Goal: Task Accomplishment & Management: Complete application form

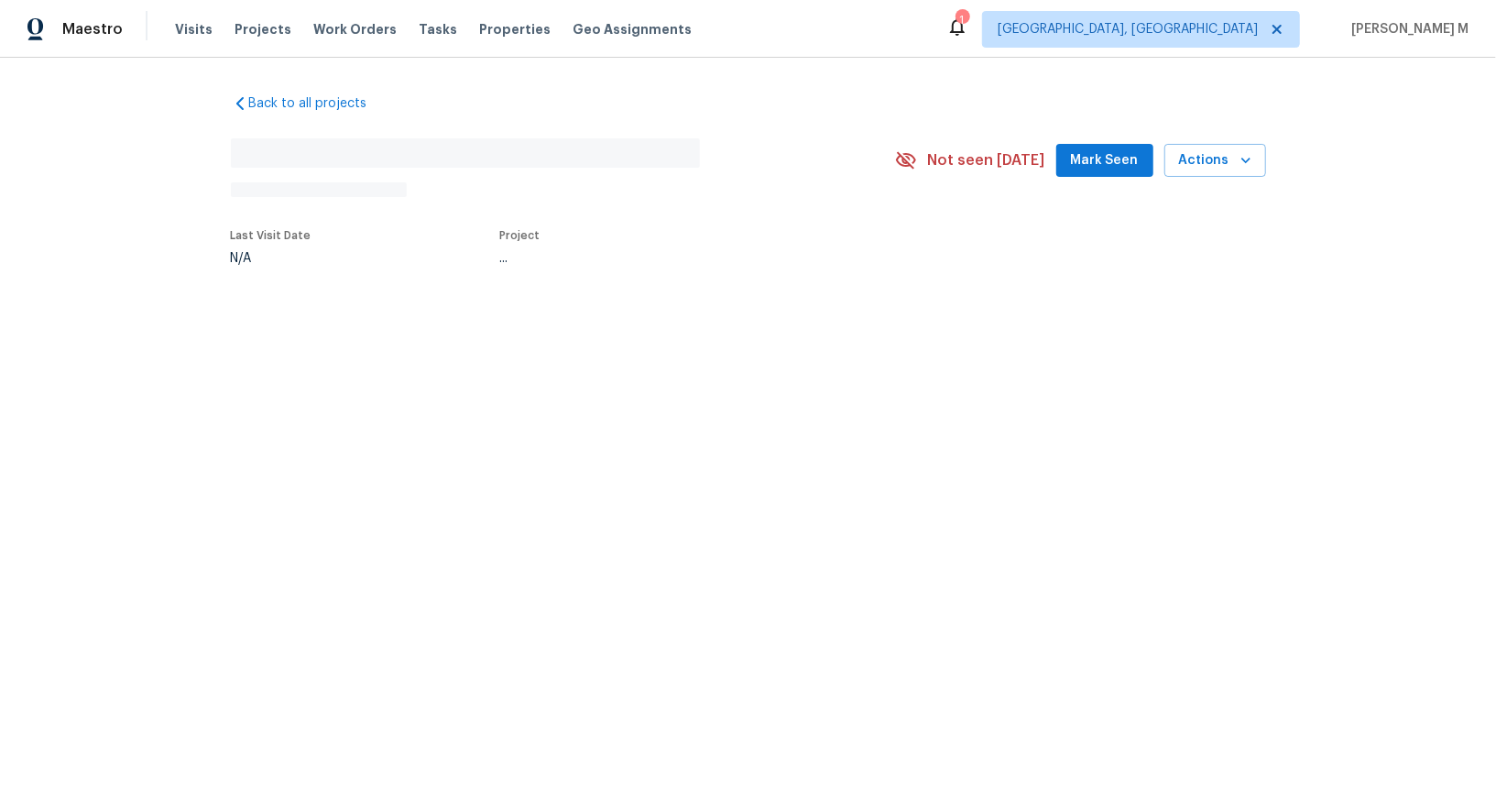
click at [298, 252] on div "N/A" at bounding box center [272, 259] width 81 height 13
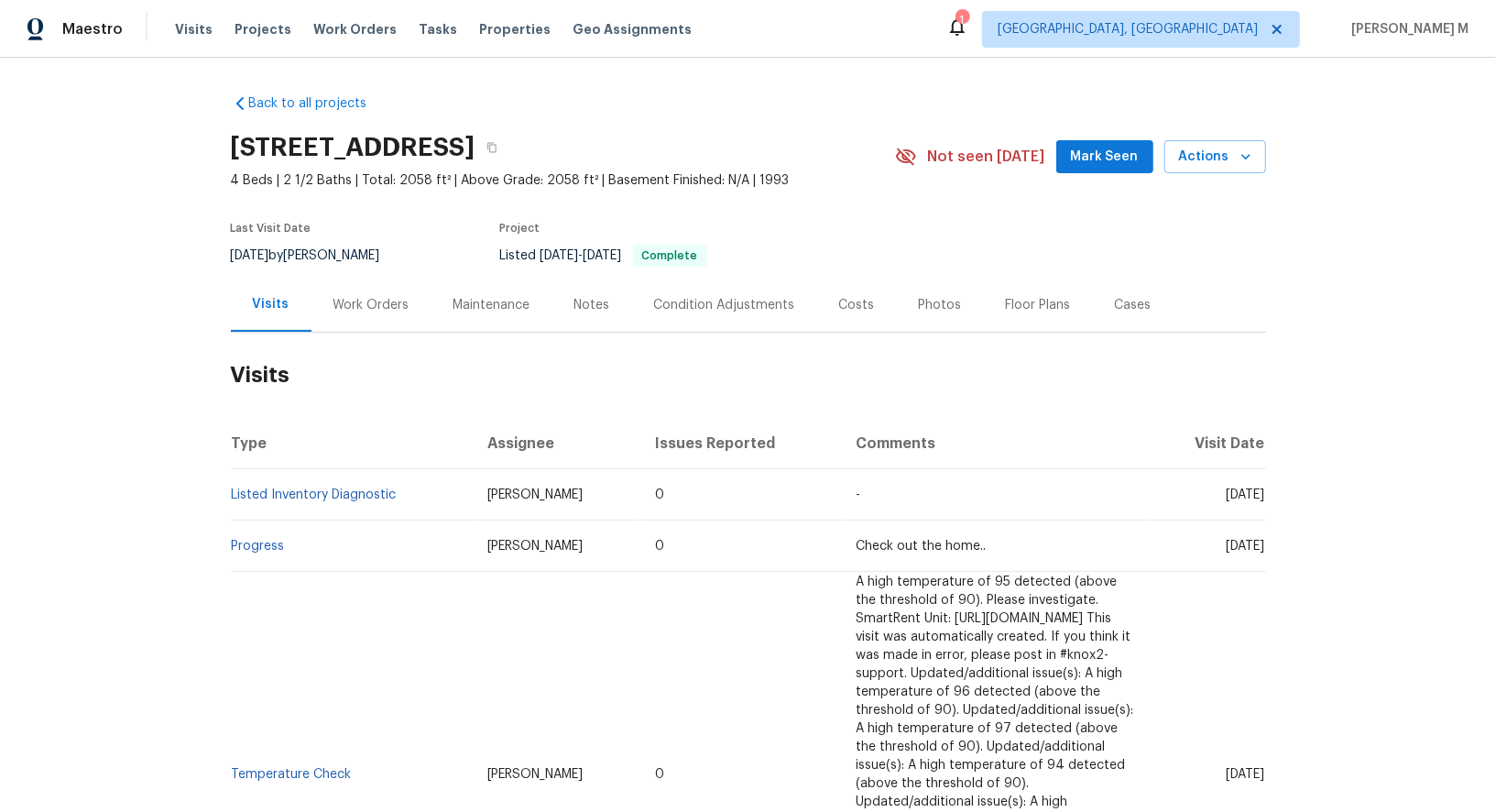
click at [333, 296] on div "Work Orders" at bounding box center [371, 305] width 76 height 18
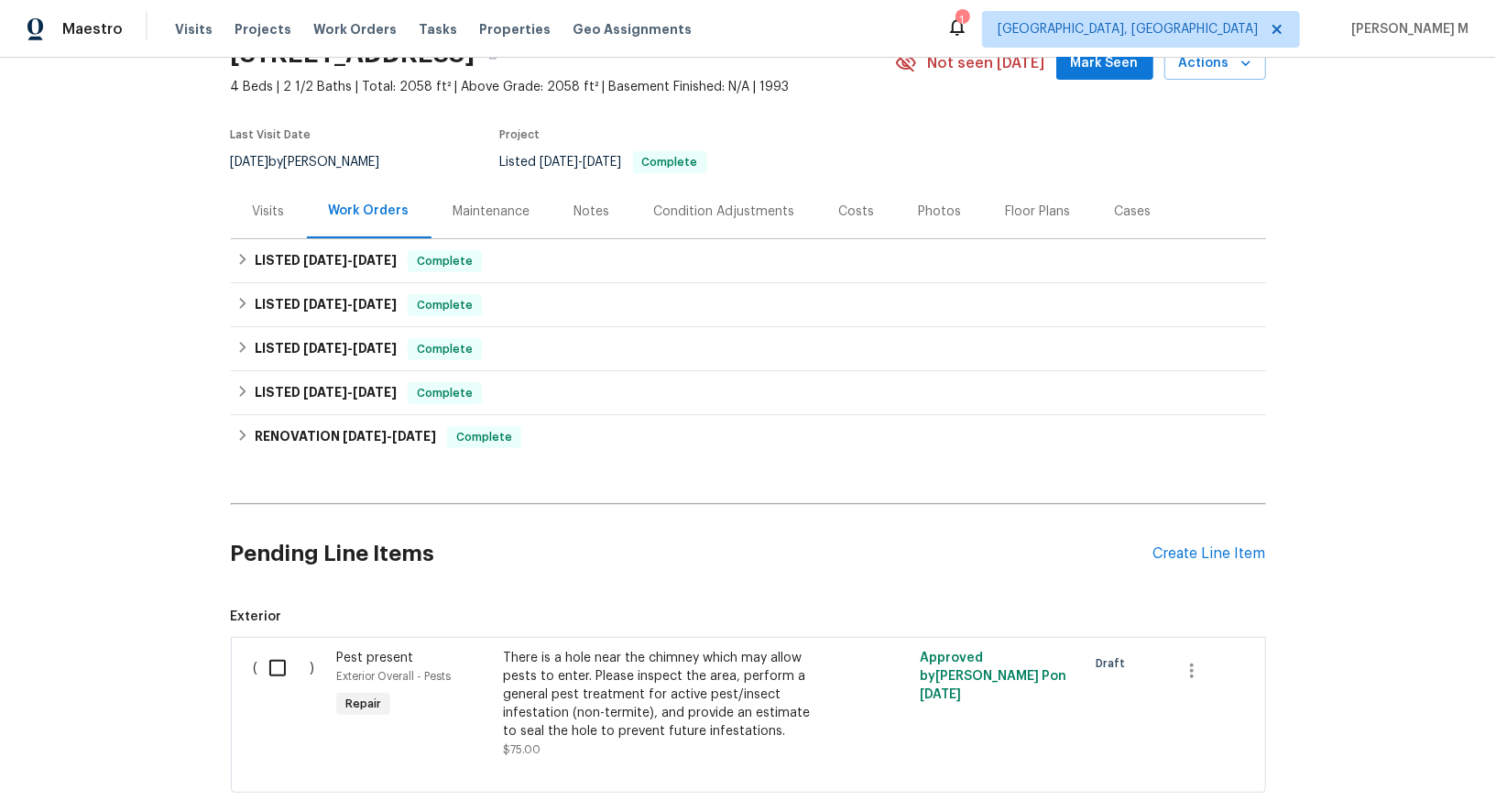
scroll to position [175, 0]
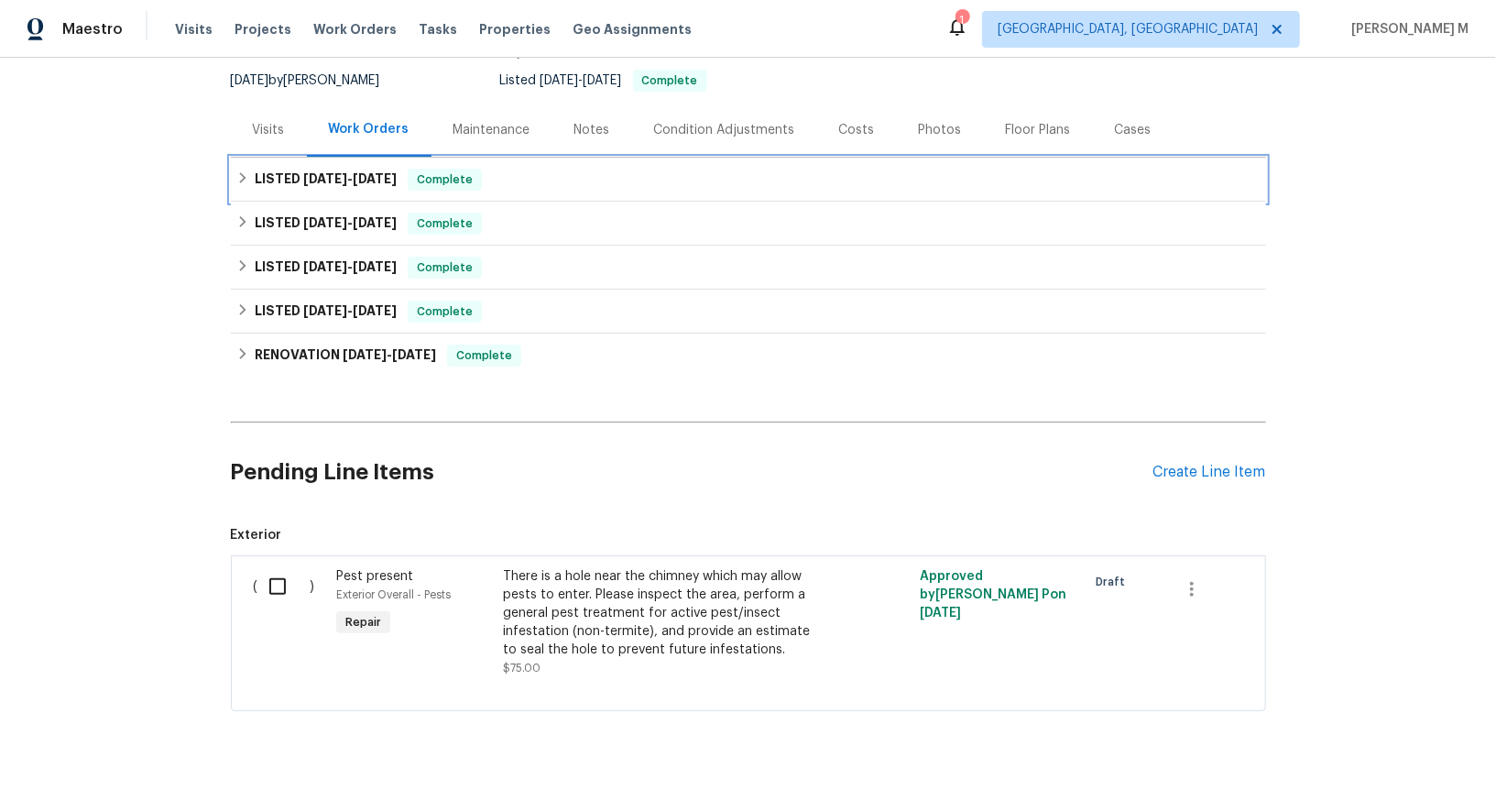
click at [357, 172] on span "9/23/25" at bounding box center [375, 179] width 44 height 13
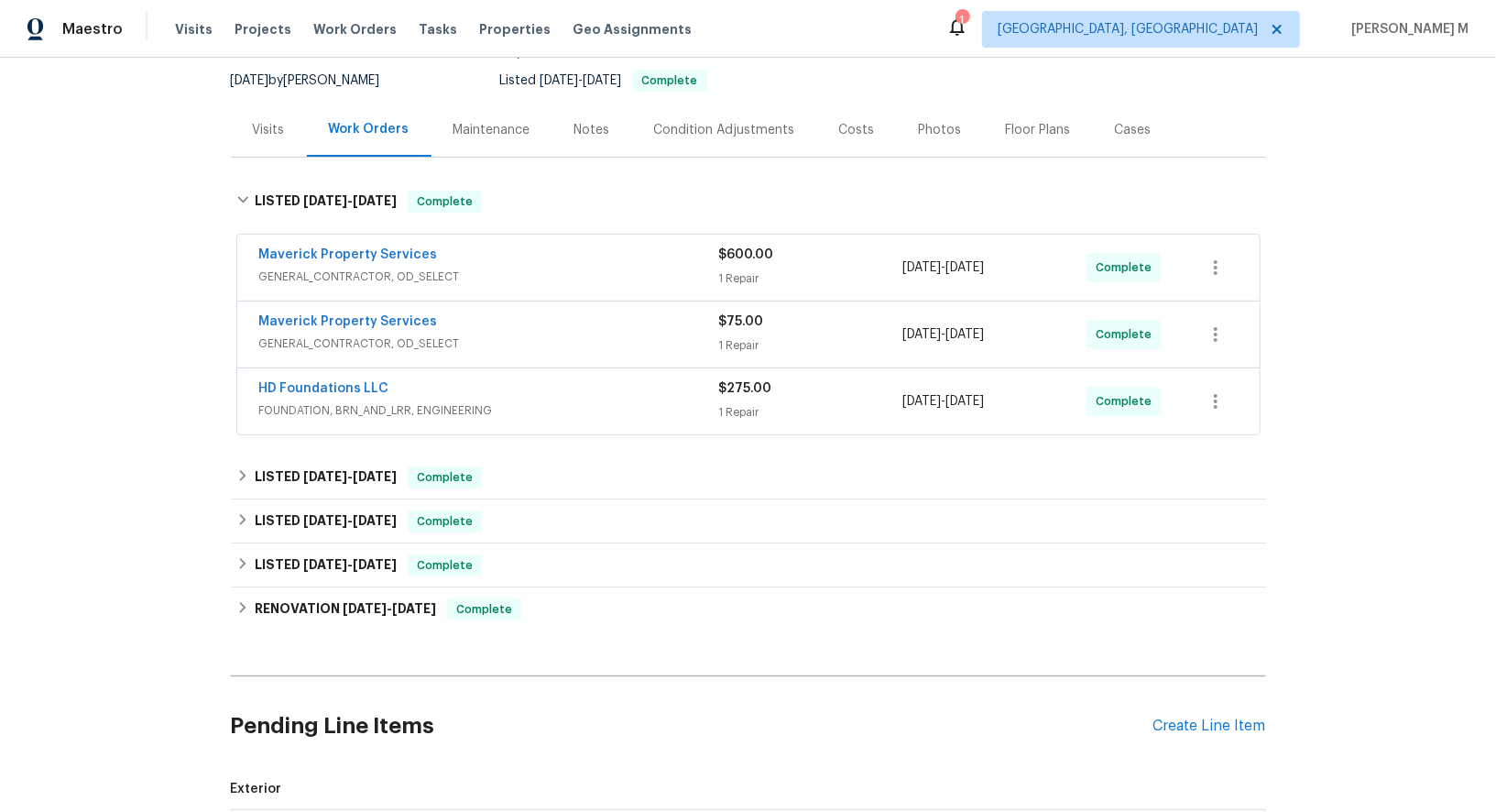
click at [324, 268] on span "GENERAL_CONTRACTOR, OD_SELECT" at bounding box center [490, 277] width 460 height 18
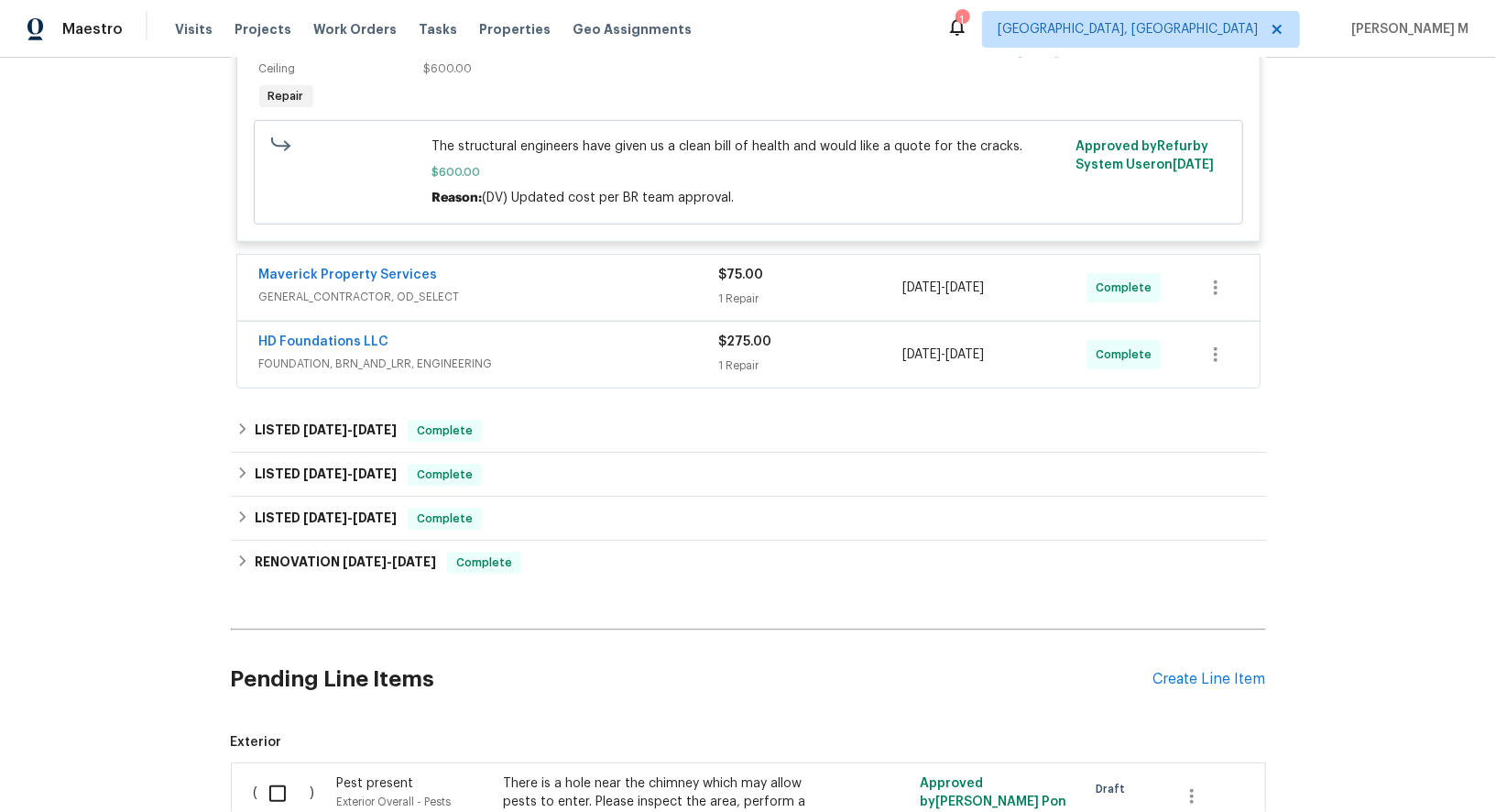
scroll to position [475, 0]
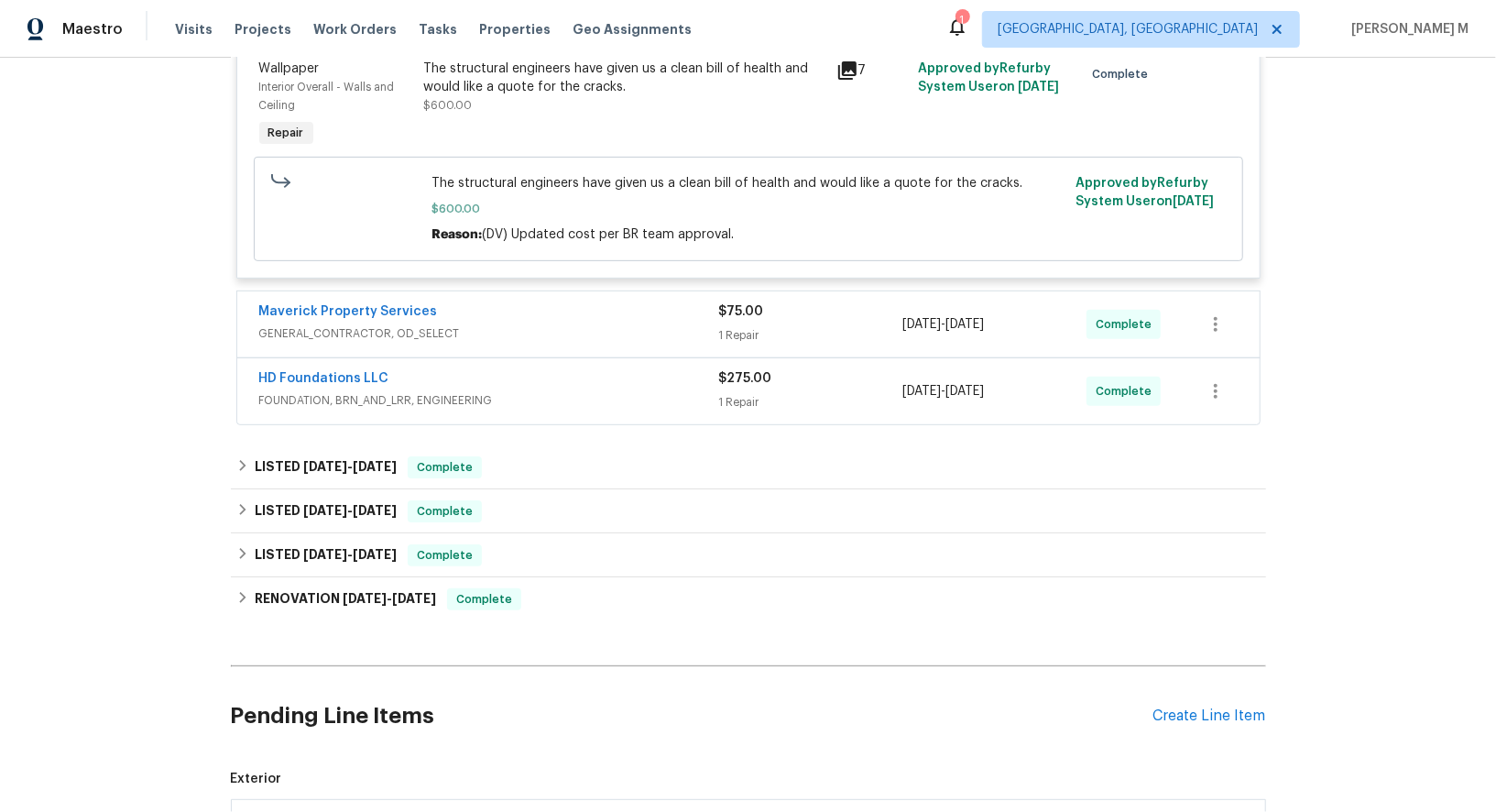
click at [353, 326] on div "Maverick Property Services GENERAL_CONTRACTOR, OD_SELECT $75.00 1 Repair 9/8/20…" at bounding box center [748, 325] width 1023 height 66
click at [393, 324] on span "GENERAL_CONTRACTOR, OD_SELECT" at bounding box center [490, 333] width 460 height 18
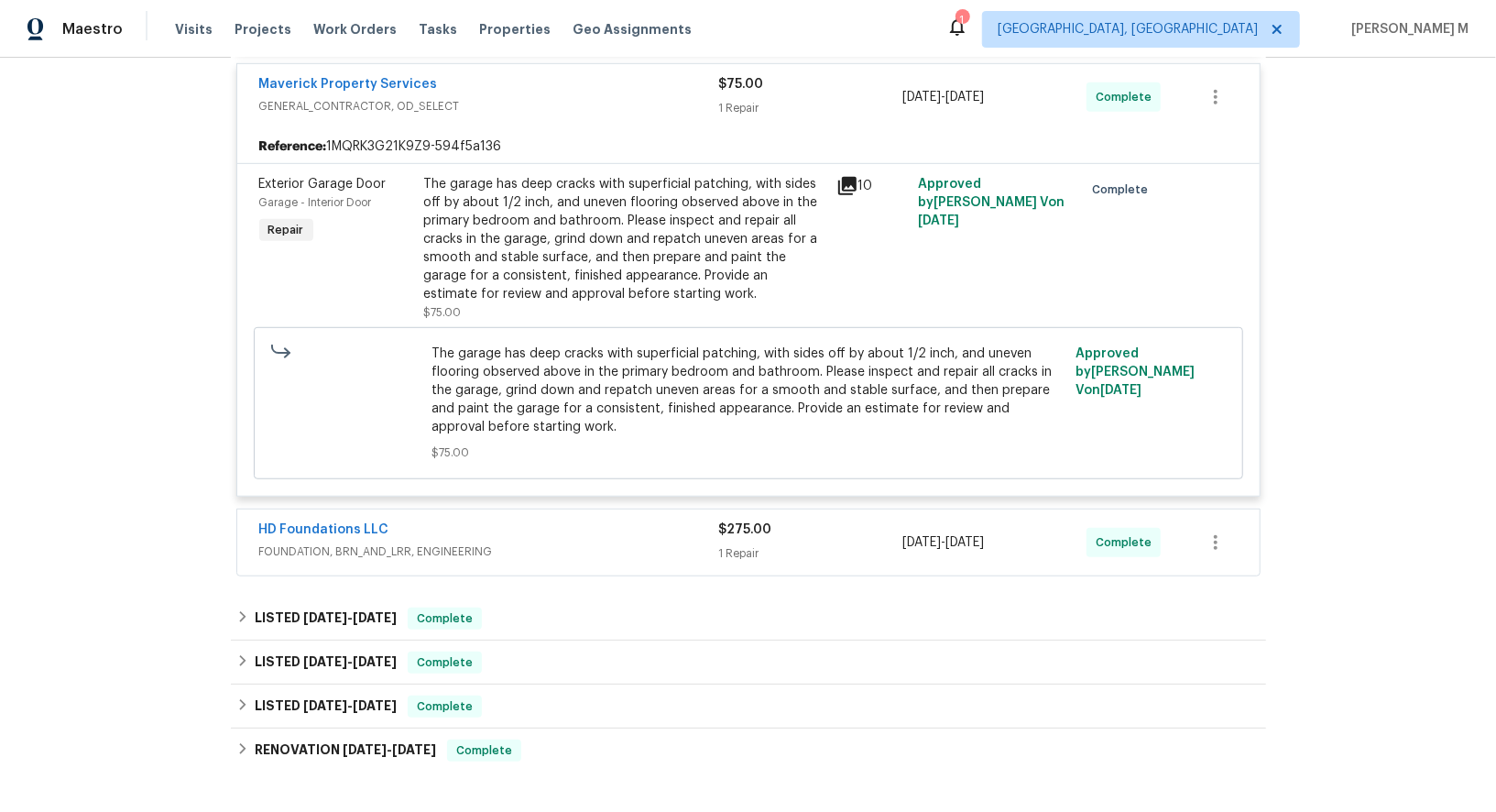
scroll to position [716, 0]
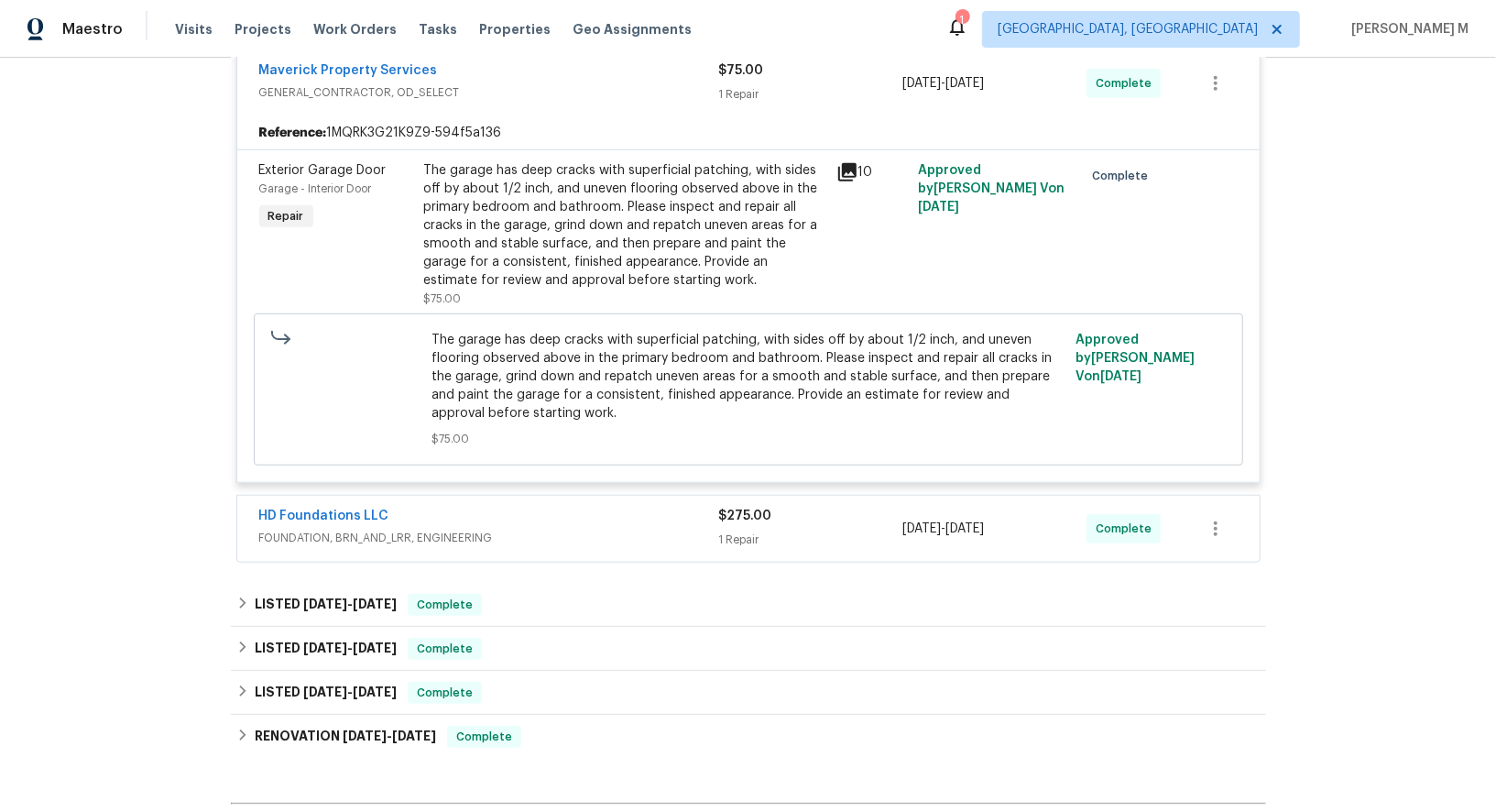
click at [358, 528] on span "FOUNDATION, BRN_AND_LRR, ENGINEERING" at bounding box center [490, 538] width 460 height 18
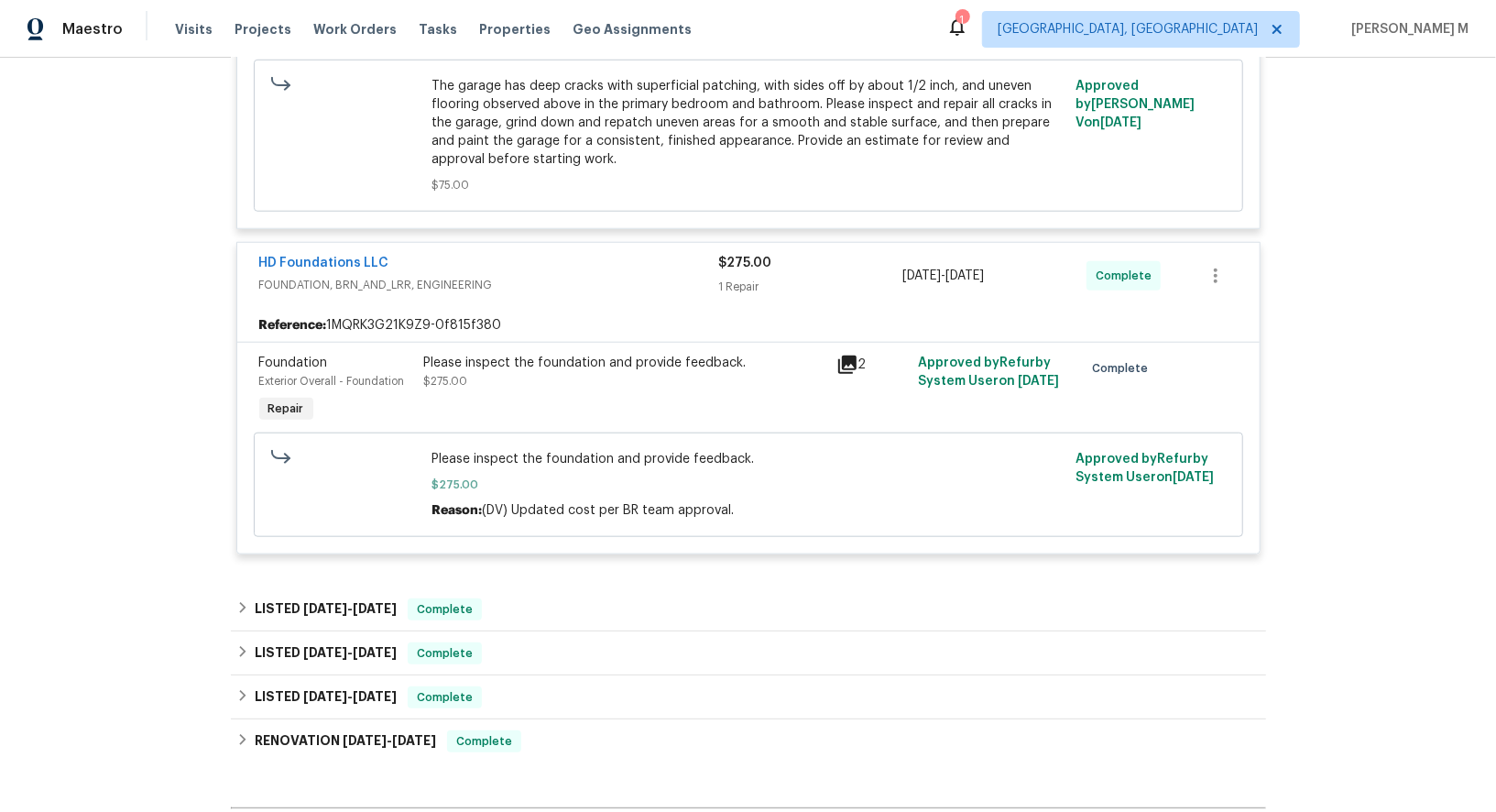
scroll to position [971, 0]
click at [311, 601] on span "8/21/25" at bounding box center [325, 608] width 44 height 13
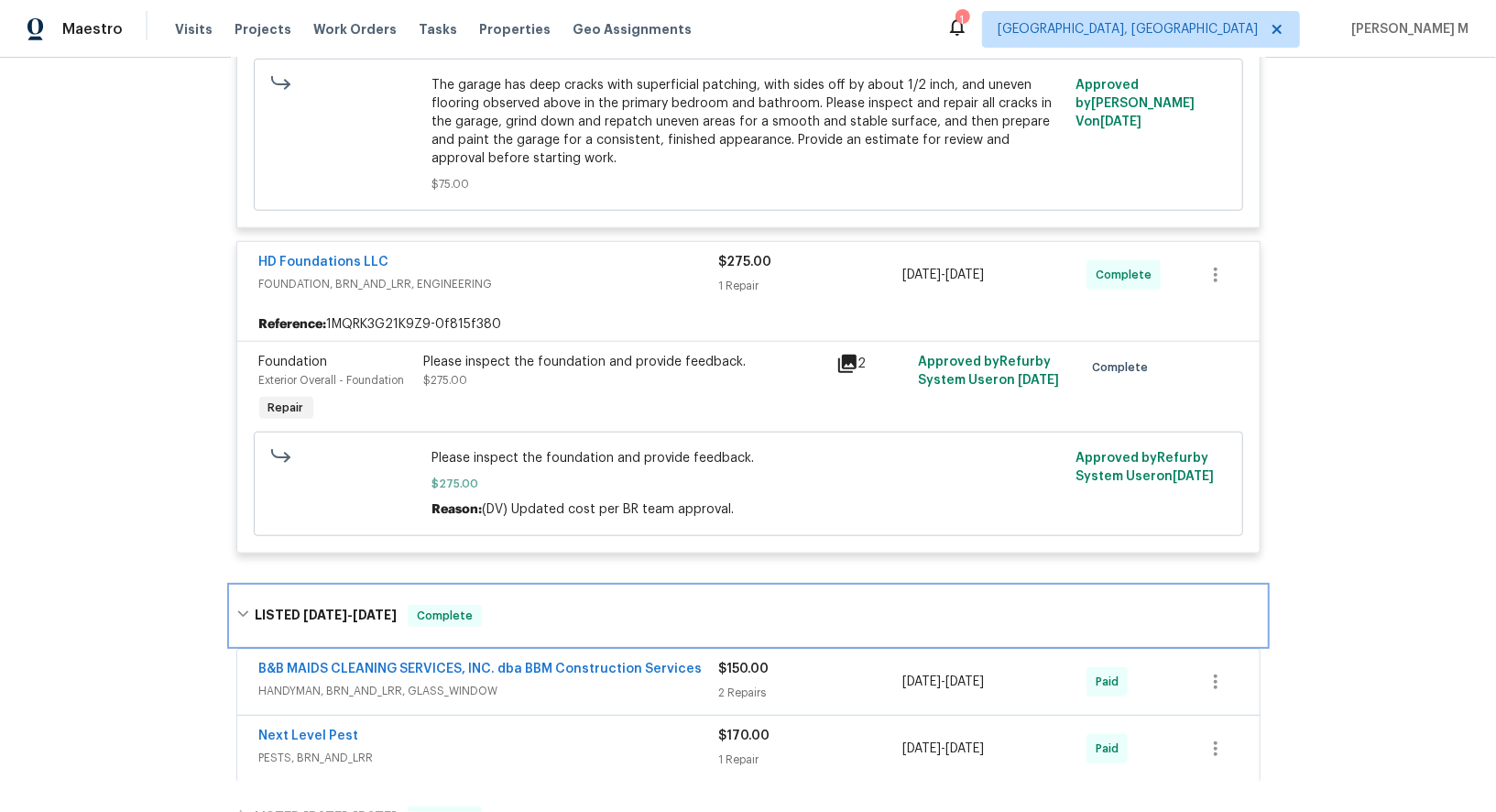
scroll to position [1064, 0]
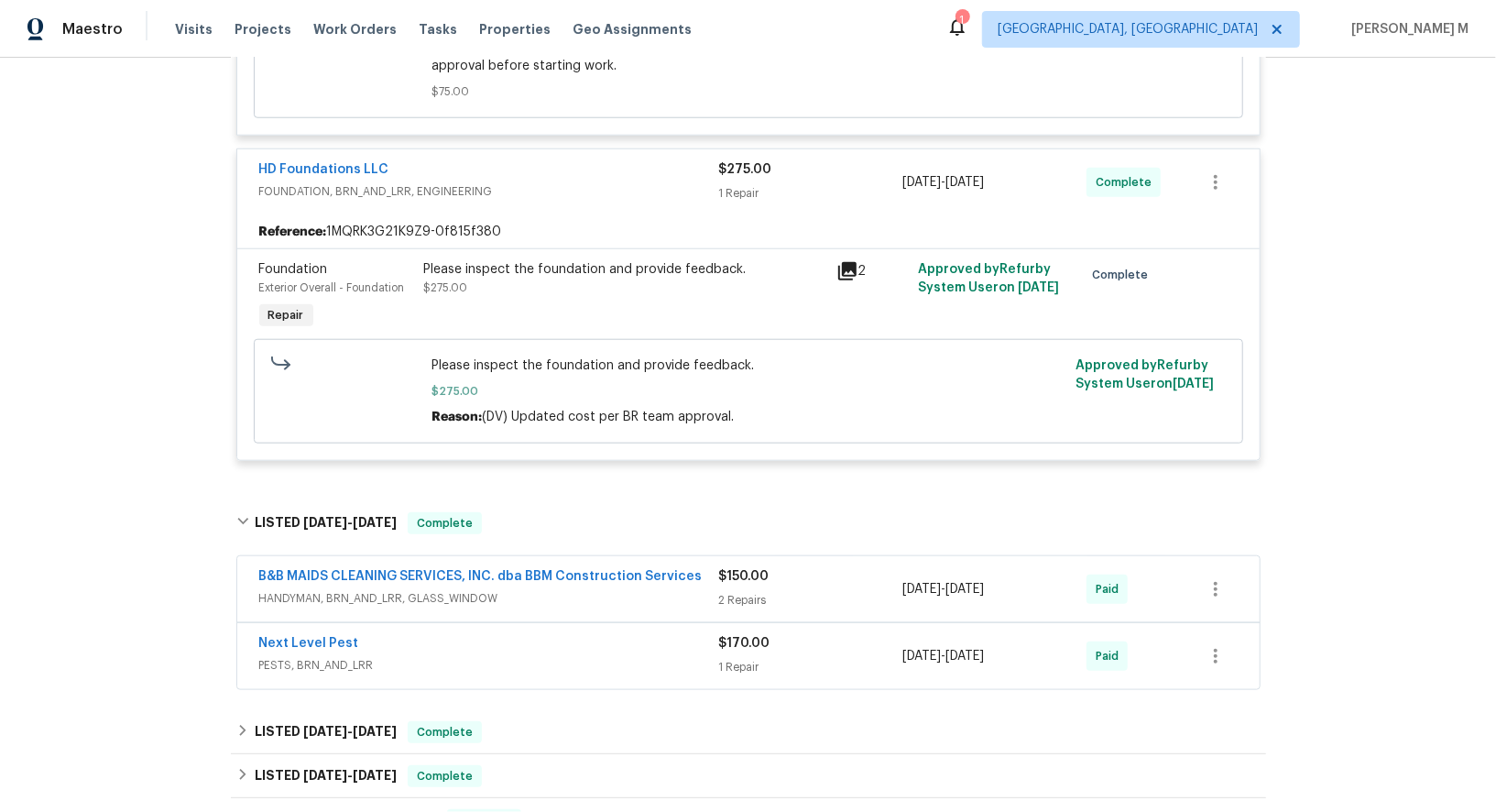
click at [333, 589] on span "HANDYMAN, BRN_AND_LRR, GLASS_WINDOW" at bounding box center [490, 598] width 460 height 18
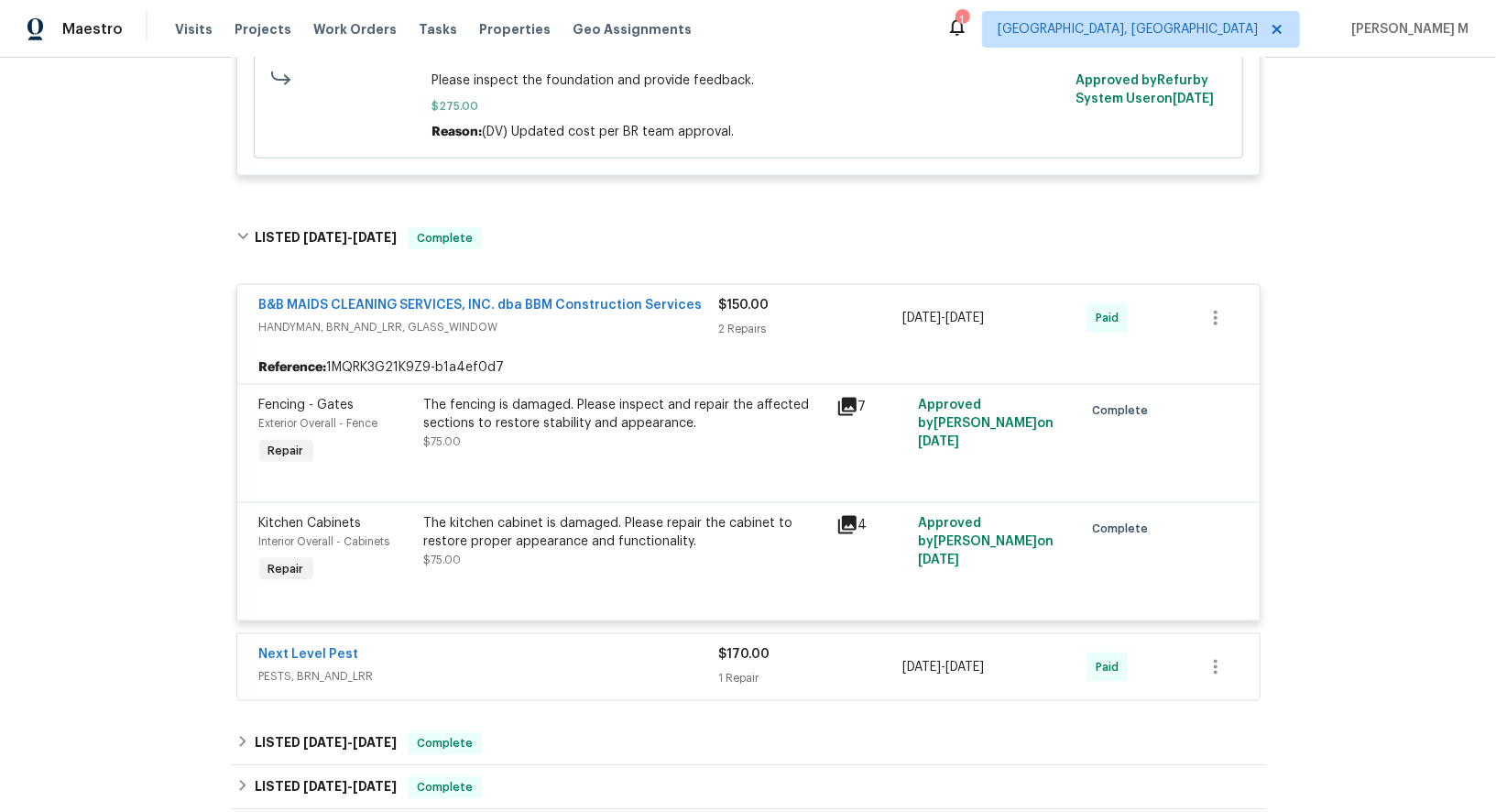
scroll to position [1421, 0]
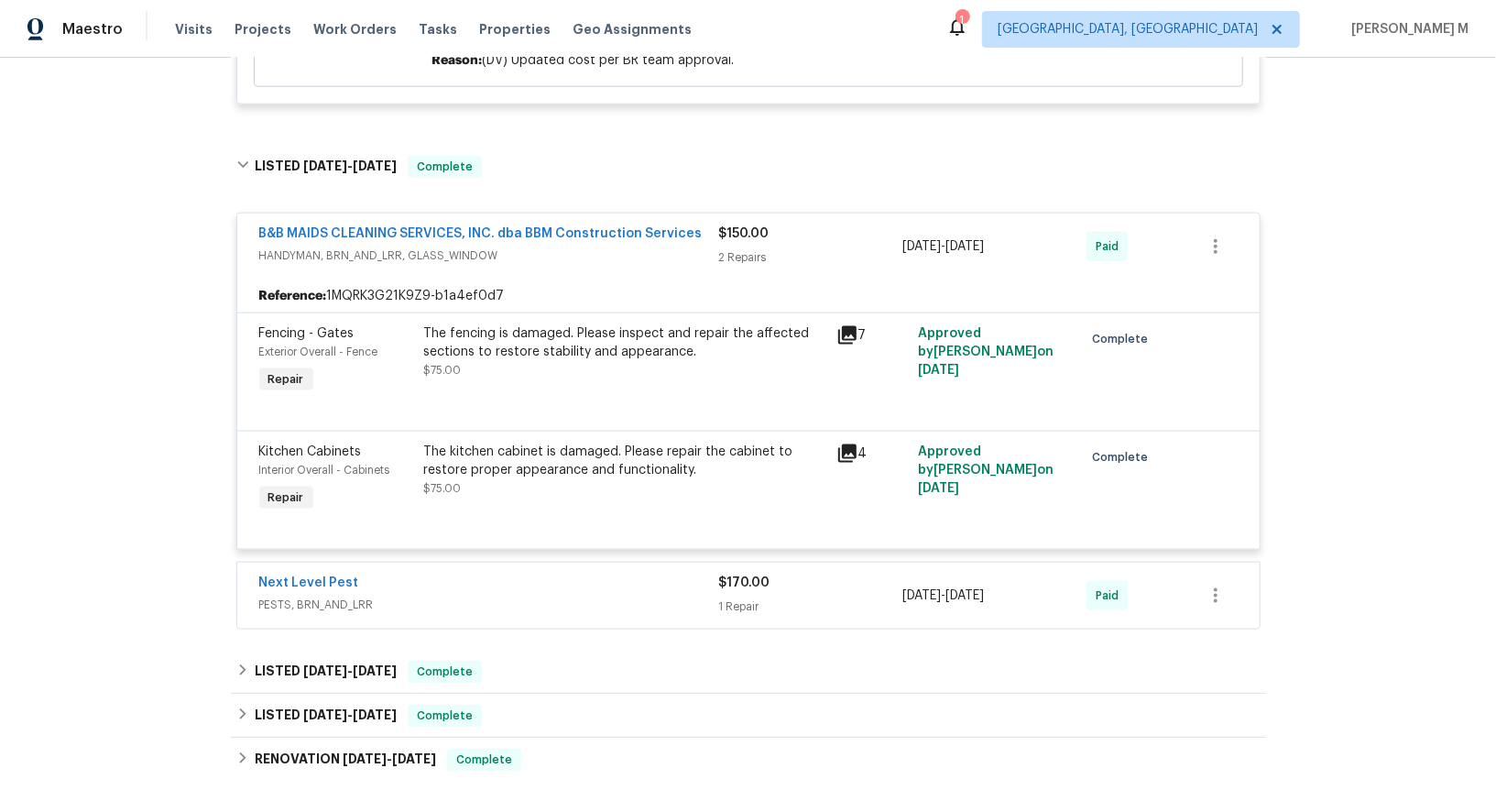
click at [314, 570] on div "Next Level Pest PESTS, BRN_AND_LRR $170.00 1 Repair 8/21/2025 - 8/27/2025 Paid" at bounding box center [748, 596] width 1023 height 66
click at [319, 574] on div "Next Level Pest PESTS, BRN_AND_LRR" at bounding box center [490, 596] width 460 height 44
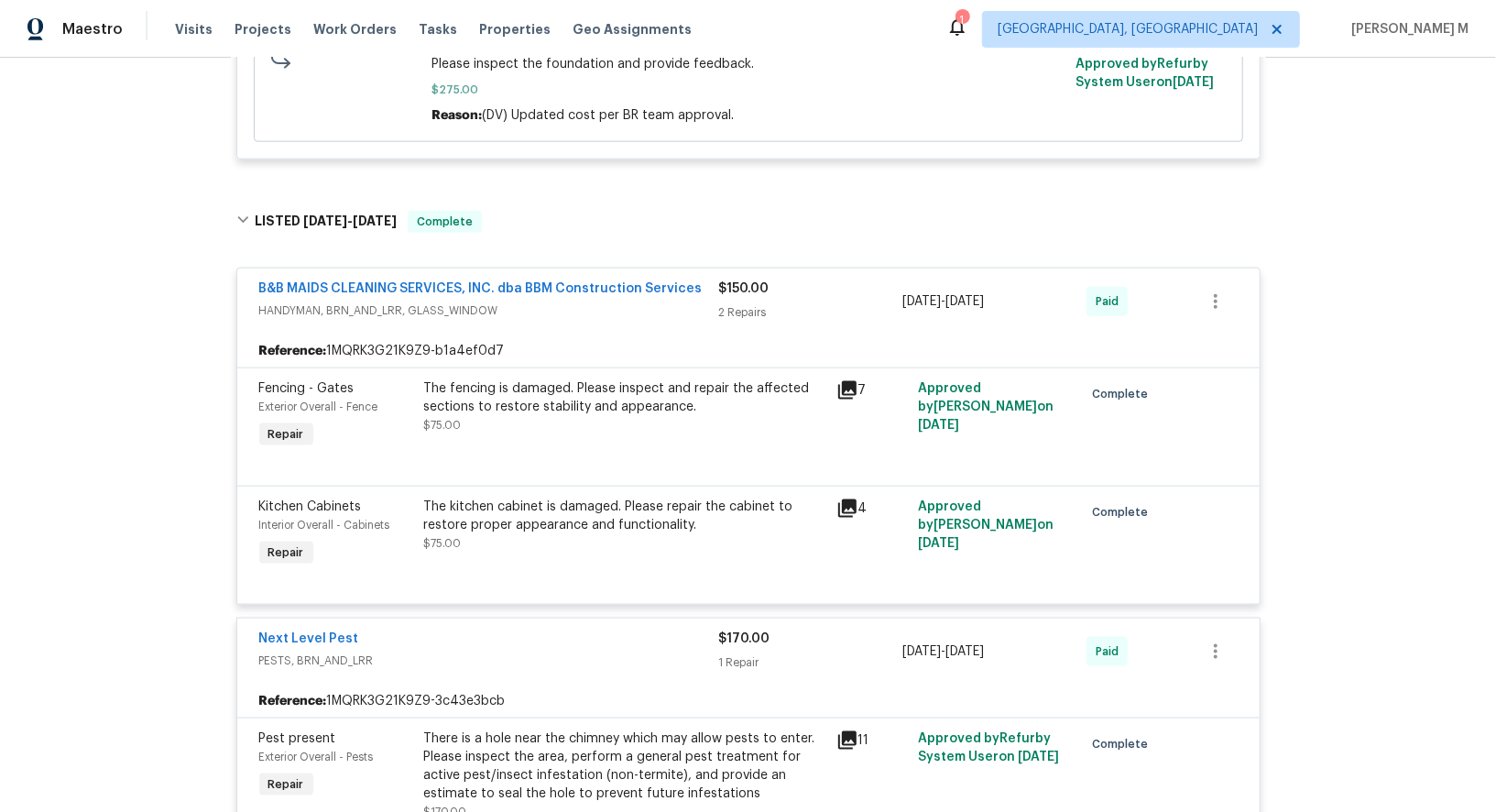
scroll to position [2090, 0]
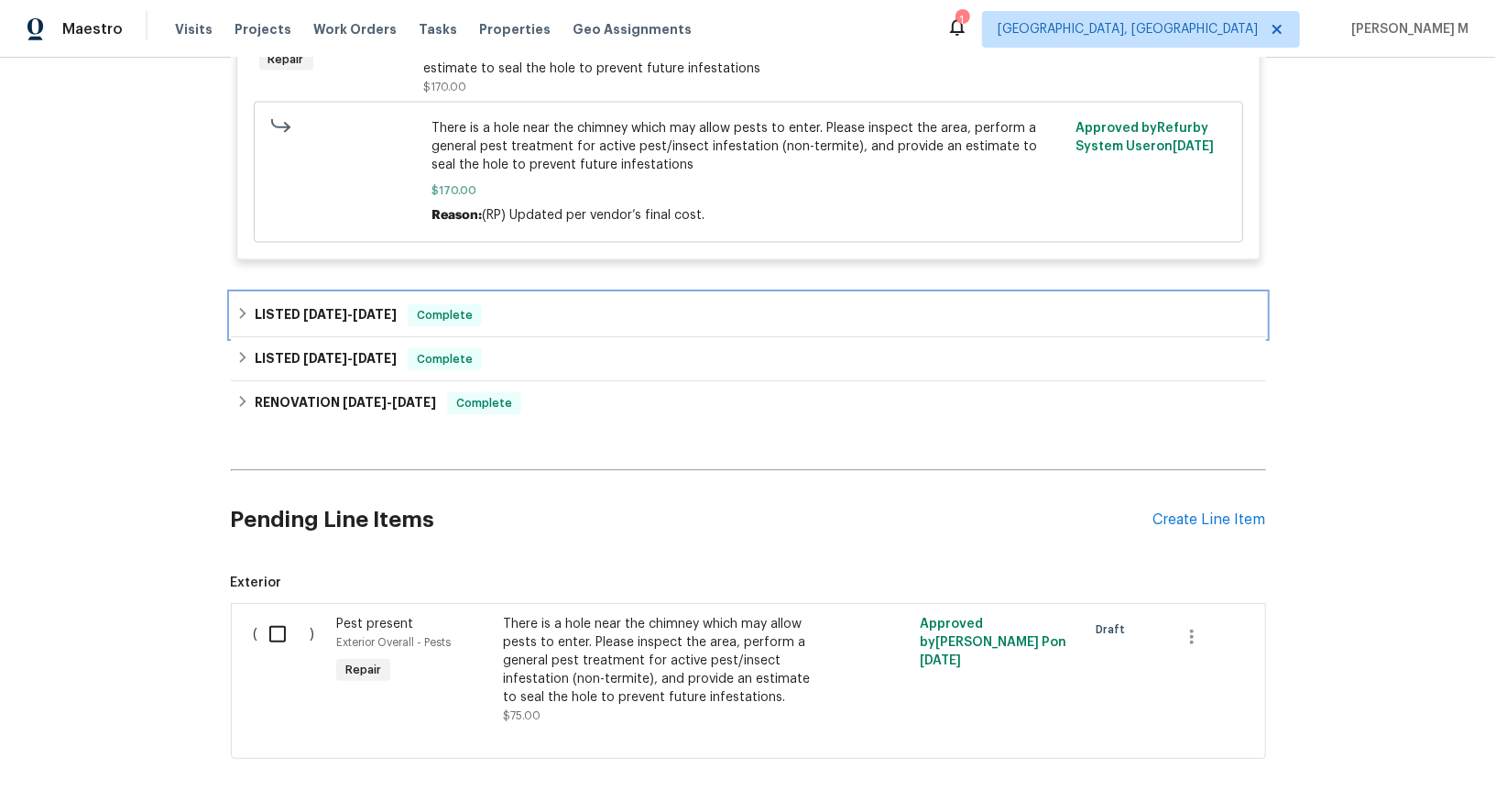
click at [353, 307] on span "7/8/25" at bounding box center [375, 314] width 44 height 13
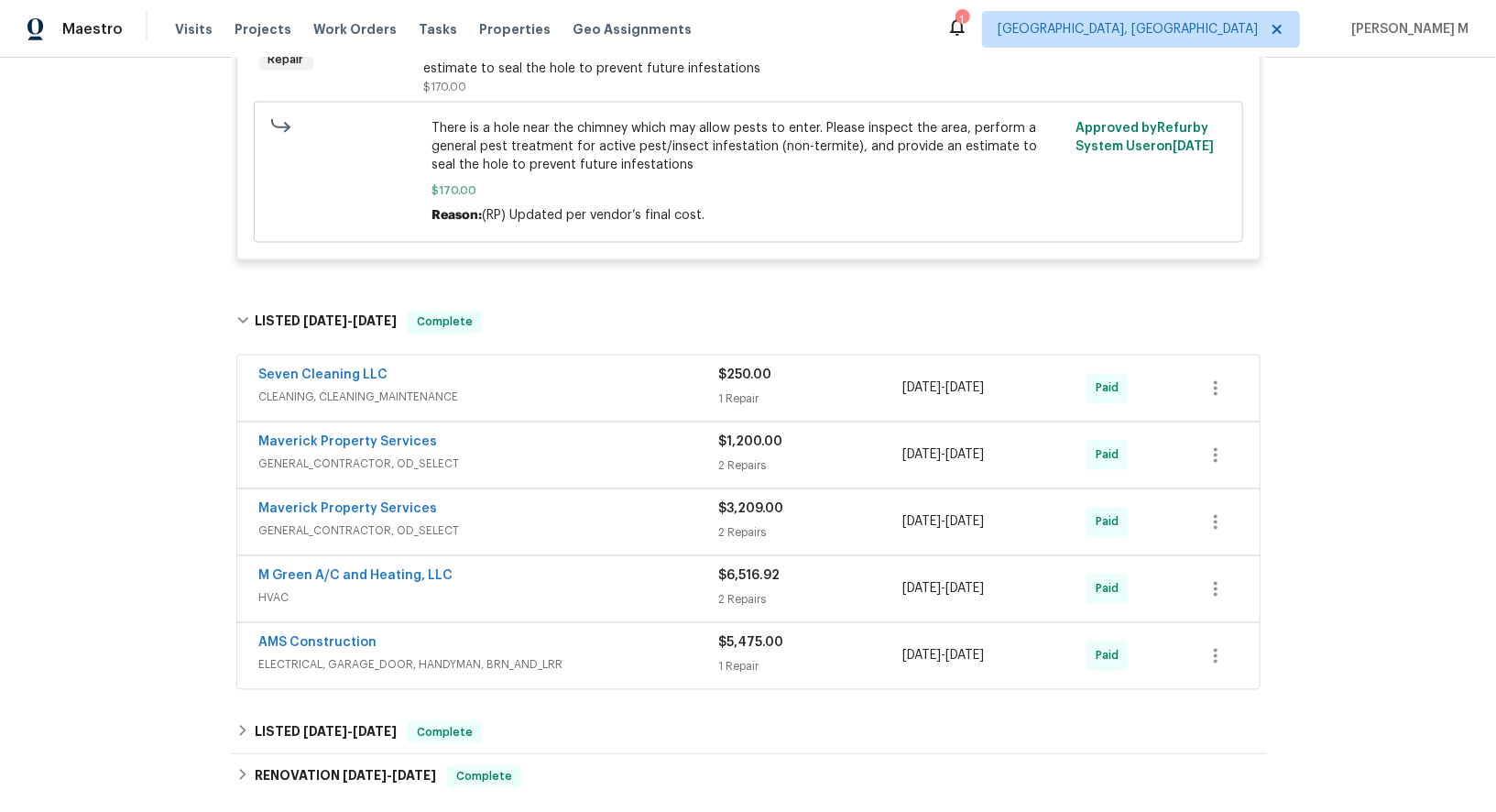
click at [356, 389] on span "CLEANING, CLEANING_MAINTENANCE" at bounding box center [490, 398] width 460 height 18
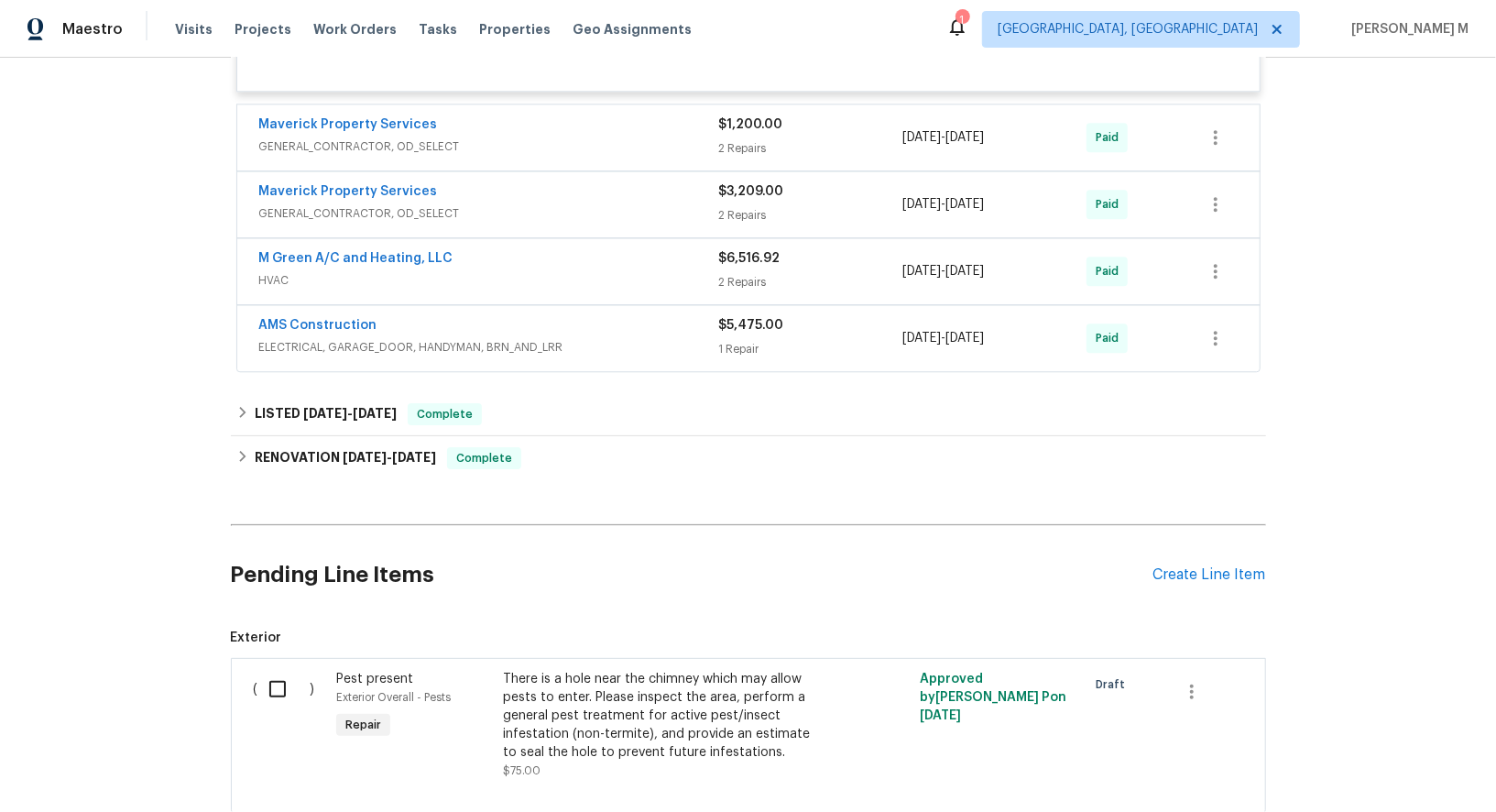
scroll to position [2928, 0]
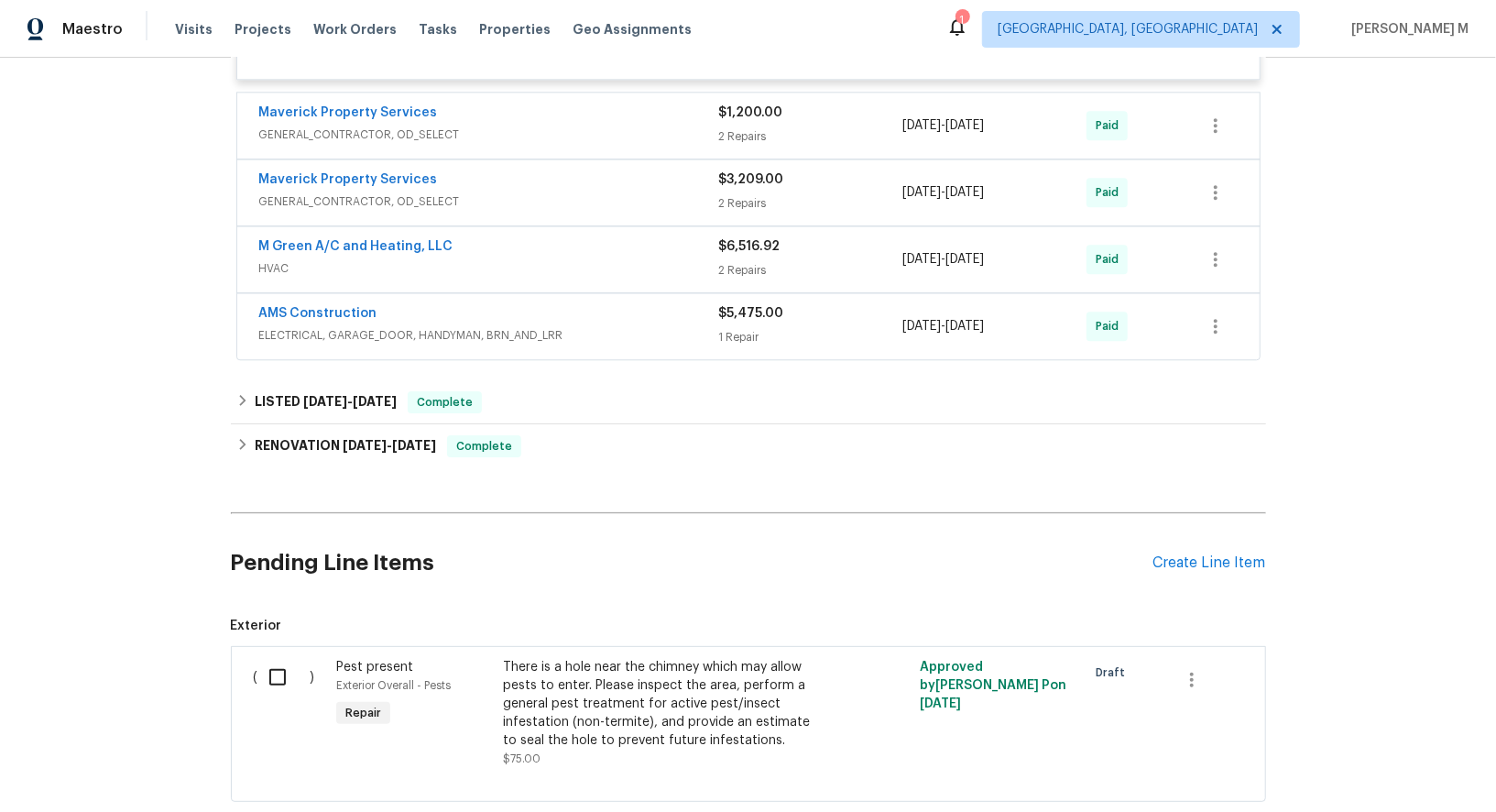
click at [338, 326] on span "ELECTRICAL, GARAGE_DOOR, HANDYMAN, BRN_AND_LRR" at bounding box center [490, 335] width 460 height 18
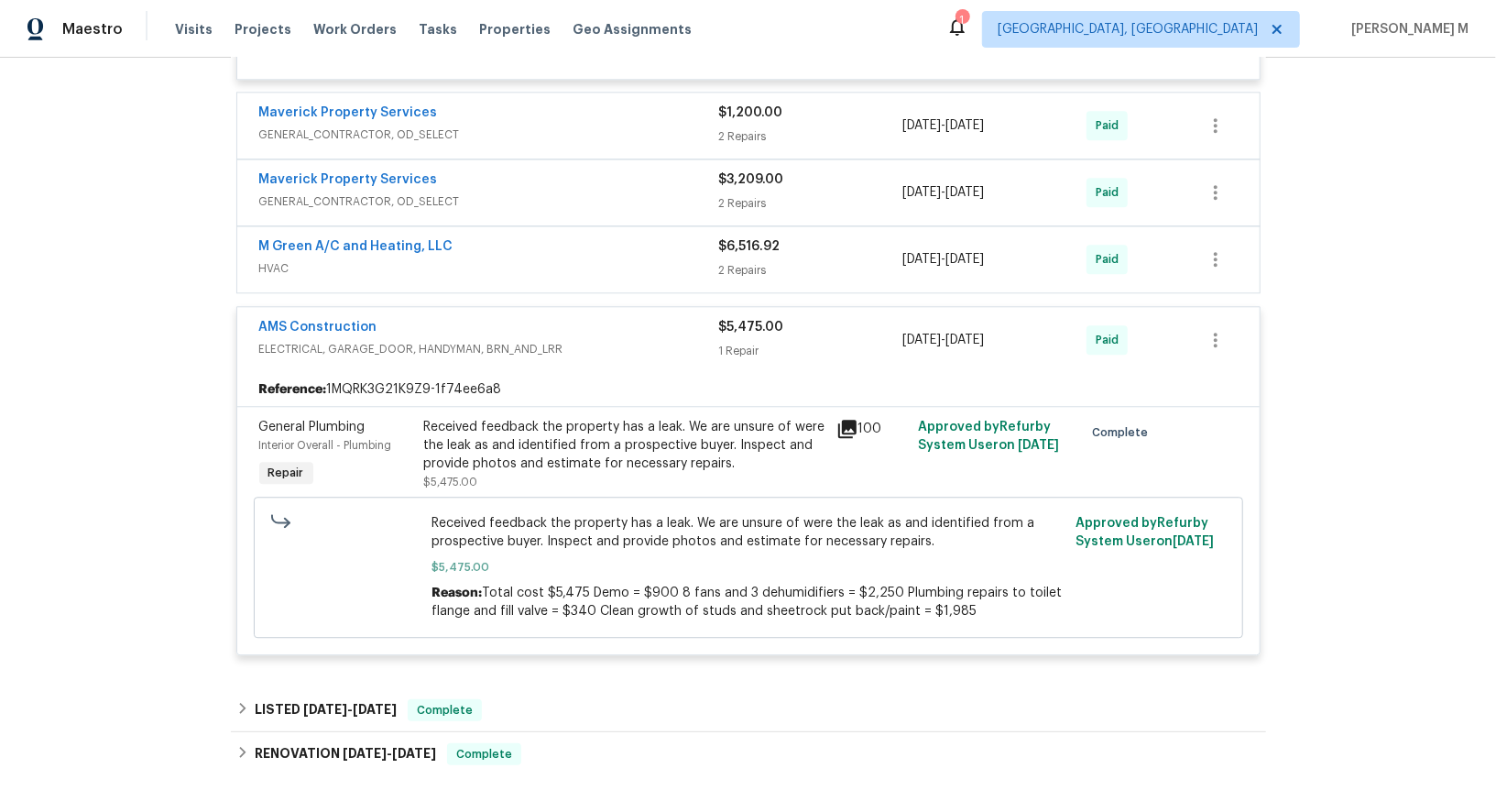
scroll to position [2944, 0]
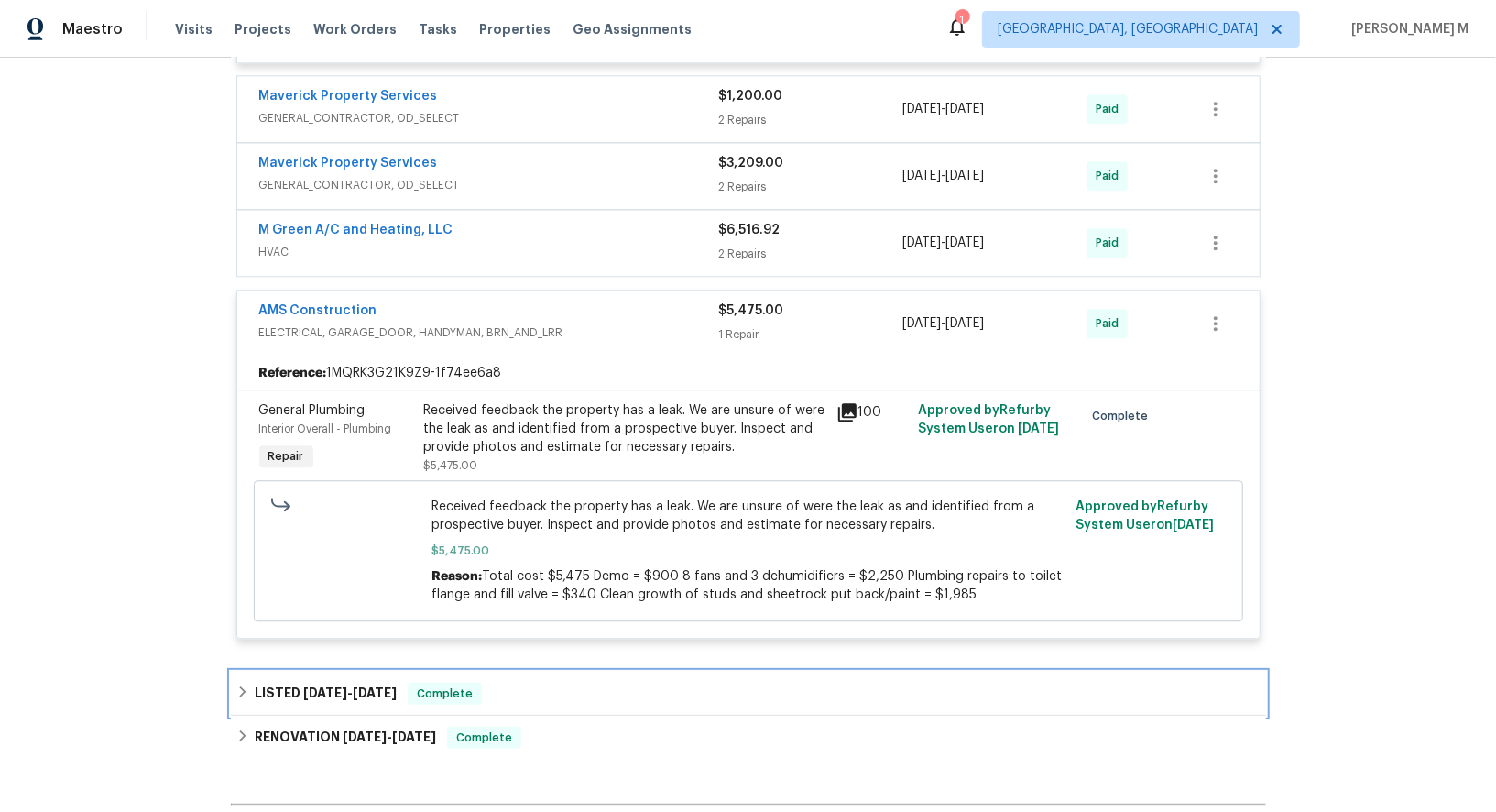
click at [352, 672] on div "LISTED 2/21/25 - 2/26/25 Complete" at bounding box center [748, 694] width 1036 height 44
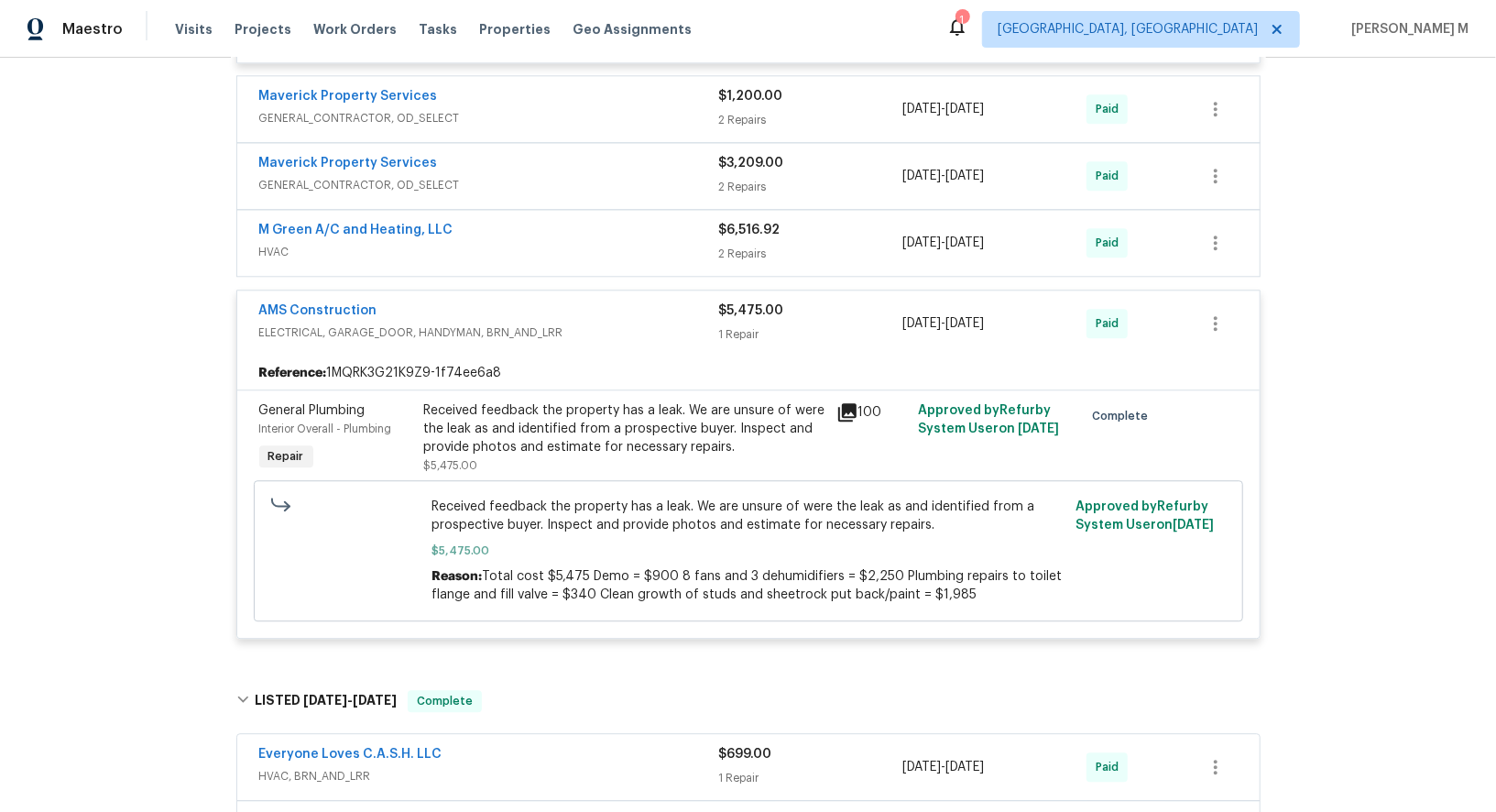
click at [320, 767] on span "HVAC, BRN_AND_LRR" at bounding box center [490, 776] width 460 height 18
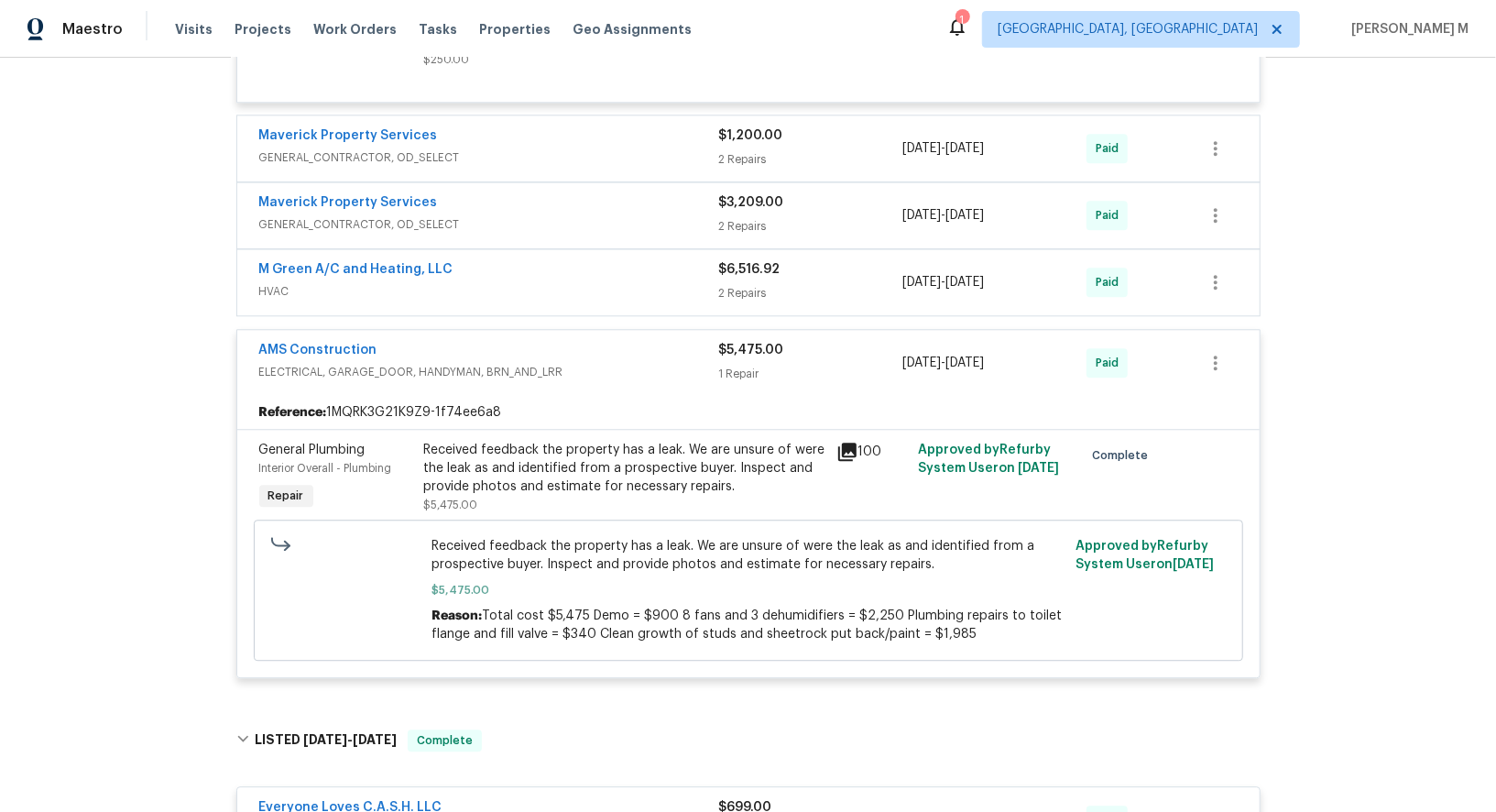
scroll to position [2805, 0]
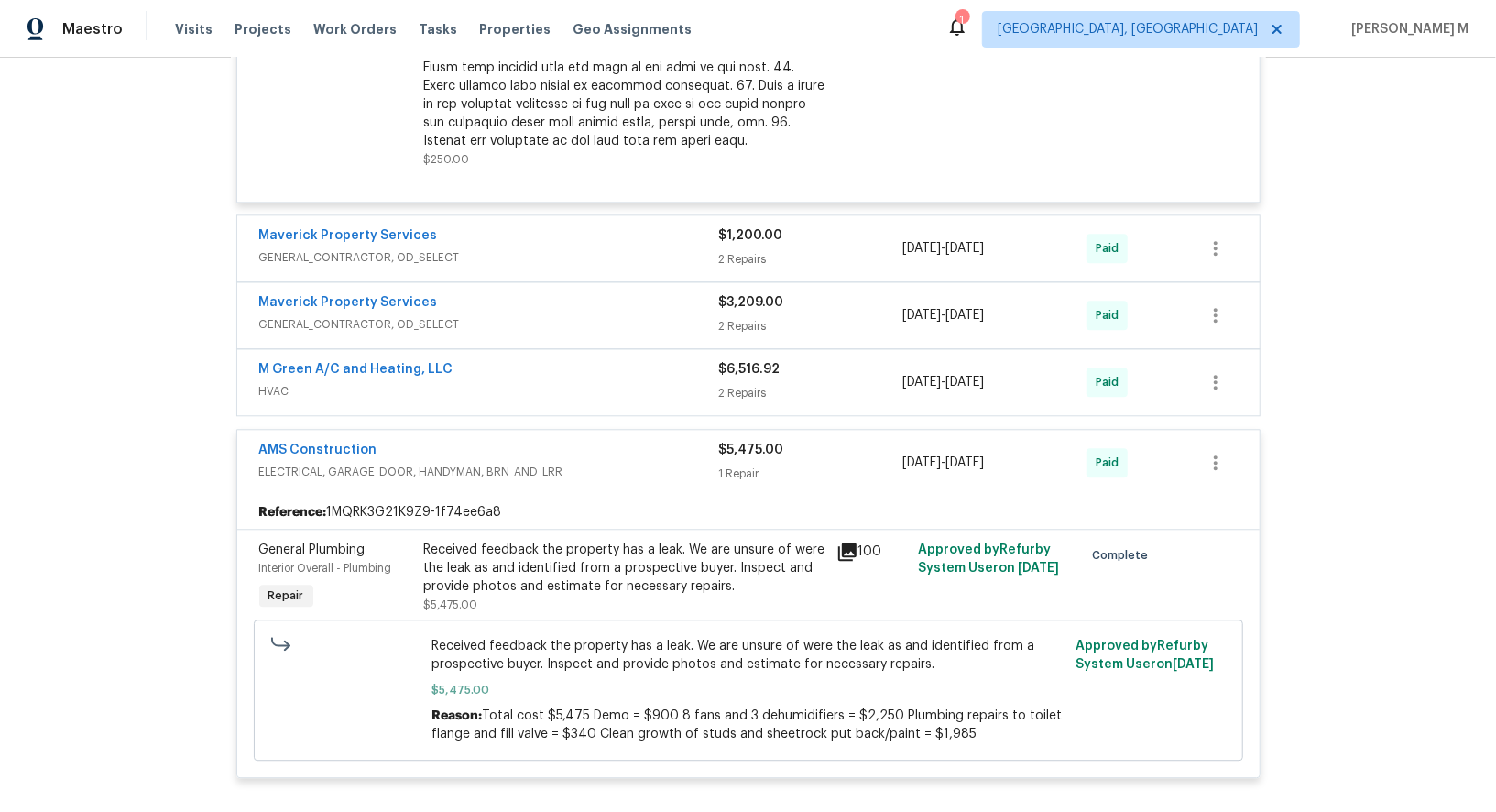
click at [374, 360] on div "M Green A/C and Heating, LLC HVAC" at bounding box center [490, 382] width 460 height 44
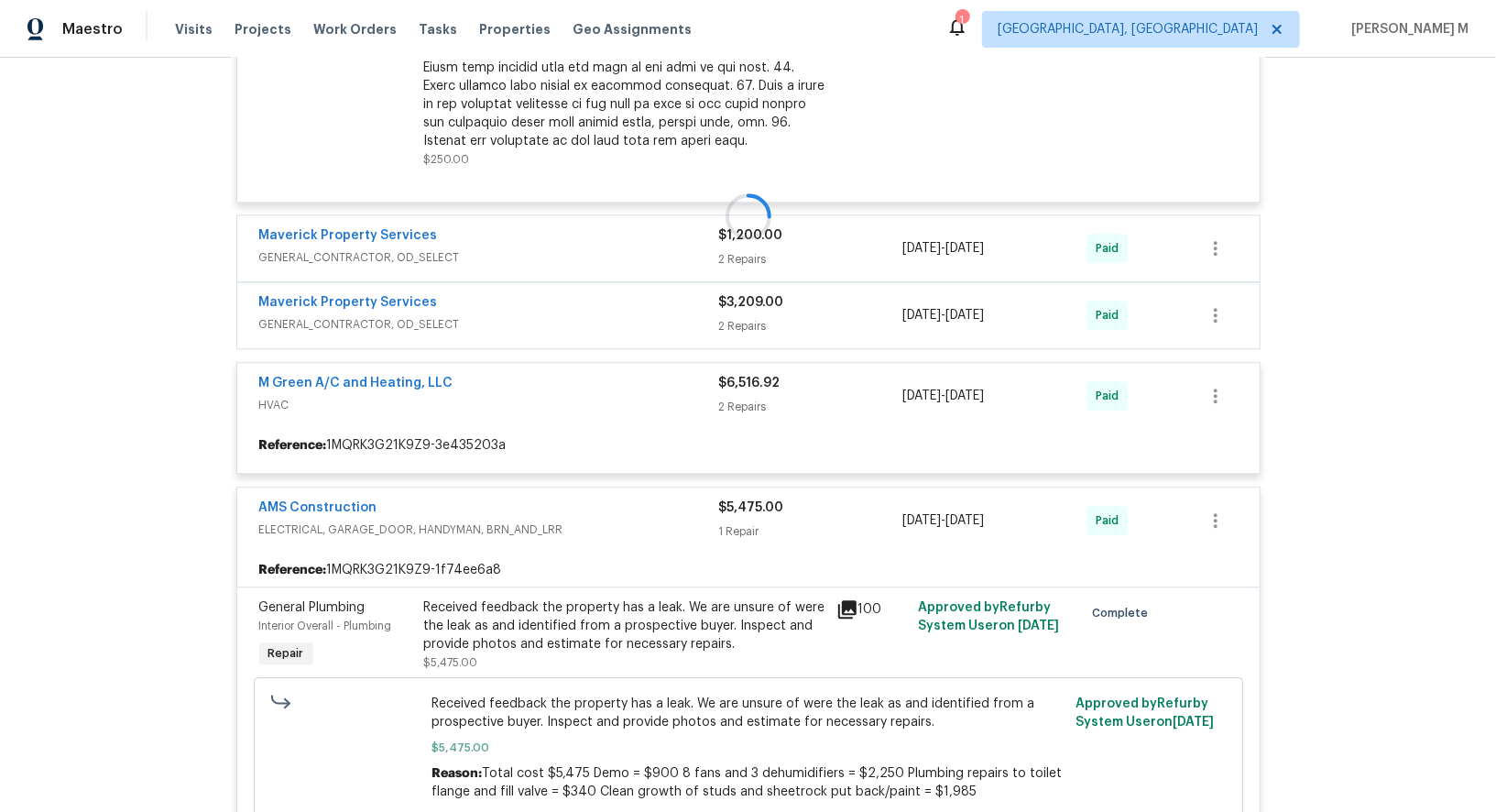
click at [376, 241] on div at bounding box center [748, 216] width 1036 height 1276
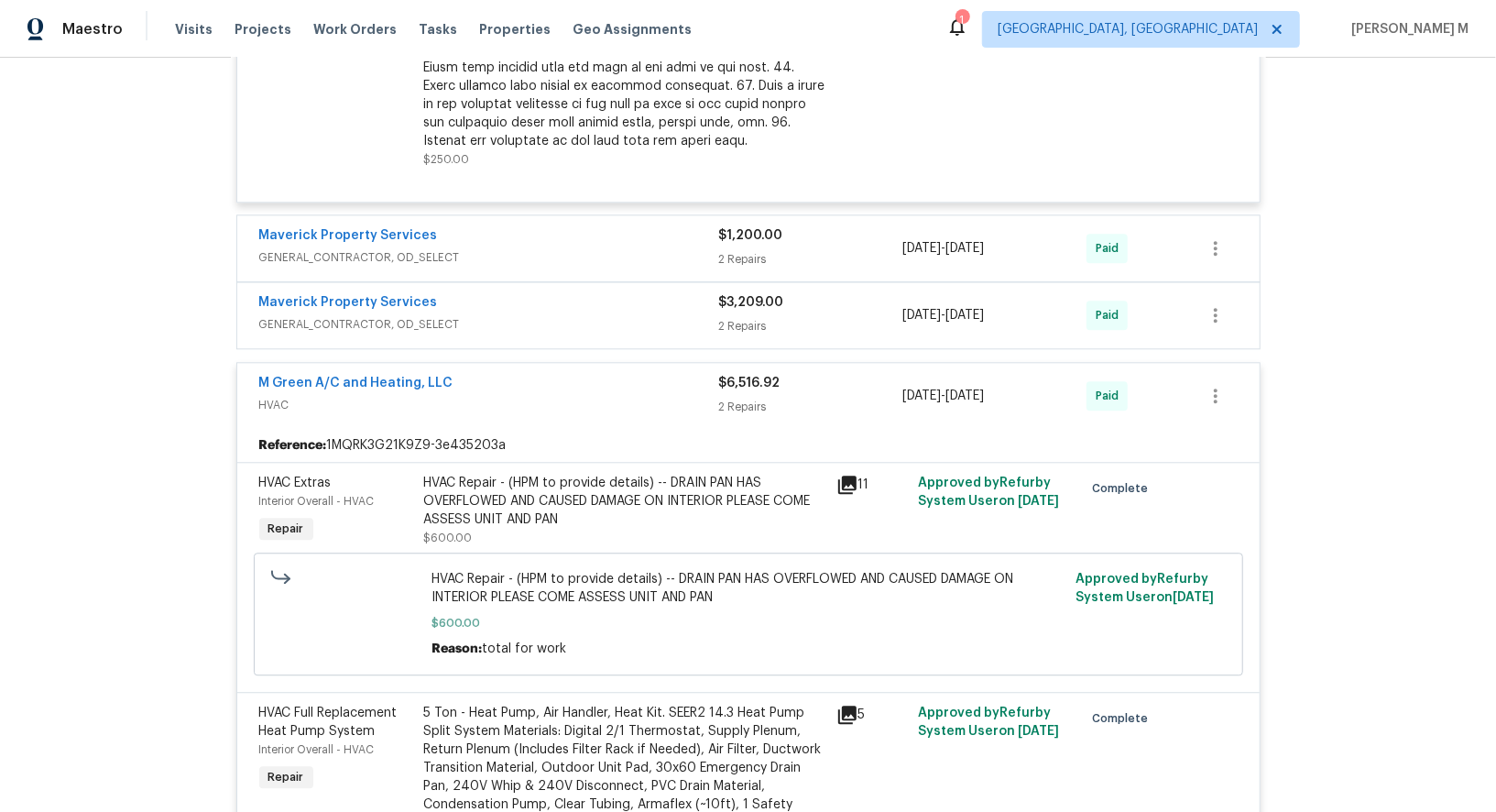
click at [376, 315] on span "GENERAL_CONTRACTOR, OD_SELECT" at bounding box center [490, 324] width 460 height 18
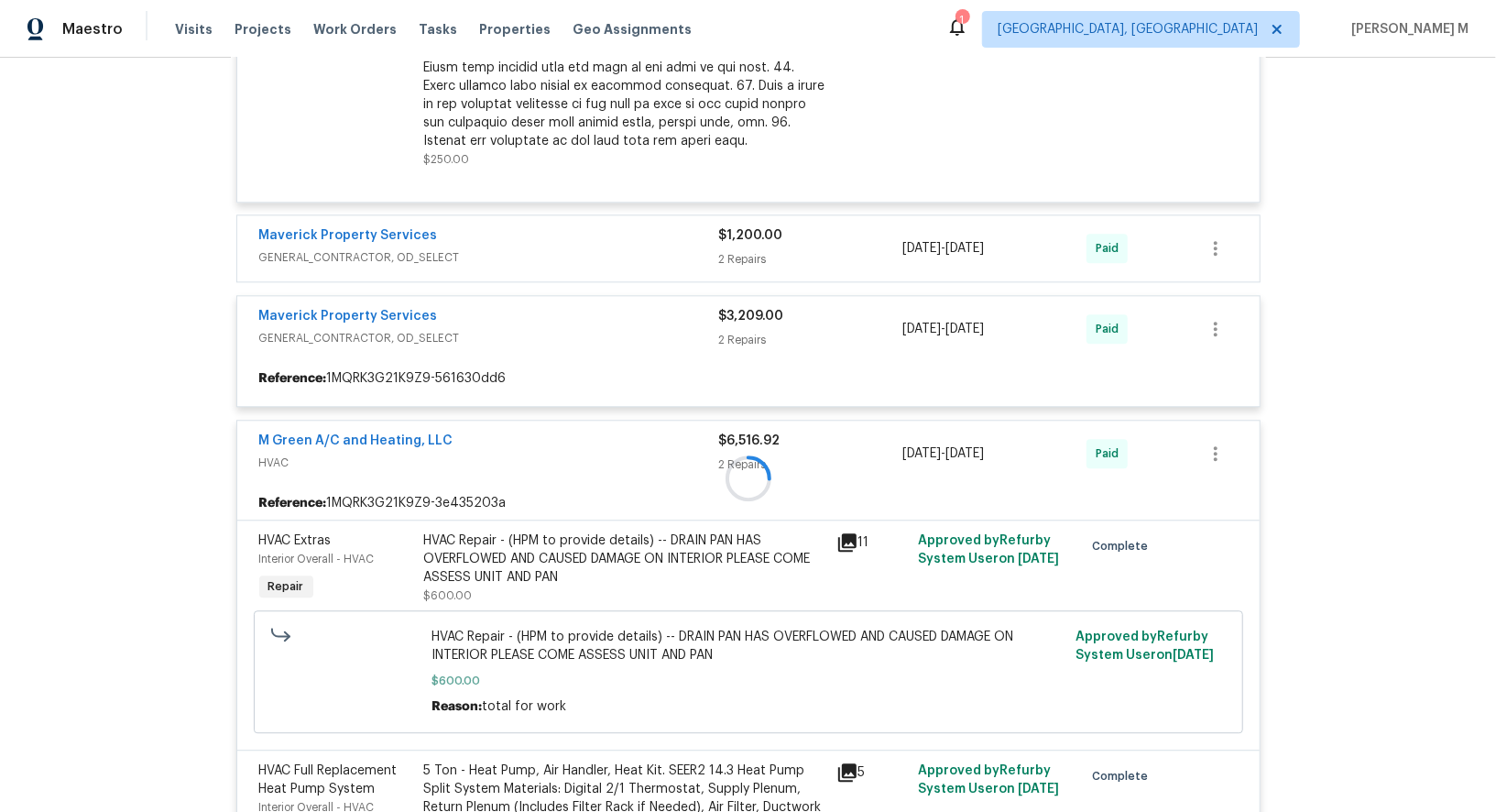
click at [365, 161] on div at bounding box center [748, 478] width 1036 height 1799
click at [361, 184] on div at bounding box center [748, 478] width 1036 height 1799
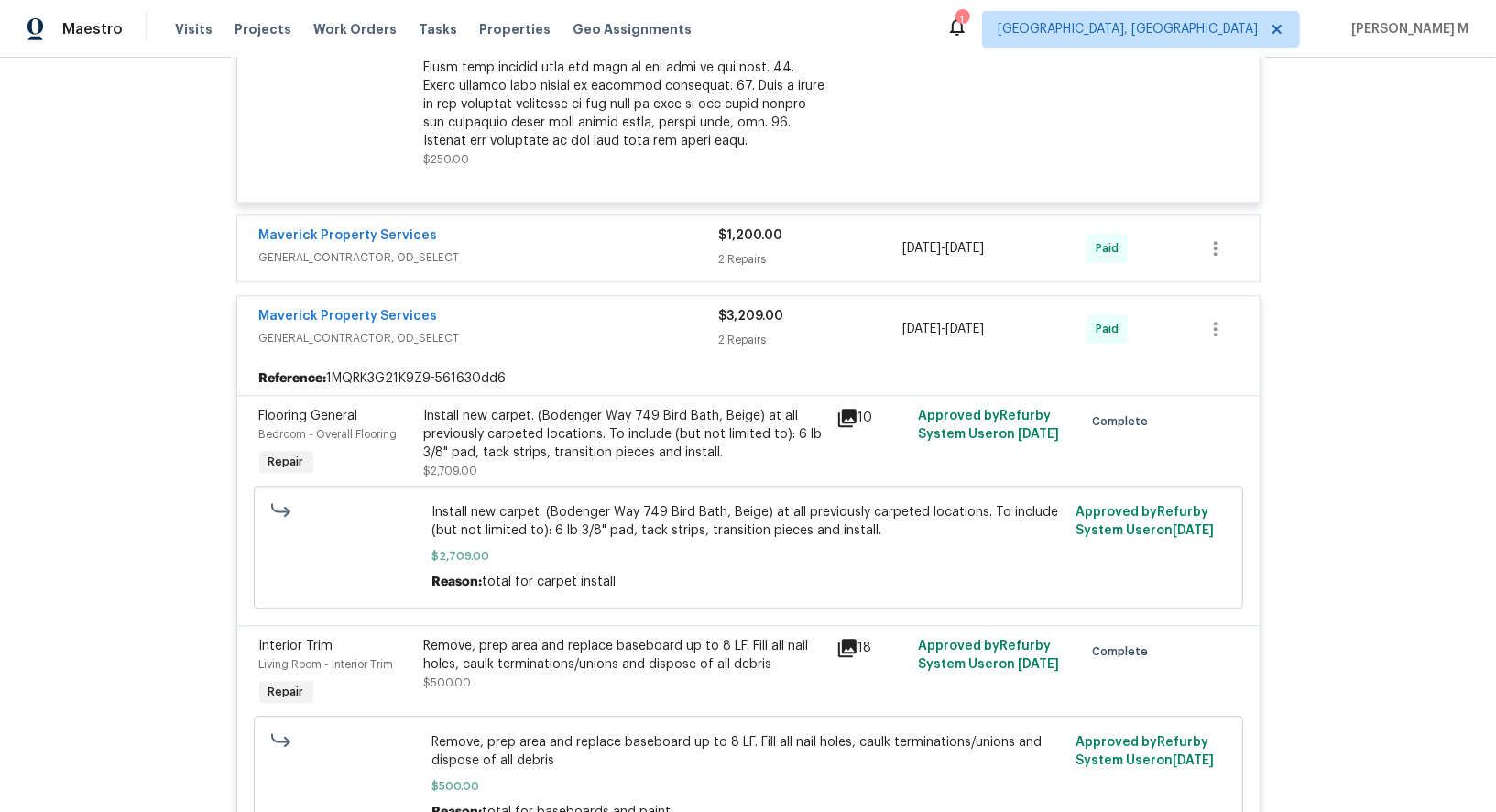
click at [361, 249] on span "GENERAL_CONTRACTOR, OD_SELECT" at bounding box center [490, 258] width 460 height 18
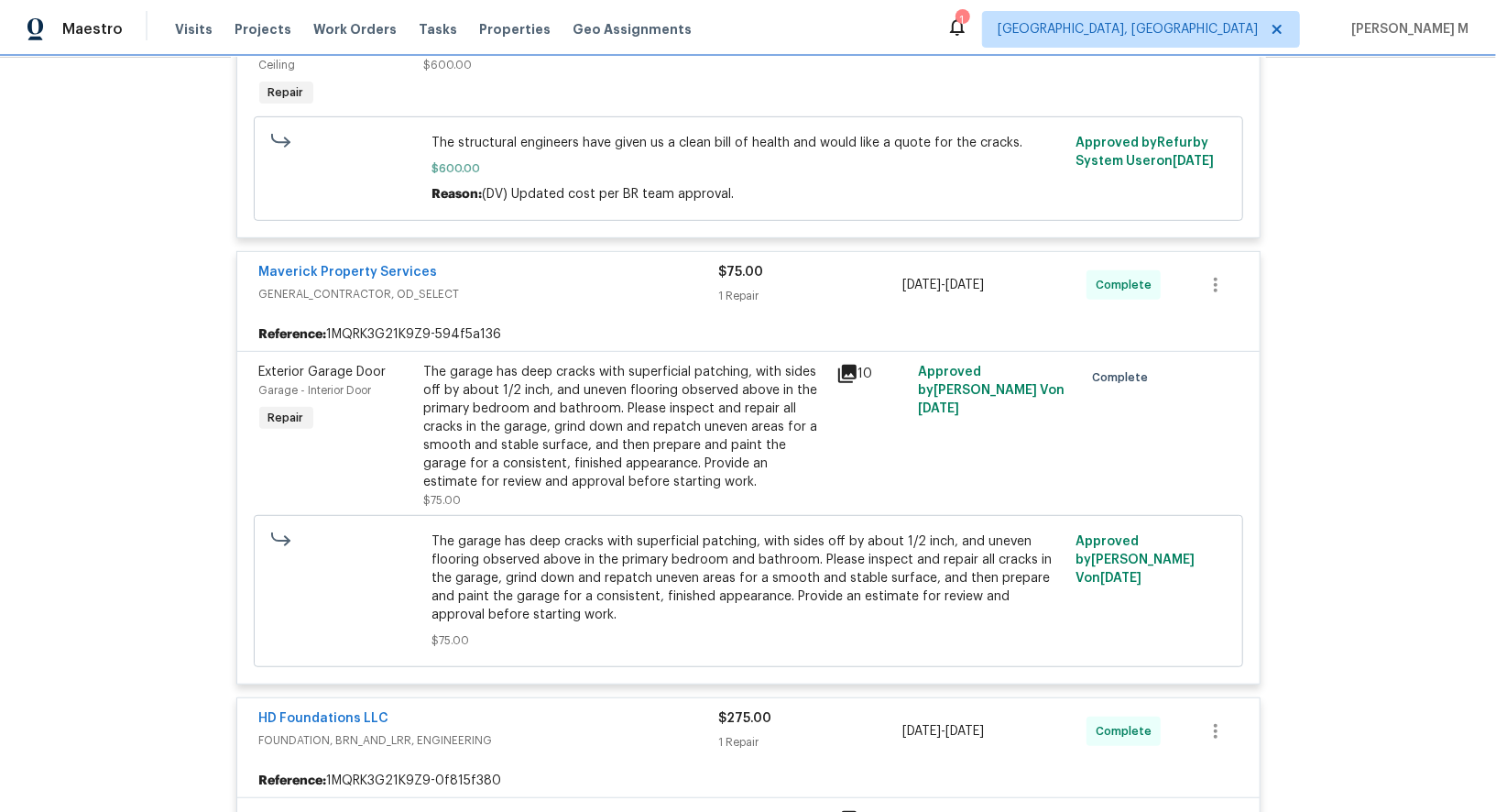
scroll to position [0, 0]
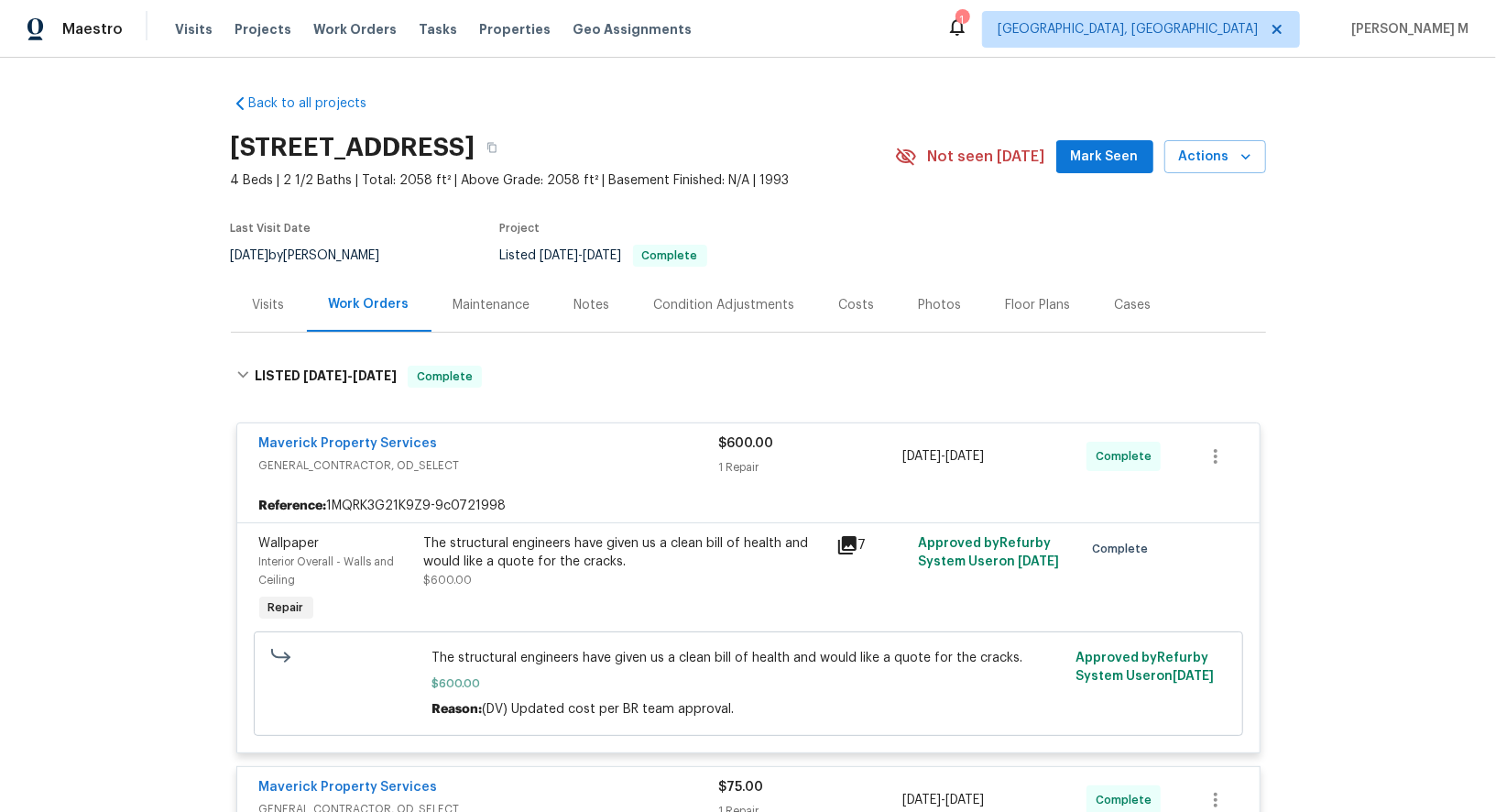
click at [481, 297] on div "Maintenance" at bounding box center [493, 305] width 77 height 18
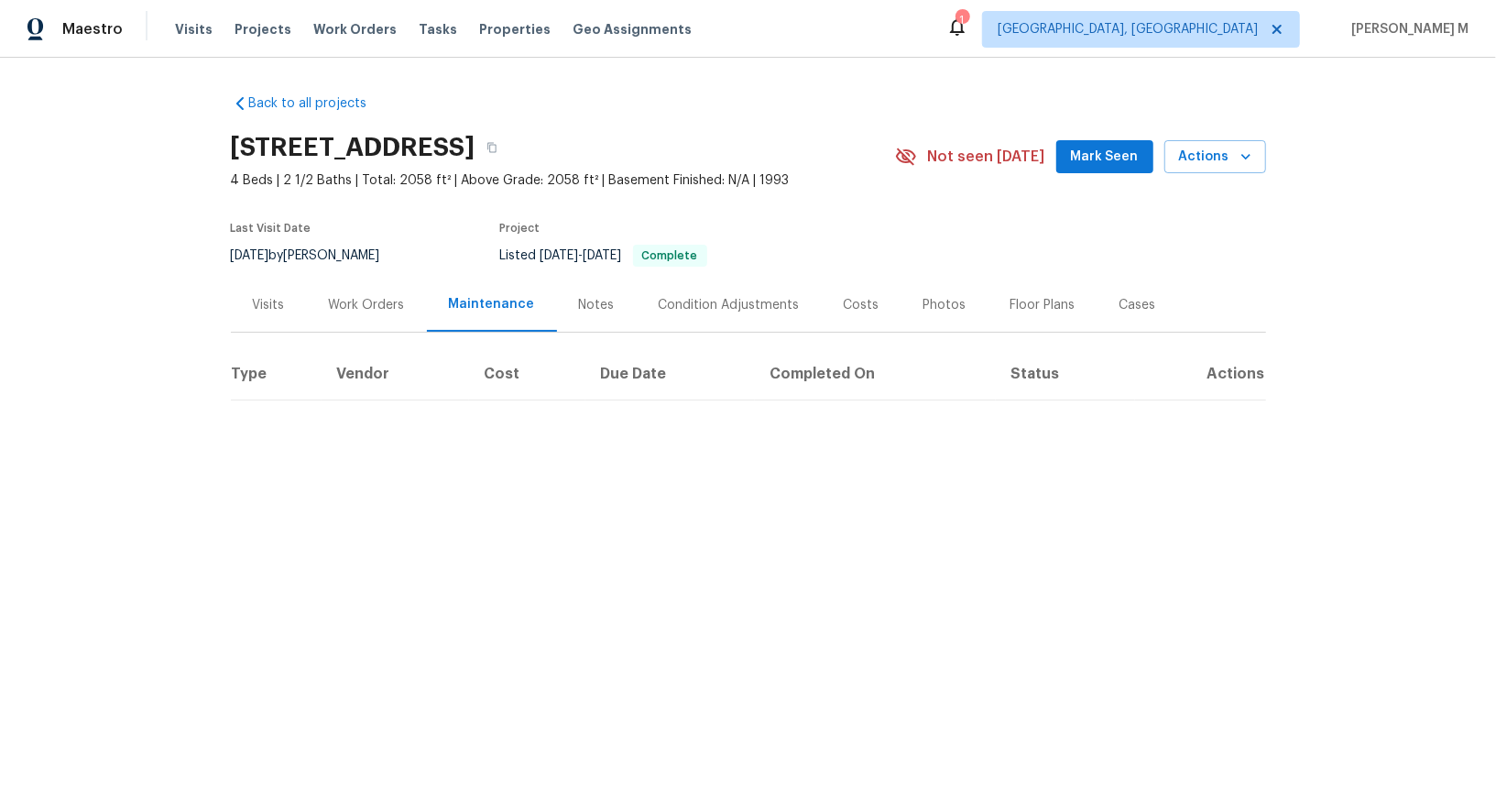
click at [348, 308] on div "Work Orders" at bounding box center [366, 305] width 120 height 54
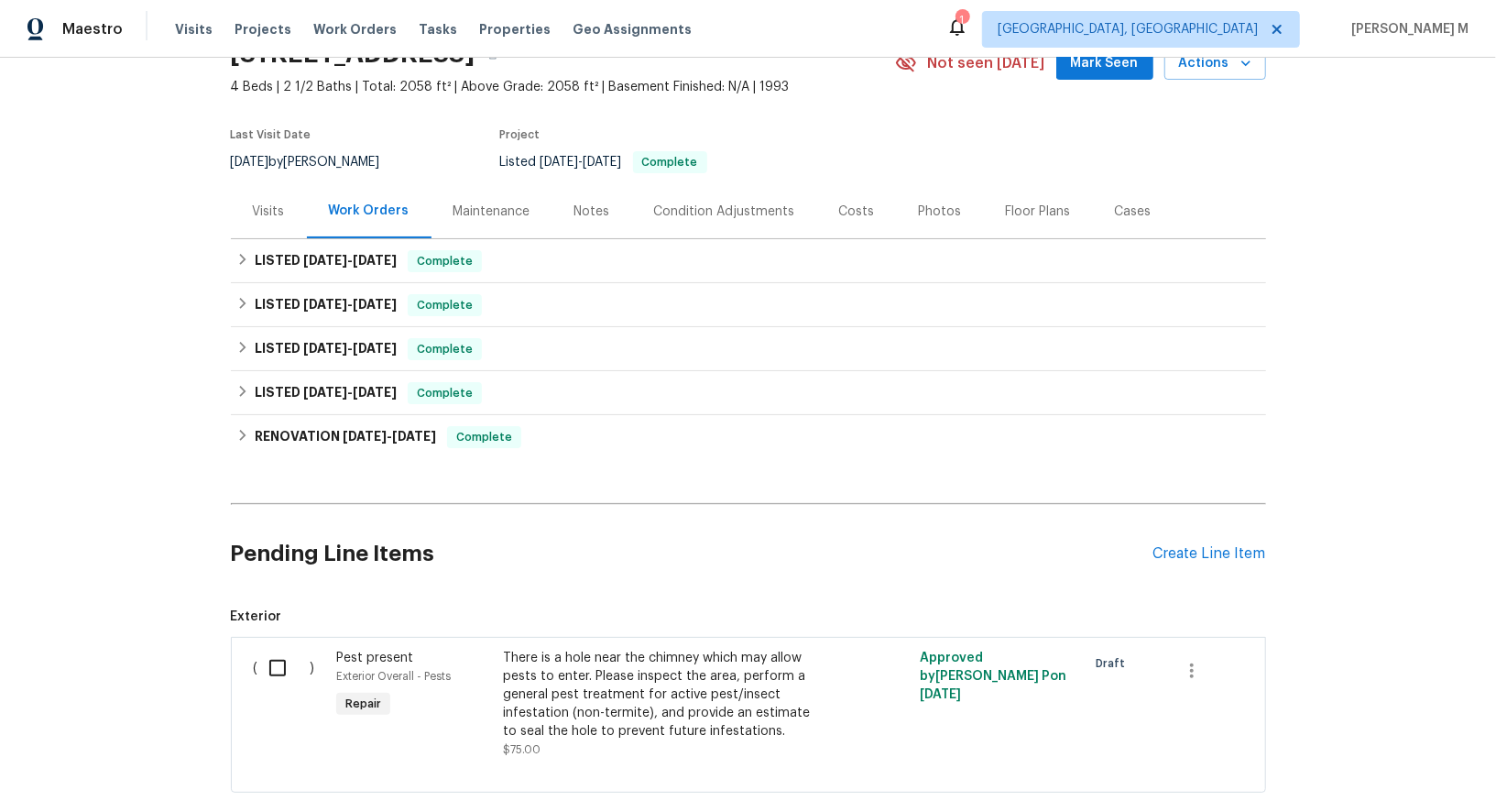
scroll to position [94, 0]
click at [1182, 545] on div "Create Line Item" at bounding box center [1210, 553] width 112 height 17
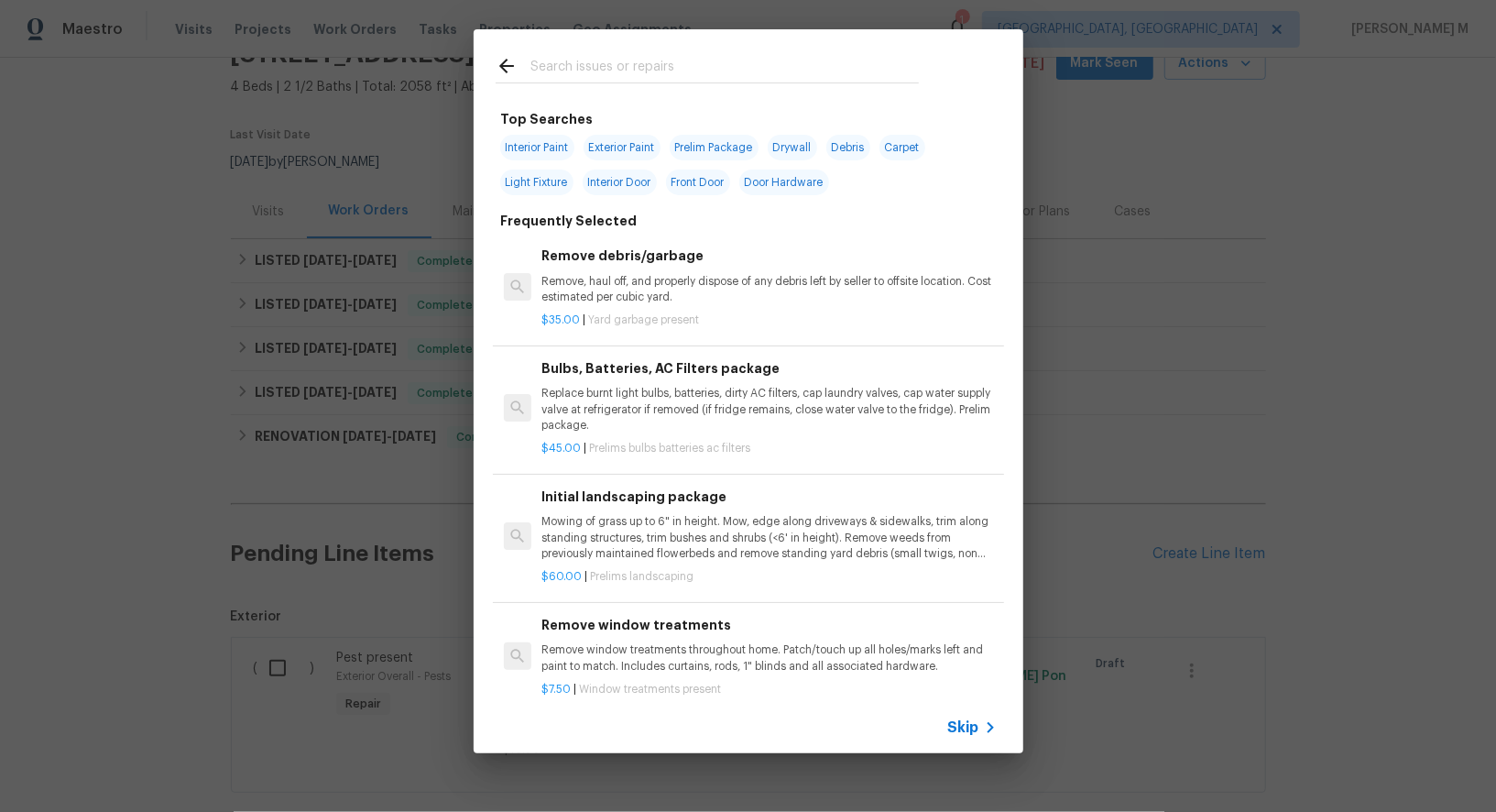
click at [990, 730] on icon at bounding box center [991, 727] width 22 height 22
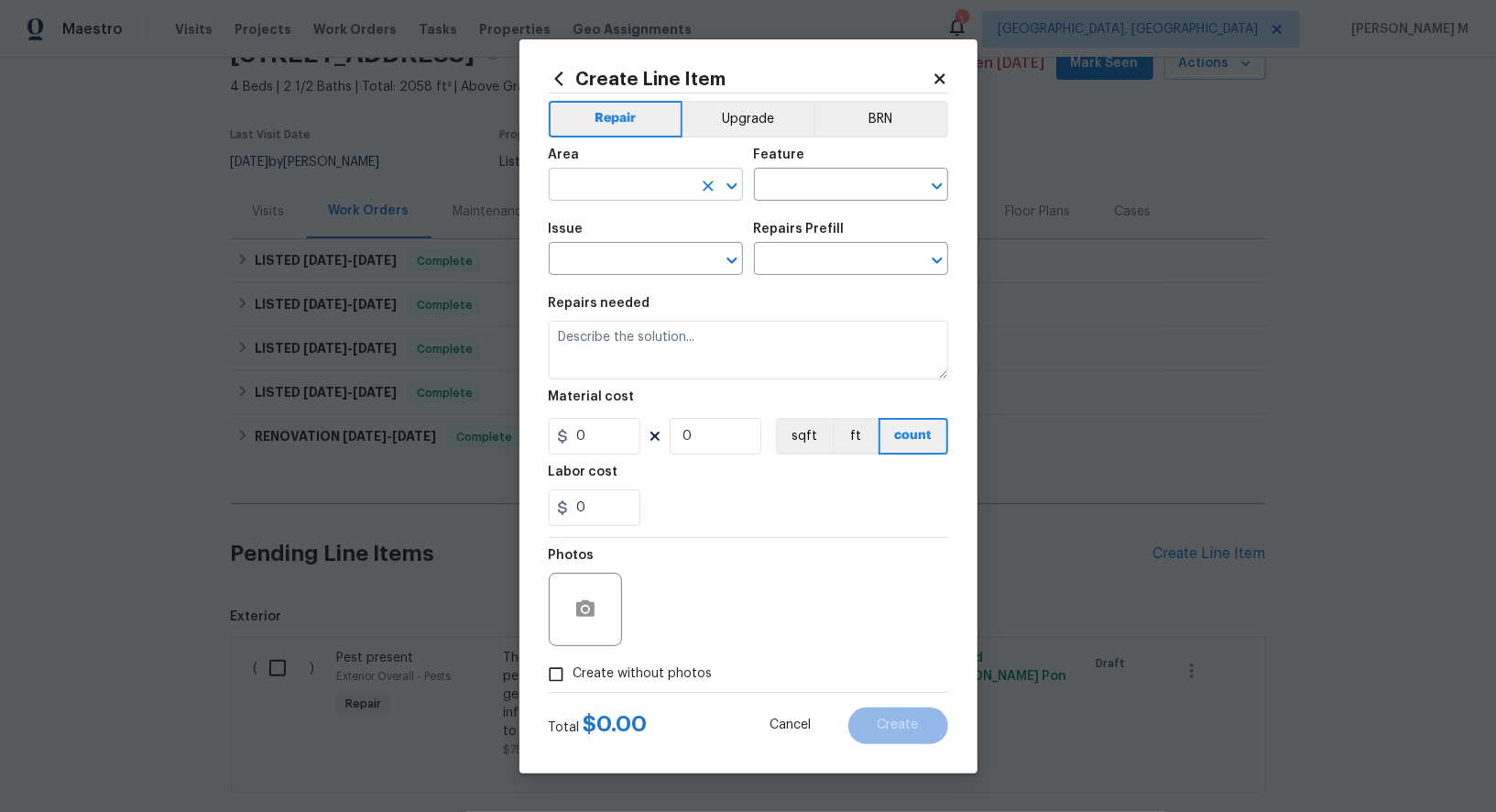
click at [677, 189] on input "text" at bounding box center [620, 186] width 143 height 29
click at [623, 235] on li "Bathroom" at bounding box center [644, 235] width 196 height 30
click at [586, 192] on input "Bathroom" at bounding box center [620, 186] width 143 height 29
type input "Bathroom"
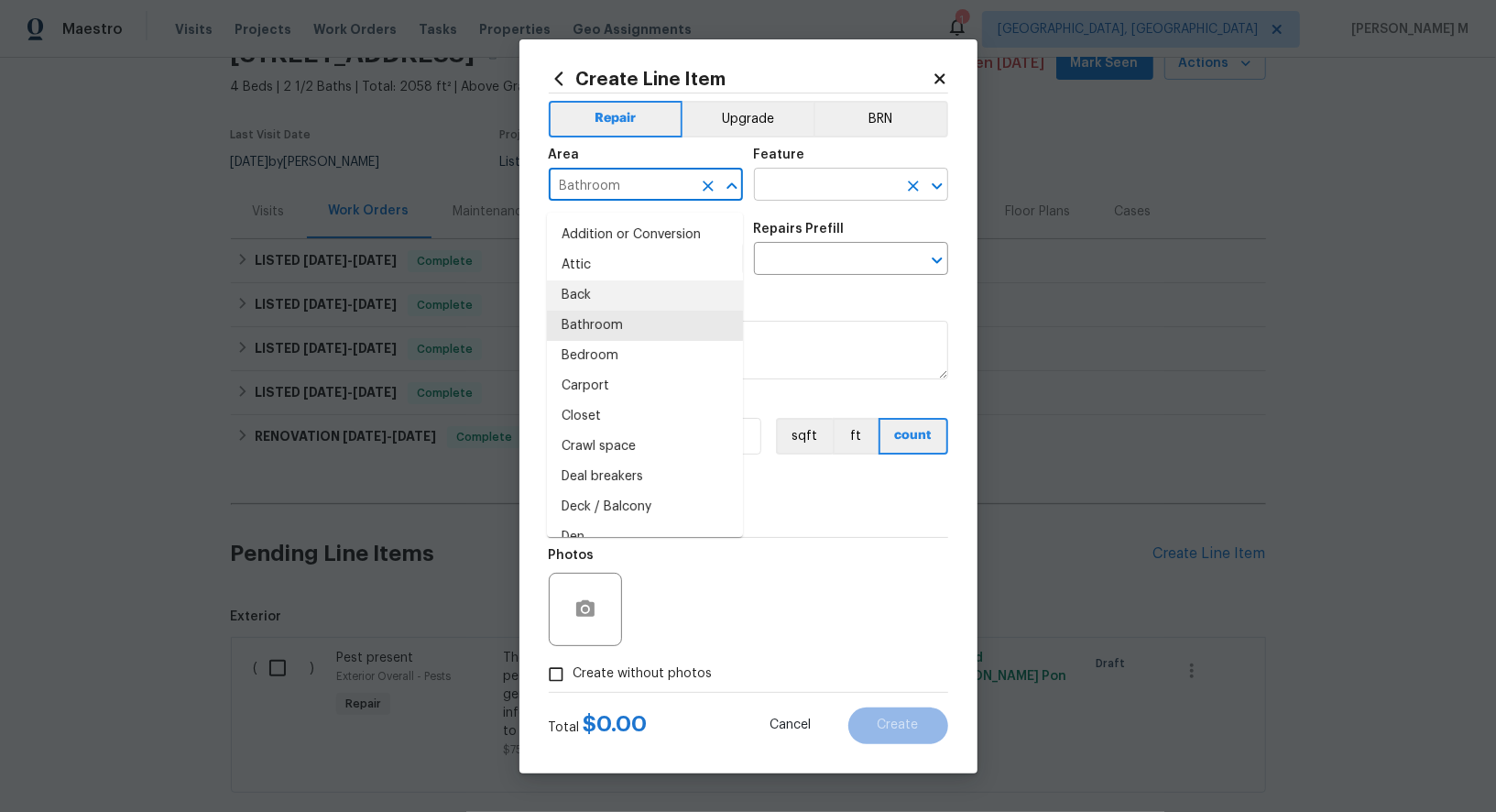
click at [812, 201] on input "text" at bounding box center [825, 186] width 143 height 29
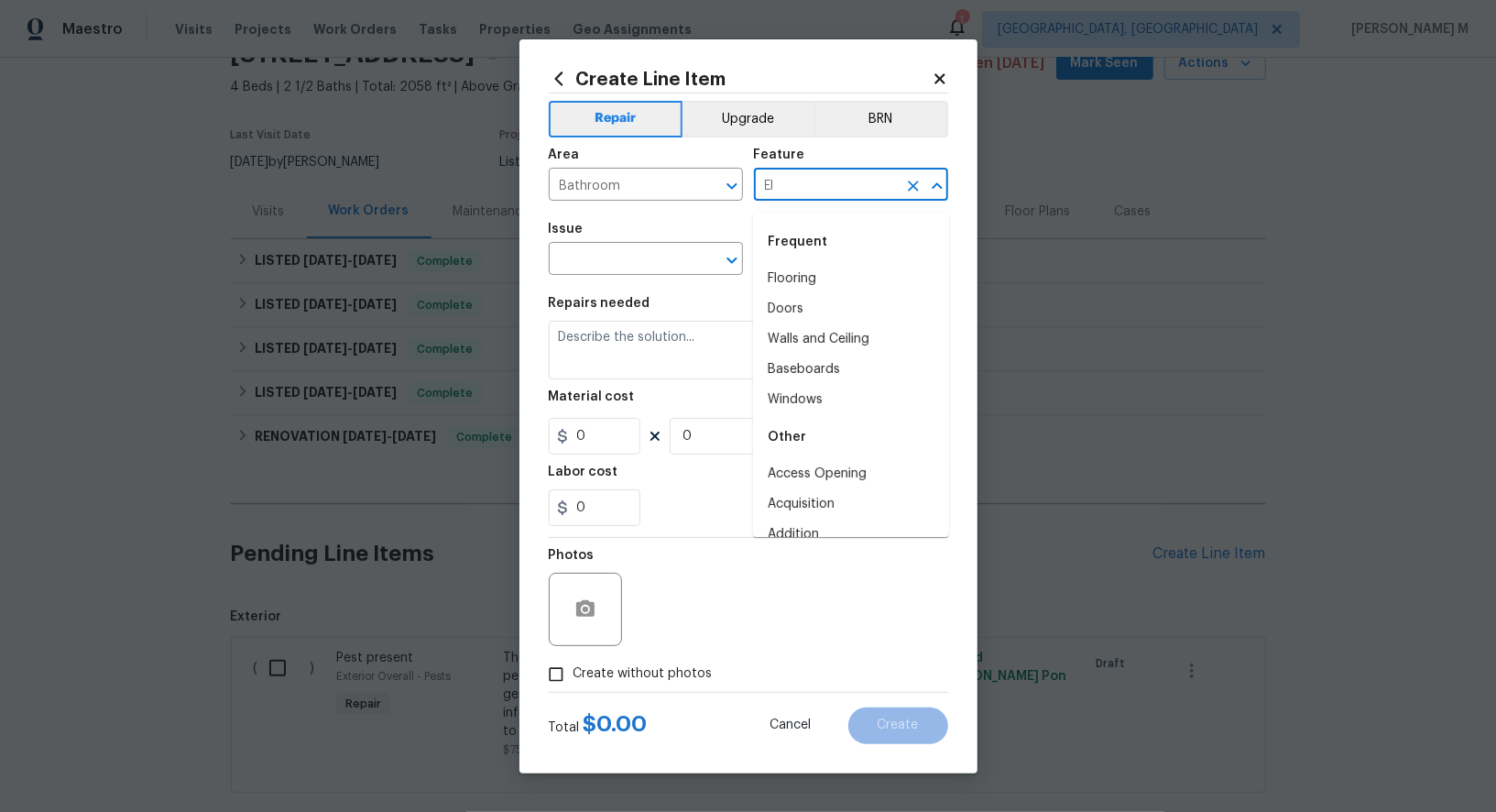
type input "Ele"
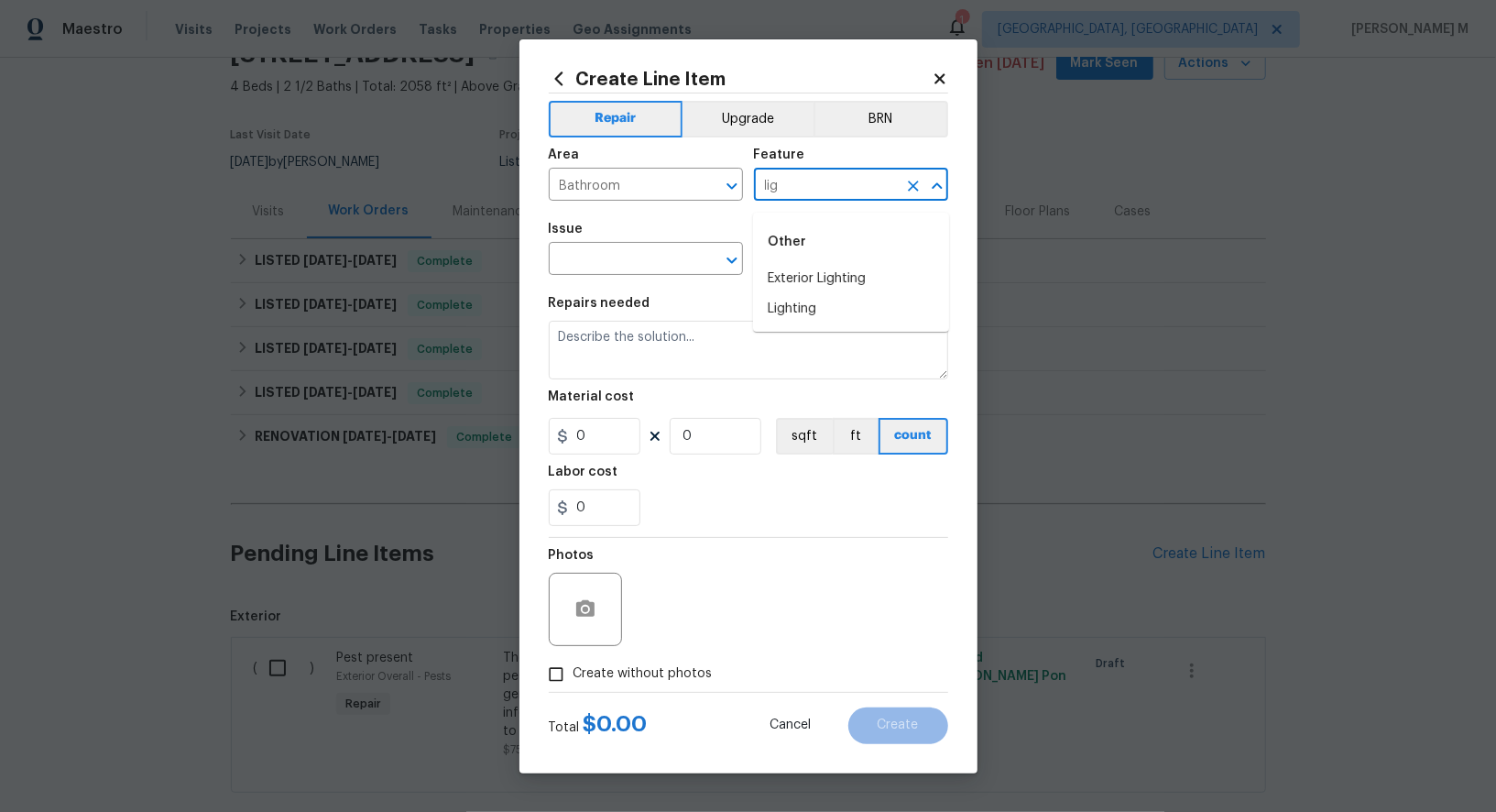
click at [833, 305] on li "Lighting" at bounding box center [851, 309] width 196 height 30
click at [800, 201] on input "Lighting" at bounding box center [825, 186] width 143 height 29
type input "Lighting"
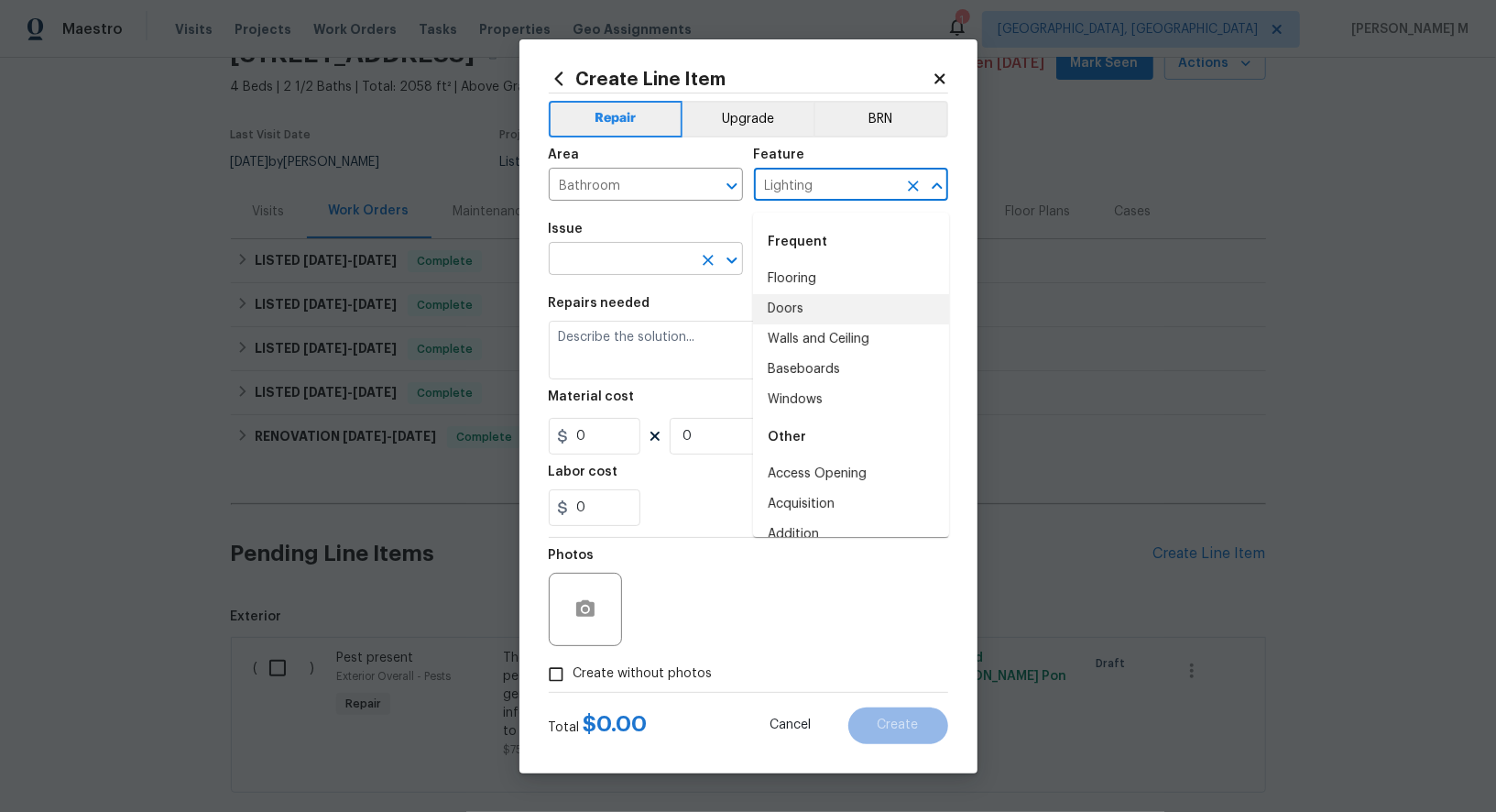
click at [642, 266] on input "text" at bounding box center [620, 261] width 143 height 29
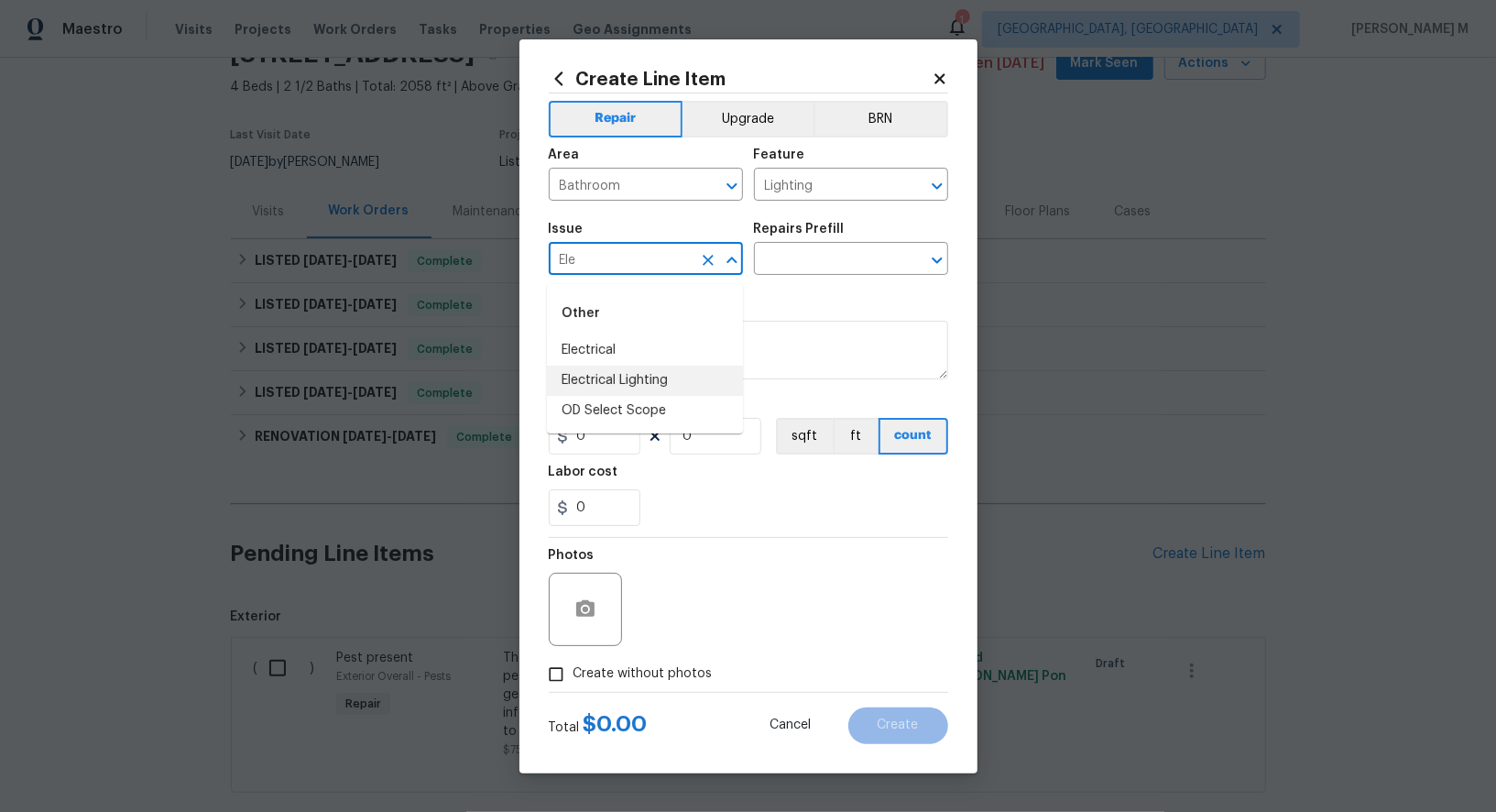
click at [655, 377] on li "Electrical Lighting" at bounding box center [644, 380] width 196 height 30
type input "Electrical Lighting"
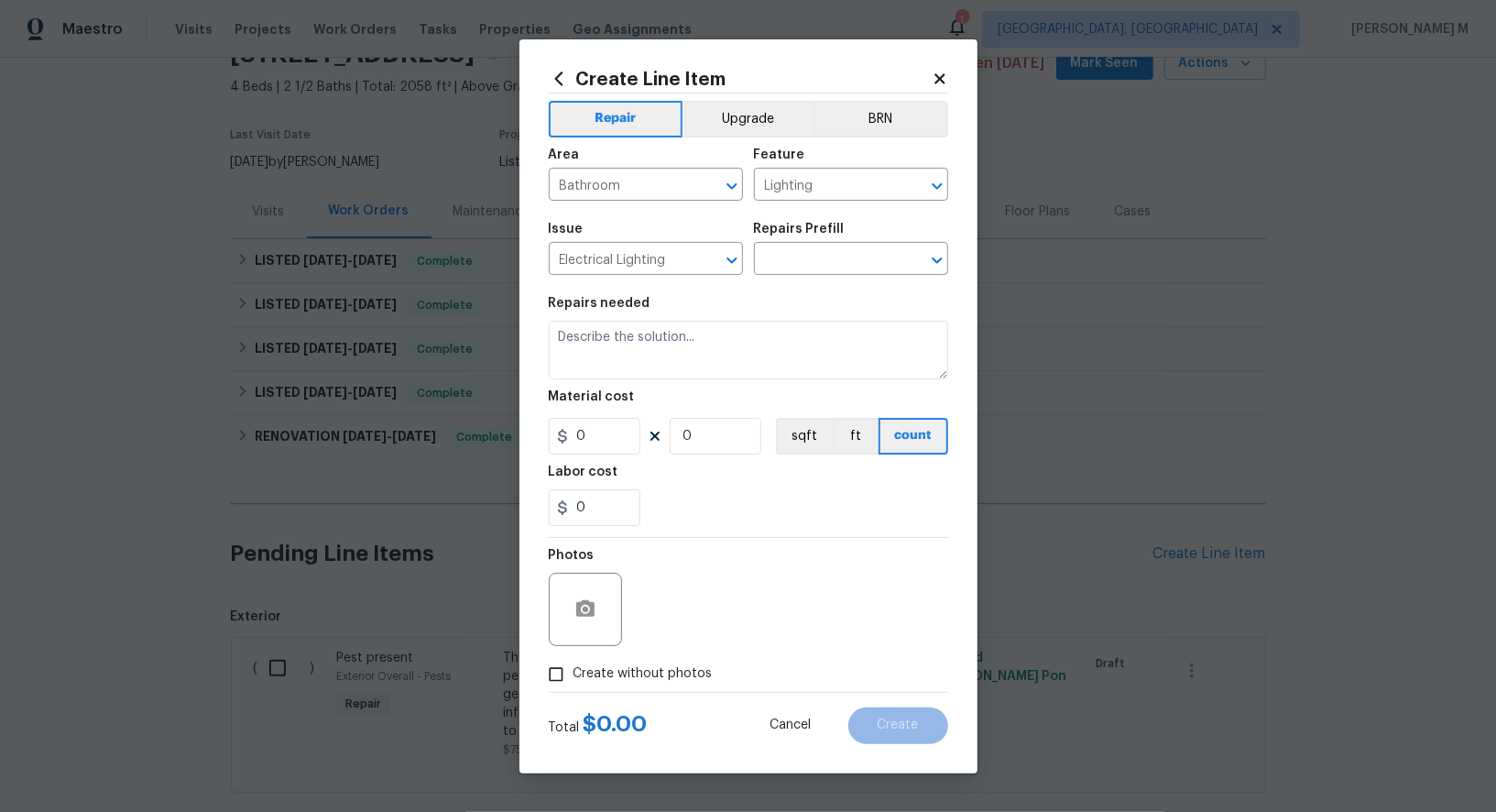
click at [797, 283] on div "Issue Electrical Lighting ​ Repairs Prefill ​" at bounding box center [748, 249] width 400 height 75
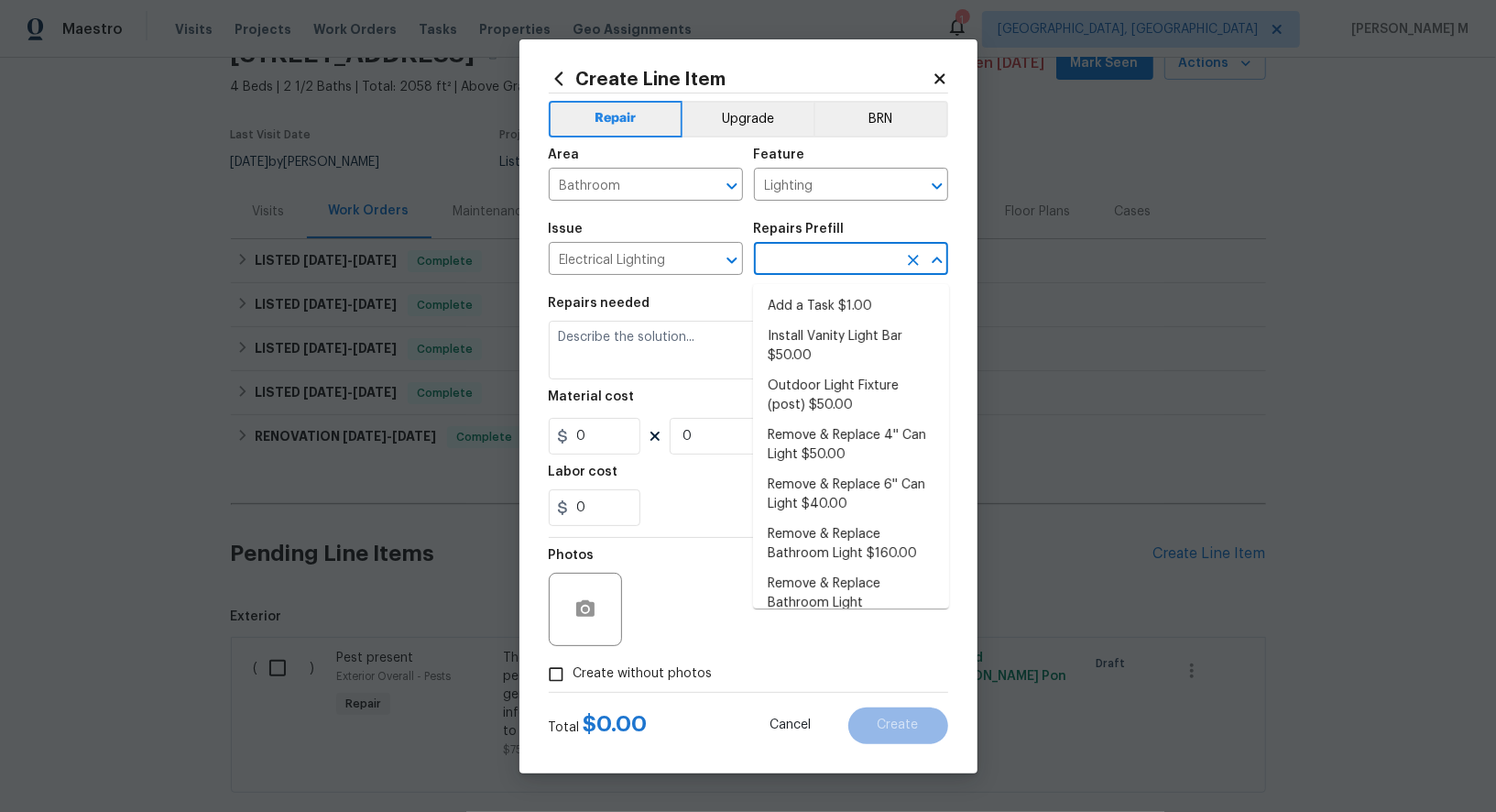
click at [802, 262] on input "text" at bounding box center [825, 261] width 143 height 29
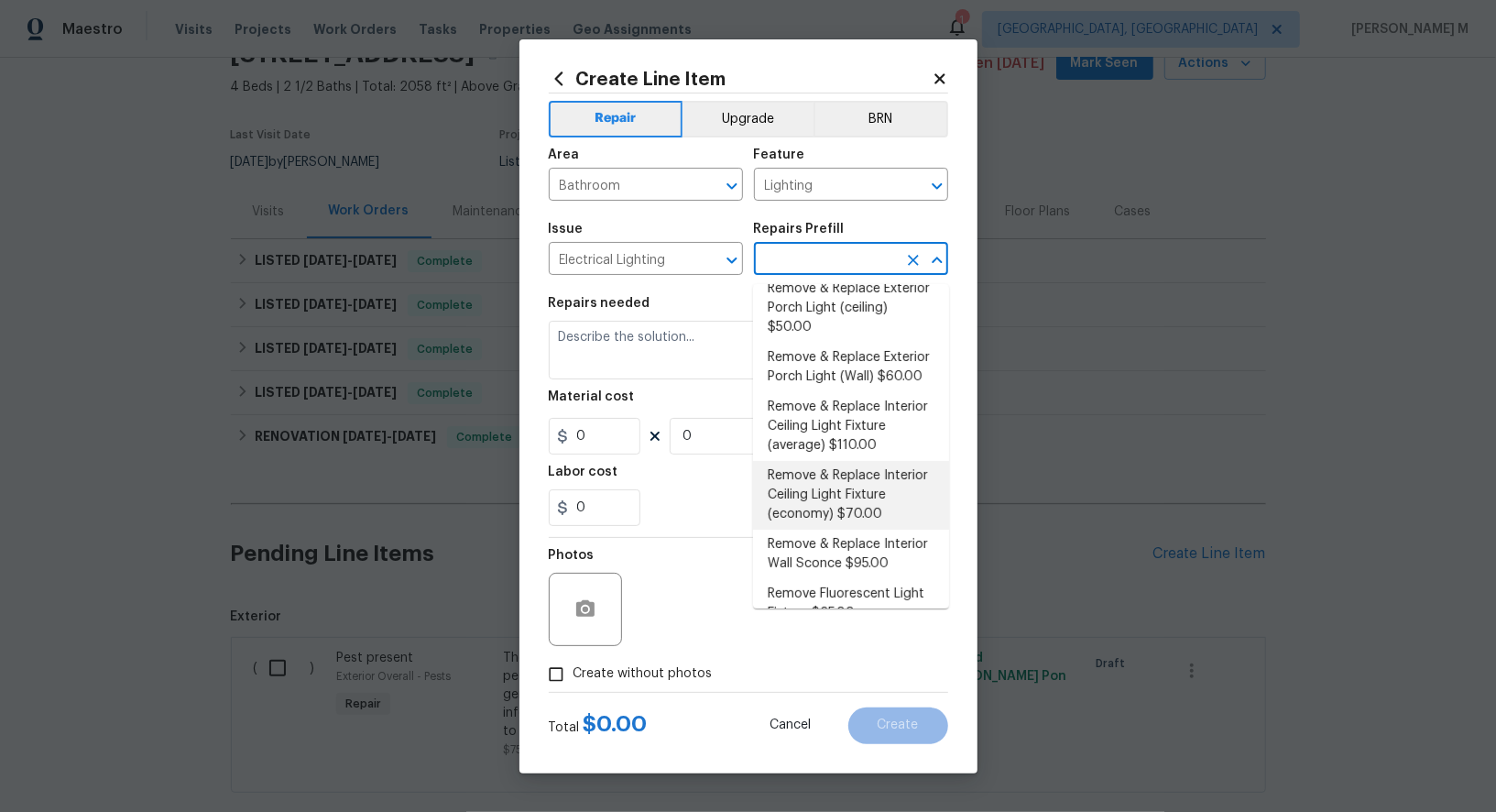
click at [813, 461] on li "Remove & Replace Interior Ceiling Light Fixture (economy) $70.00" at bounding box center [851, 495] width 196 height 69
type input "Remove & Replace Interior Ceiling Light Fixture (economy) $70.00"
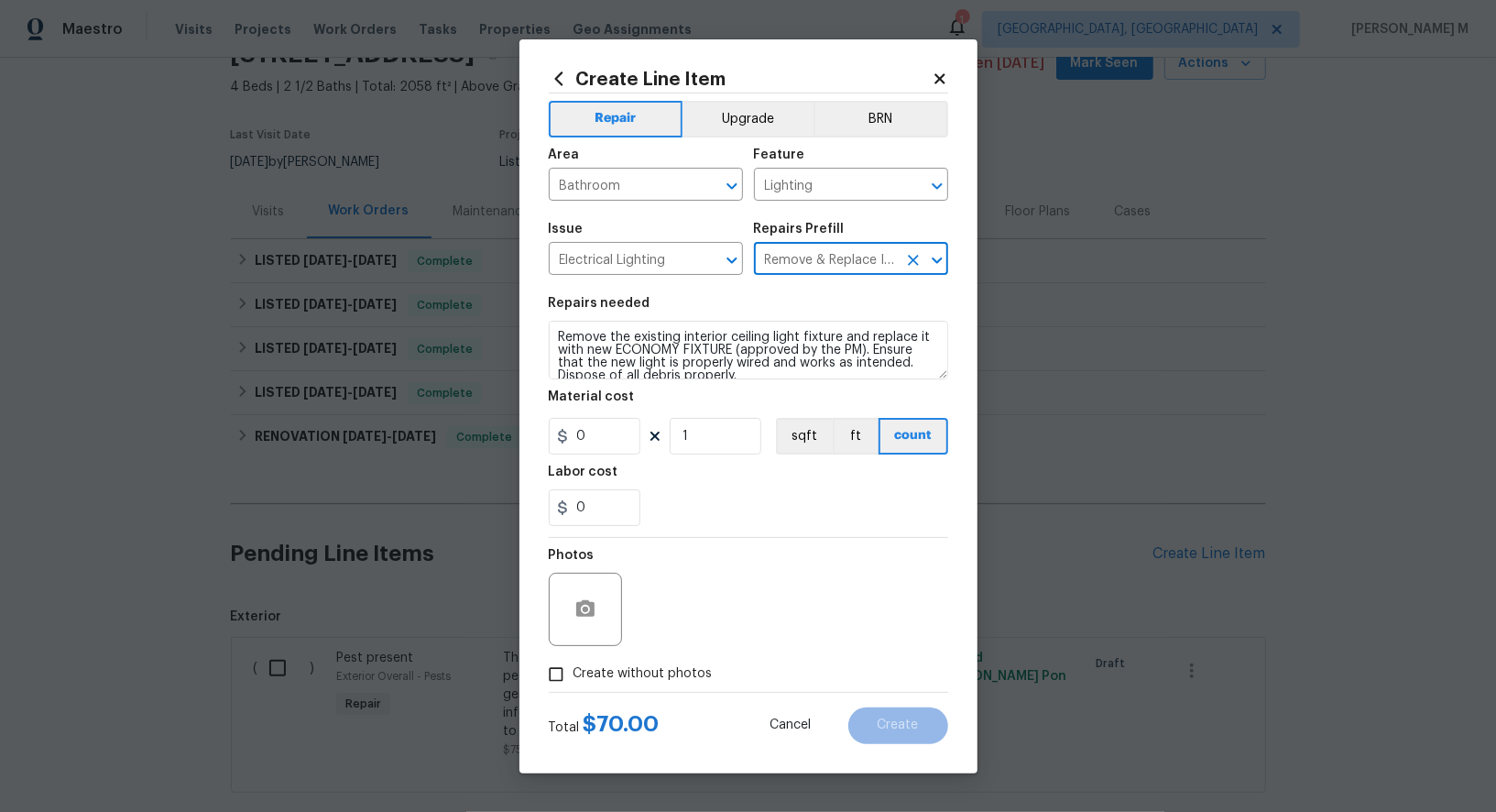
type textarea "Remove the existing interior ceiling light fixture and replace it with new ECON…"
type input "1"
type input "70"
drag, startPoint x: 767, startPoint y: 271, endPoint x: 816, endPoint y: 268, distance: 49.1
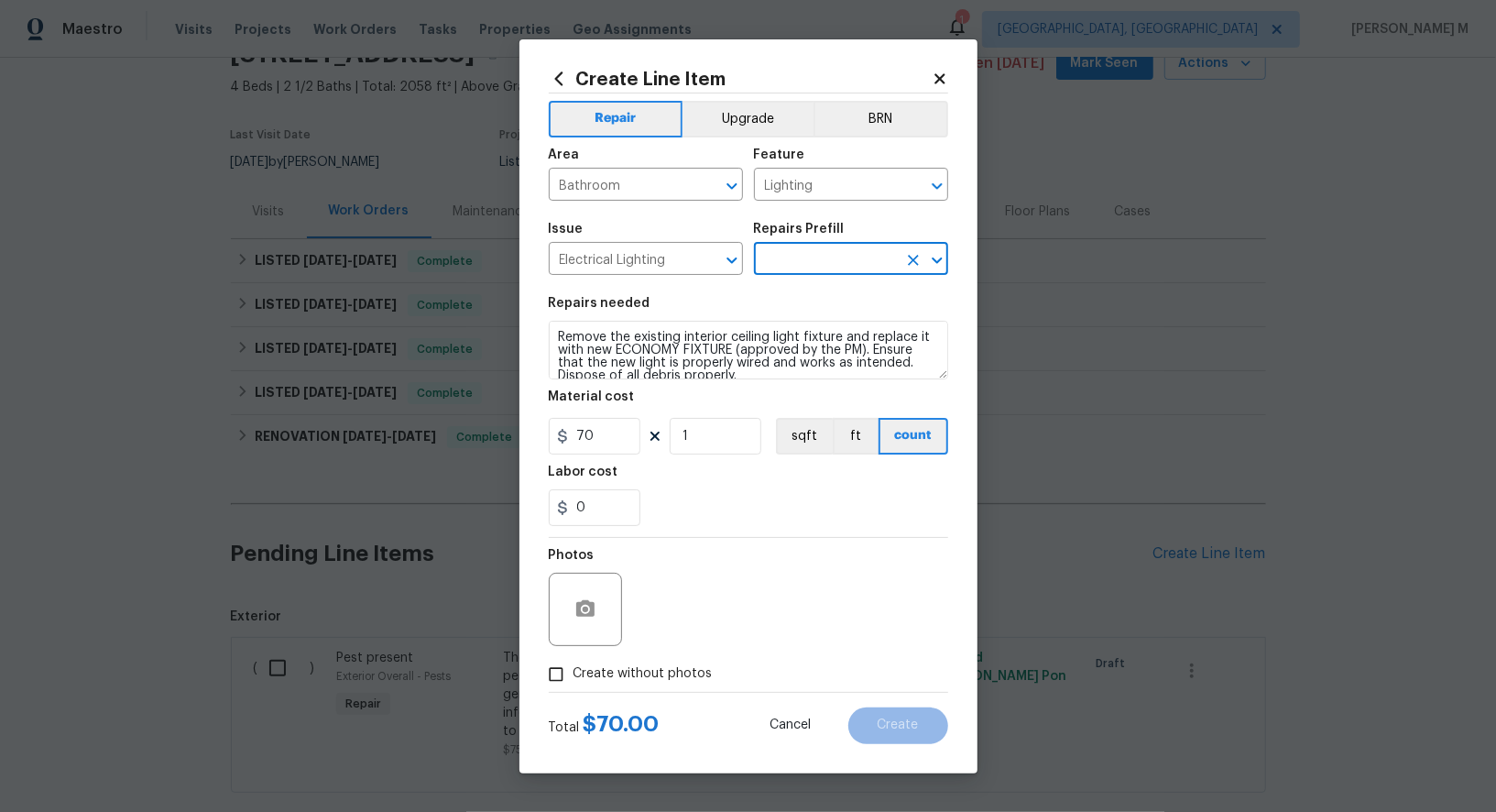
click at [814, 269] on input "Remove & Replace Interior Ceiling Light Fixture (economy) $70.00" at bounding box center [825, 261] width 143 height 29
click at [874, 271] on input "Remove & Replace Interior Ceiling Light Fixture (economy) $70.00" at bounding box center [825, 261] width 143 height 29
drag, startPoint x: 854, startPoint y: 271, endPoint x: 636, endPoint y: 266, distance: 218.1
click at [636, 266] on div "Issue Electrical Lighting ​ Repairs Prefill Remove & Replace Interior Ceiling L…" at bounding box center [748, 249] width 400 height 75
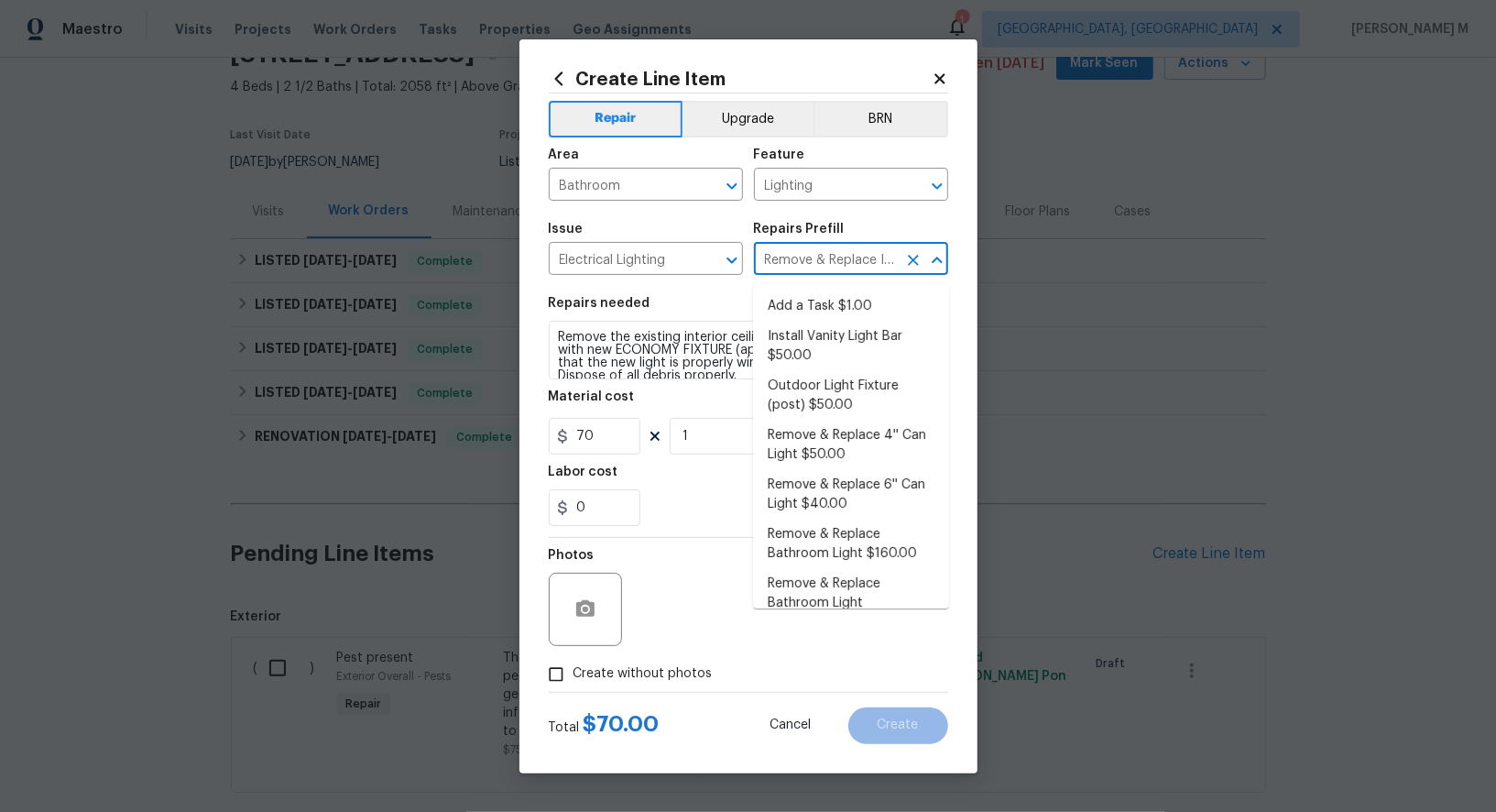
scroll to position [264, 0]
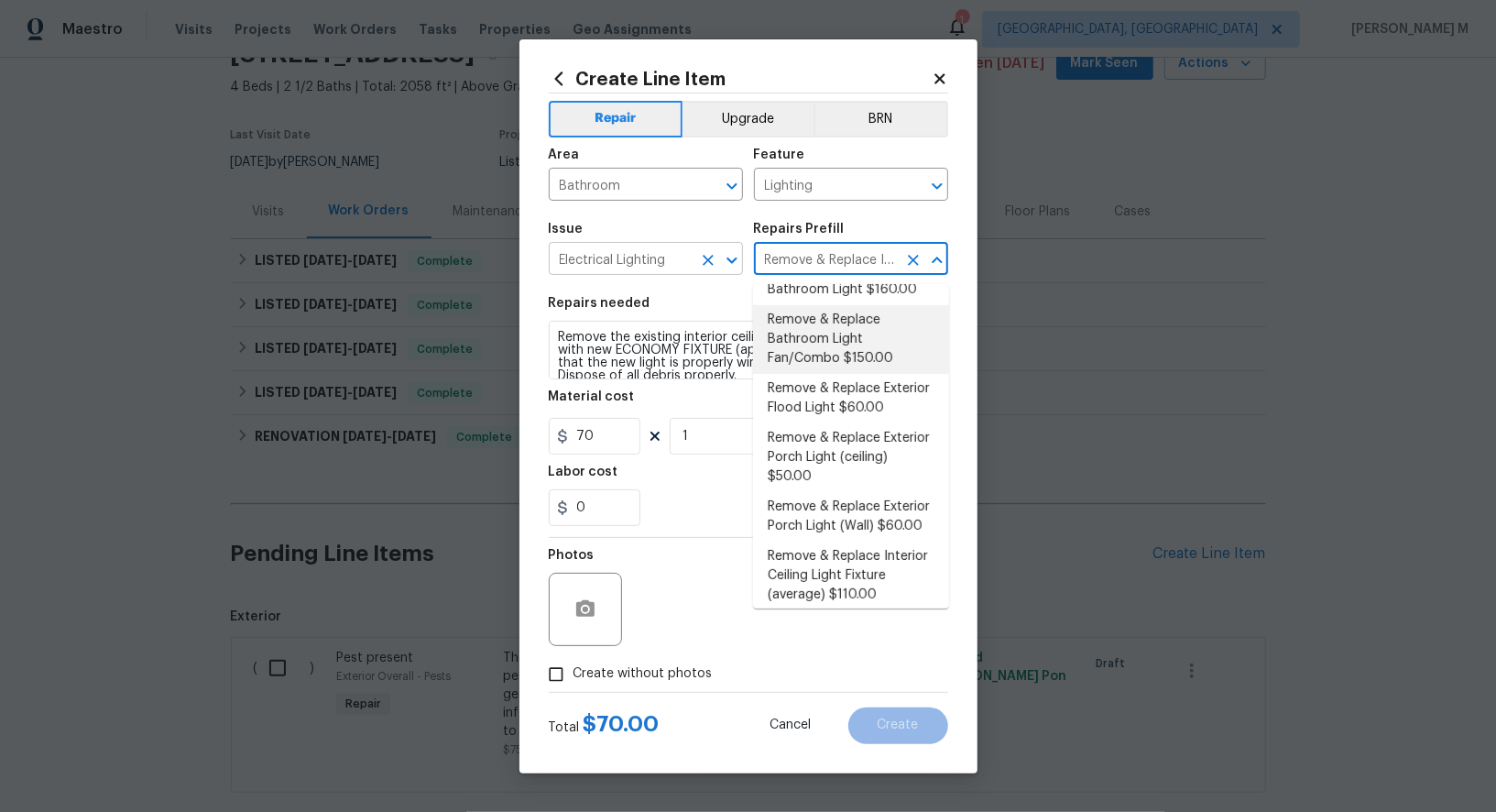
click at [637, 260] on input "Electrical Lighting" at bounding box center [620, 261] width 143 height 29
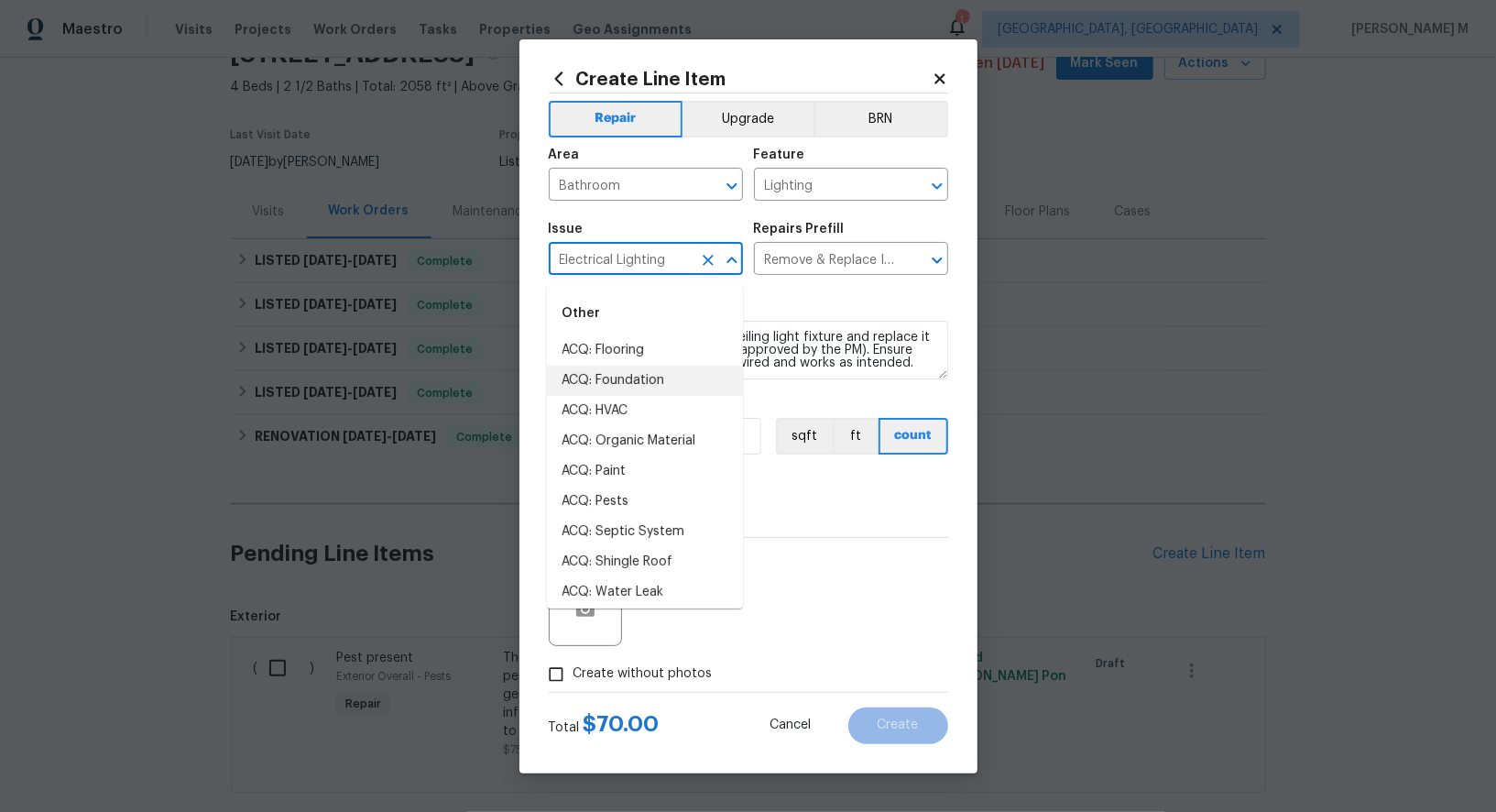
click at [637, 260] on input "Electrical Lighting" at bounding box center [620, 261] width 143 height 29
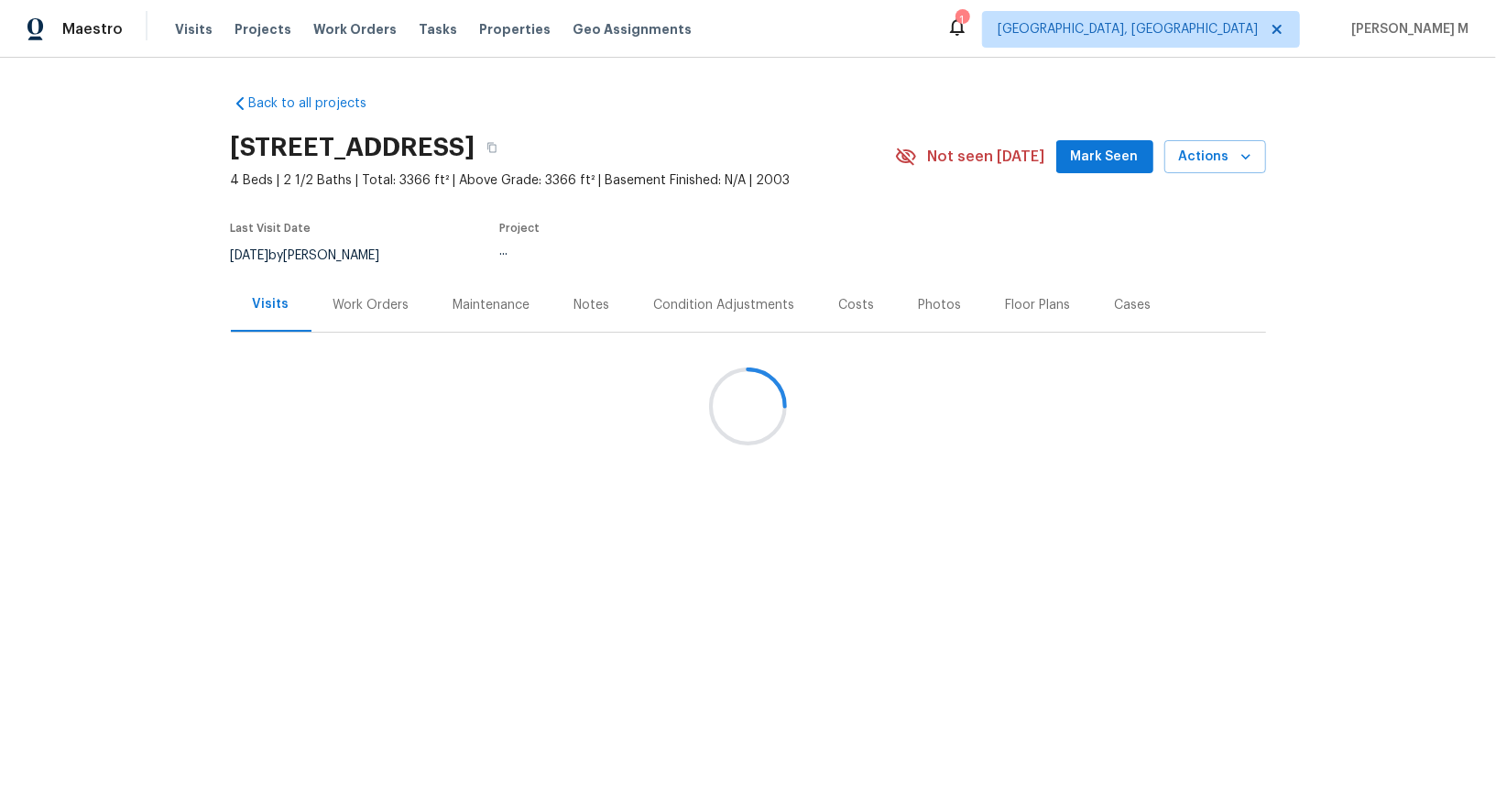
click at [336, 316] on div at bounding box center [748, 406] width 1496 height 812
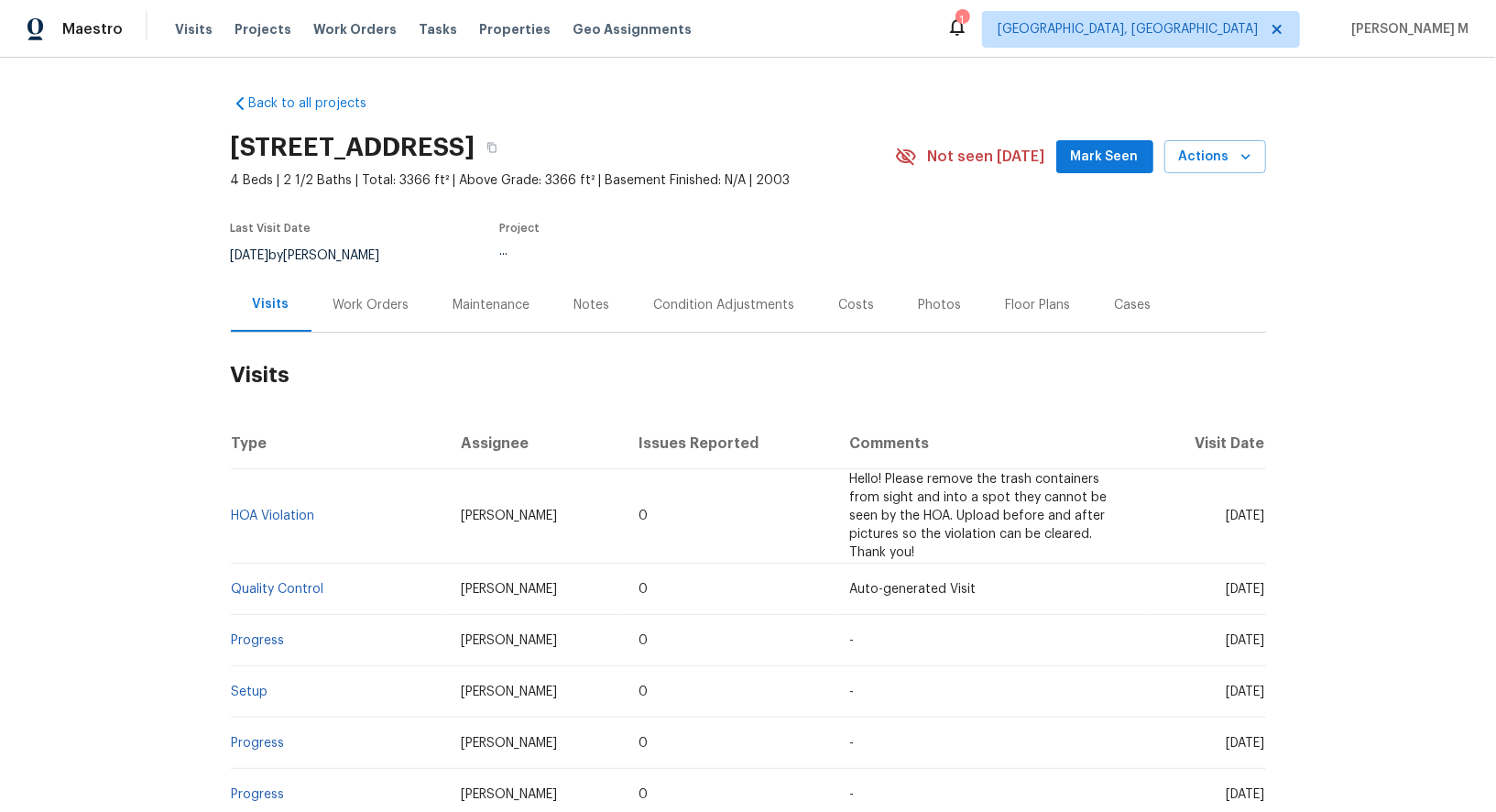
click at [334, 316] on div "Work Orders" at bounding box center [371, 305] width 120 height 54
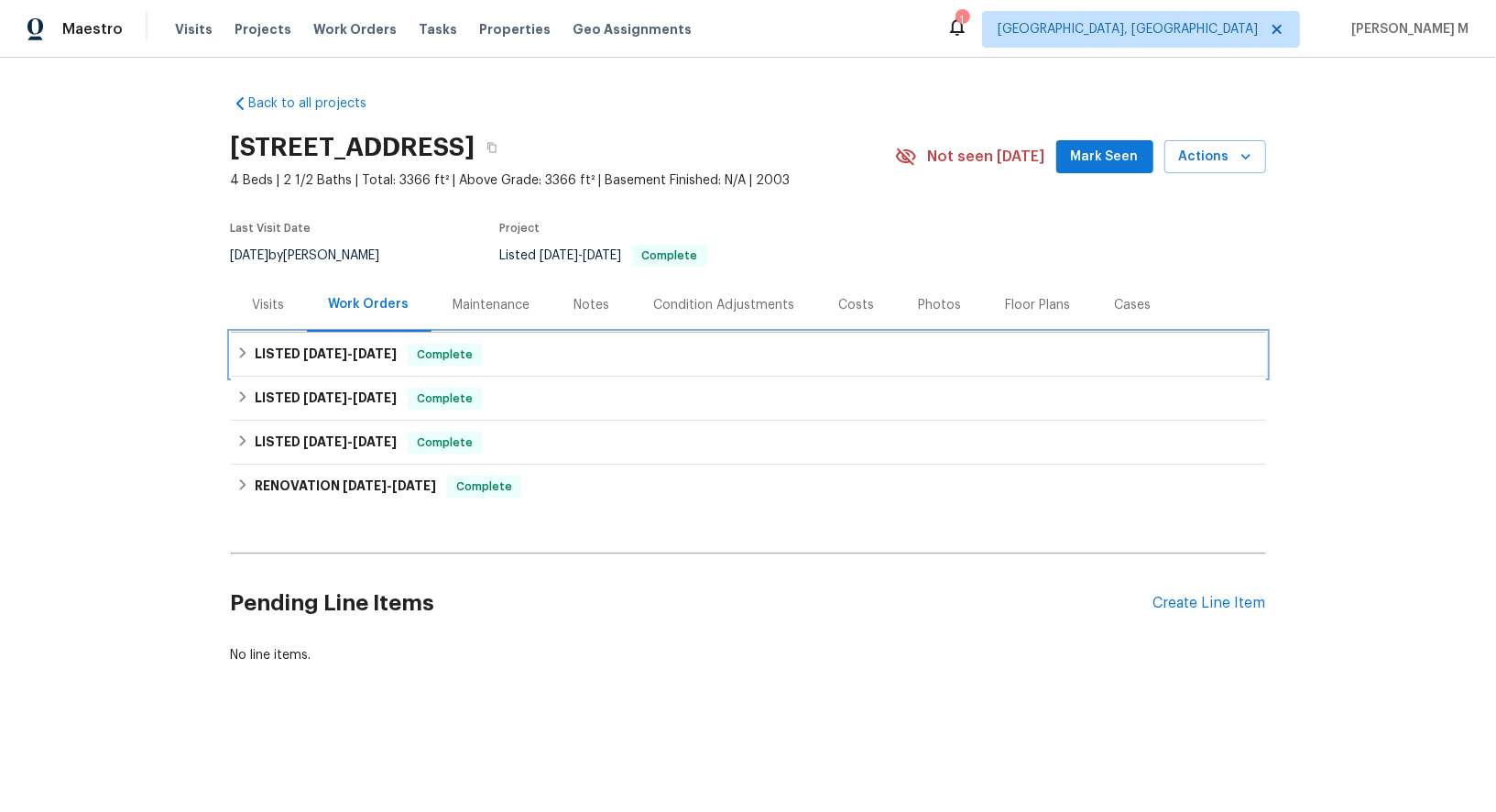
click at [377, 343] on h6 "LISTED 8/7/25 - 8/12/25" at bounding box center [326, 354] width 142 height 22
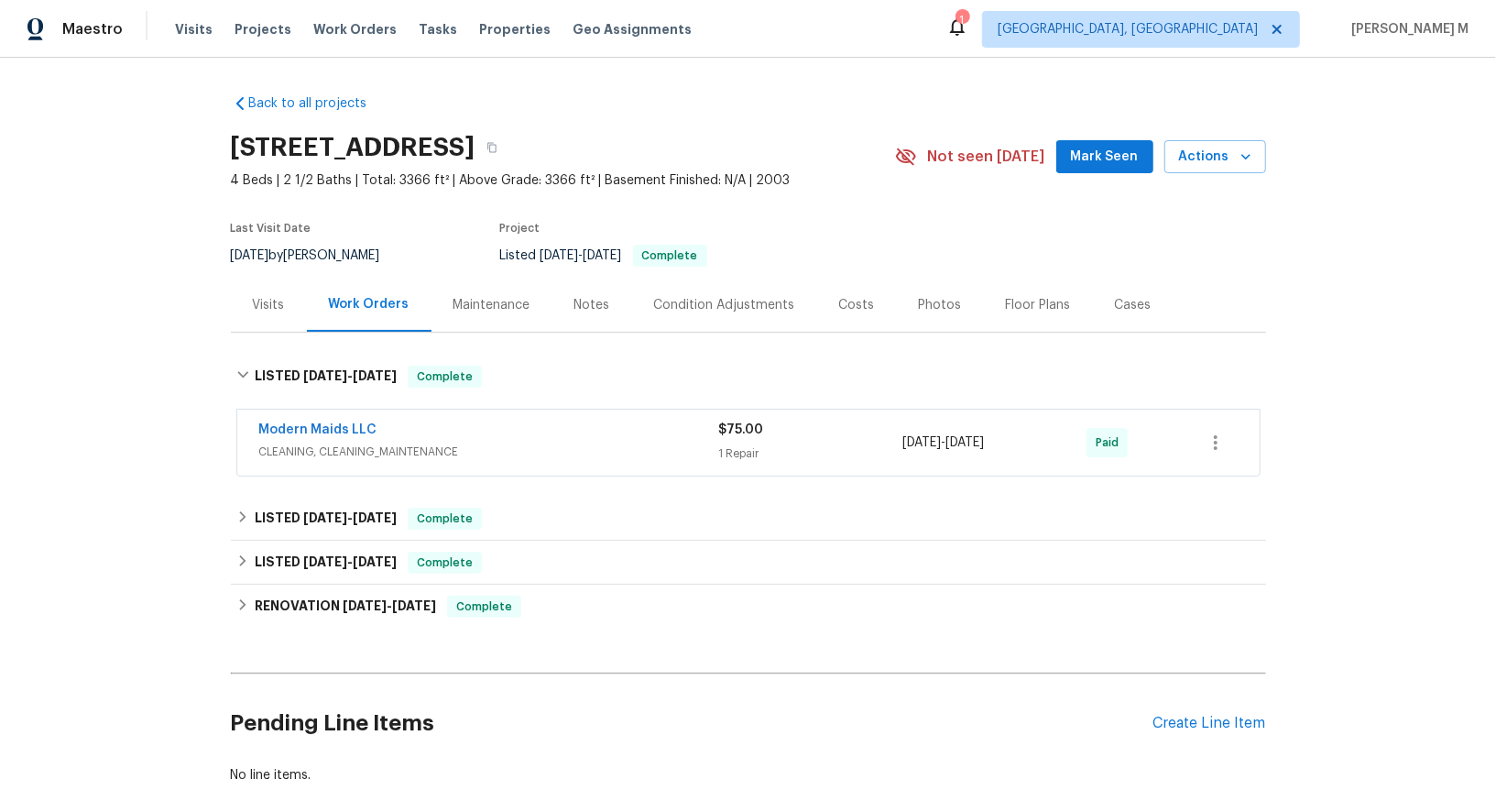
click at [322, 443] on span "CLEANING, CLEANING_MAINTENANCE" at bounding box center [490, 452] width 460 height 18
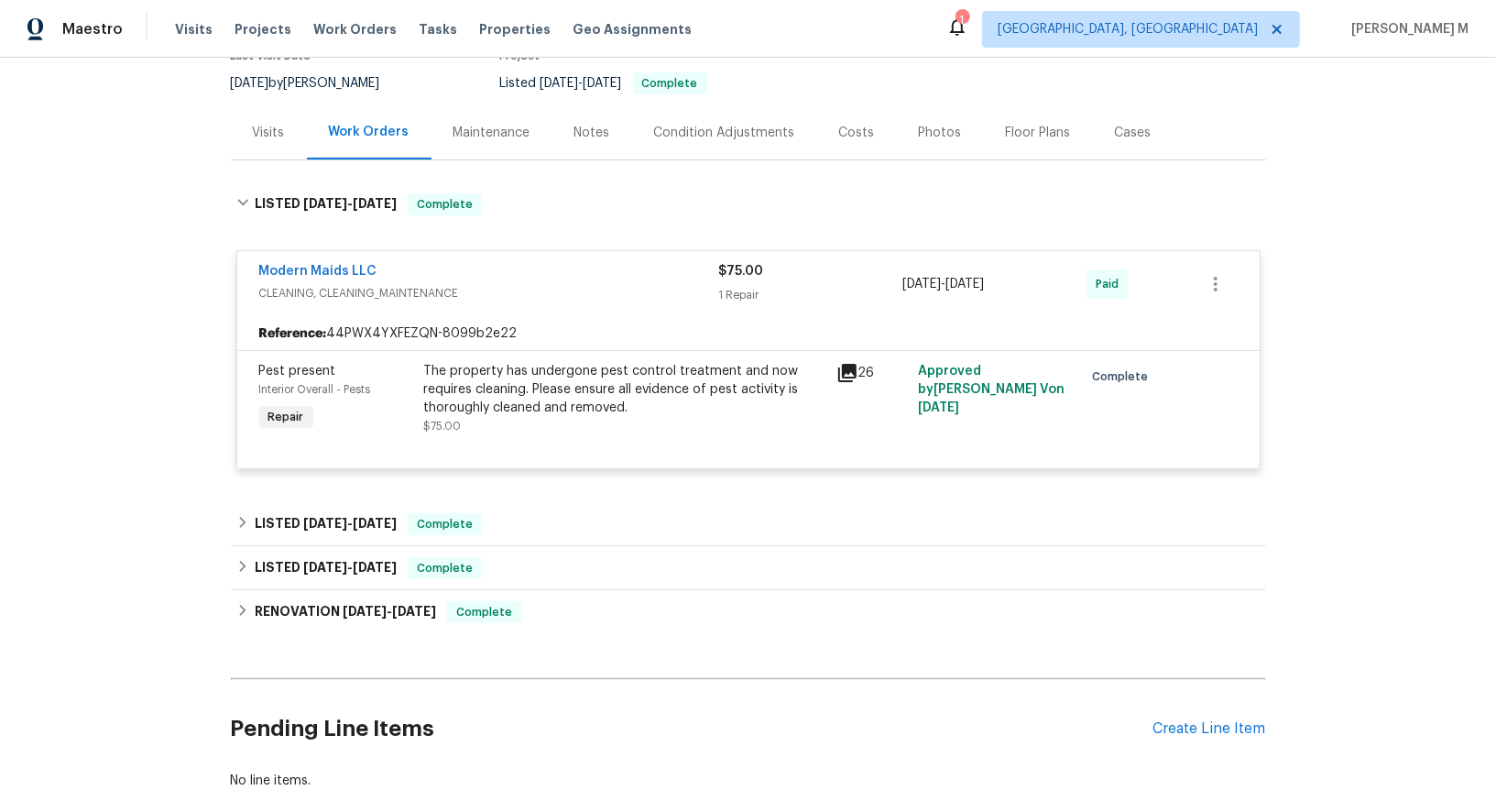
scroll to position [244, 0]
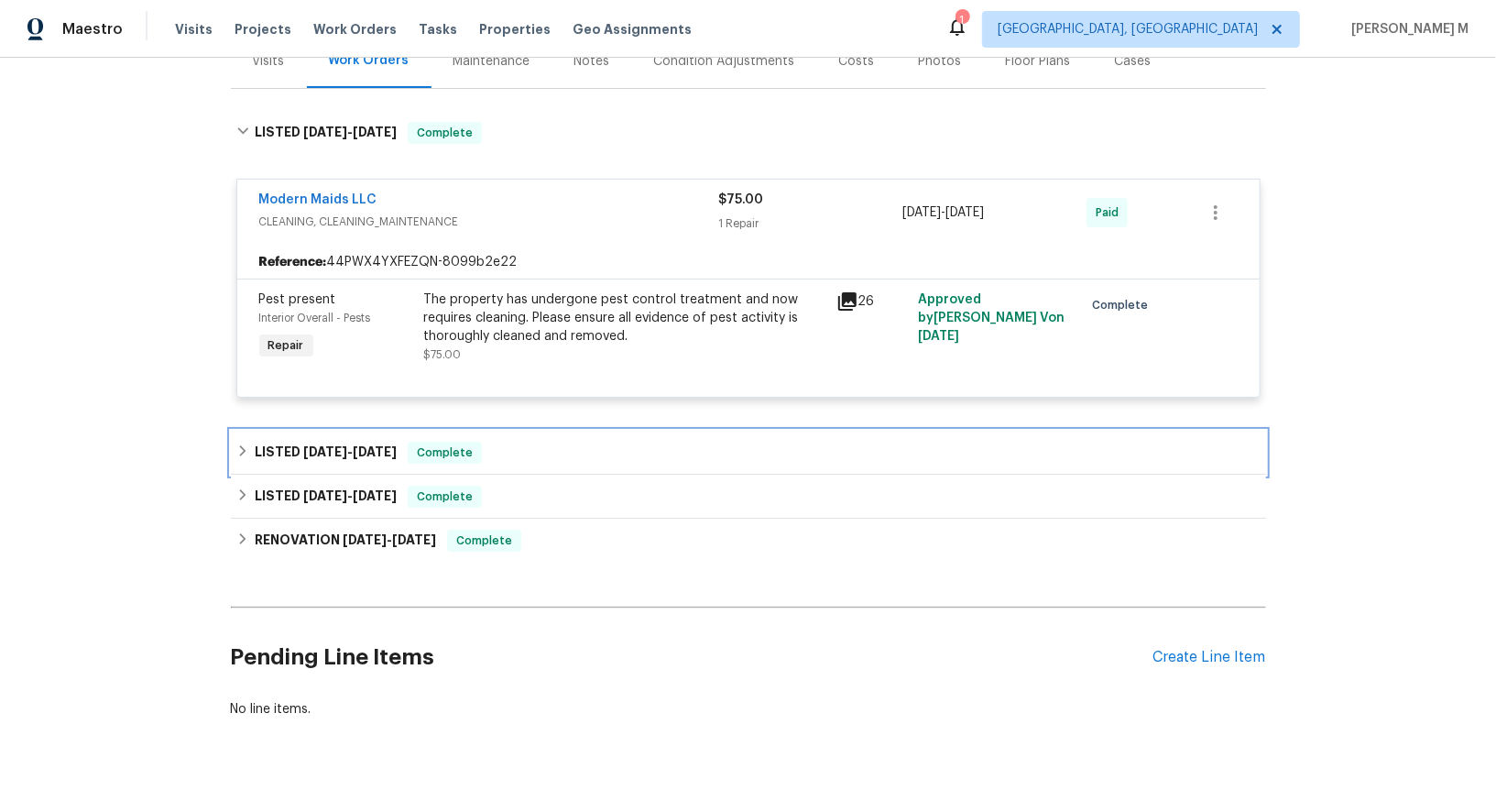
click at [361, 446] on span "8/6/25" at bounding box center [375, 452] width 44 height 13
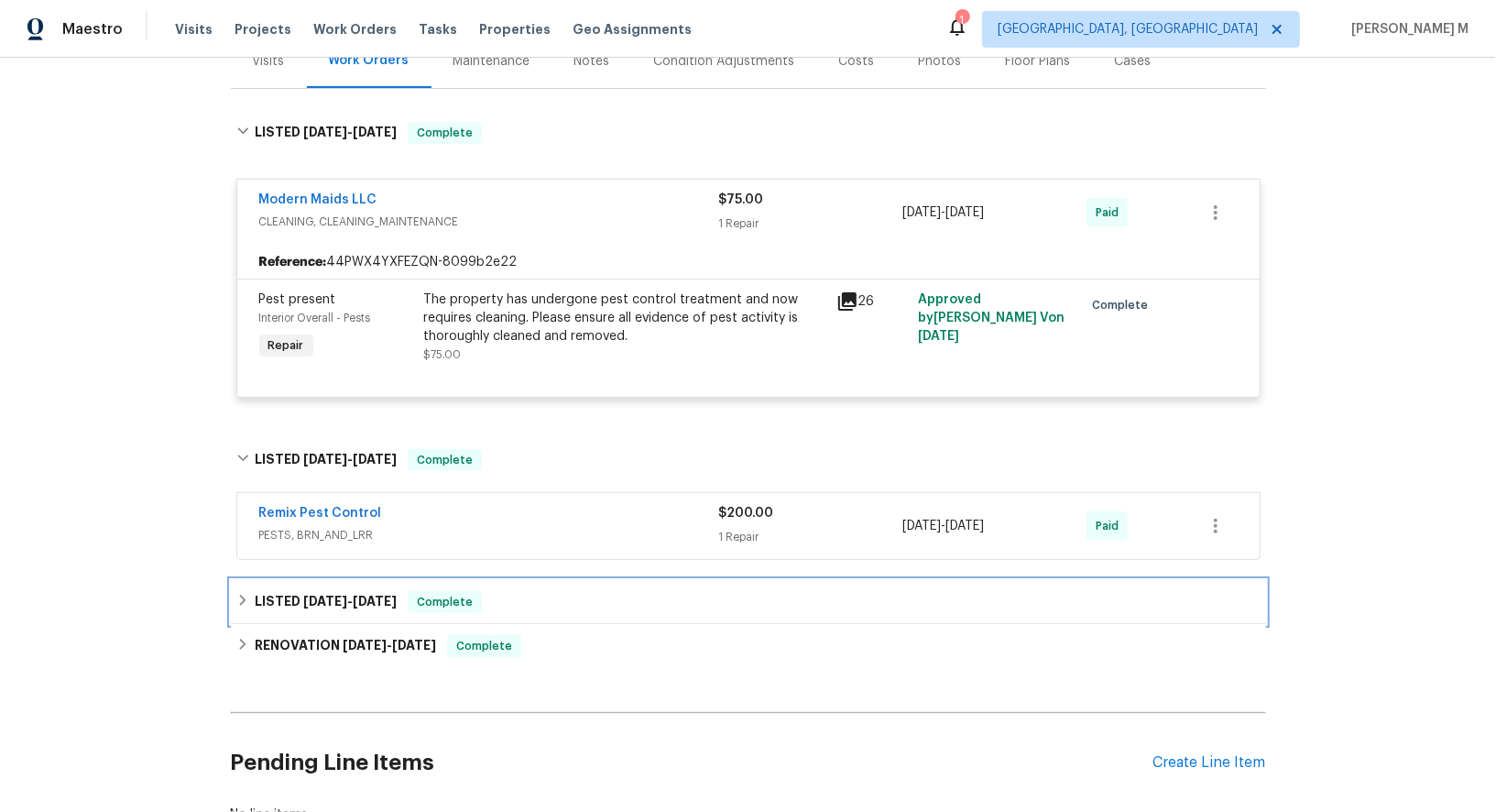
click at [312, 595] on span "7/25/25" at bounding box center [325, 601] width 44 height 13
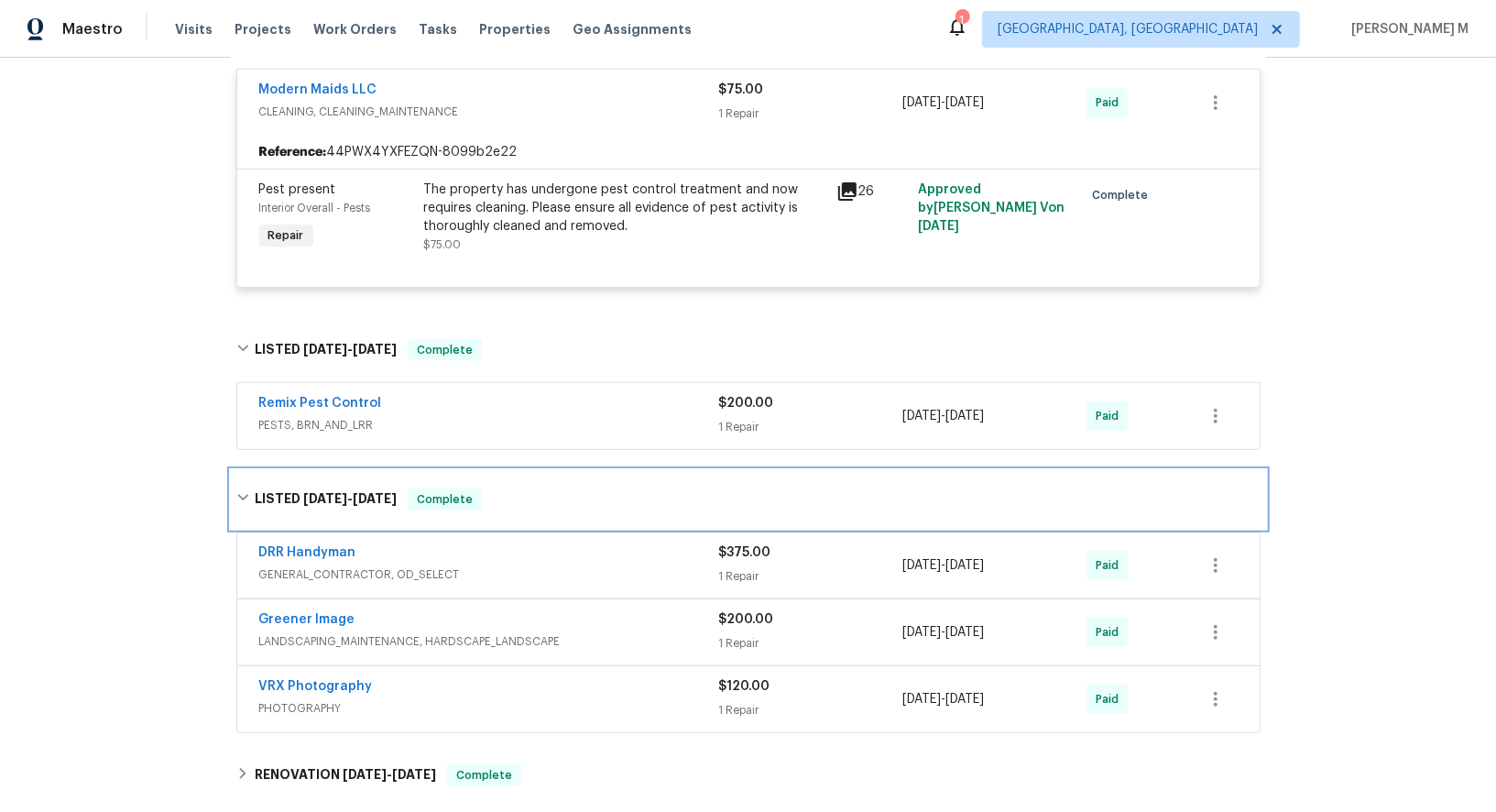
scroll to position [576, 0]
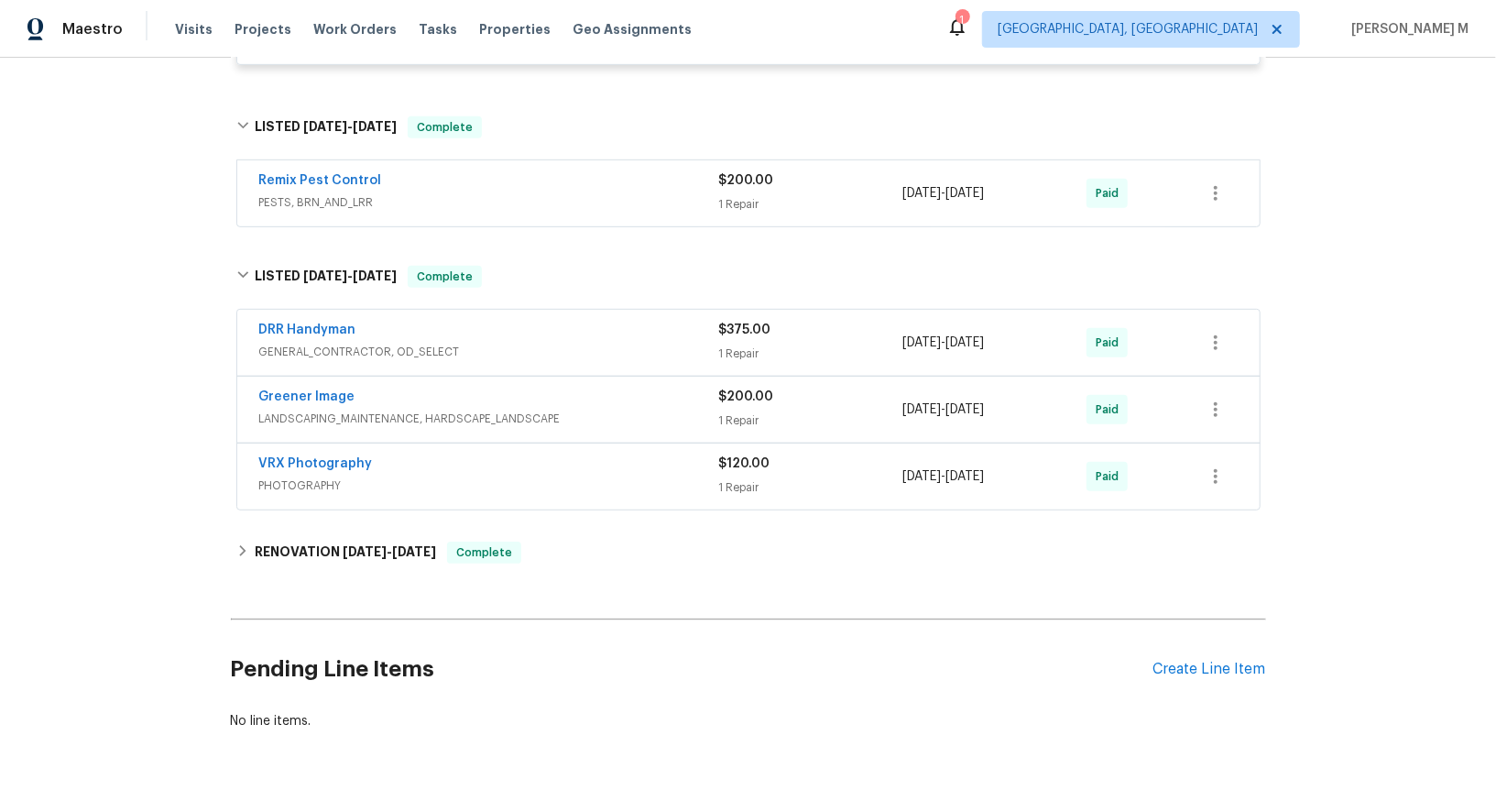
click at [408, 342] on span "GENERAL_CONTRACTOR, OD_SELECT" at bounding box center [490, 352] width 460 height 18
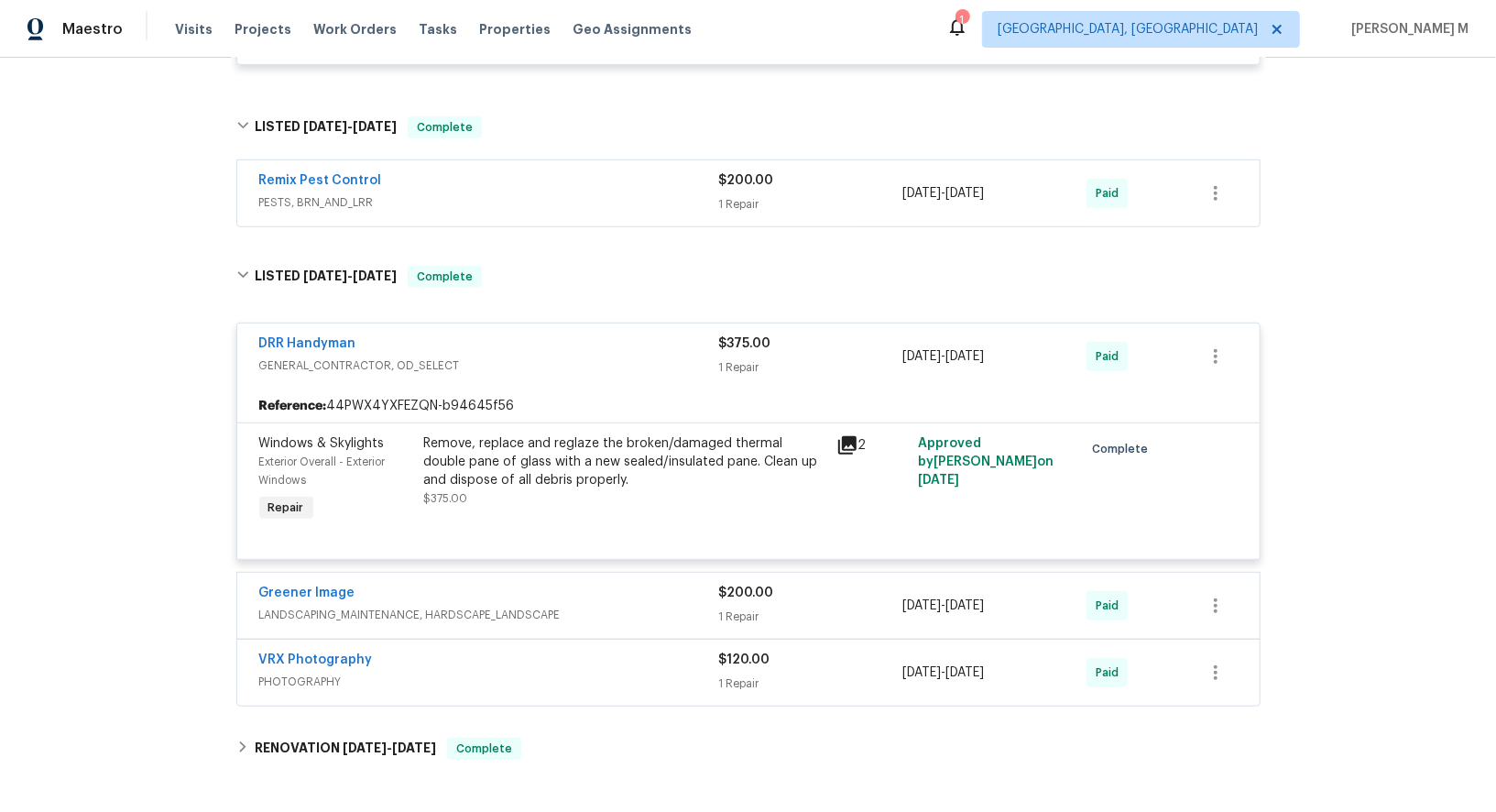
click at [392, 606] on span "LANDSCAPING_MAINTENANCE, HARDSCAPE_LANDSCAPE" at bounding box center [490, 615] width 460 height 18
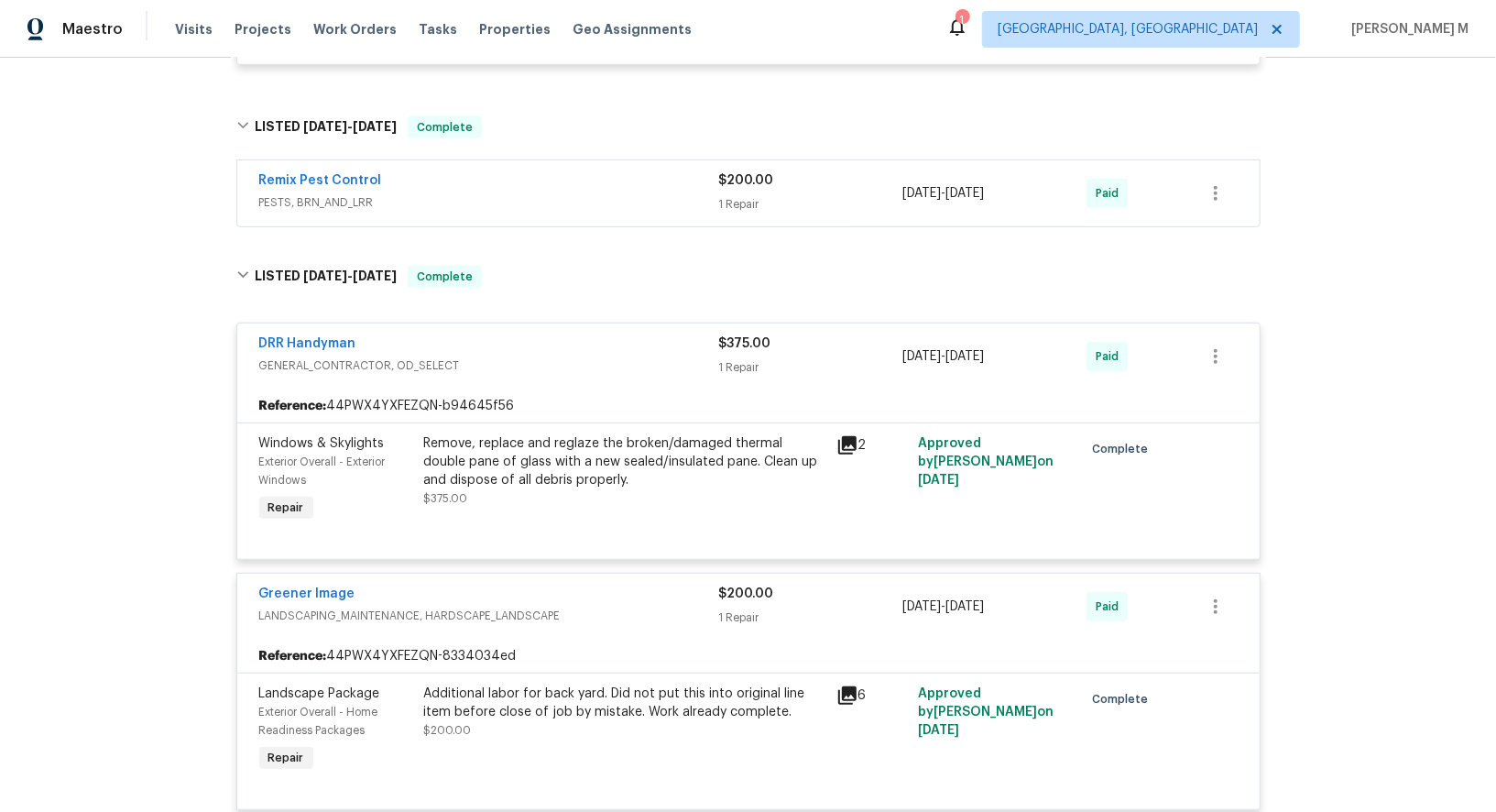
click at [606, 436] on div "Remove, replace and reglaze the broken/damaged thermal double pane of glass wit…" at bounding box center [625, 462] width 401 height 55
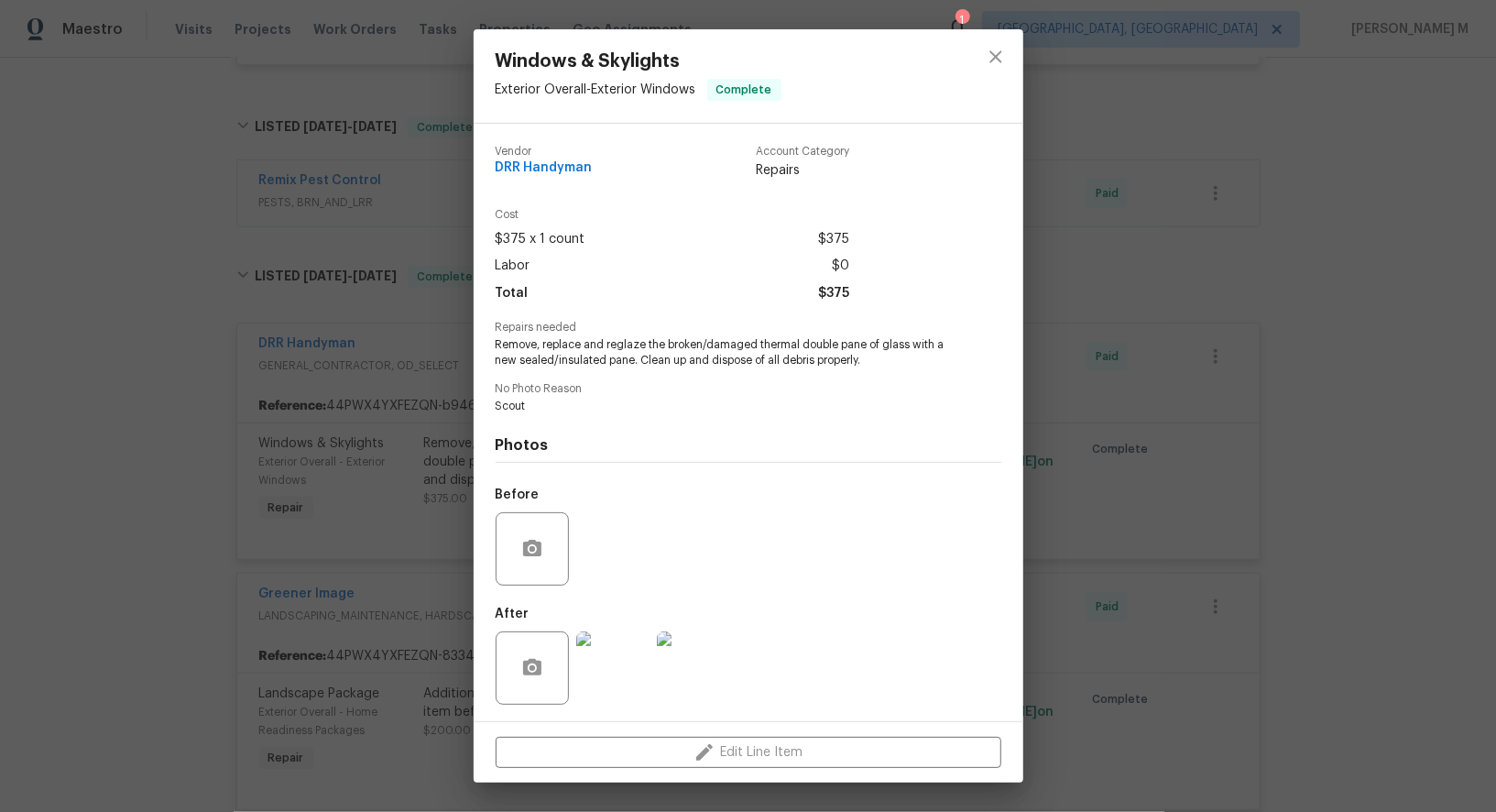
click at [603, 663] on img at bounding box center [613, 668] width 74 height 74
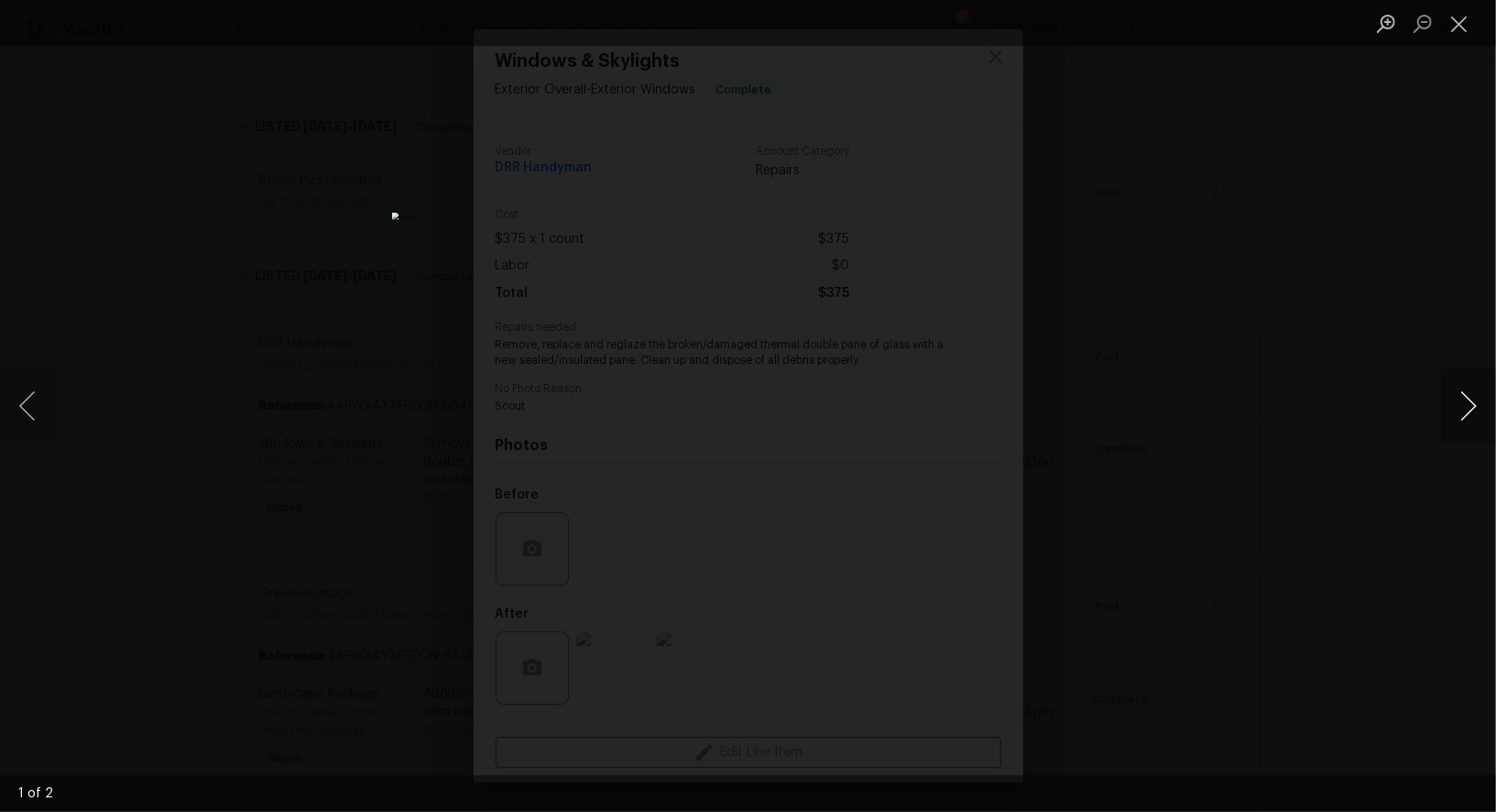
click at [1464, 401] on button "Next image" at bounding box center [1469, 406] width 55 height 74
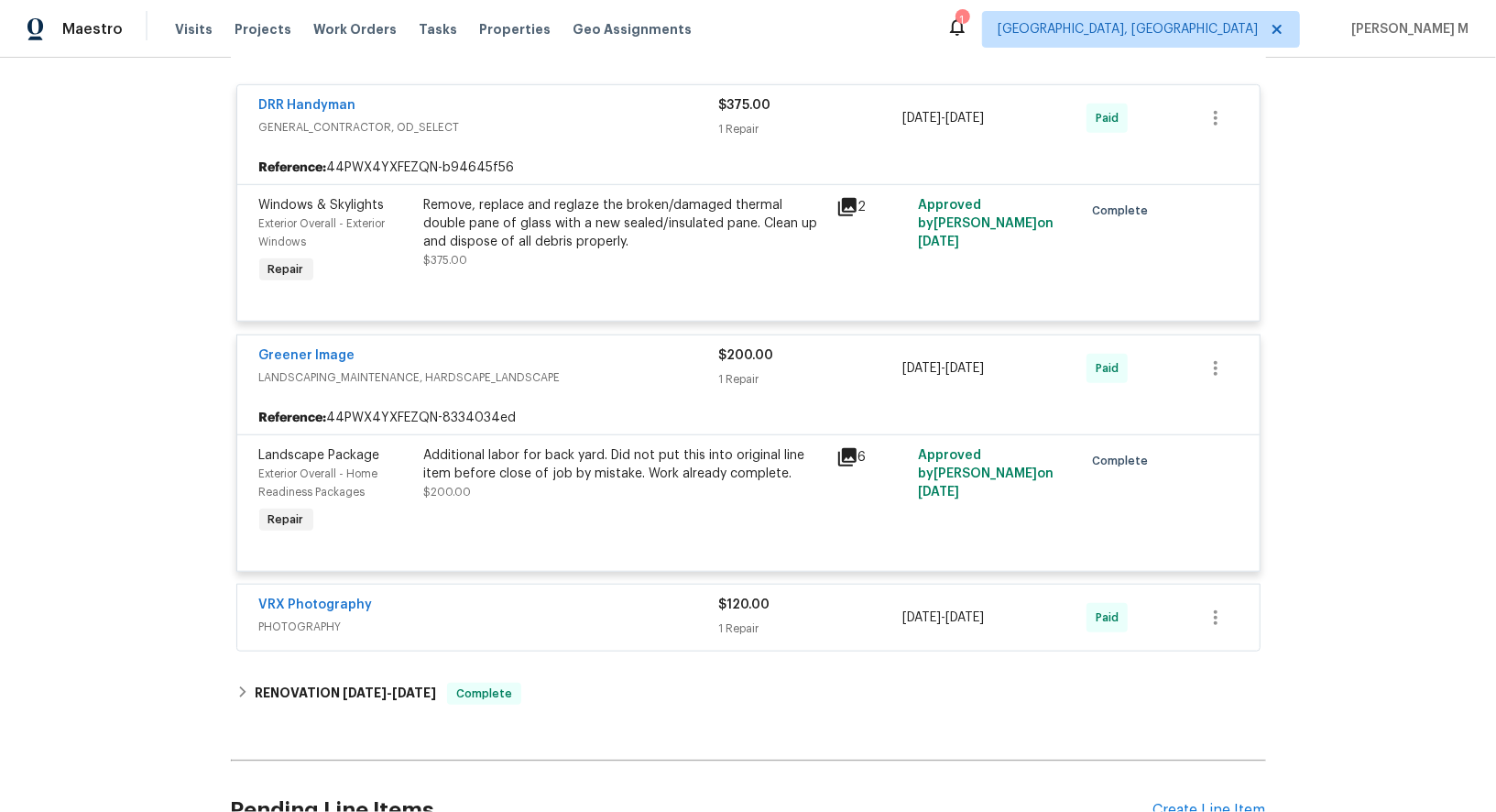
scroll to position [821, 0]
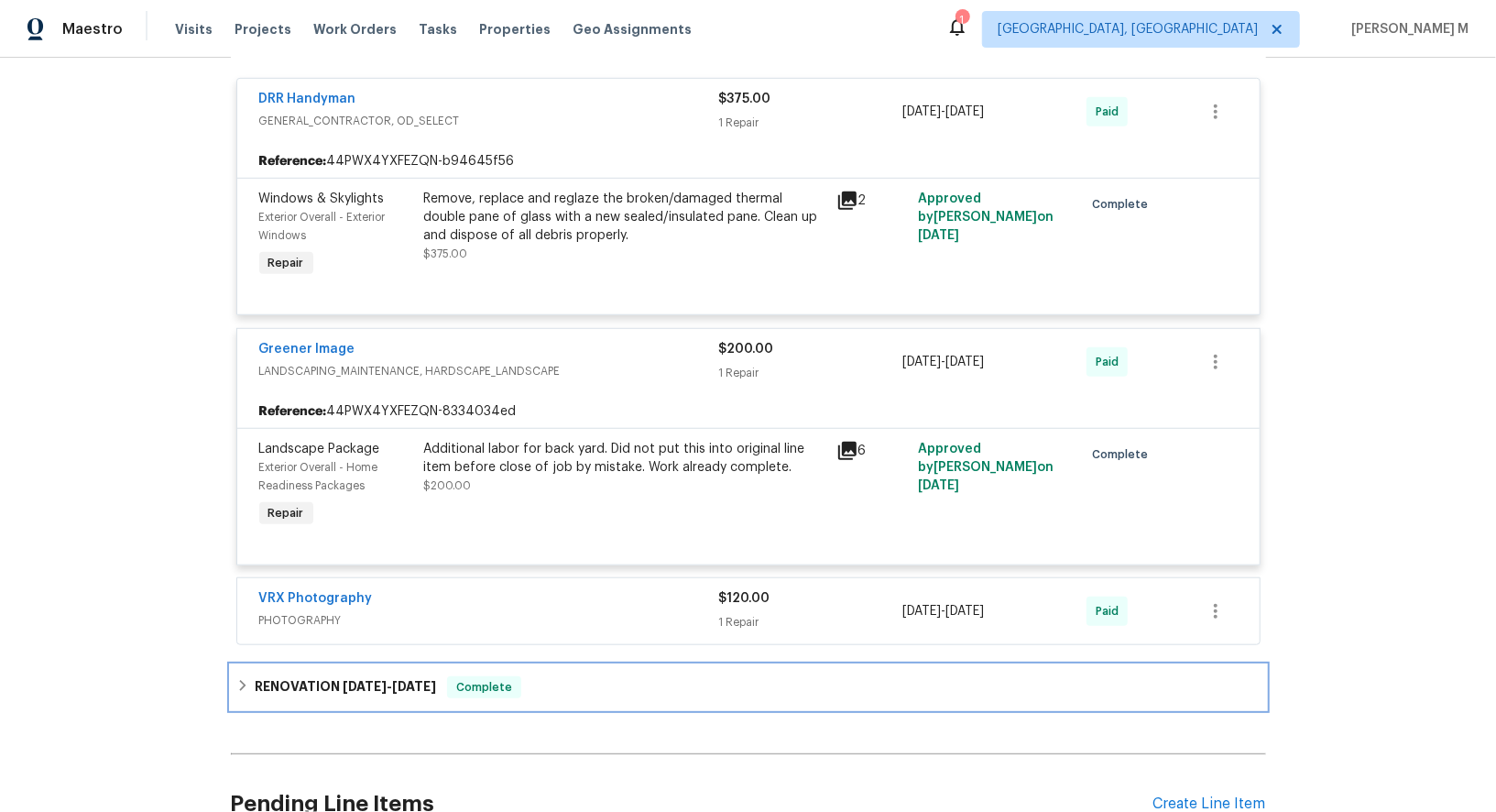
click at [314, 670] on div "RENOVATION 7/10/25 - 7/23/25 Complete" at bounding box center [748, 688] width 1036 height 44
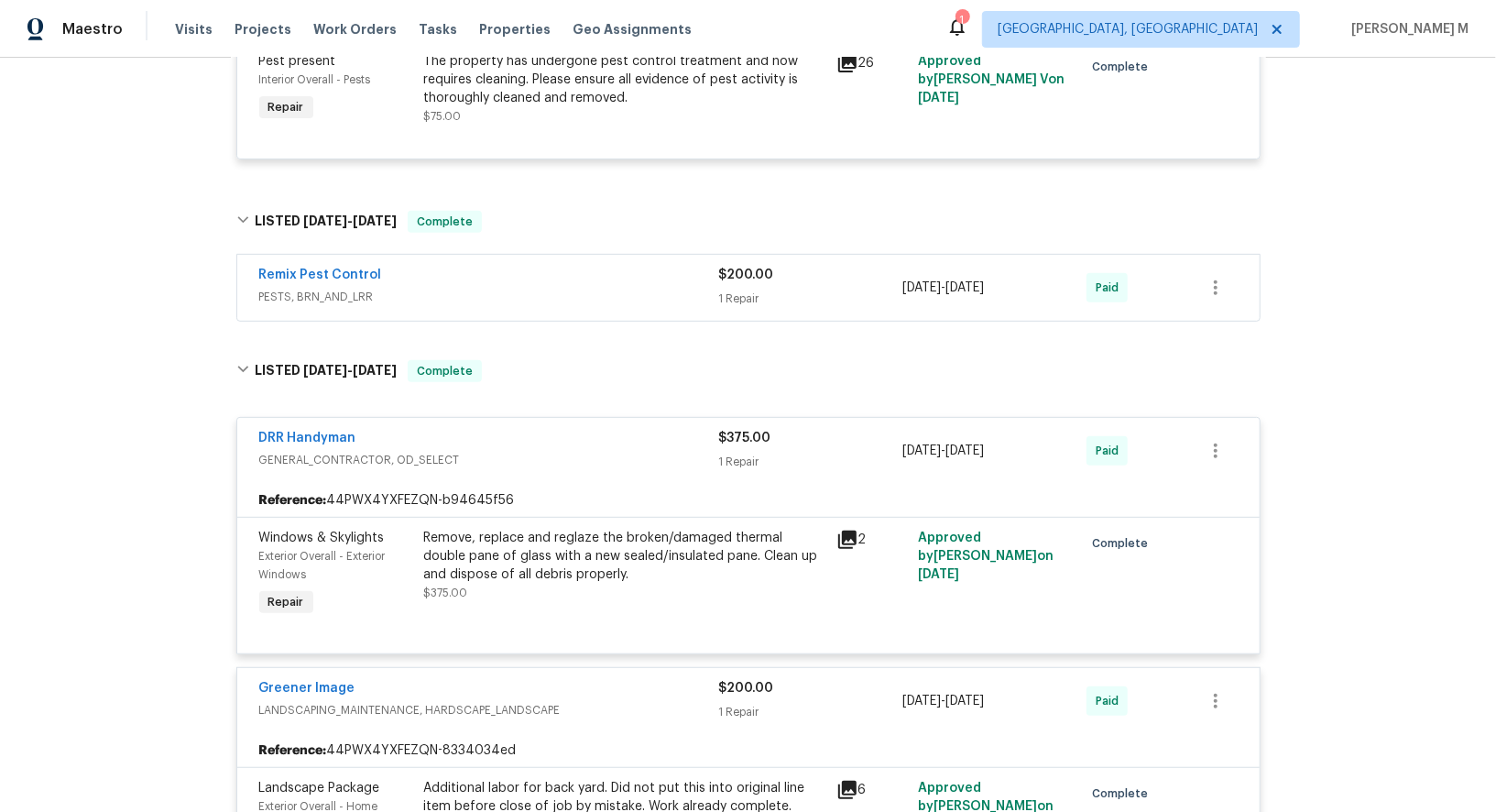
scroll to position [0, 0]
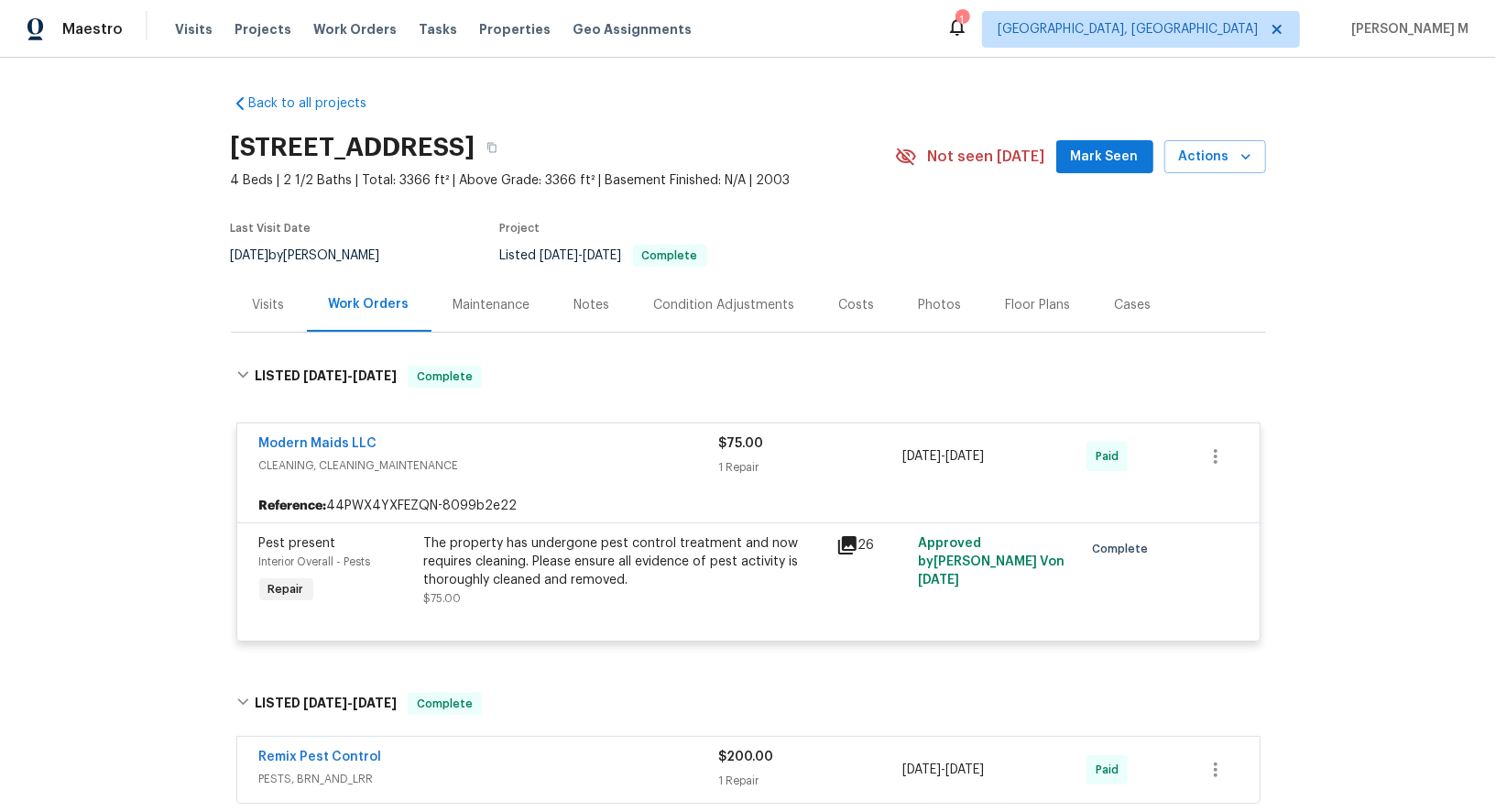
click at [492, 284] on div "Maintenance" at bounding box center [492, 305] width 121 height 54
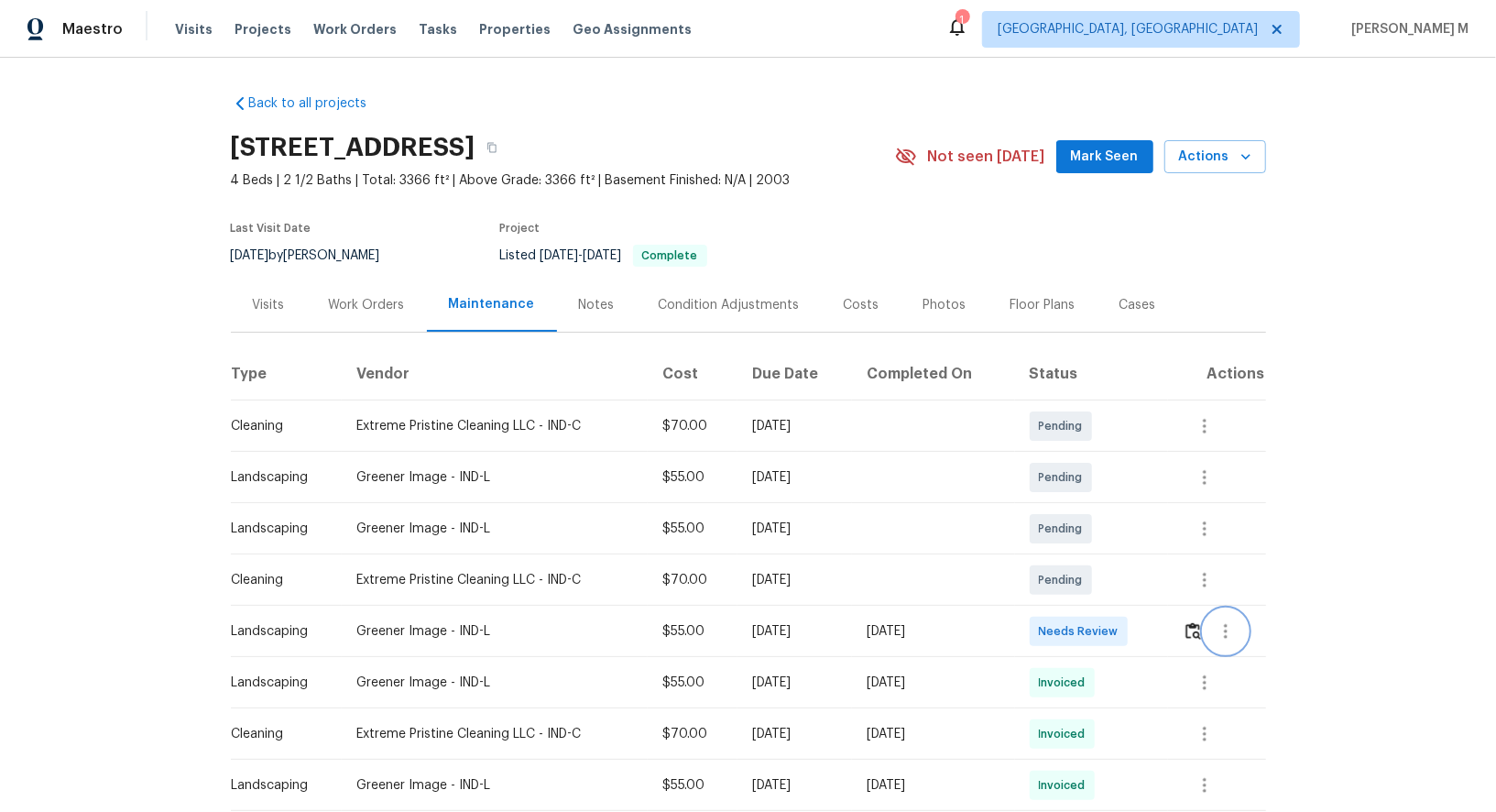
click at [1225, 623] on icon "button" at bounding box center [1226, 632] width 22 height 22
click at [1032, 650] on div at bounding box center [748, 406] width 1496 height 812
click at [1222, 586] on button "button" at bounding box center [1205, 580] width 44 height 44
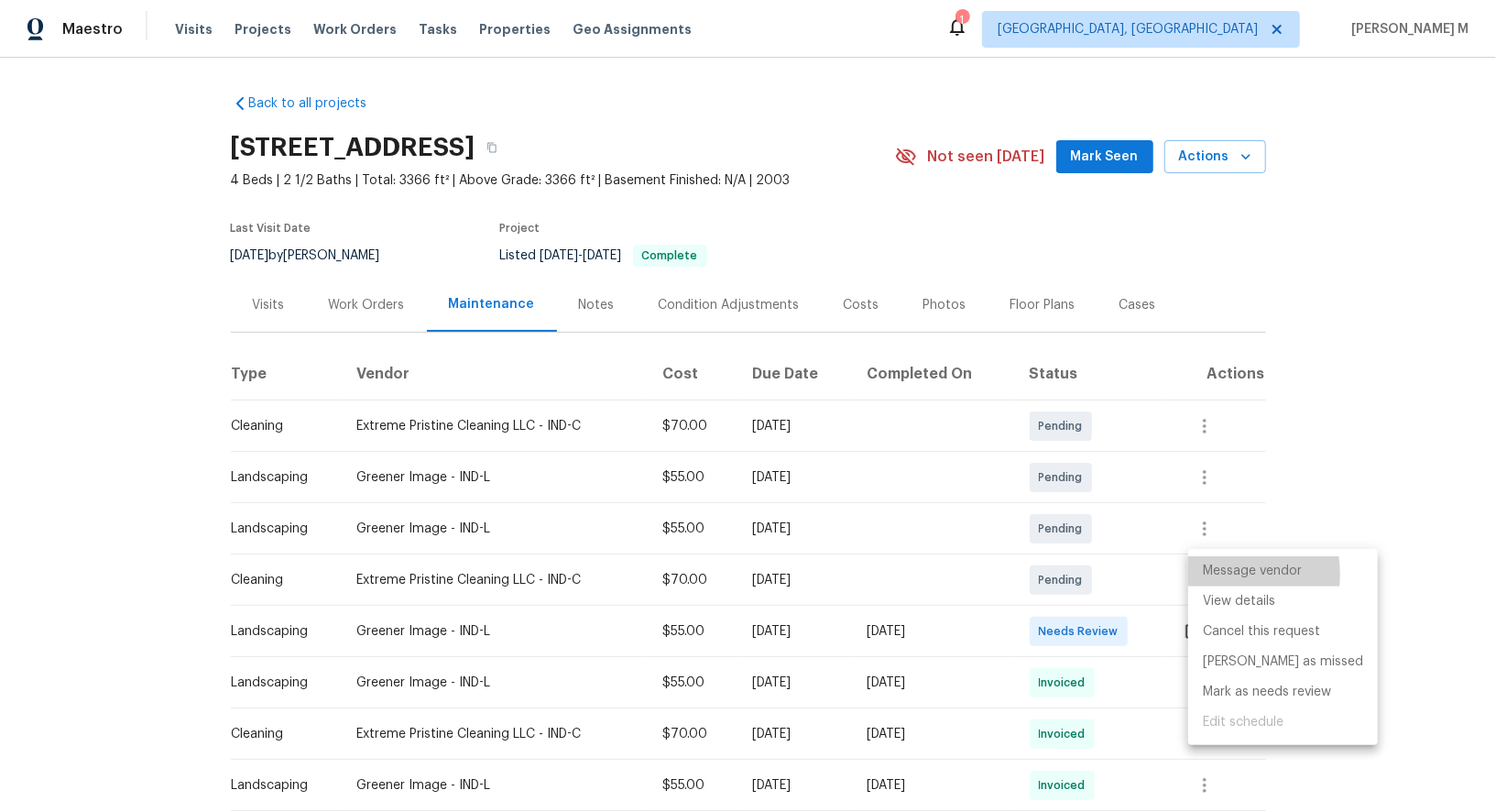
click at [1211, 574] on li "Message vendor" at bounding box center [1283, 571] width 190 height 30
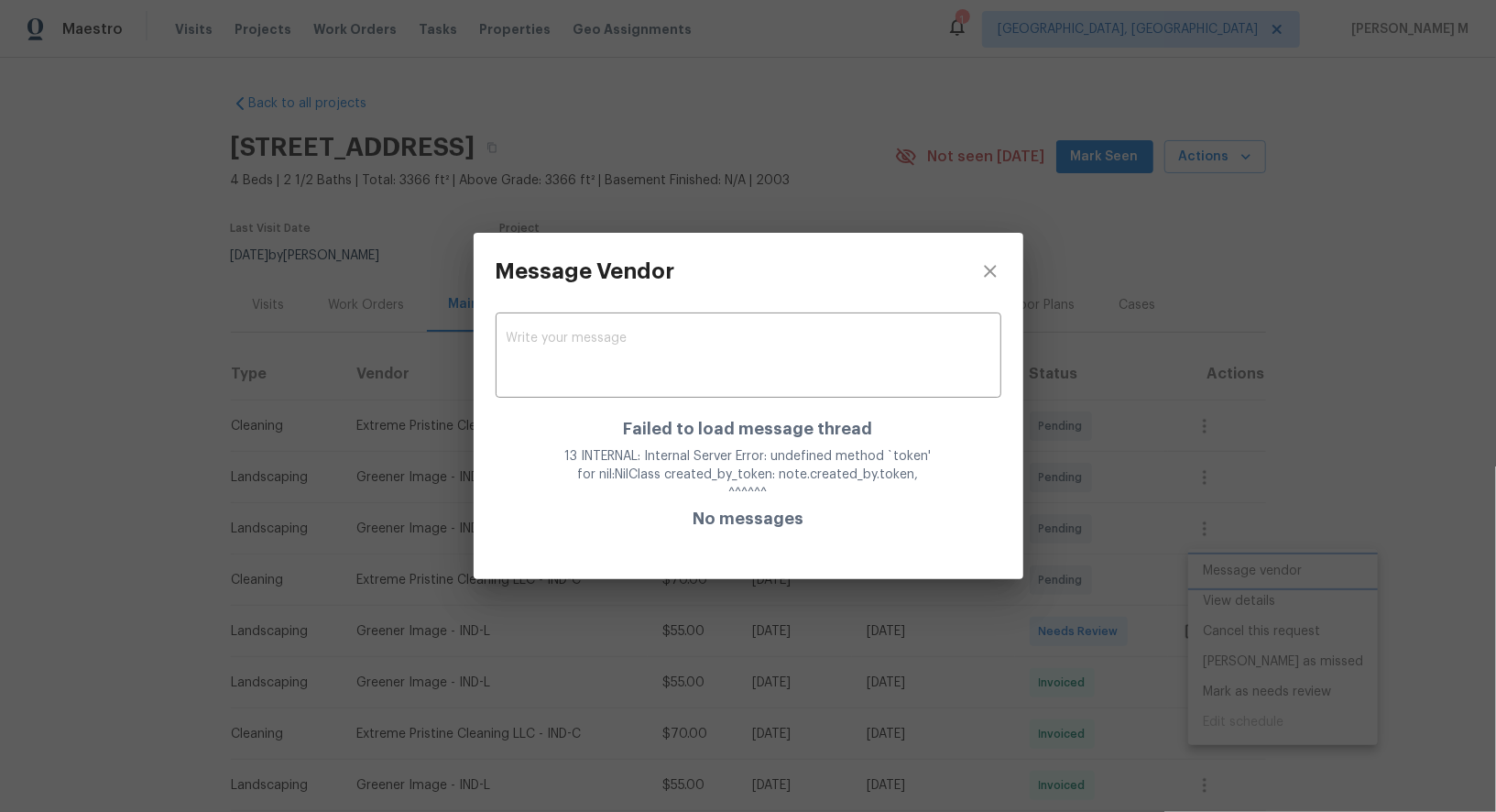
click at [1177, 480] on div "Message Vendor x ​ Failed to load message thread 13 INTERNAL: Internal Server E…" at bounding box center [748, 406] width 1496 height 812
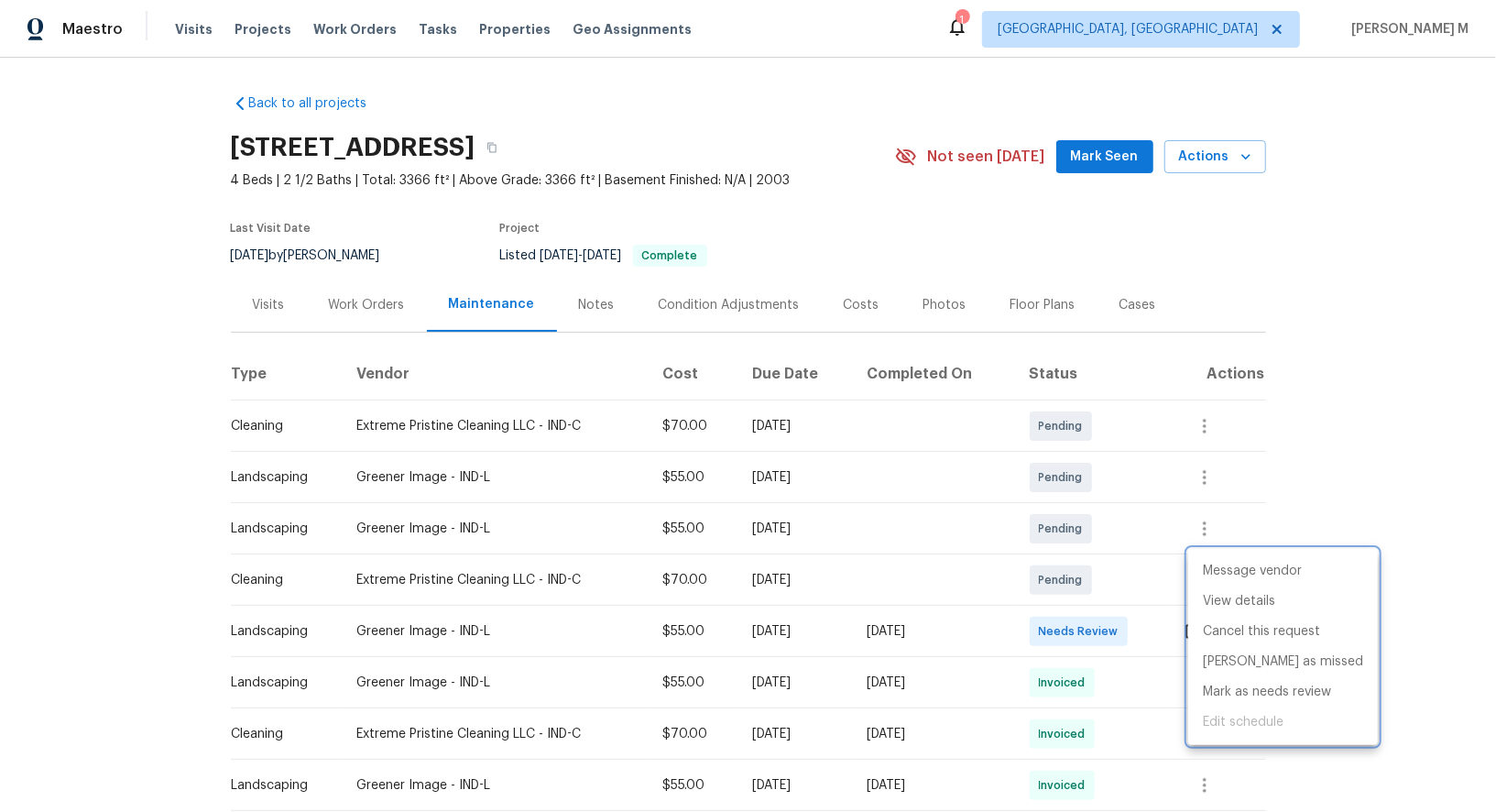
click at [1146, 711] on div at bounding box center [748, 406] width 1496 height 812
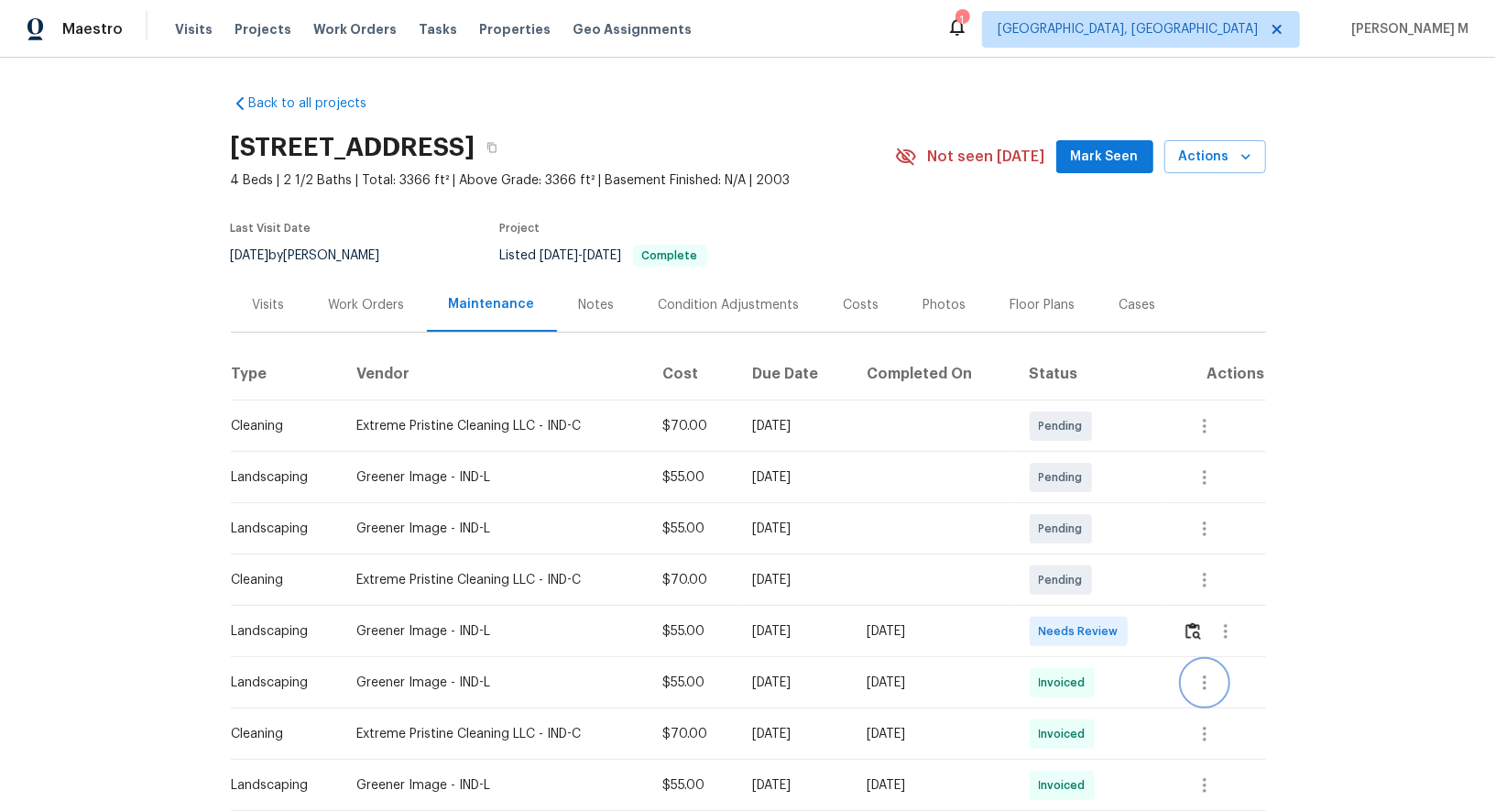
click at [1204, 679] on icon "button" at bounding box center [1205, 683] width 22 height 22
click at [1204, 679] on li "Message vendor" at bounding box center [1252, 674] width 128 height 30
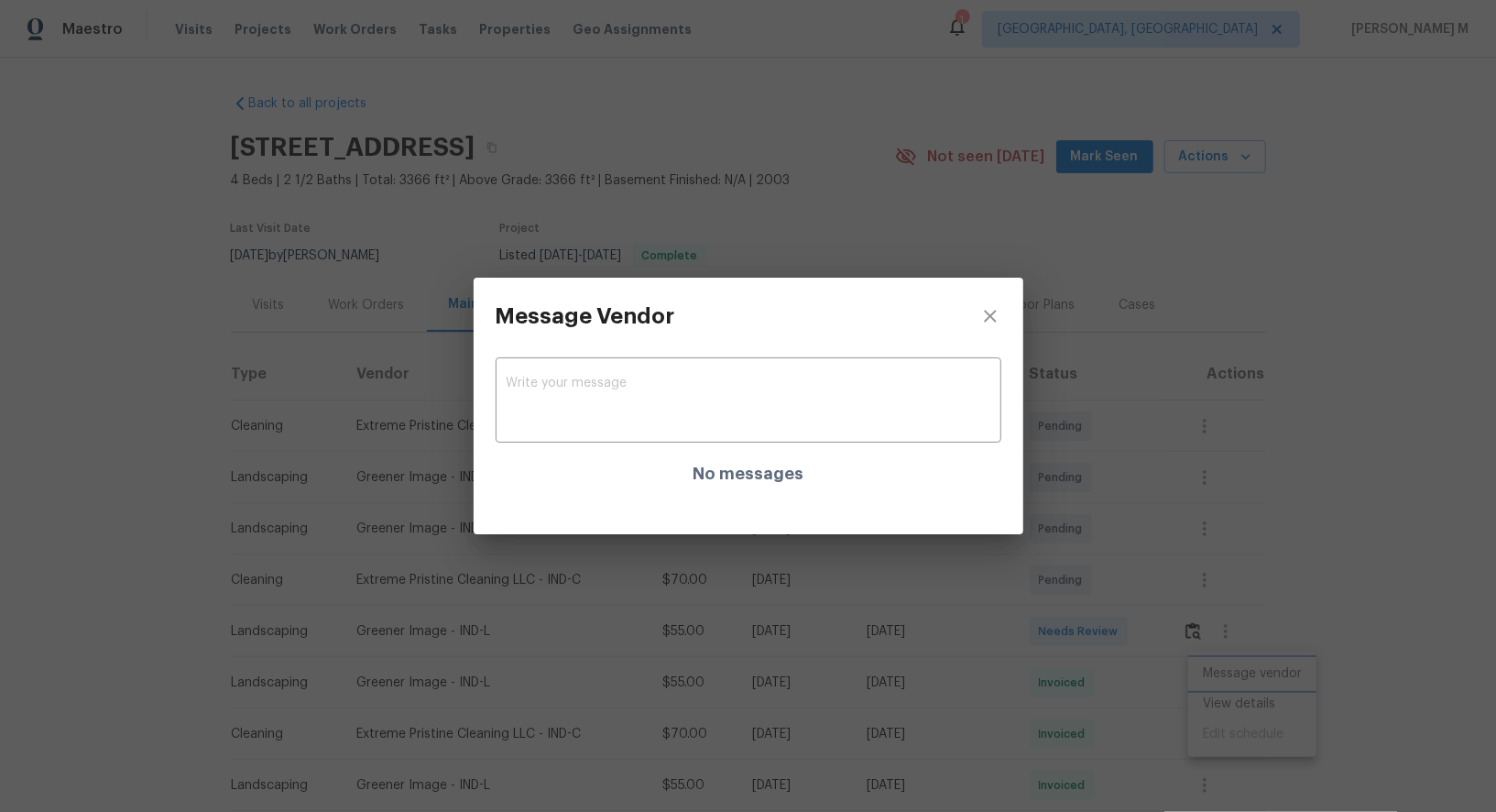
click at [1251, 704] on div "Message Vendor x ​ No messages" at bounding box center [748, 406] width 1496 height 812
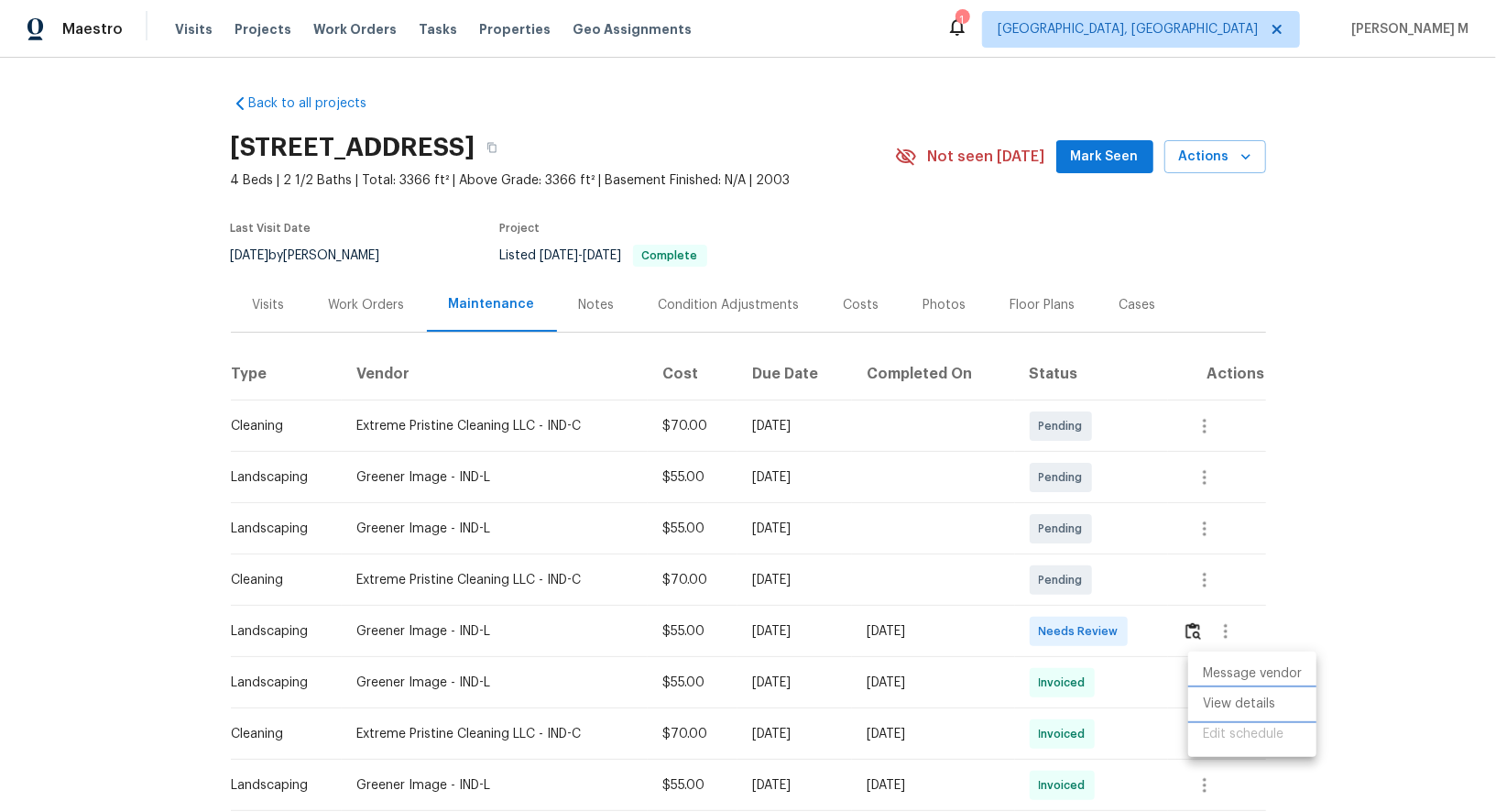
click at [1246, 704] on li "View details" at bounding box center [1252, 704] width 128 height 30
click at [1063, 703] on div at bounding box center [748, 406] width 1496 height 812
click at [1207, 727] on icon "button" at bounding box center [1205, 734] width 4 height 15
click at [1222, 744] on li "View details" at bounding box center [1252, 748] width 128 height 30
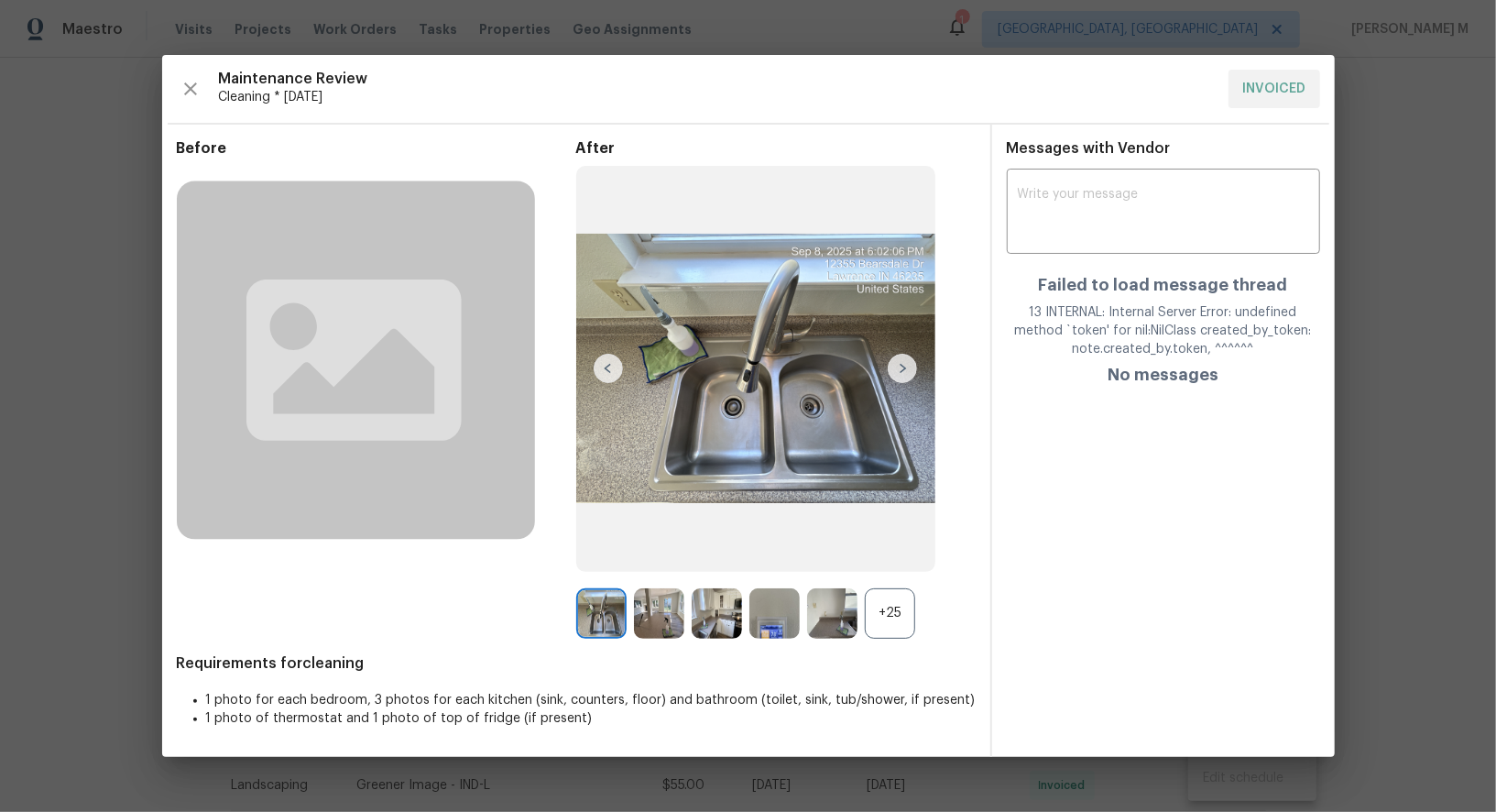
click at [875, 613] on div "+25" at bounding box center [890, 613] width 51 height 51
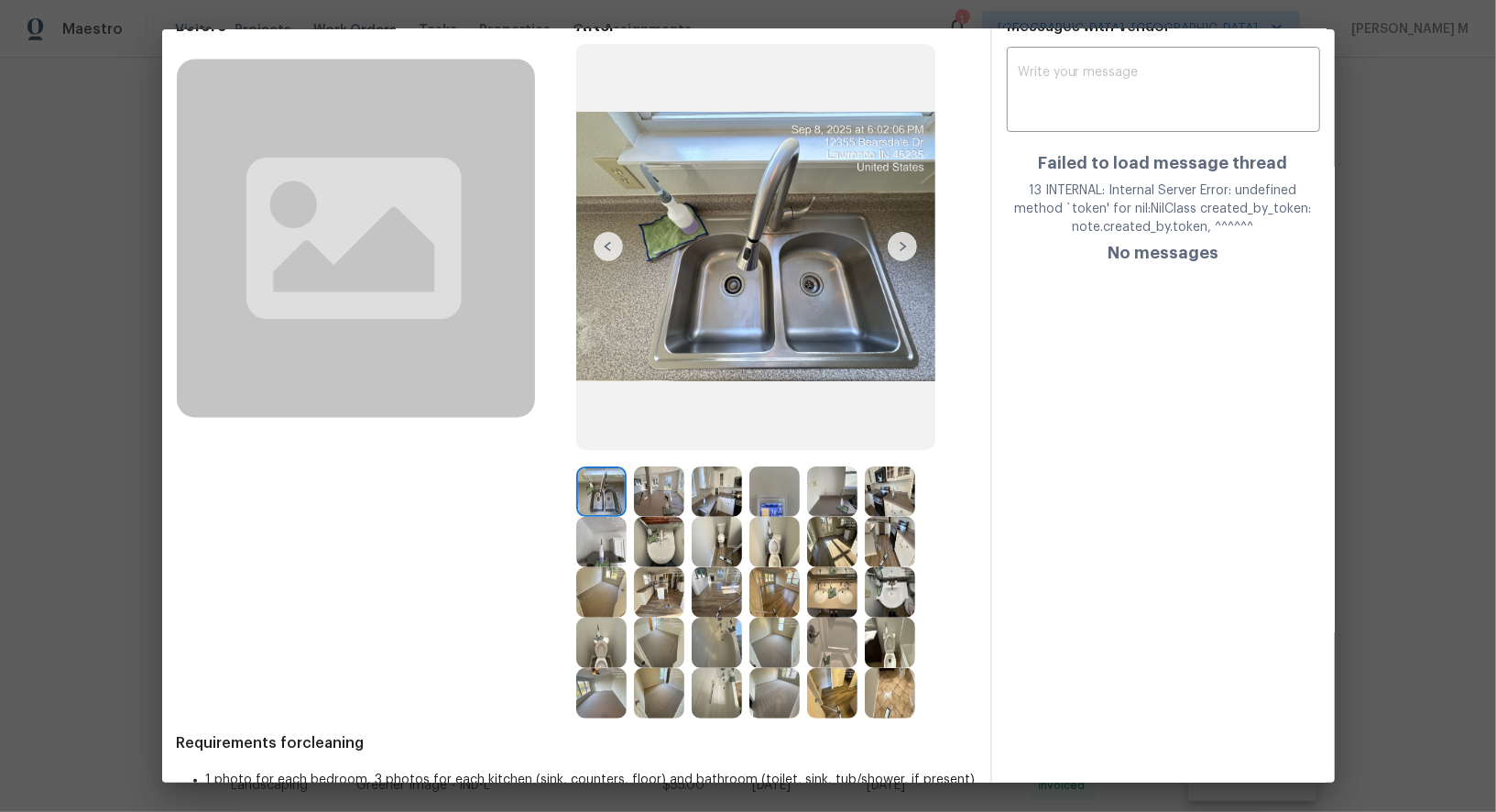
scroll to position [132, 0]
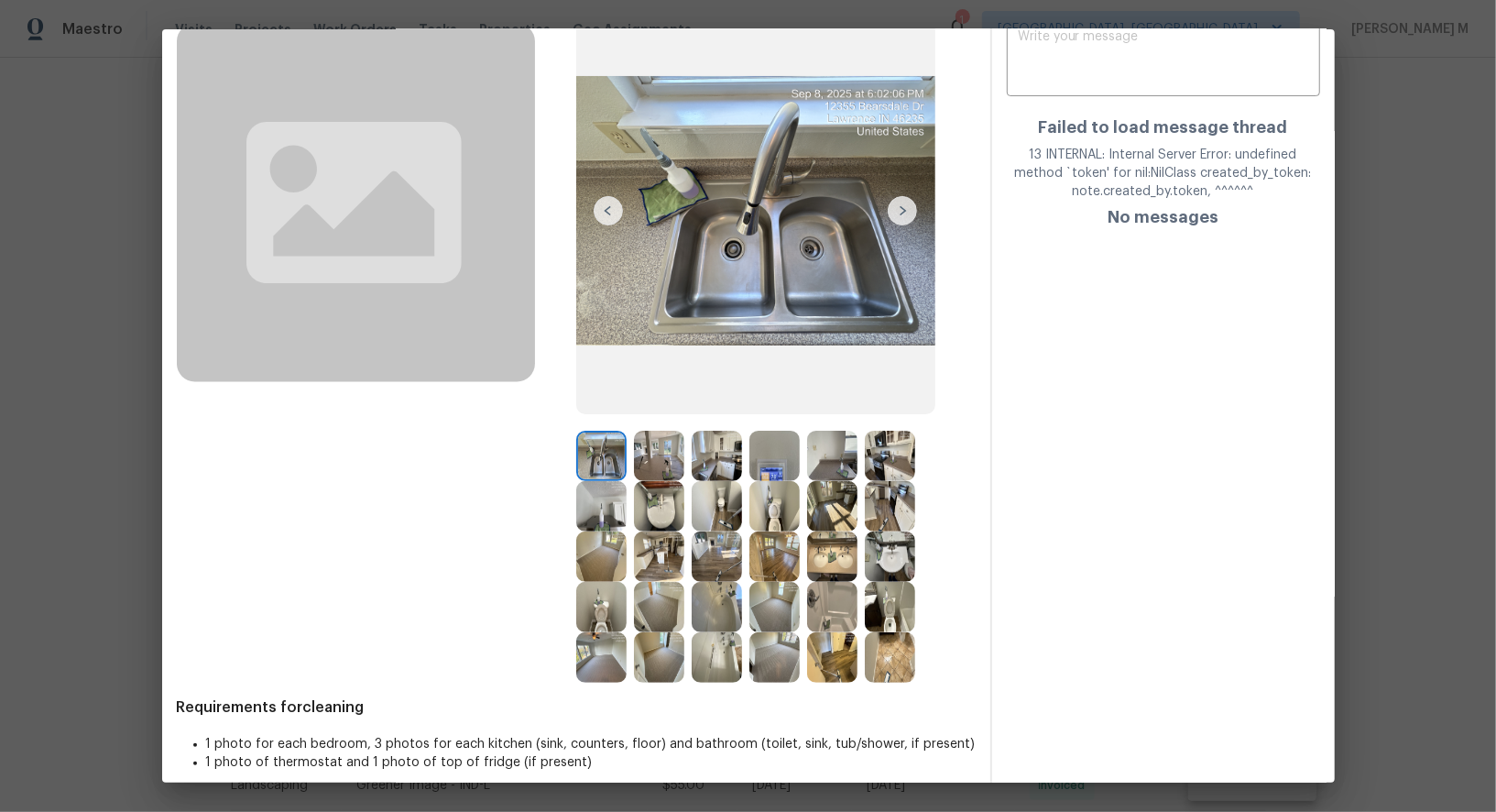
click at [763, 583] on img at bounding box center [774, 607] width 51 height 51
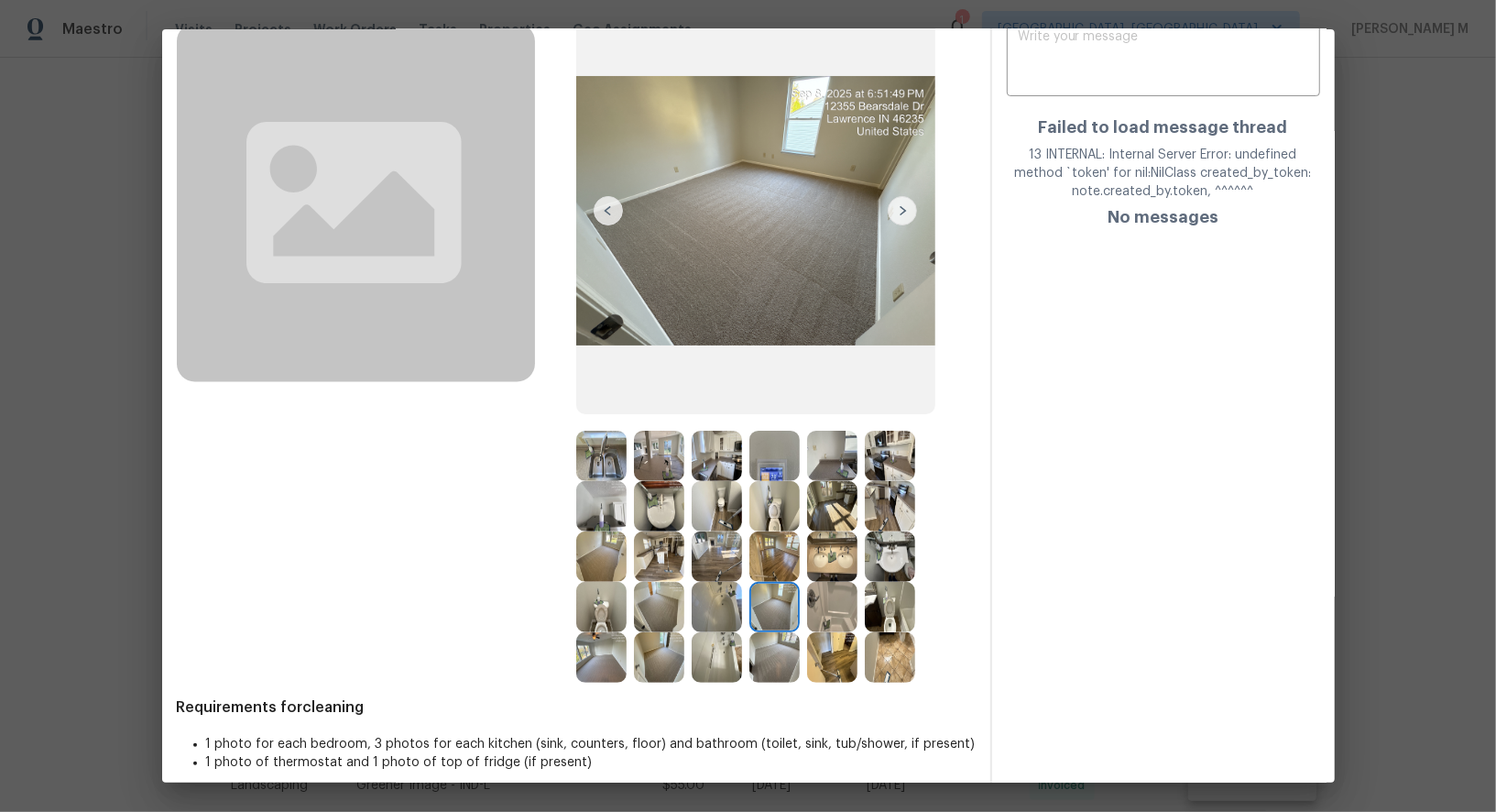
click at [780, 548] on img at bounding box center [774, 556] width 51 height 51
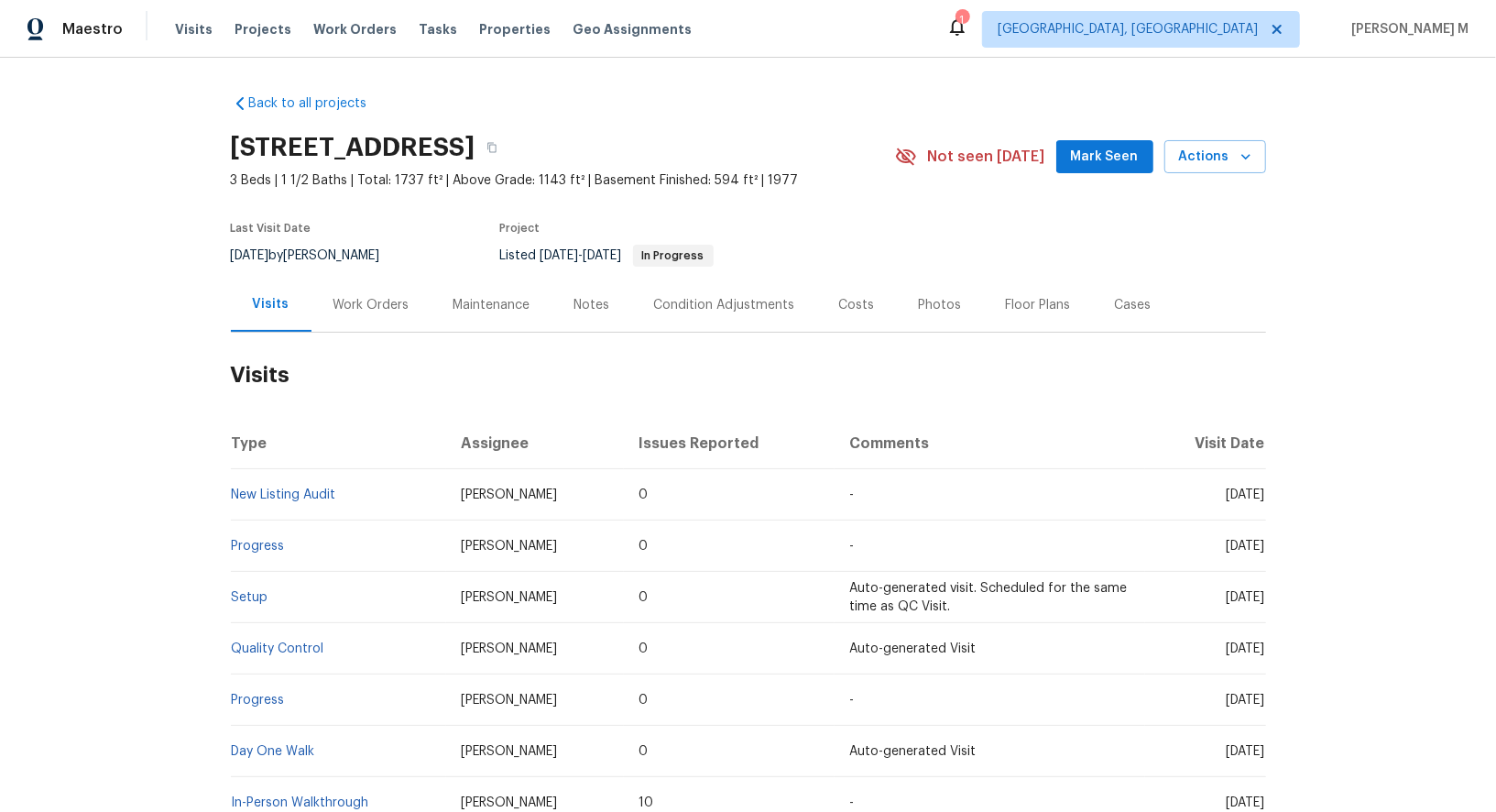
click at [355, 262] on div "Last Visit Date [DATE] by [PERSON_NAME] Project Listed [DATE] - [DATE] In Progr…" at bounding box center [541, 245] width 621 height 66
click at [355, 300] on div "Work Orders" at bounding box center [371, 305] width 76 height 18
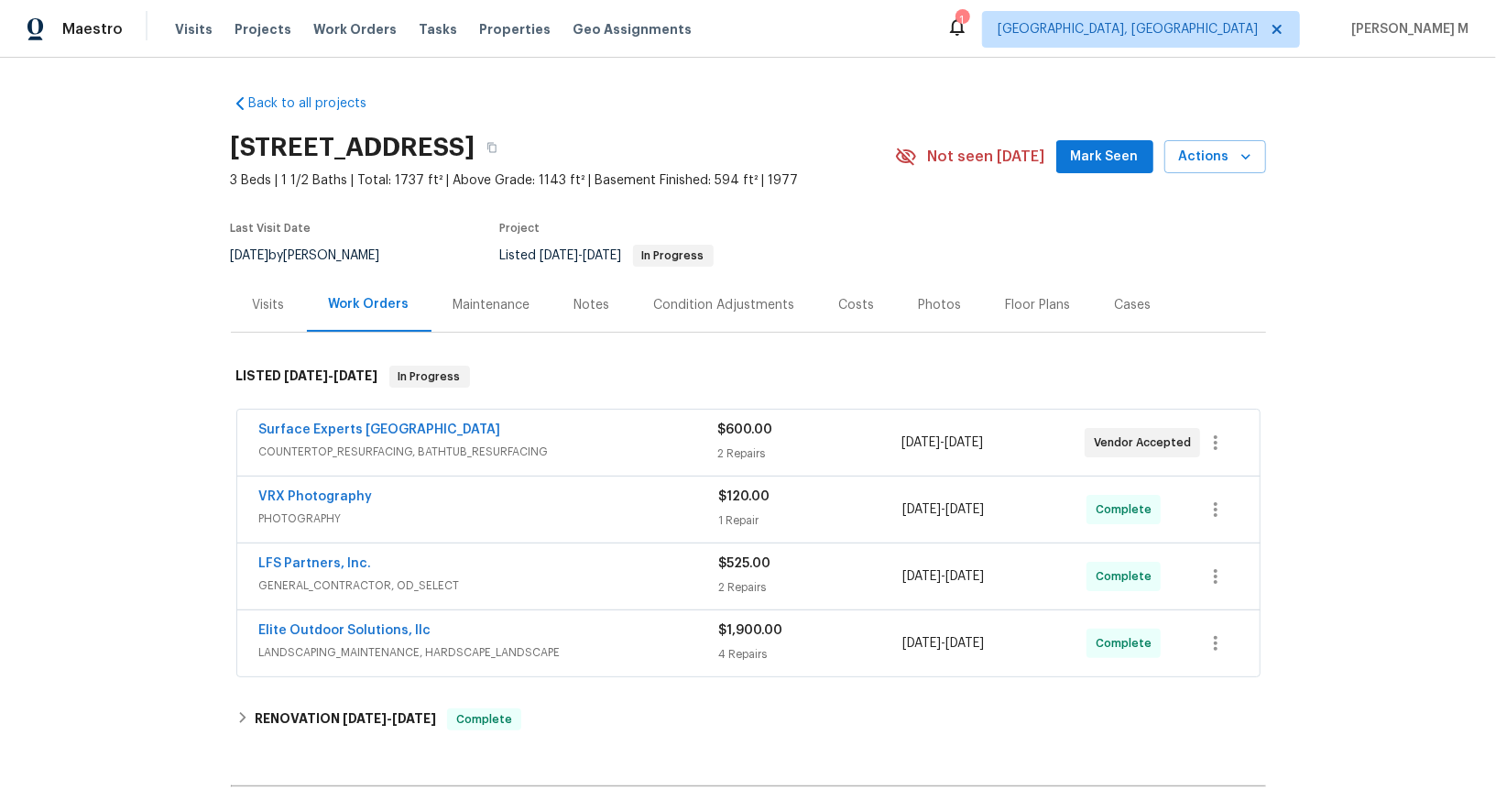
click at [352, 448] on span "COUNTERTOP_RESURFACING, BATHTUB_RESURFACING" at bounding box center [489, 452] width 459 height 18
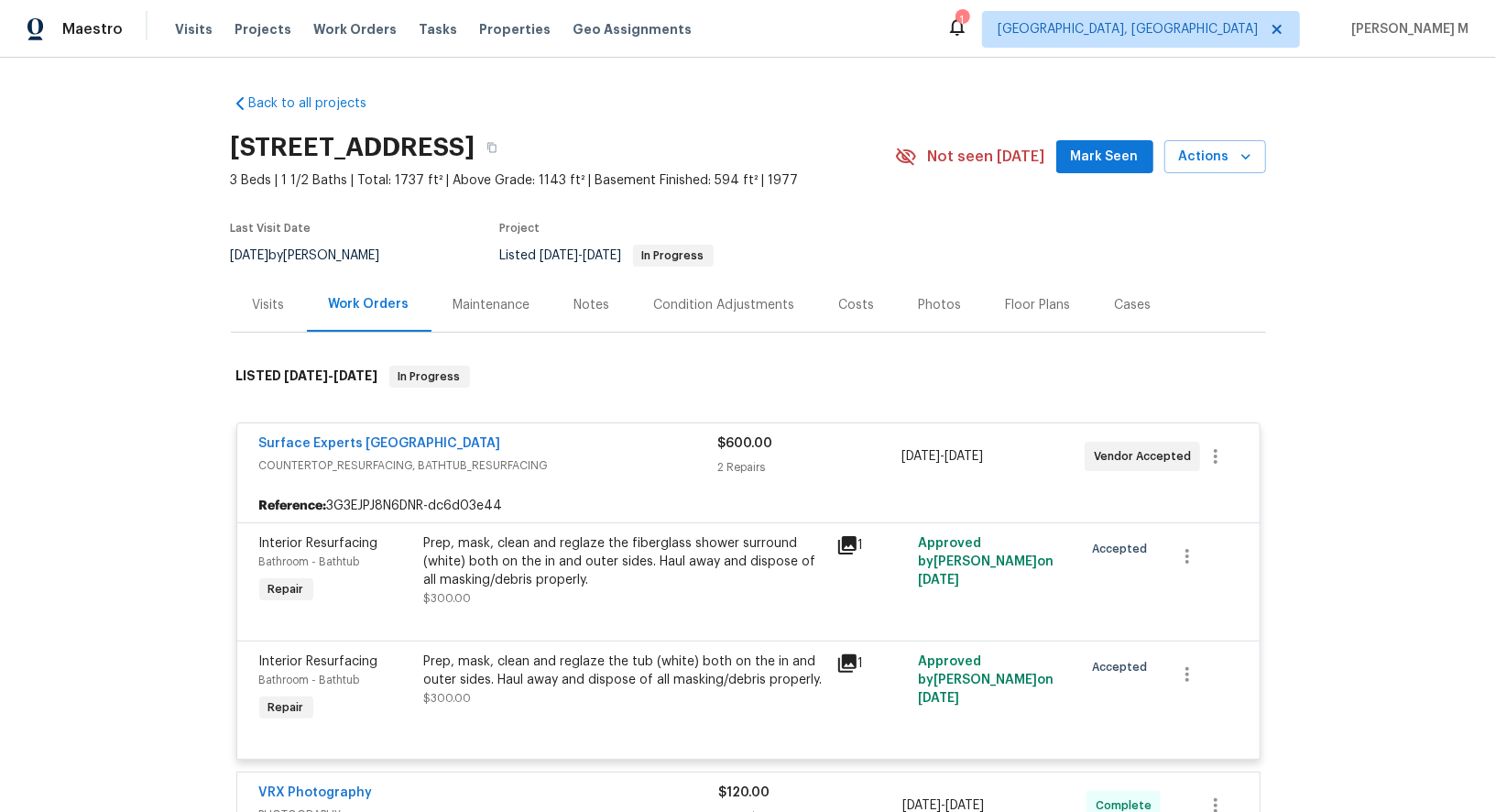
click at [640, 562] on div "Prep, mask, clean and reglaze the fiberglass shower surround (white) both on th…" at bounding box center [625, 562] width 401 height 55
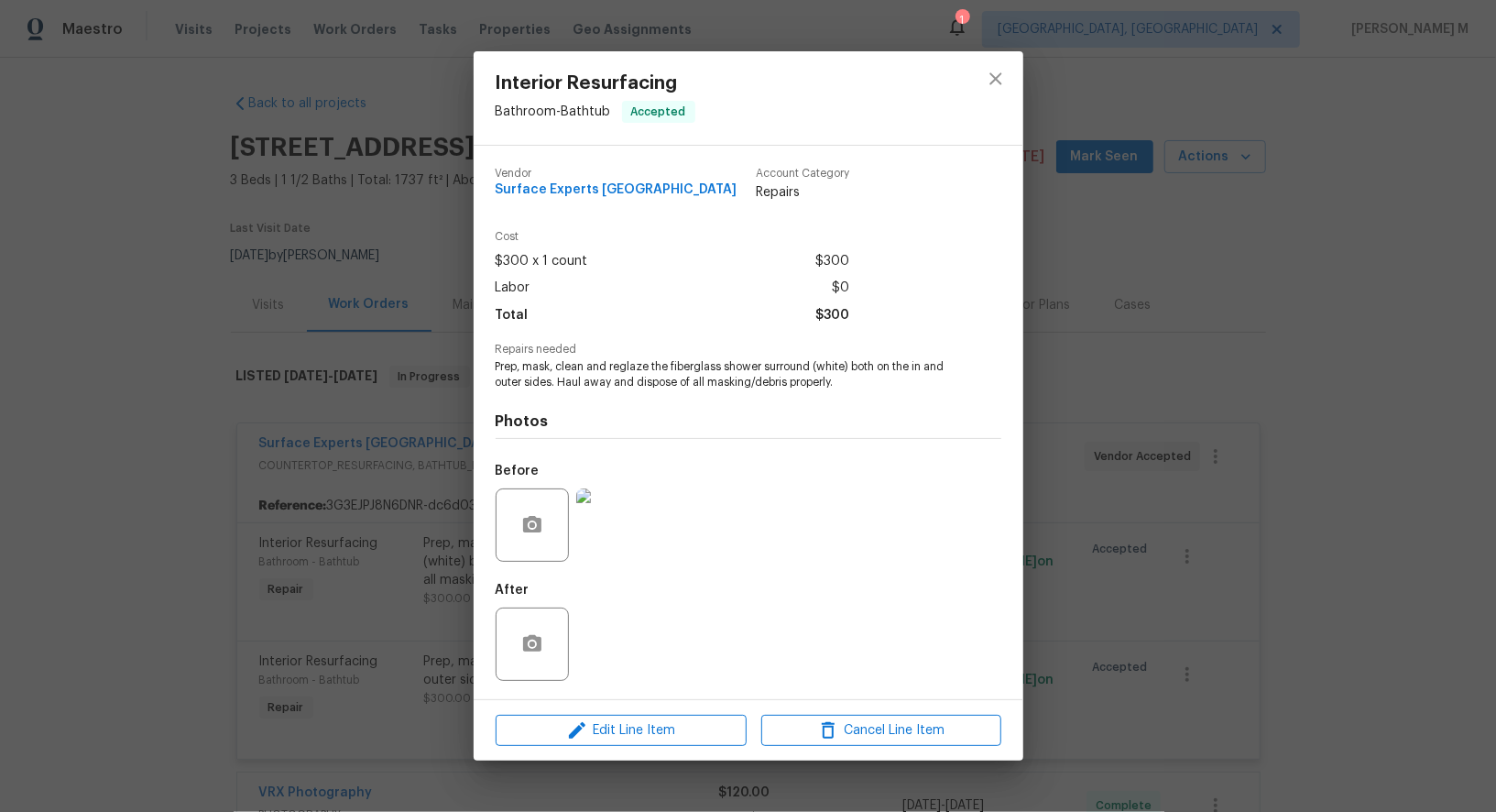
click at [1145, 536] on div "Interior Resurfacing Bathroom - Bathtub Accepted Vendor Surface Experts [GEOGRA…" at bounding box center [748, 406] width 1496 height 812
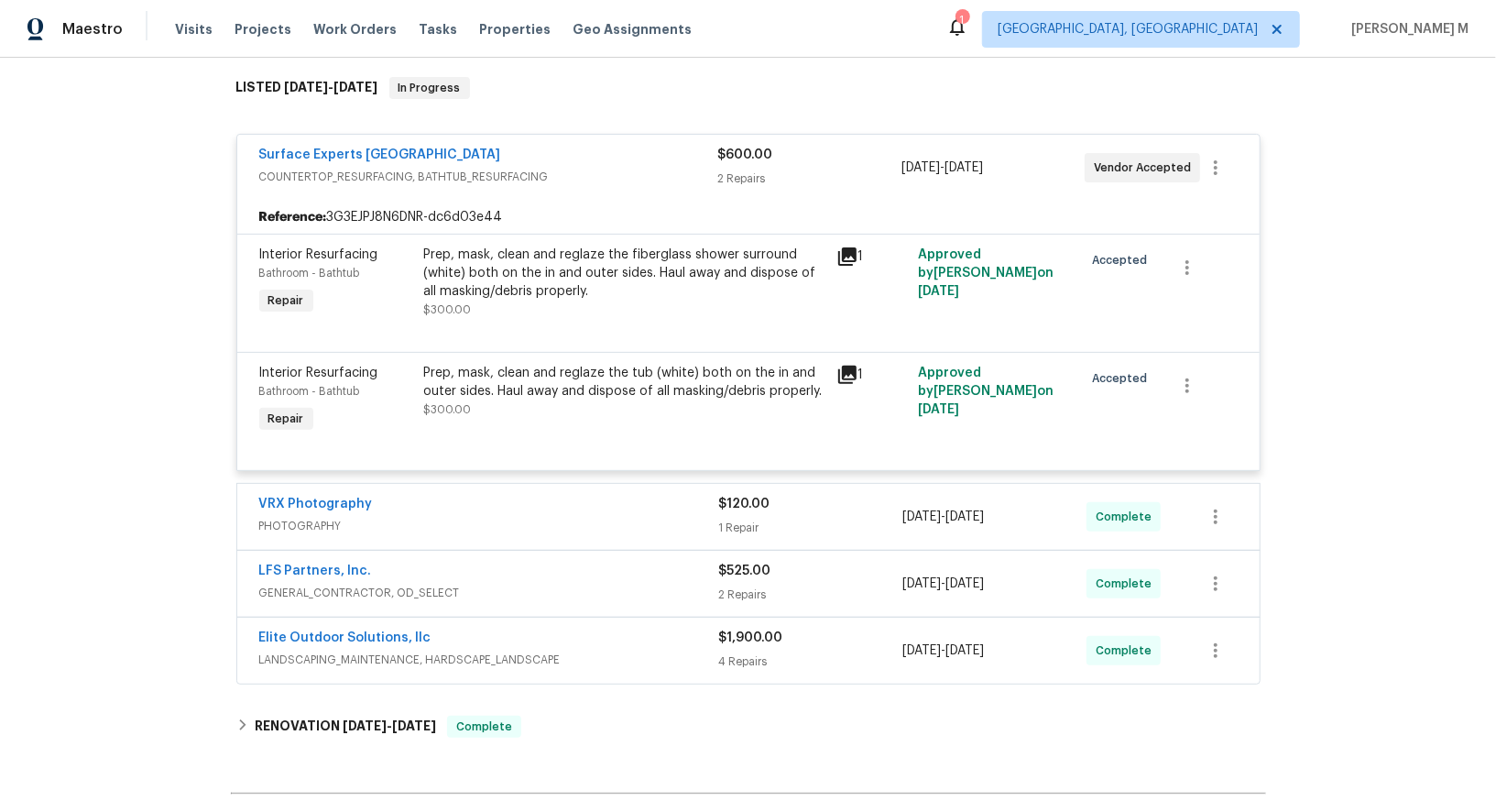
scroll to position [317, 0]
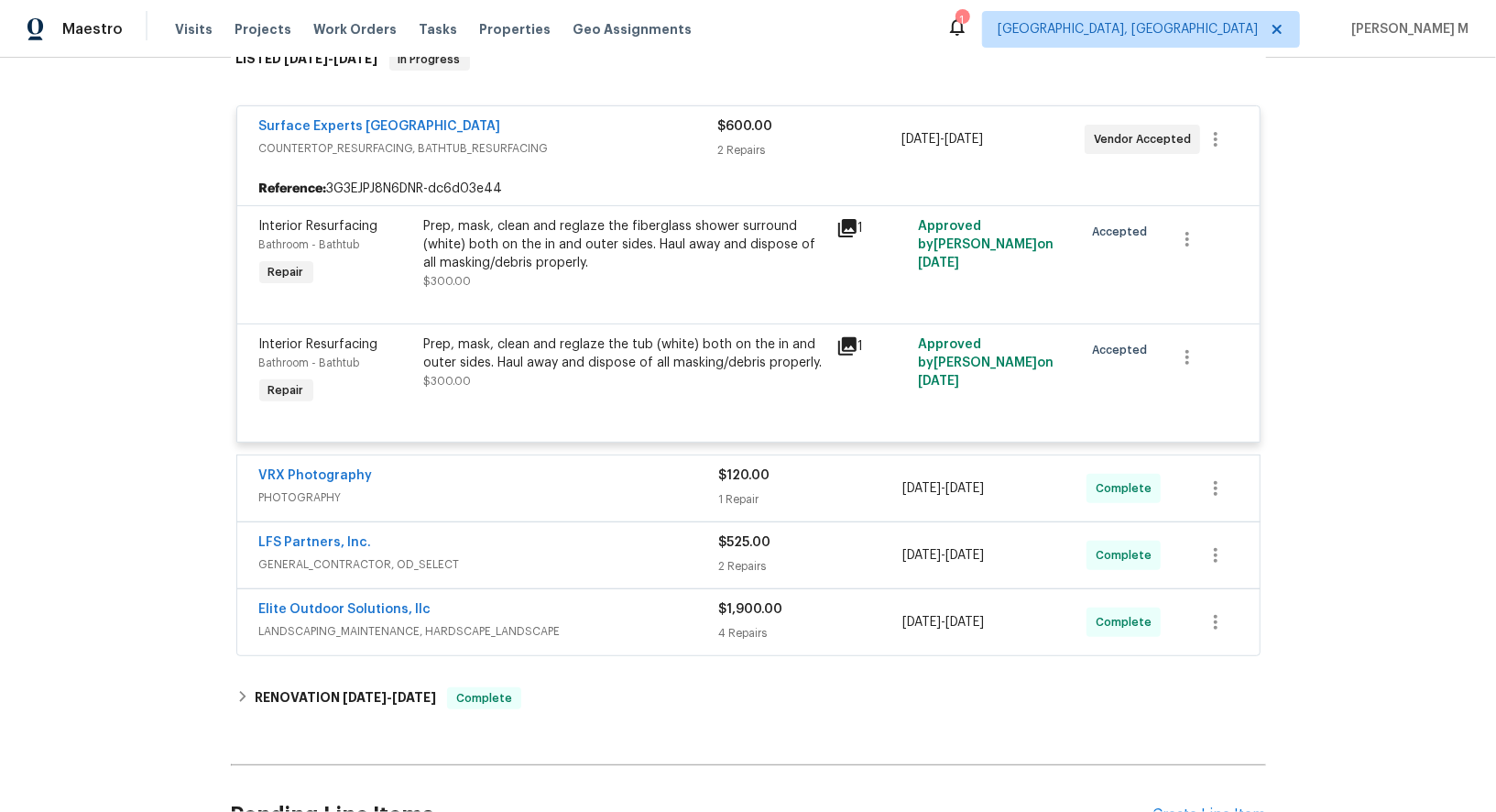
click at [383, 555] on span "GENERAL_CONTRACTOR, OD_SELECT" at bounding box center [490, 564] width 460 height 18
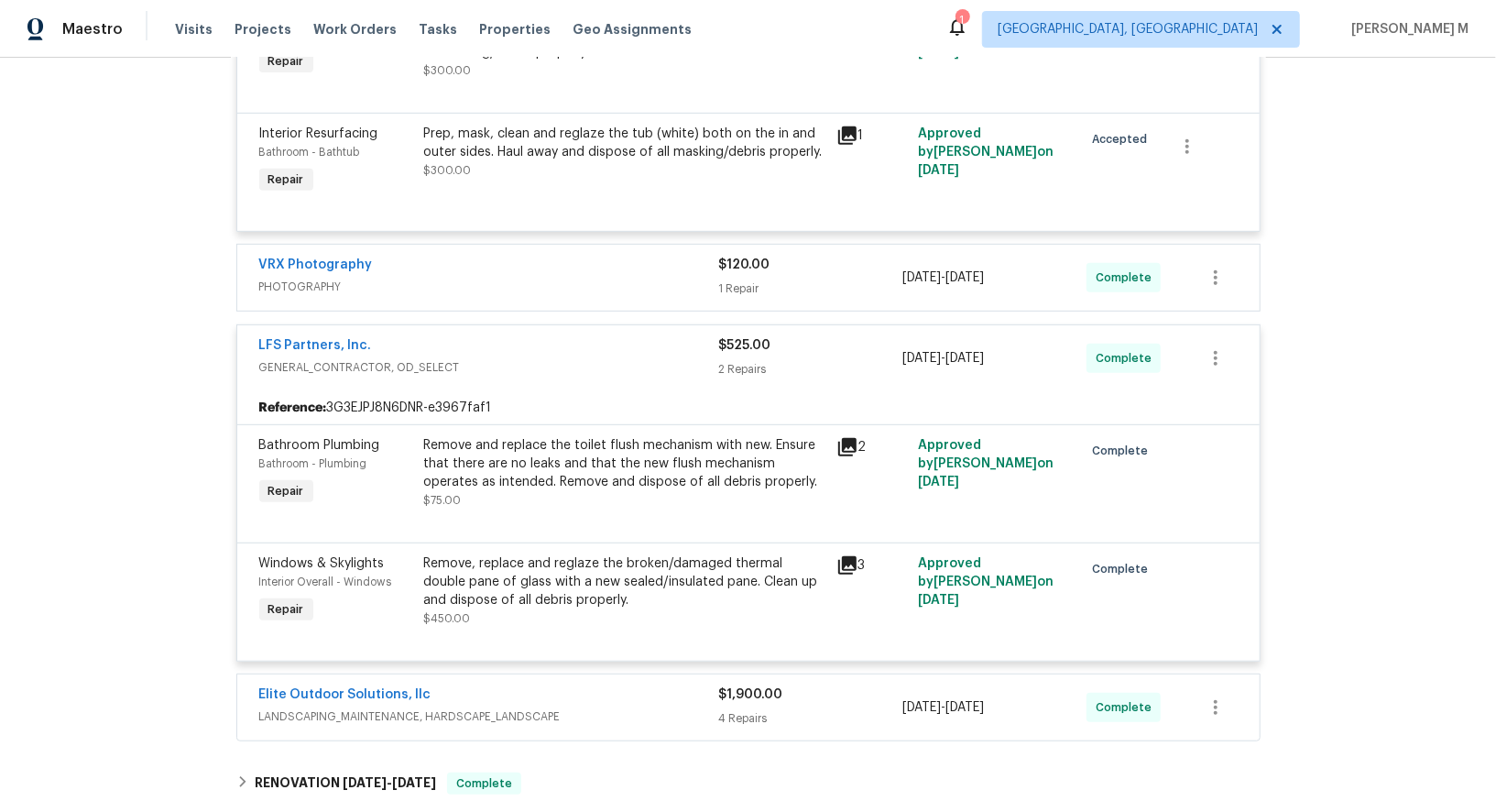
scroll to position [711, 0]
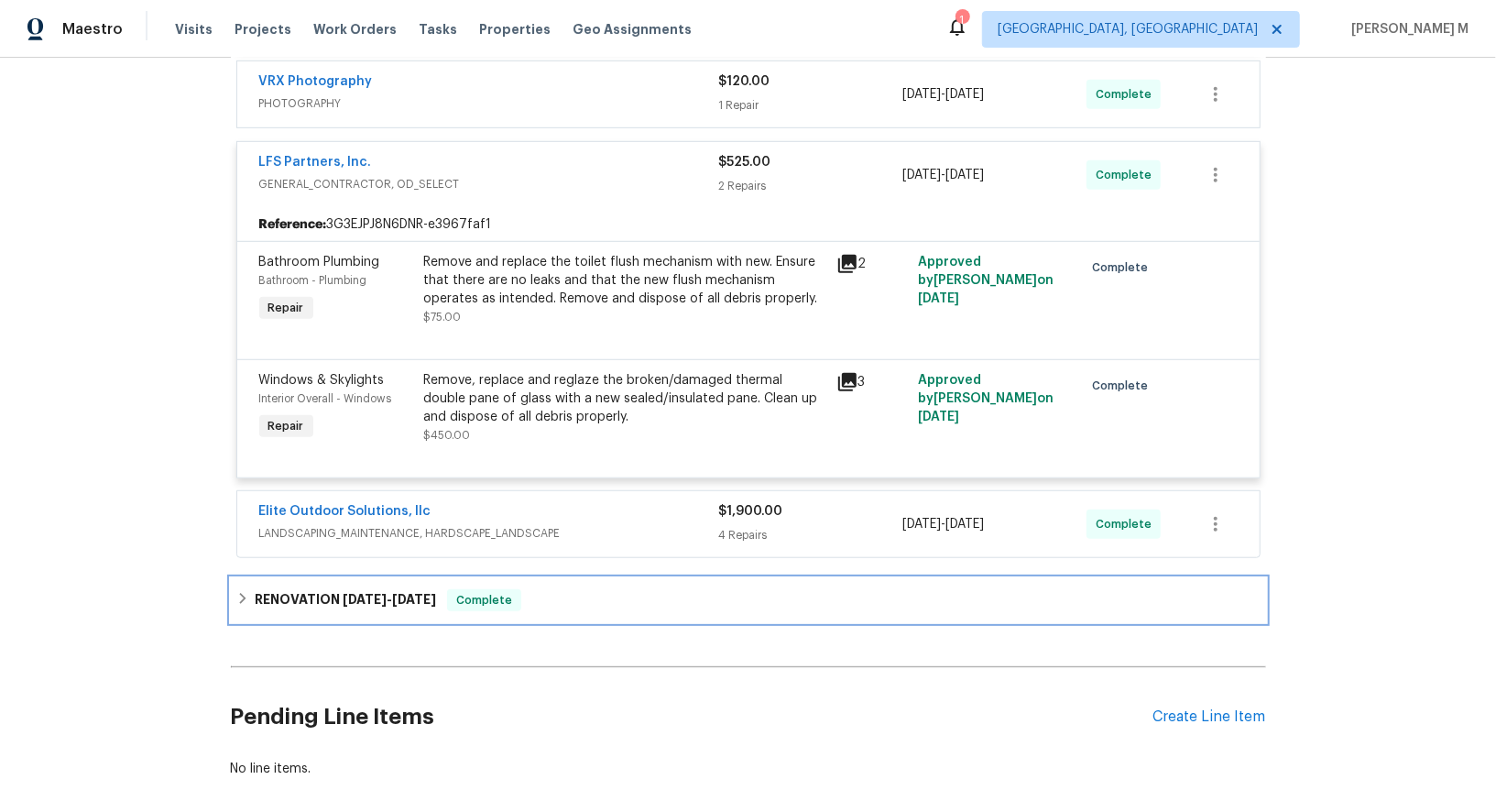
click at [401, 593] on span "[DATE]" at bounding box center [414, 599] width 44 height 13
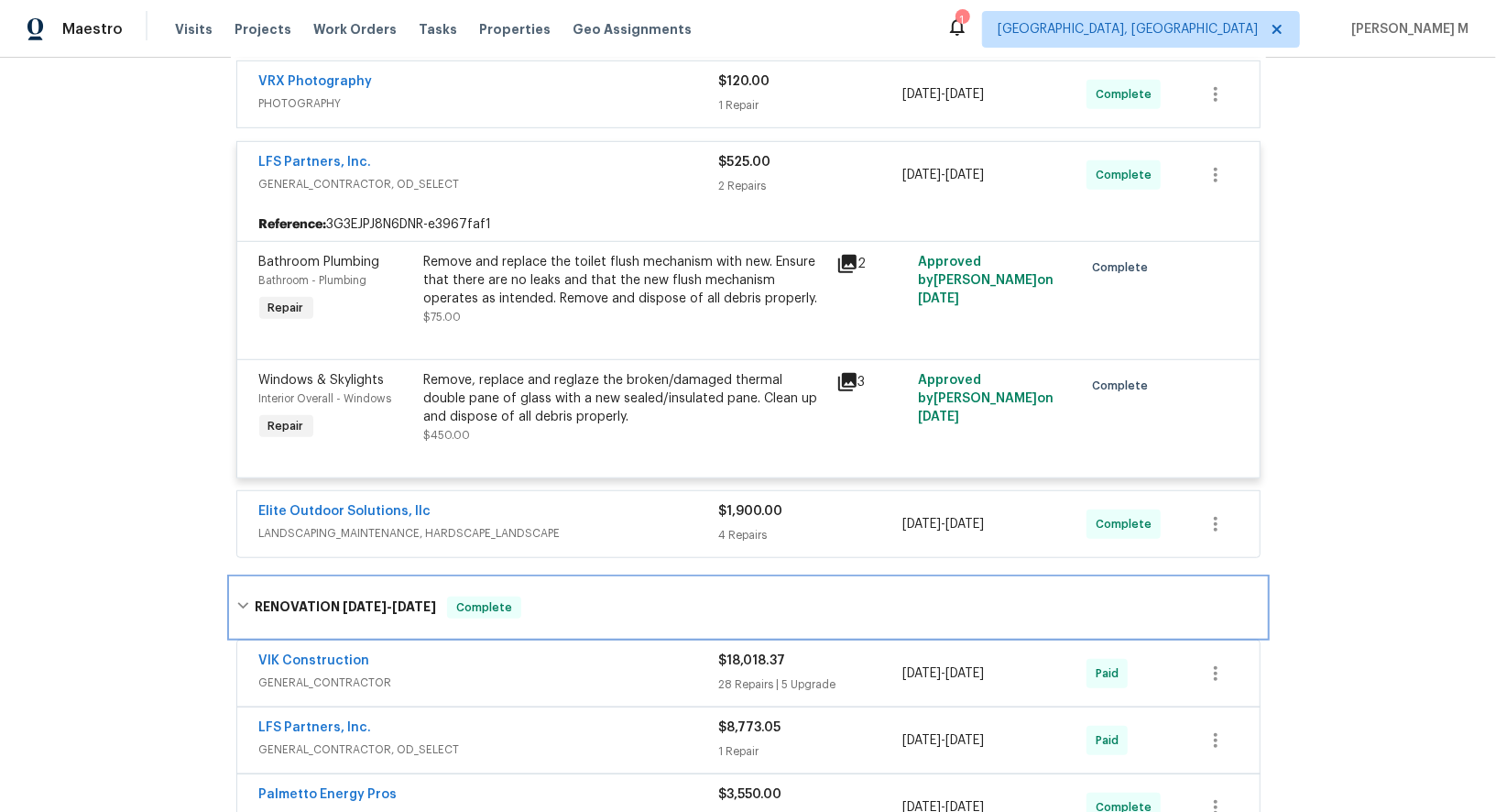
scroll to position [0, 0]
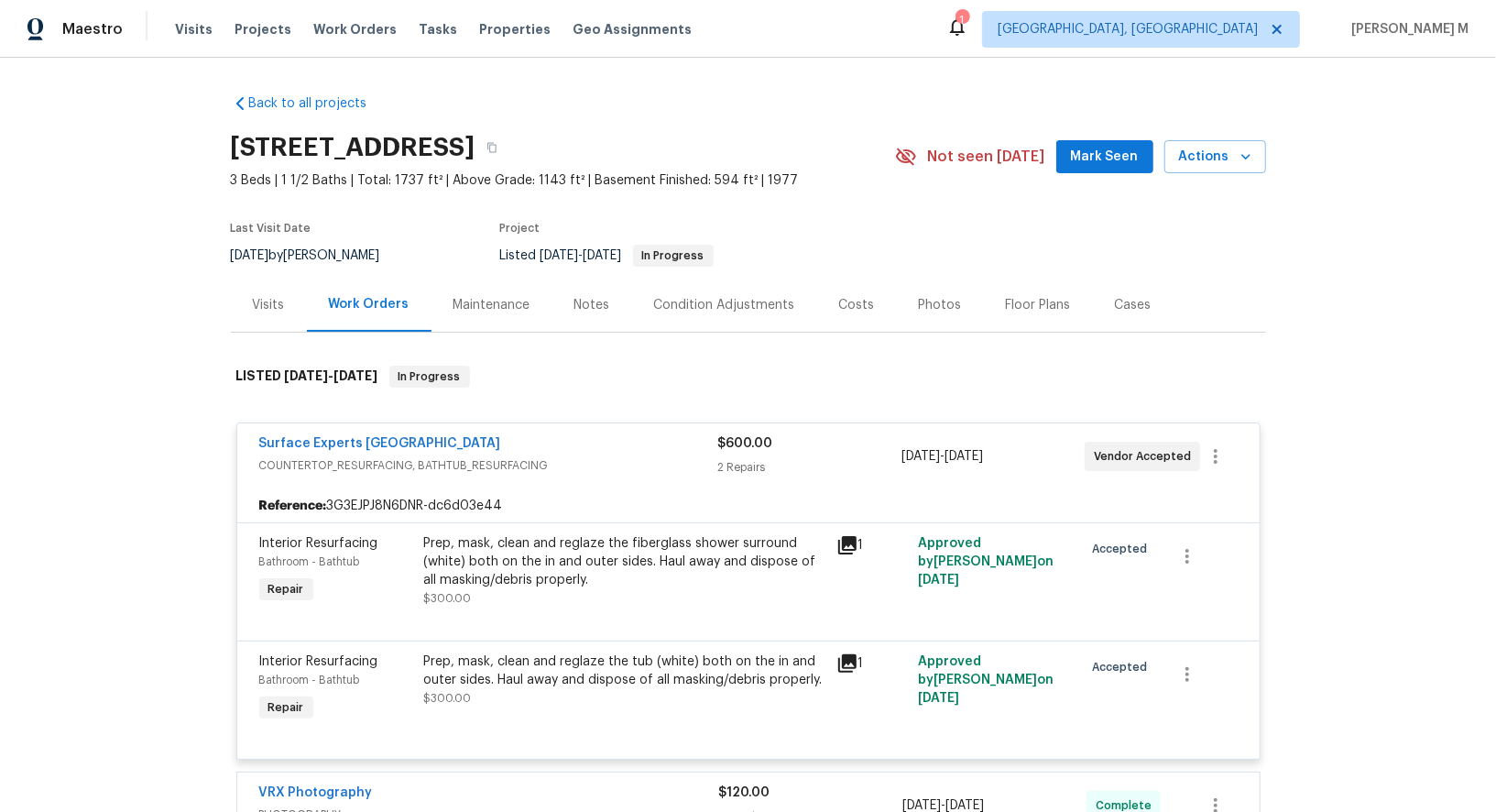
click at [481, 303] on div "Maintenance" at bounding box center [493, 305] width 77 height 18
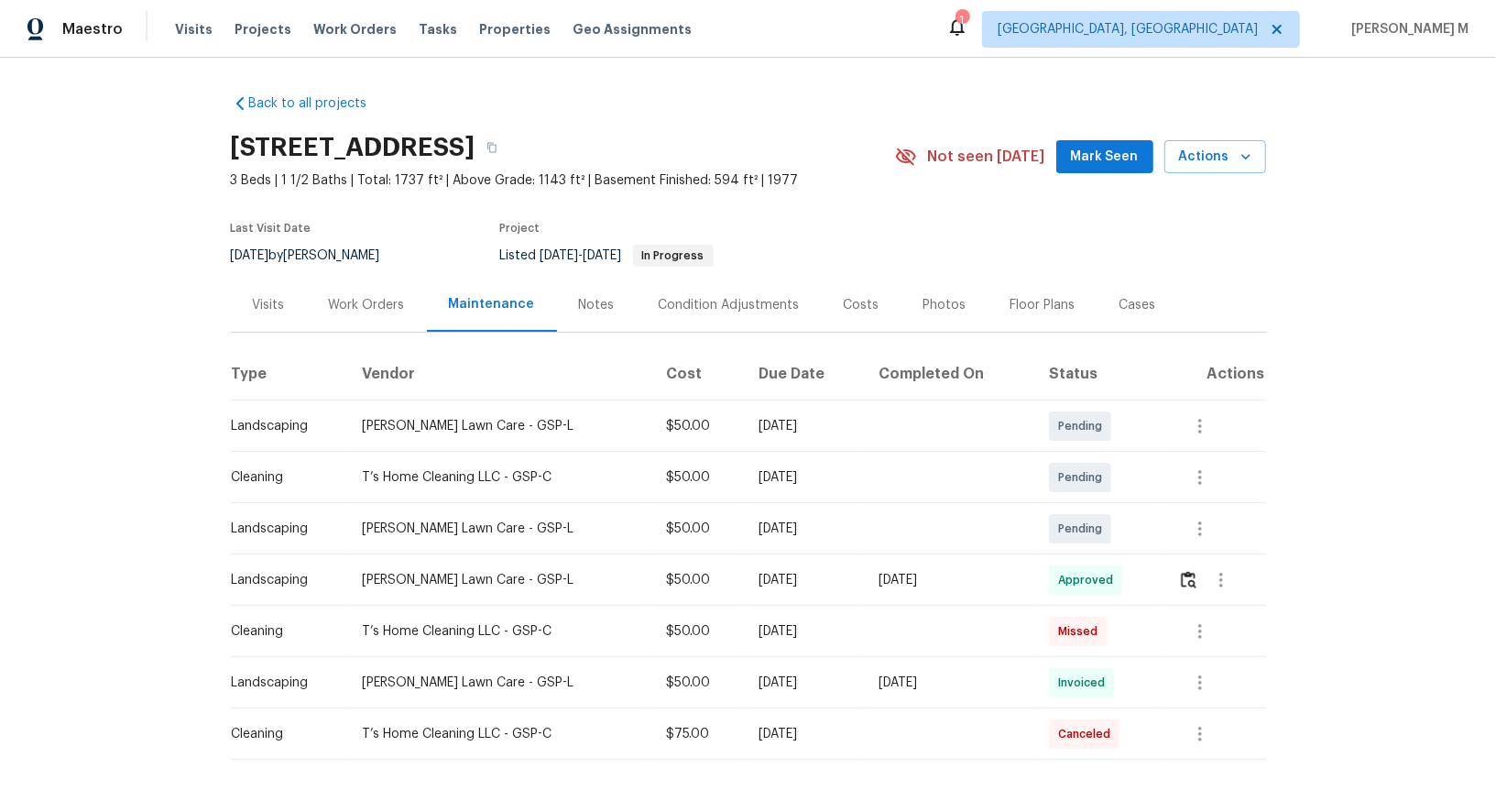
click at [354, 301] on div "Work Orders" at bounding box center [366, 305] width 76 height 18
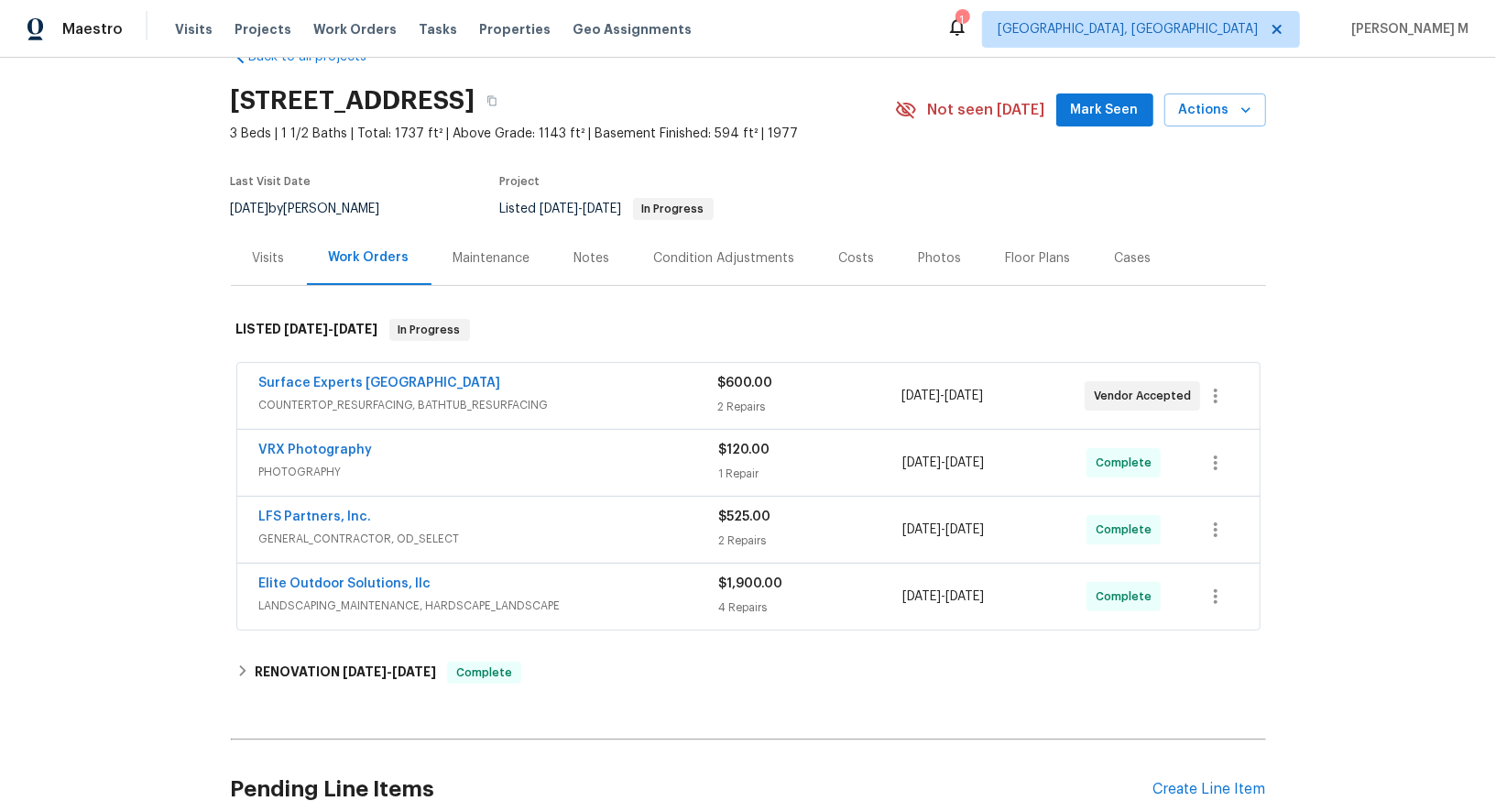
scroll to position [175, 0]
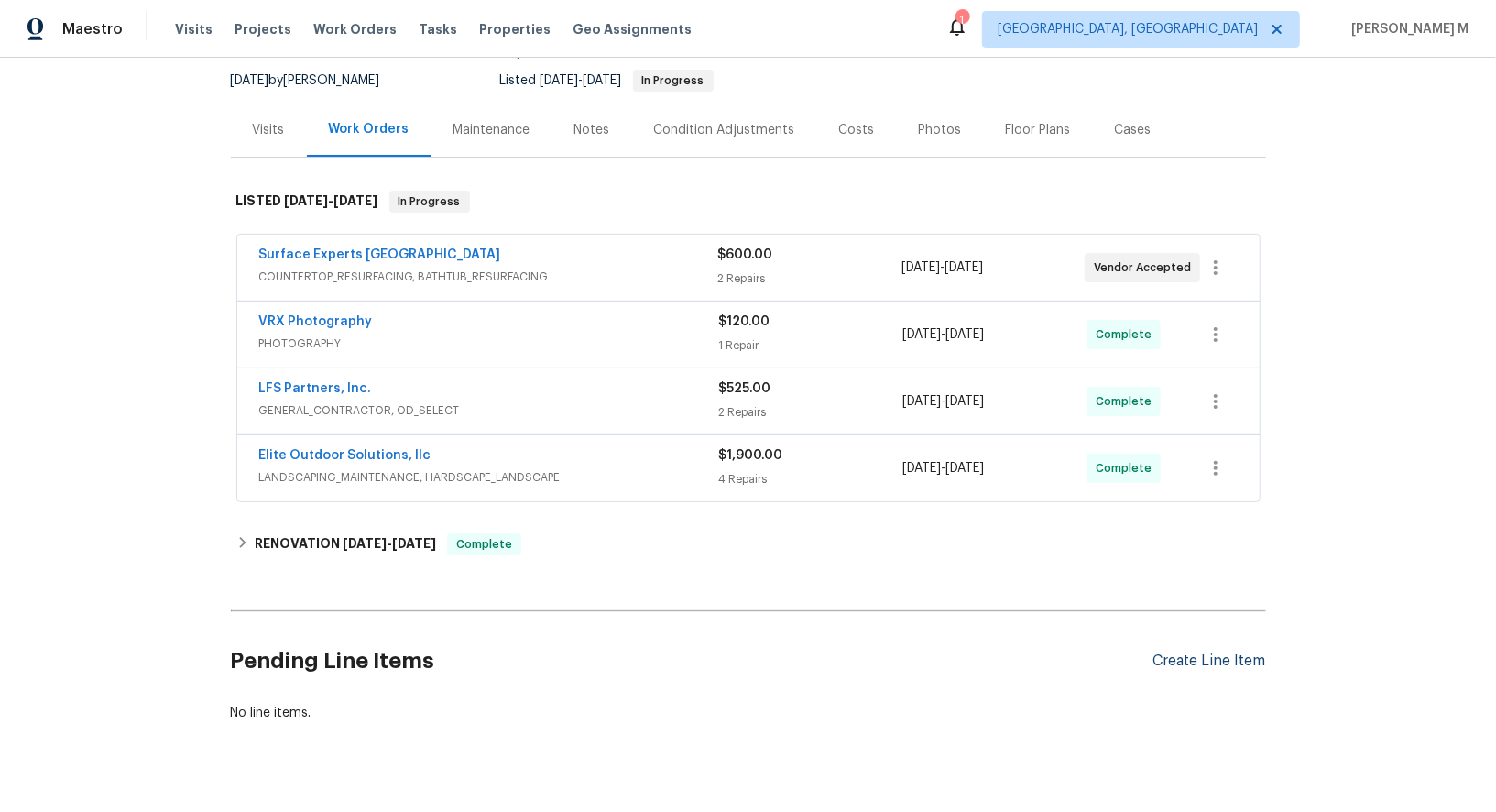
click at [1216, 653] on div "Create Line Item" at bounding box center [1210, 661] width 112 height 17
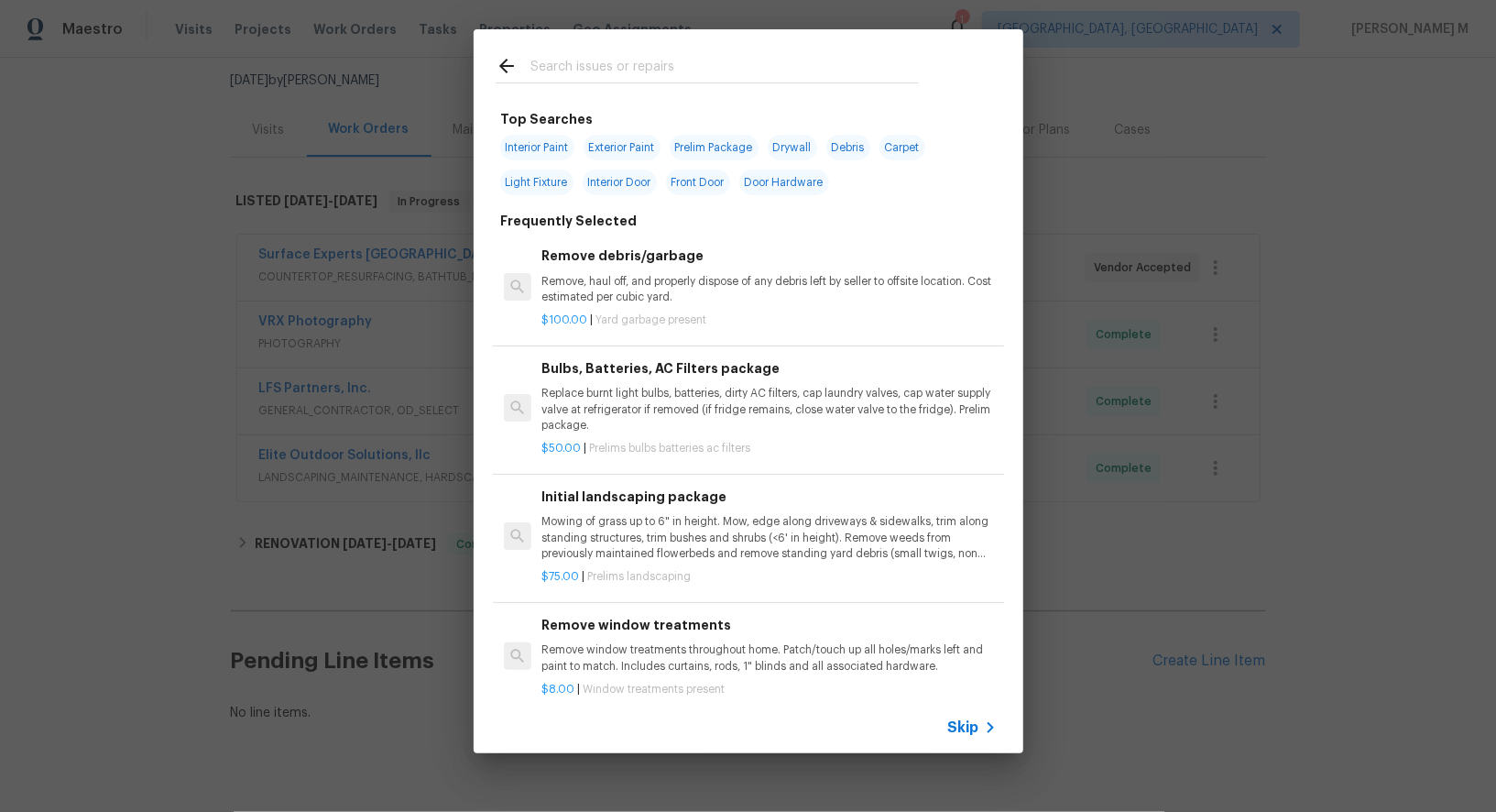
click at [444, 565] on div "Top Searches Interior Paint Exterior Paint Prelim Package Drywall Debris Carpet…" at bounding box center [748, 391] width 1496 height 783
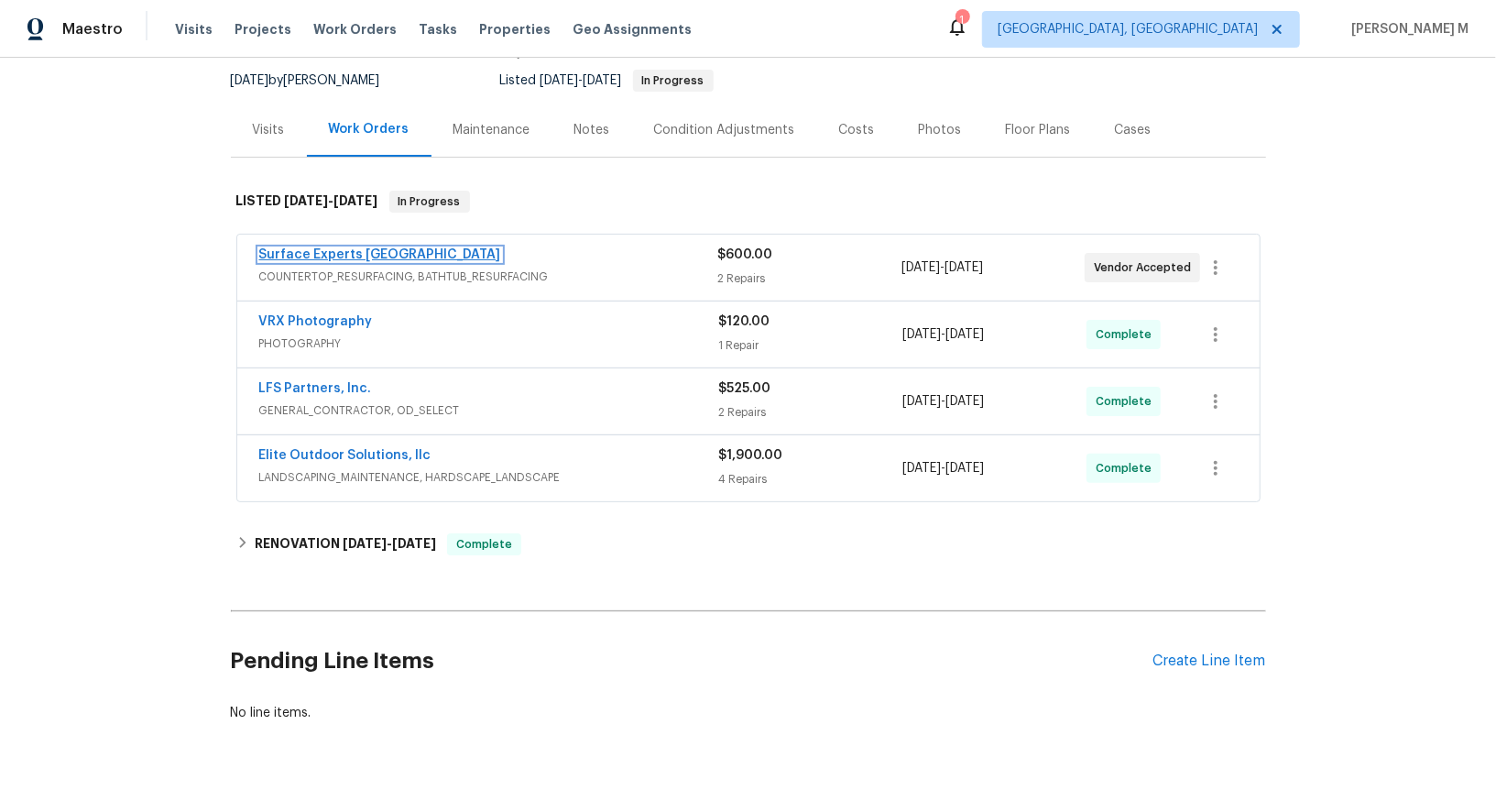
click at [348, 249] on link "Surface Experts [GEOGRAPHIC_DATA]" at bounding box center [380, 255] width 242 height 13
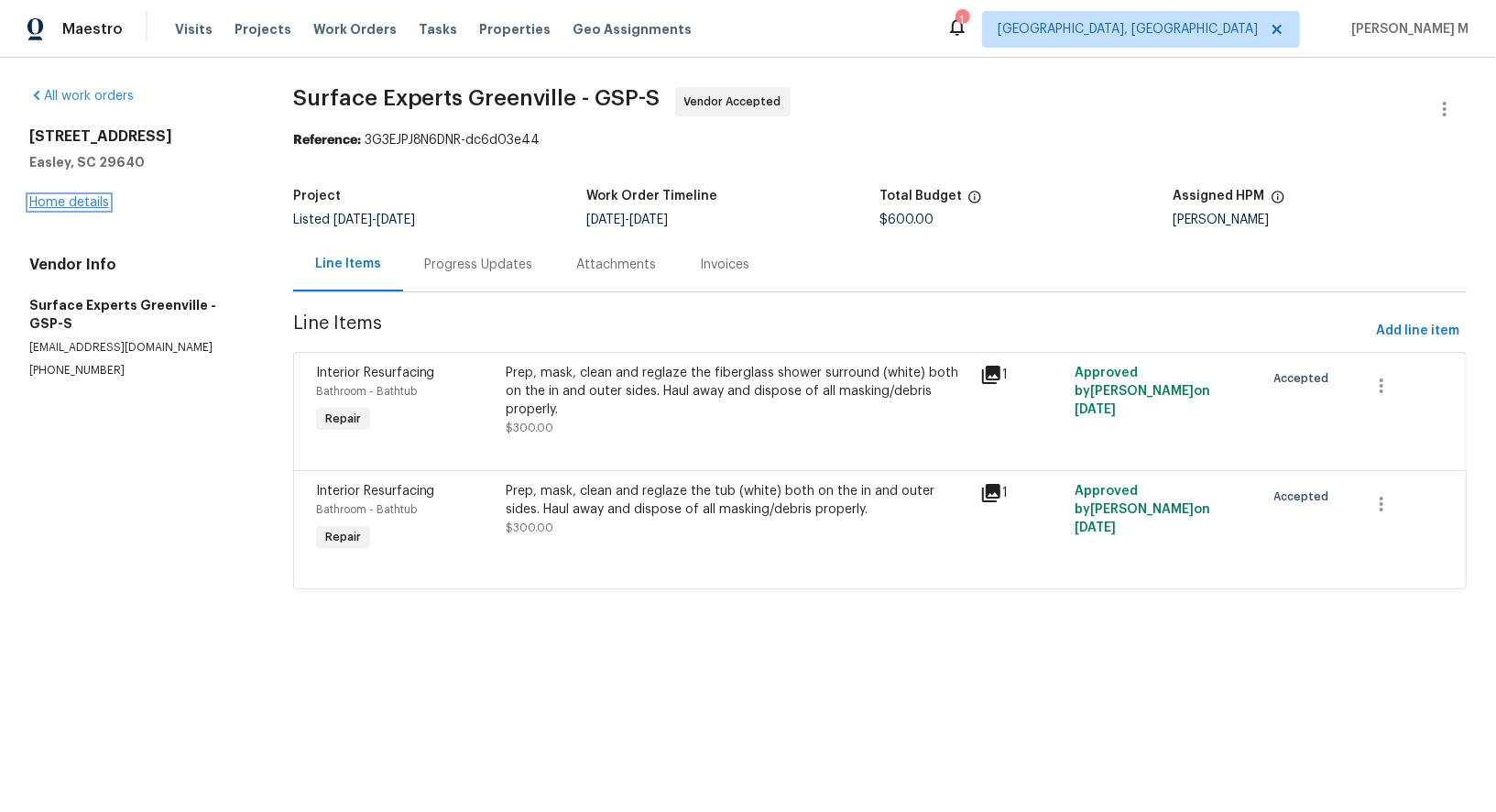
click at [84, 196] on link "Home details" at bounding box center [69, 203] width 80 height 13
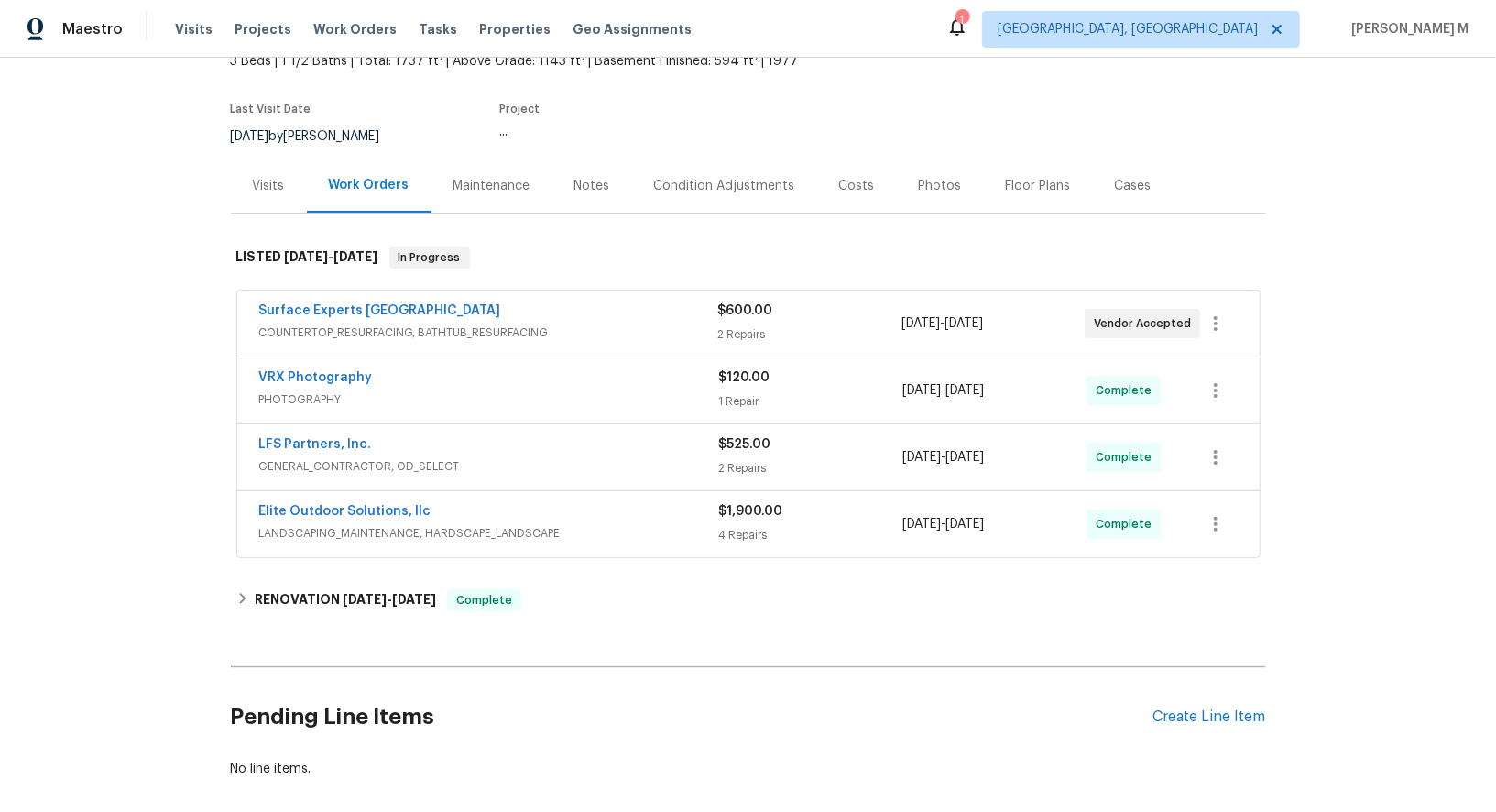
scroll to position [175, 0]
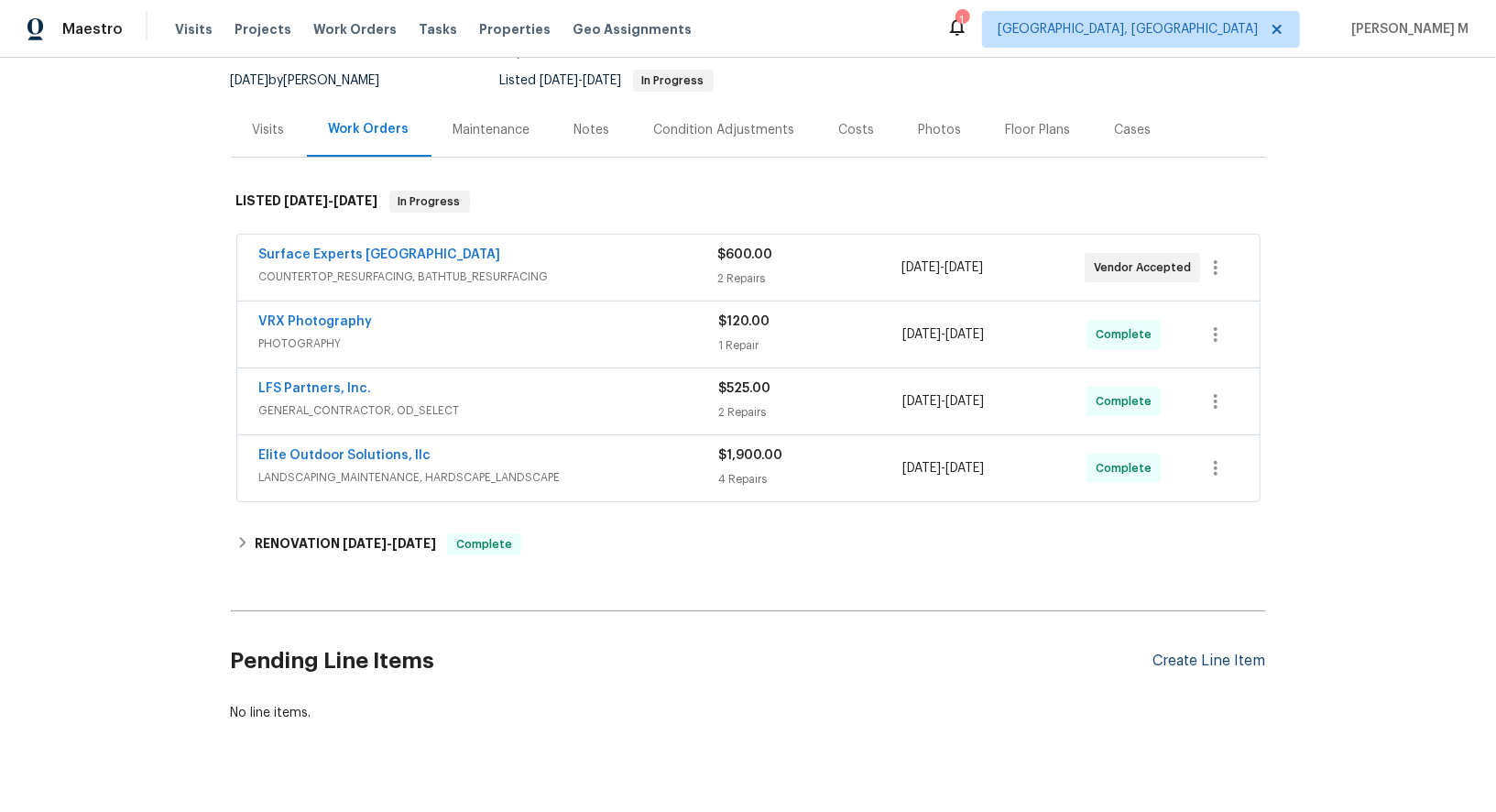
click at [1254, 653] on div "Create Line Item" at bounding box center [1210, 661] width 112 height 17
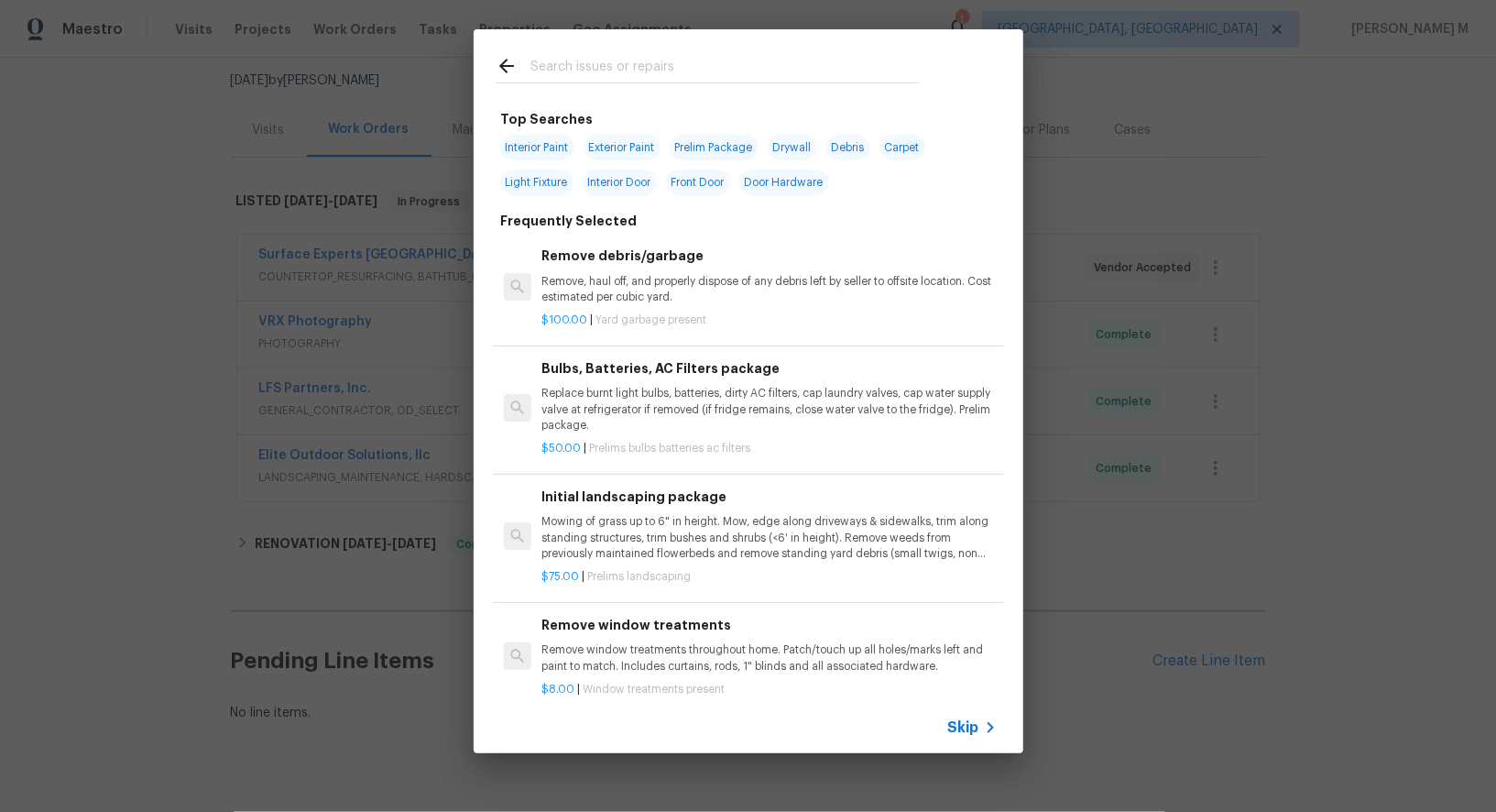
click at [955, 737] on span "Skip" at bounding box center [964, 727] width 31 height 18
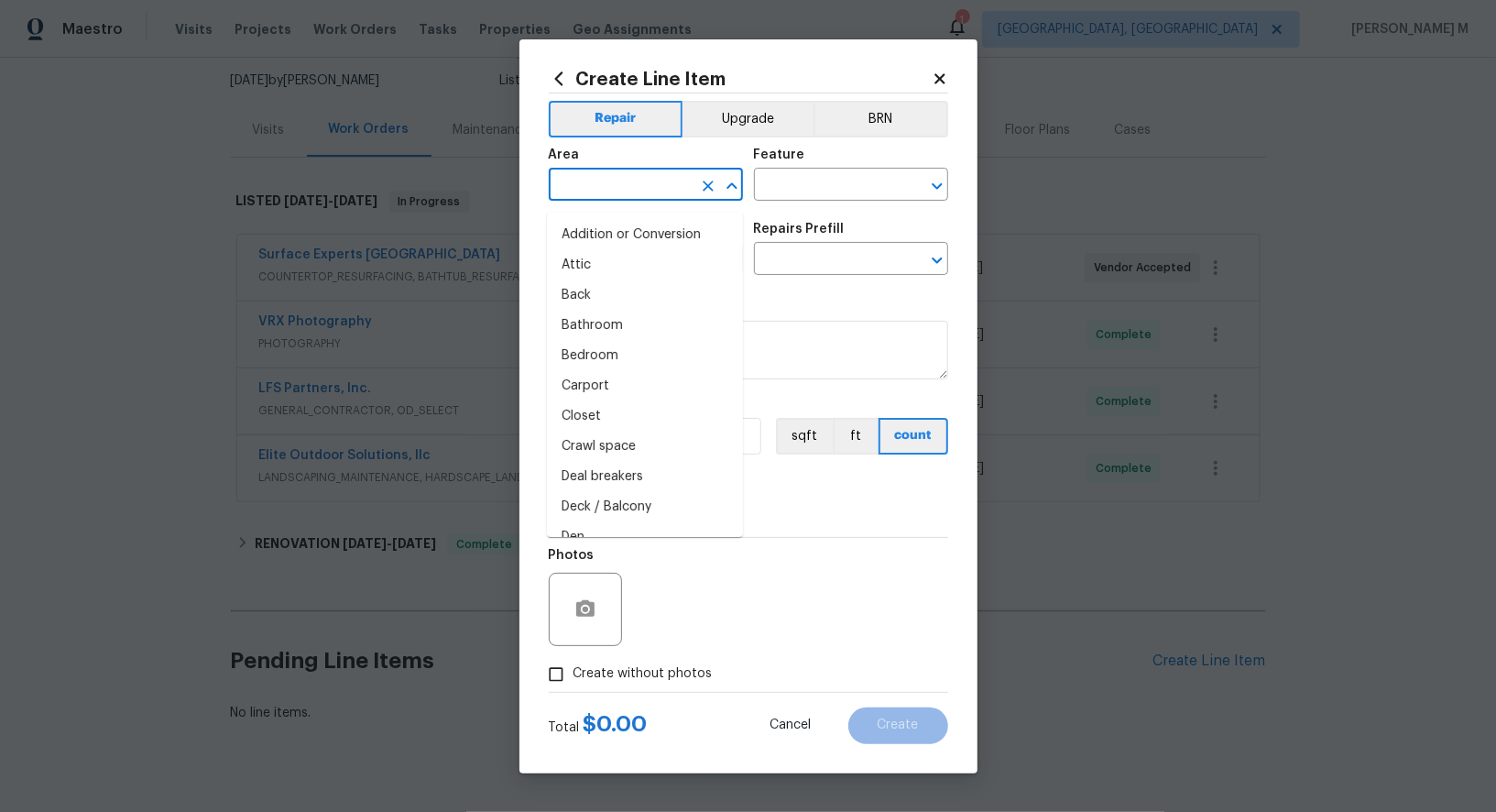
click at [621, 183] on input "text" at bounding box center [620, 186] width 143 height 29
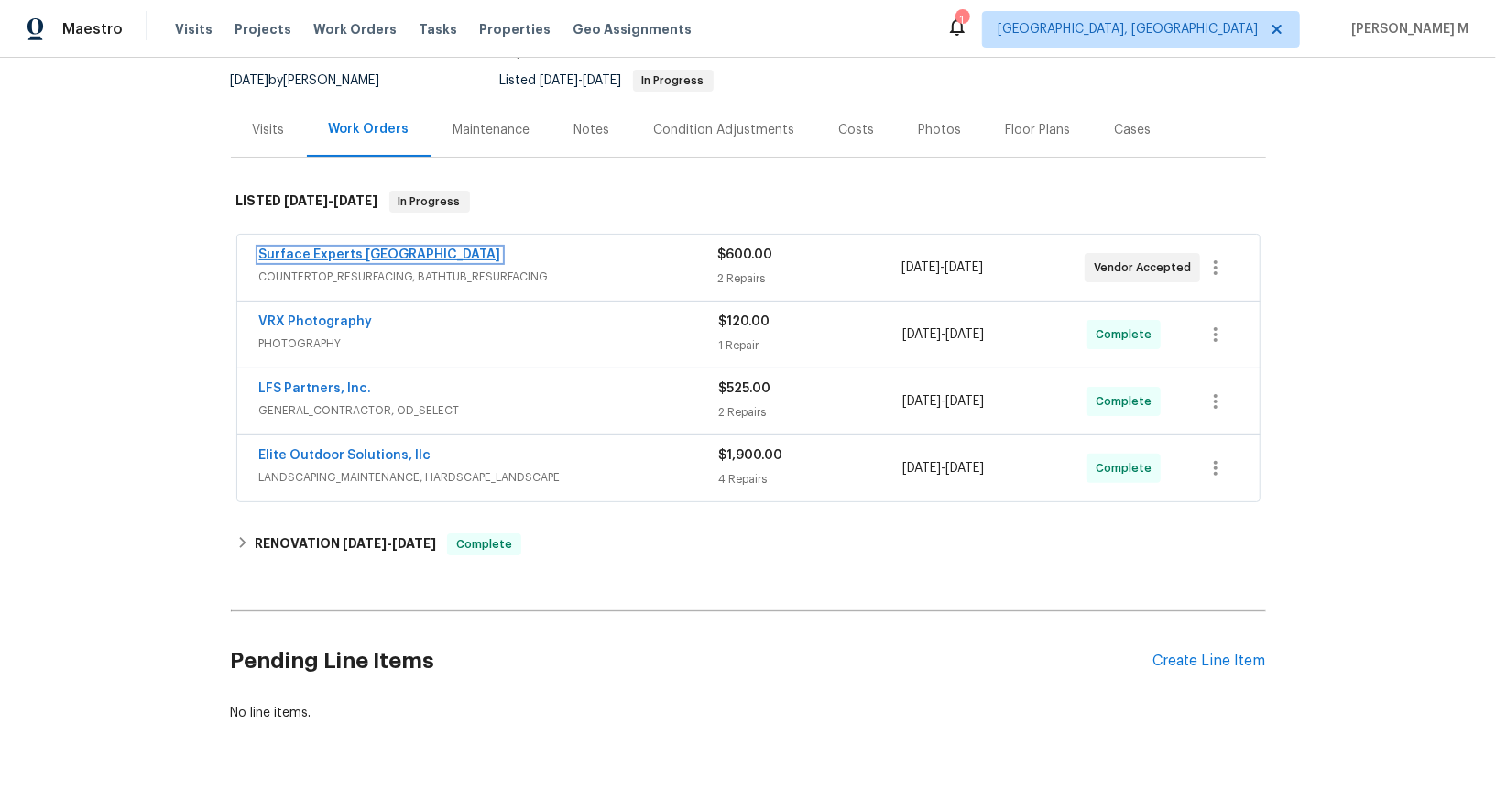
click at [384, 249] on link "Surface Experts [GEOGRAPHIC_DATA]" at bounding box center [380, 255] width 242 height 13
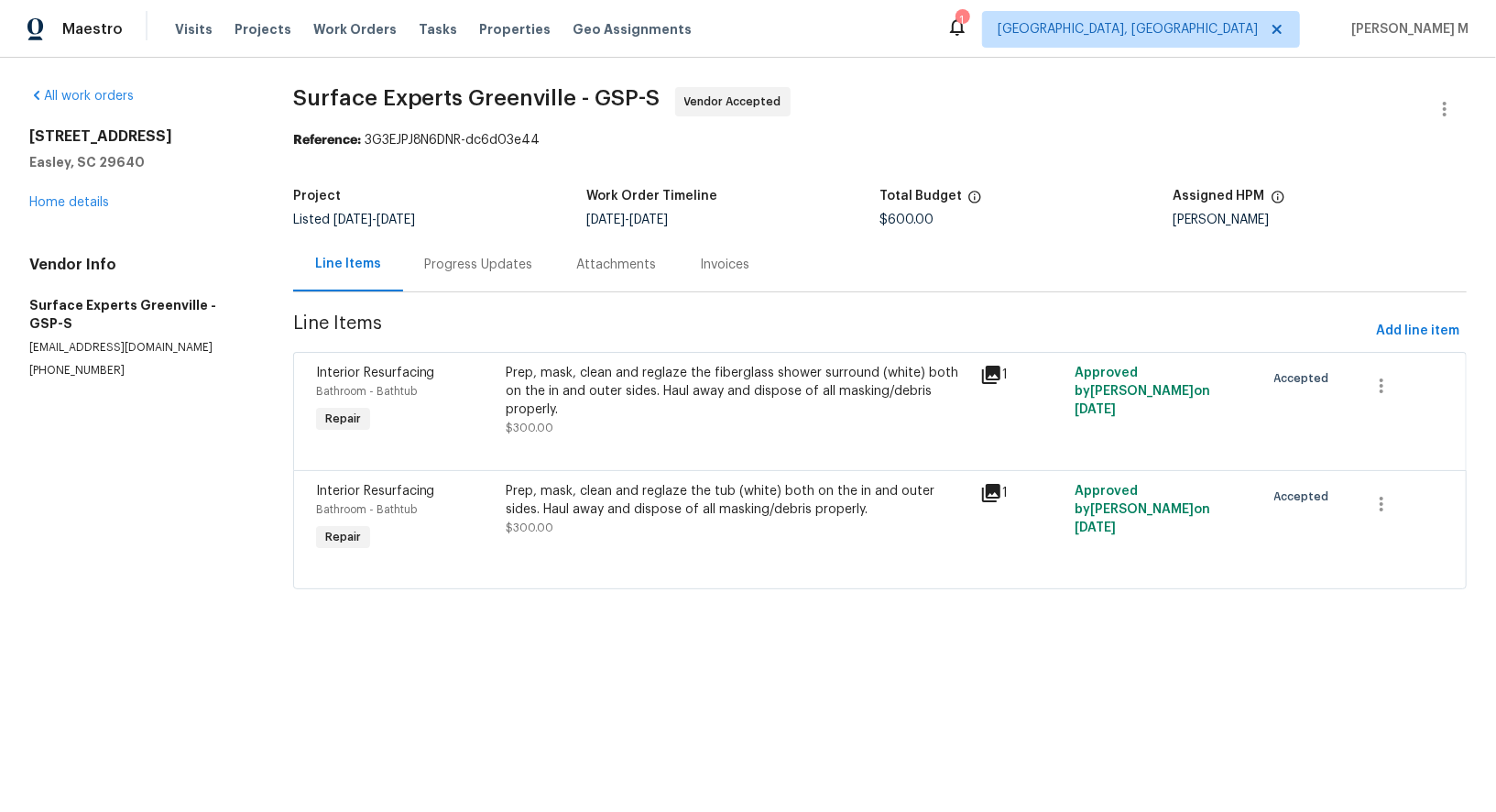
click at [467, 265] on div "Progress Updates" at bounding box center [479, 265] width 108 height 18
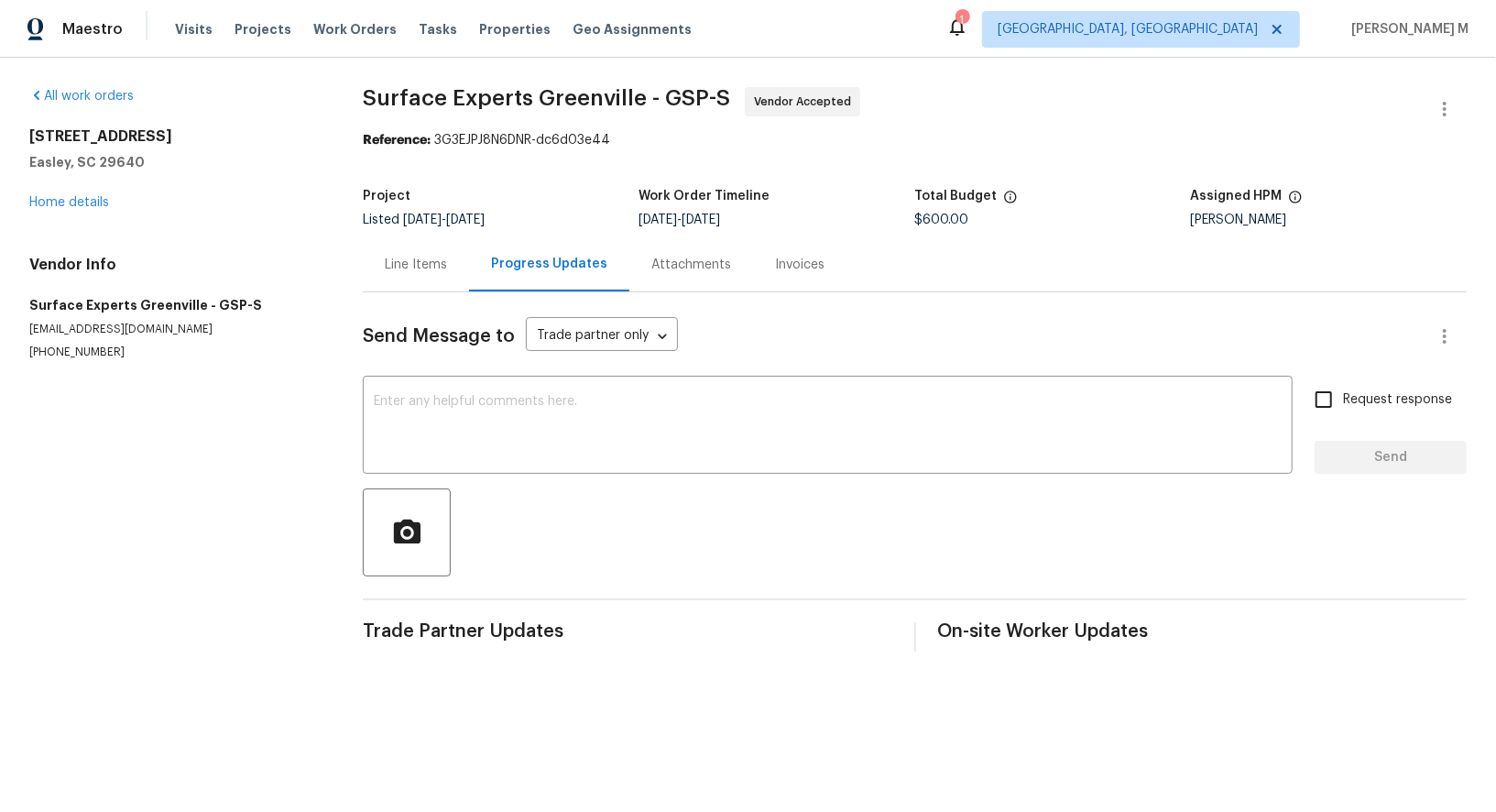
click at [423, 270] on div "Line Items" at bounding box center [415, 264] width 106 height 54
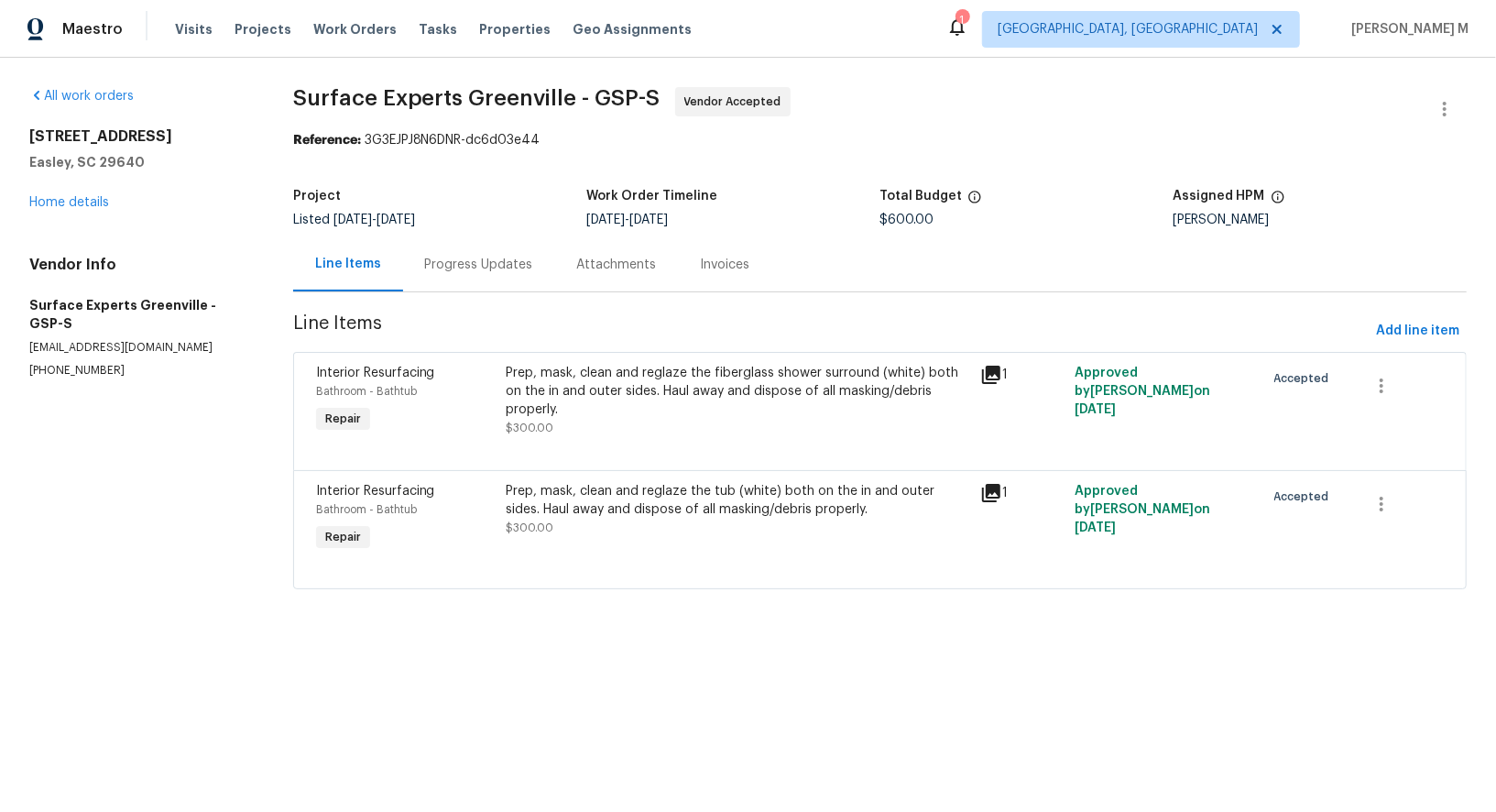
click at [683, 437] on div at bounding box center [879, 448] width 1128 height 22
click at [636, 394] on div "Prep, mask, clean and reglaze the fiberglass shower surround (white) both on th…" at bounding box center [737, 400] width 464 height 74
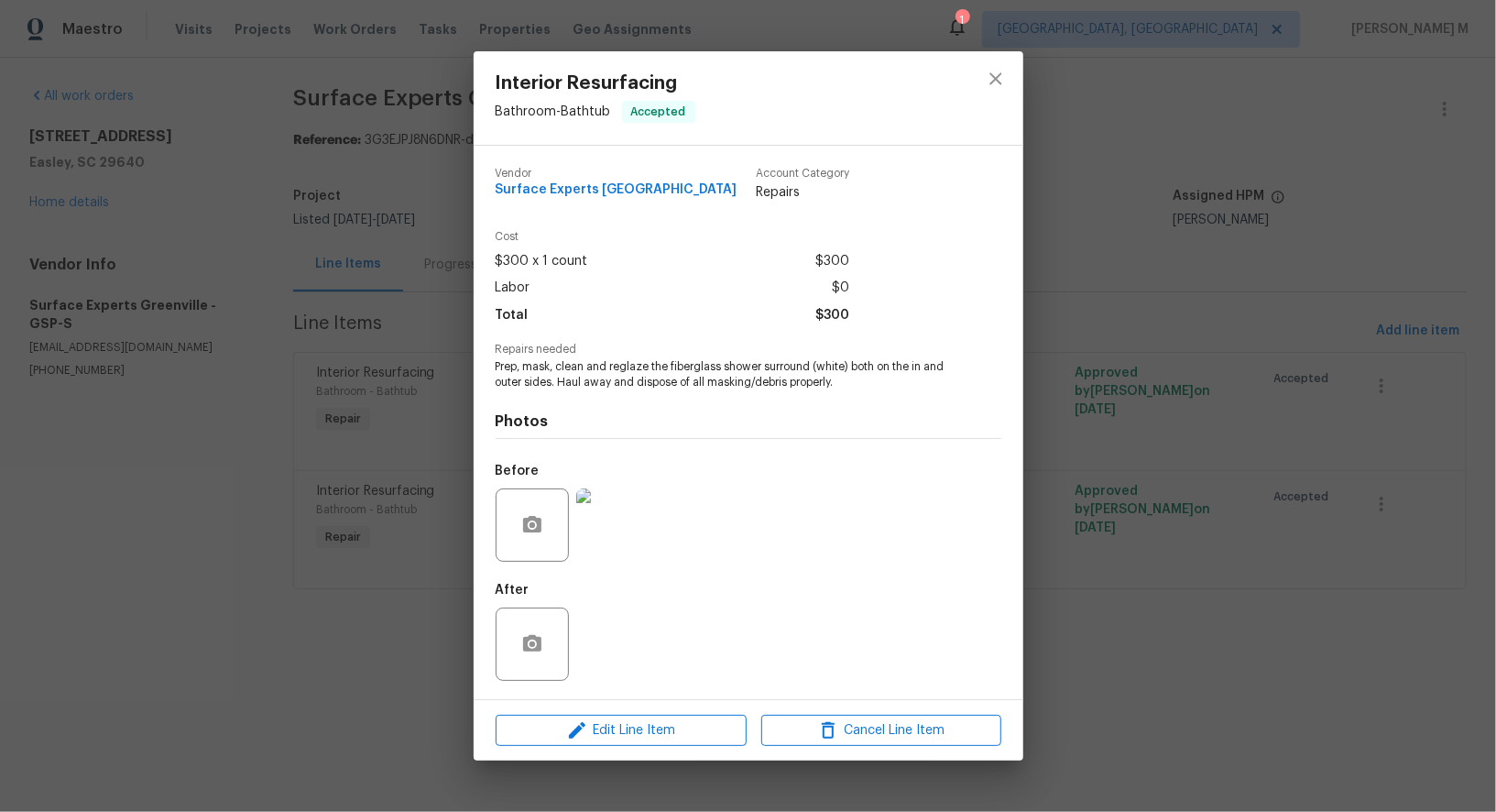
click at [244, 402] on div "Interior Resurfacing Bathroom - Bathtub Accepted Vendor Surface Experts [GEOGRA…" at bounding box center [748, 406] width 1496 height 812
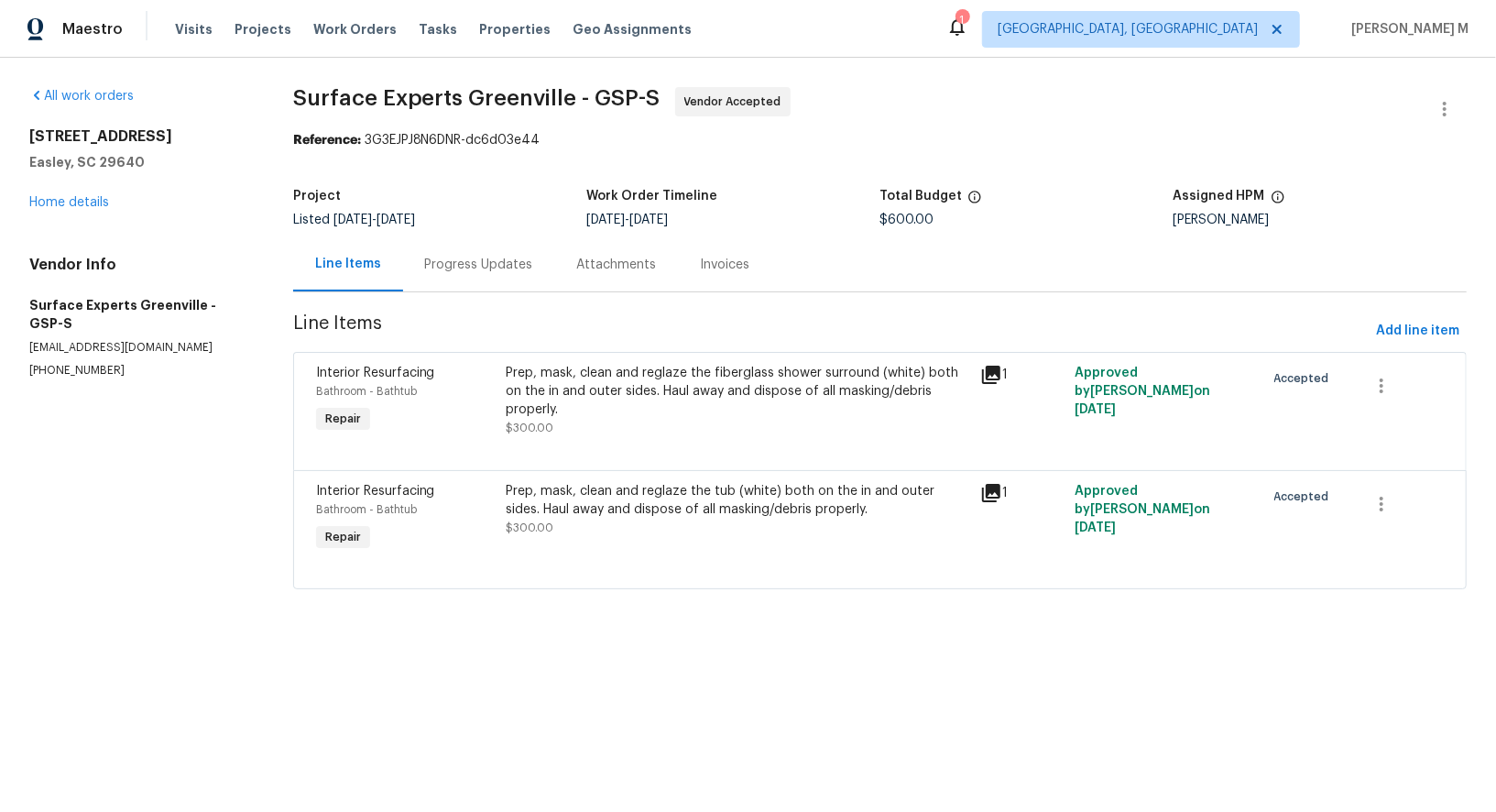
click at [475, 264] on div "Progress Updates" at bounding box center [479, 265] width 108 height 18
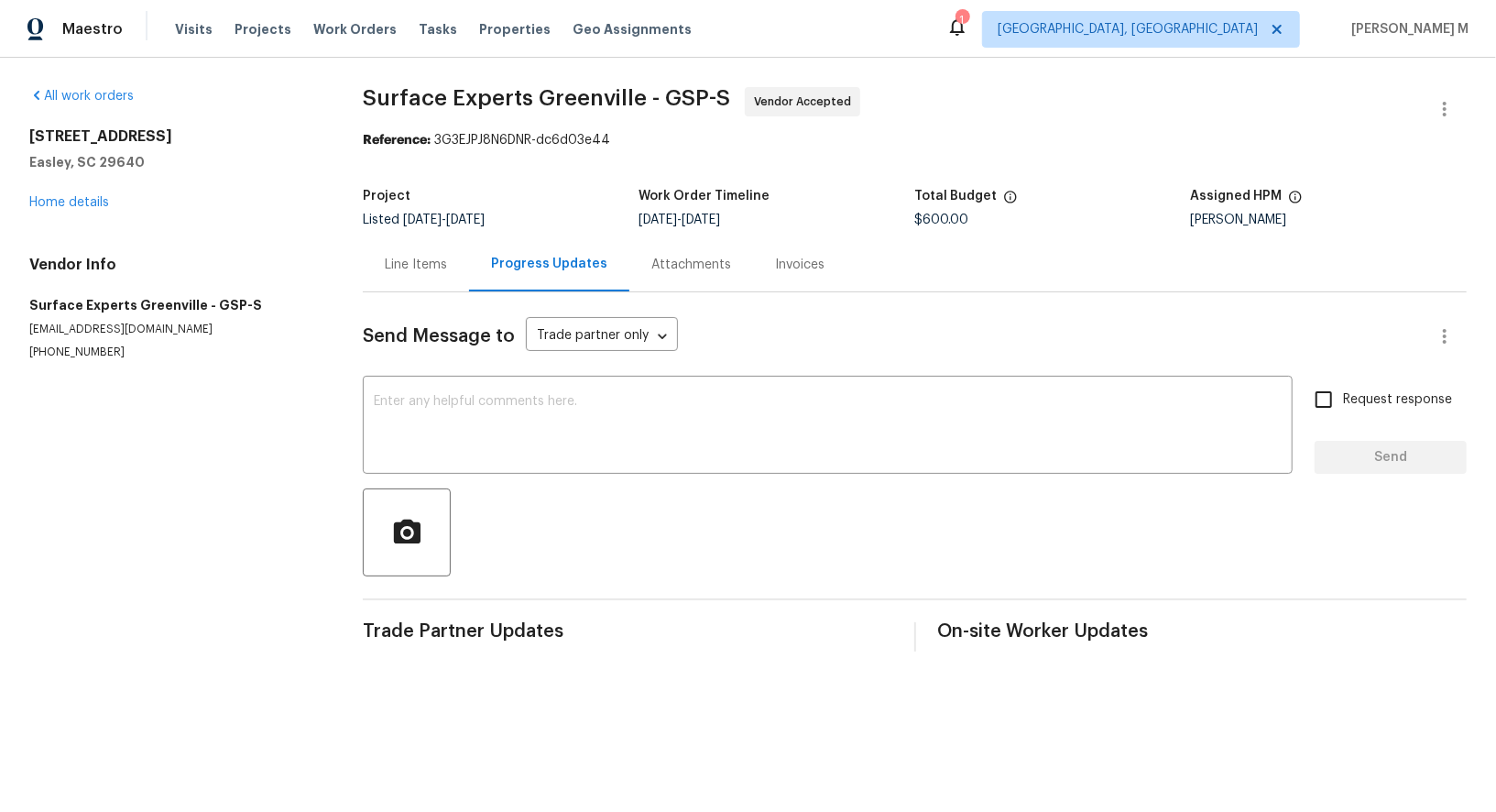
click at [385, 262] on div "Line Items" at bounding box center [416, 265] width 63 height 18
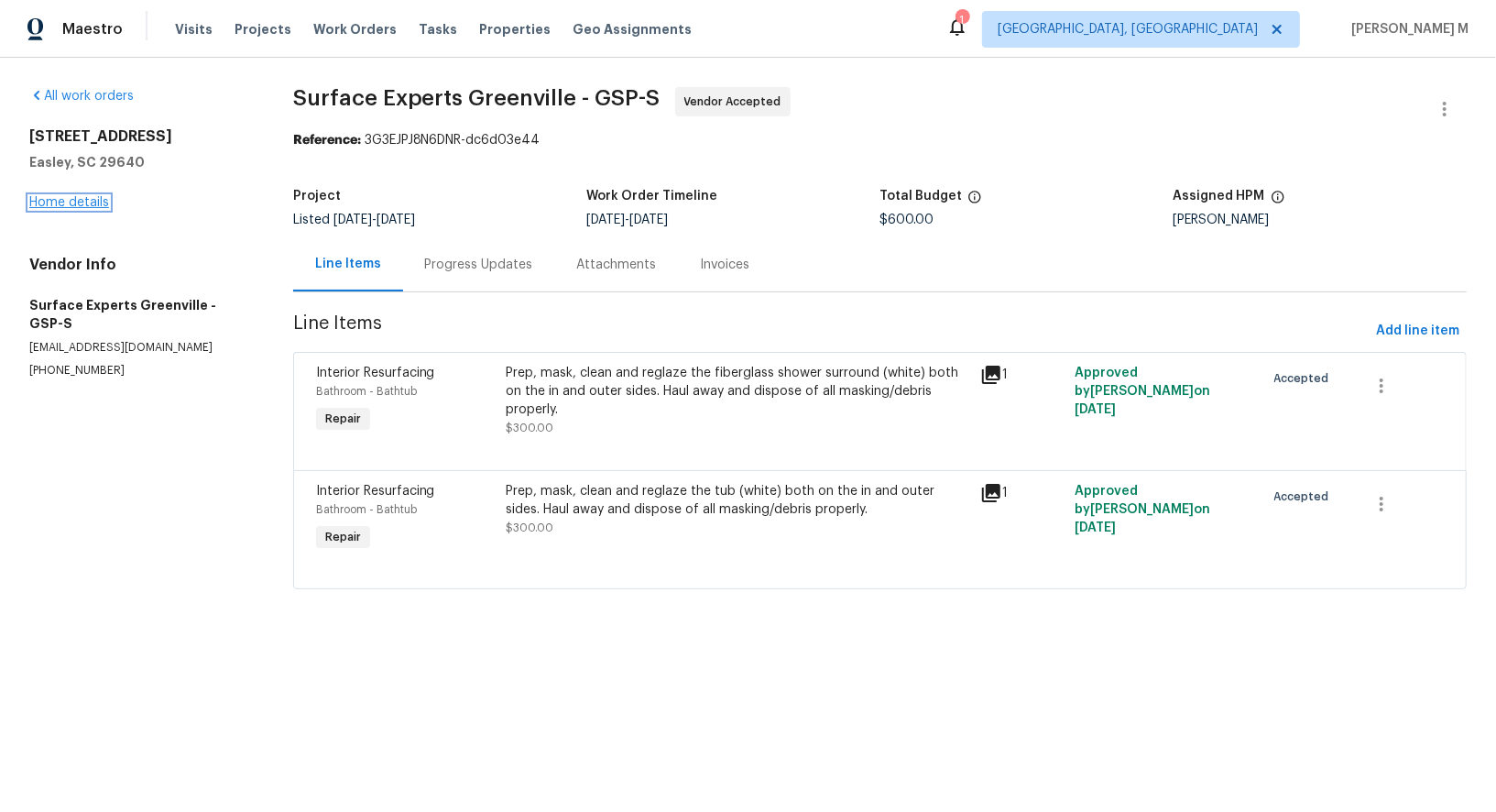
click at [79, 198] on link "Home details" at bounding box center [69, 203] width 80 height 13
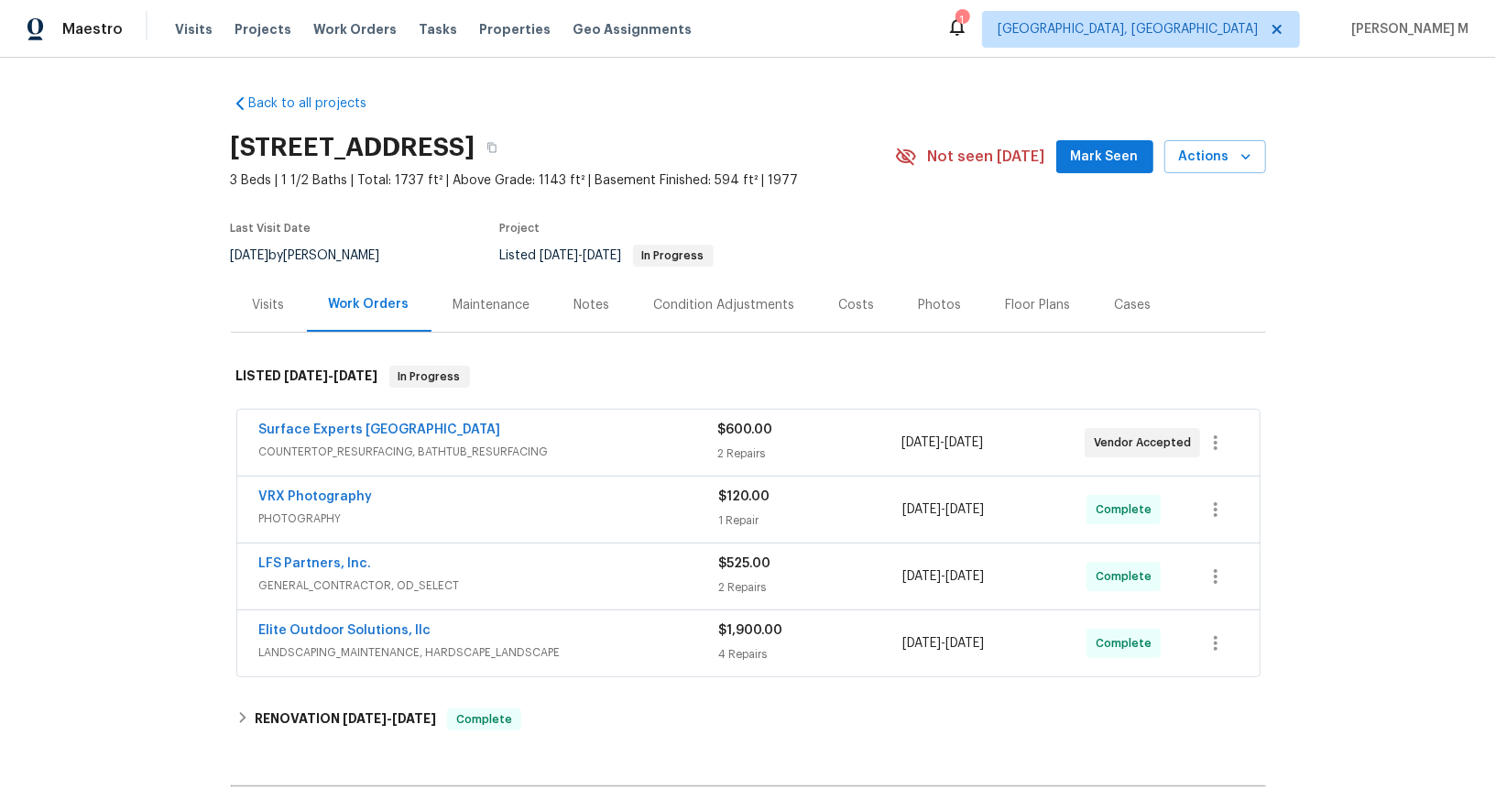
scroll to position [175, 0]
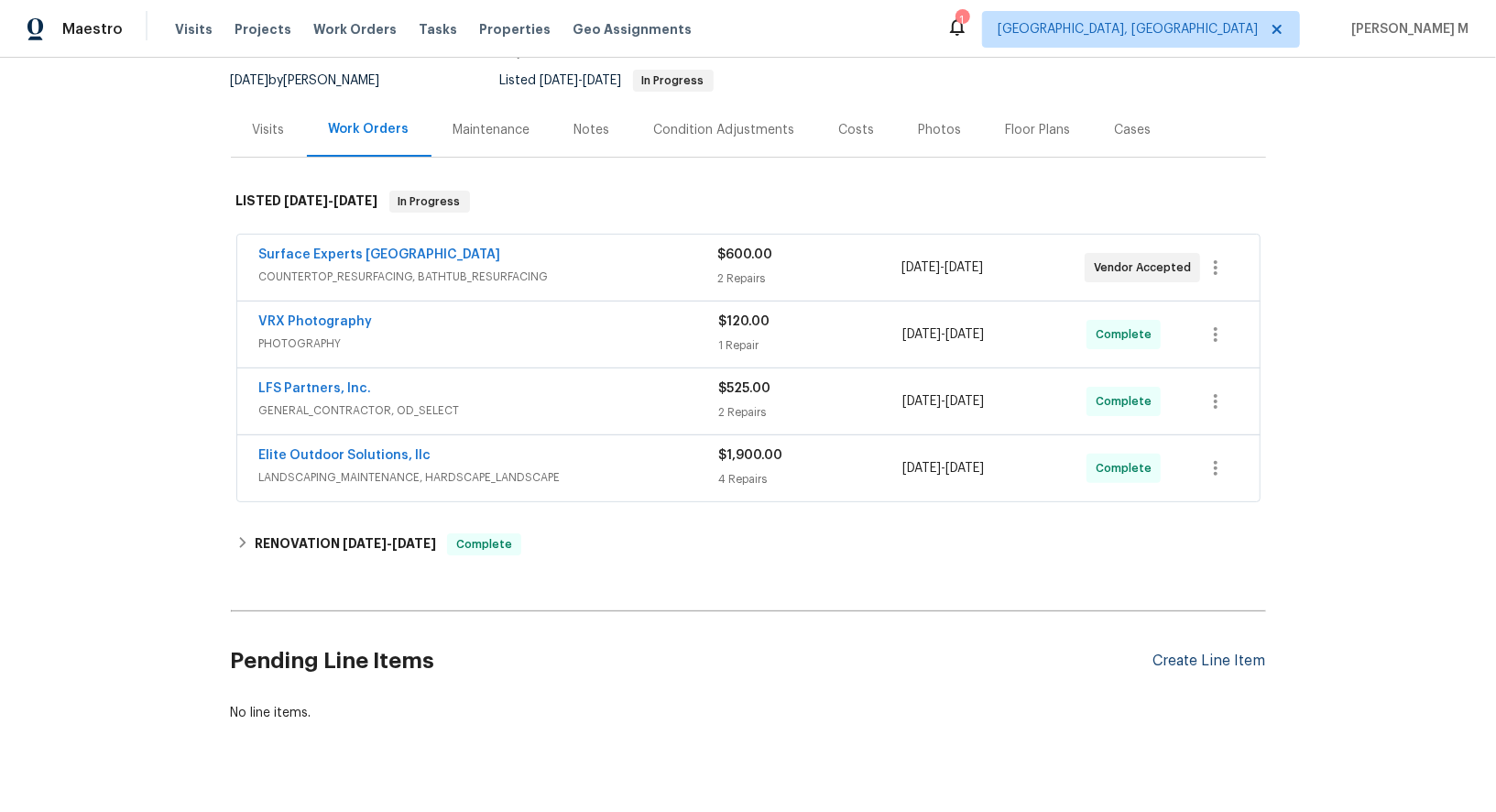
click at [1201, 653] on div "Create Line Item" at bounding box center [1210, 661] width 112 height 17
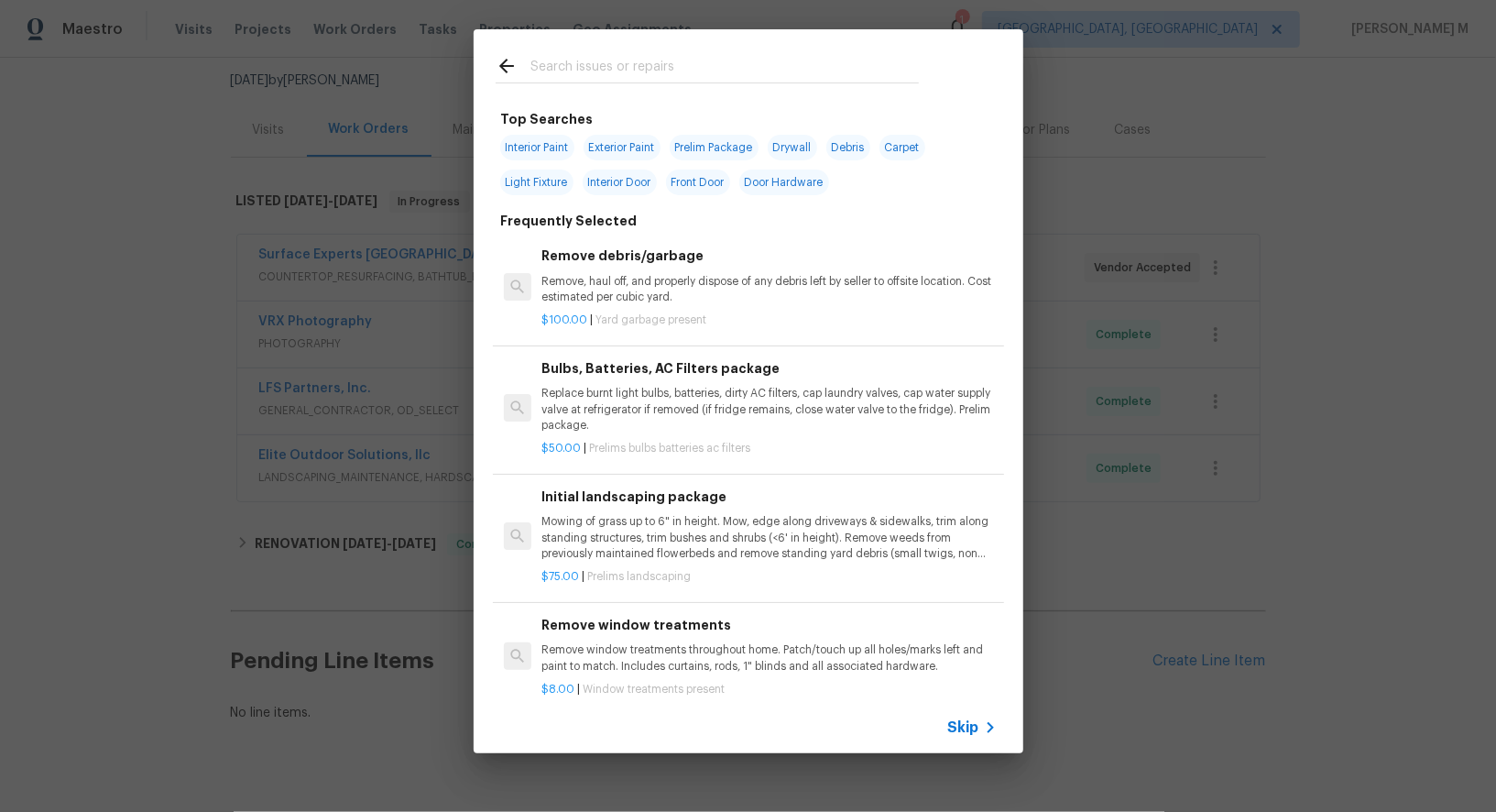
click at [992, 727] on icon at bounding box center [990, 727] width 6 height 11
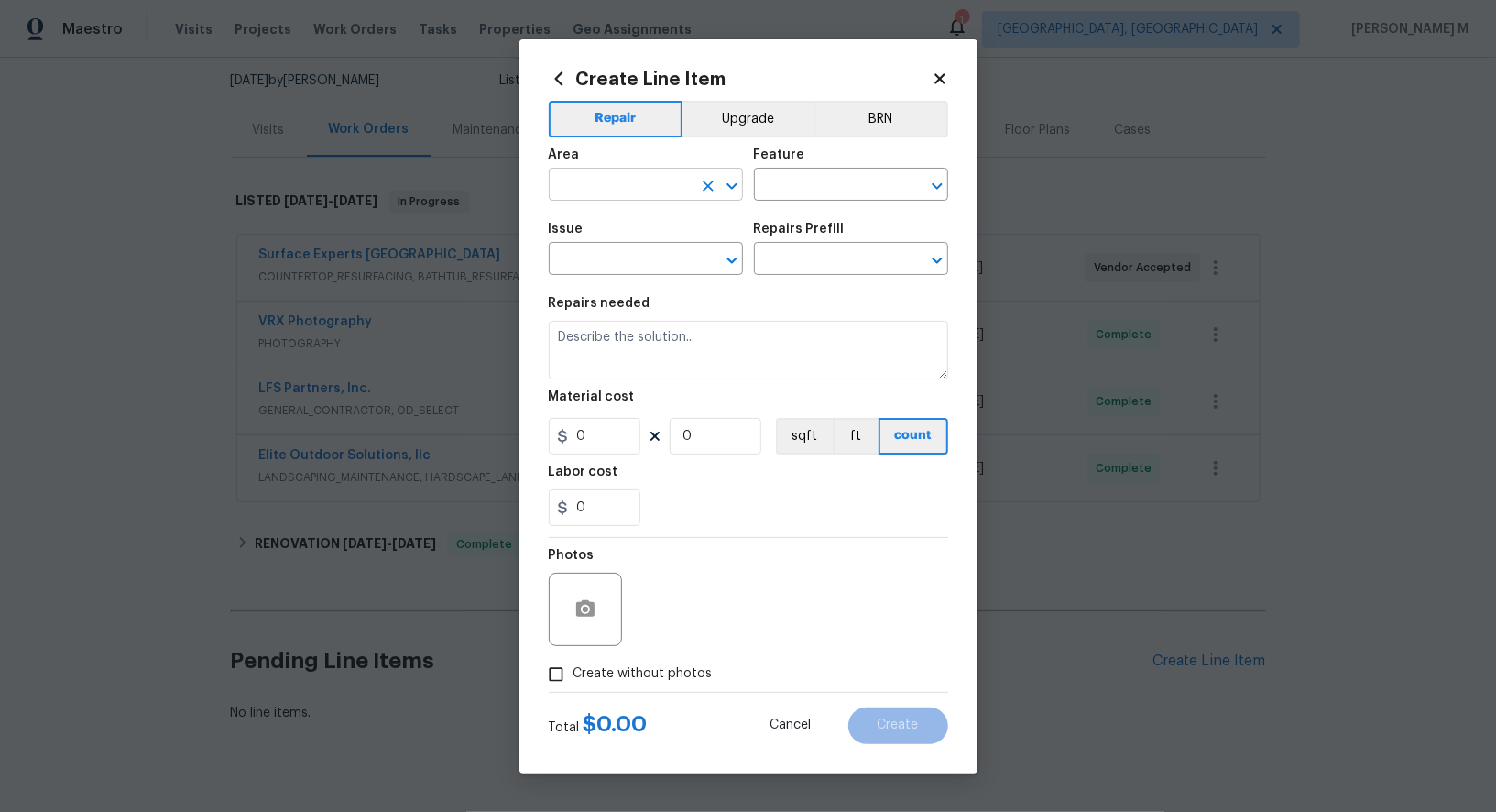
click at [595, 193] on input "text" at bounding box center [620, 186] width 143 height 29
type input "Windo"
click at [602, 274] on li "Interior Overall" at bounding box center [644, 265] width 196 height 30
type input "Interior Overall"
click at [838, 210] on div "Area Interior Overall ​ Feature ​" at bounding box center [748, 174] width 400 height 75
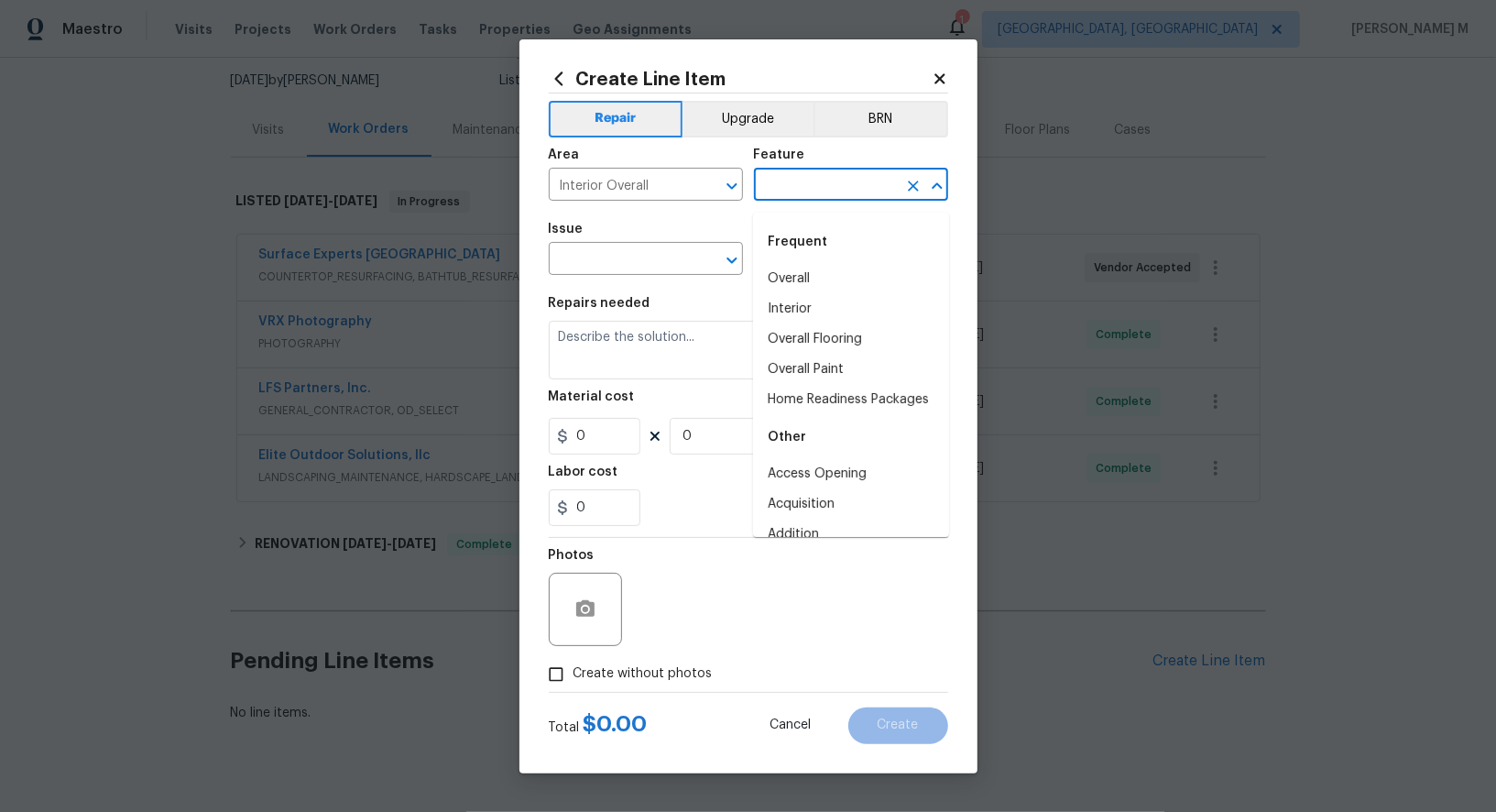
click at [844, 187] on input "text" at bounding box center [825, 186] width 143 height 29
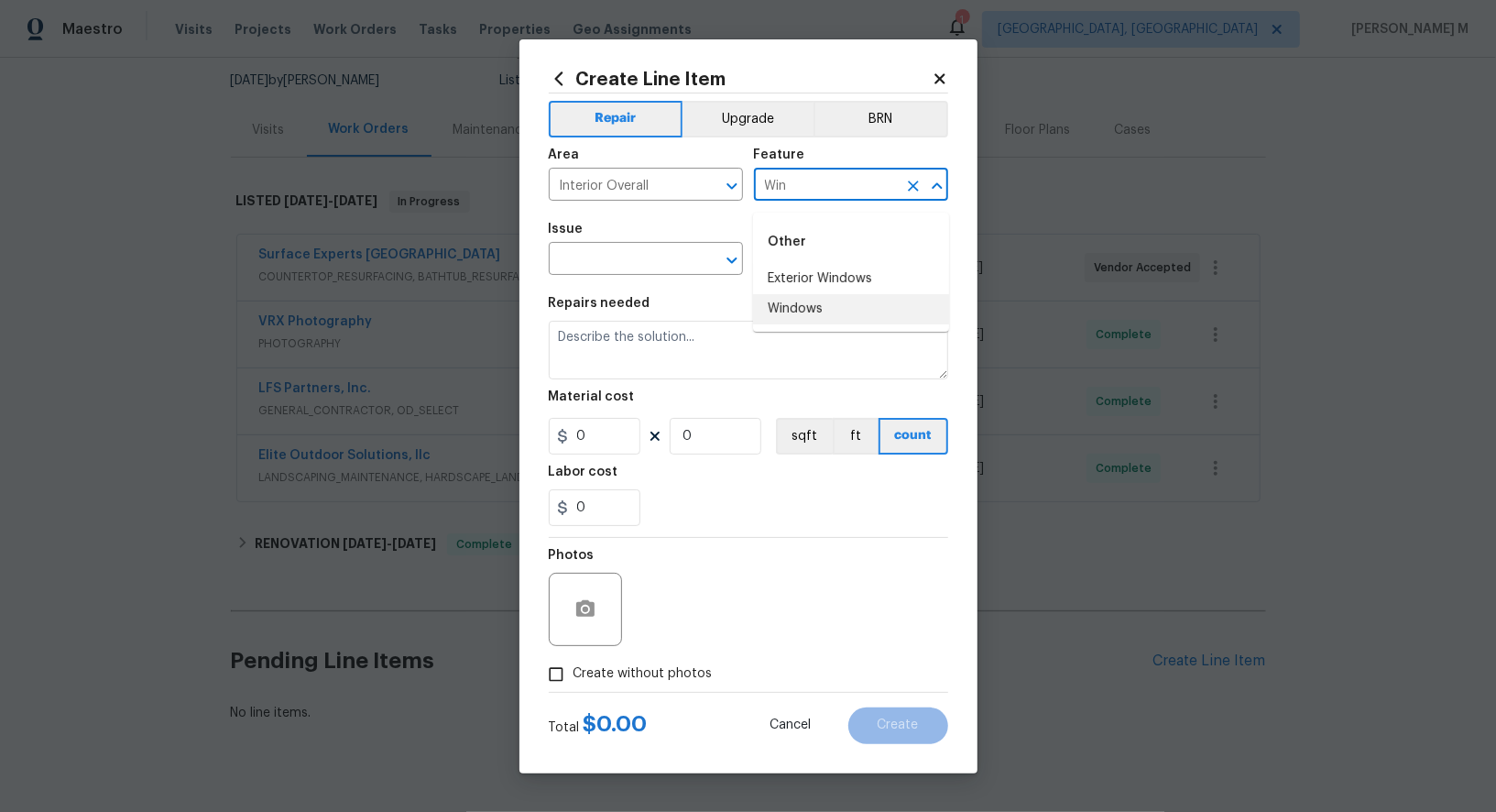
click at [823, 299] on li "Windows" at bounding box center [851, 309] width 196 height 30
type input "Windows"
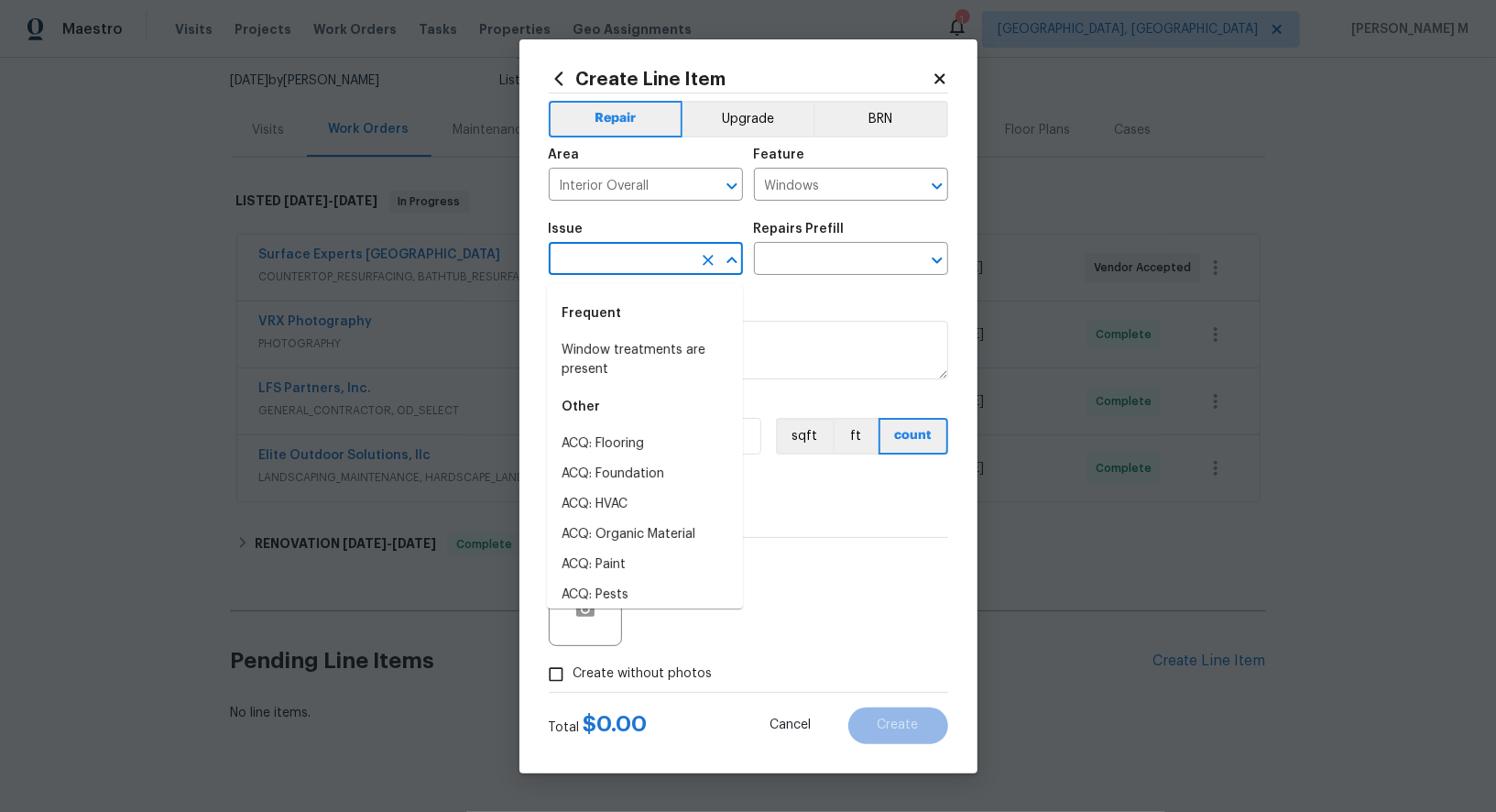
click at [654, 265] on input "text" at bounding box center [620, 261] width 143 height 29
click at [661, 436] on li "Windows & Skylights" at bounding box center [644, 444] width 196 height 30
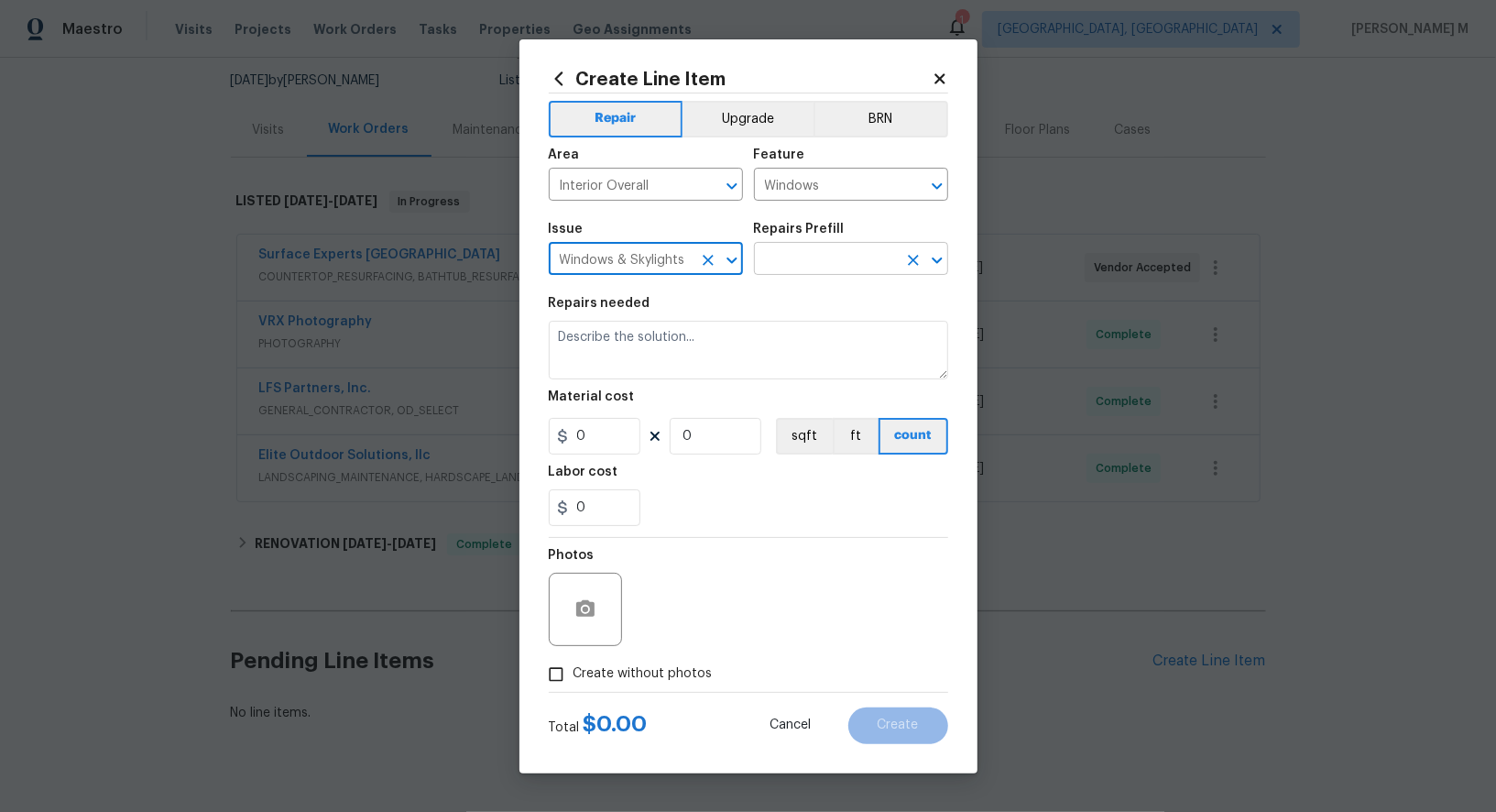
type input "Windows & Skylights"
click at [821, 268] on input "text" at bounding box center [825, 261] width 143 height 29
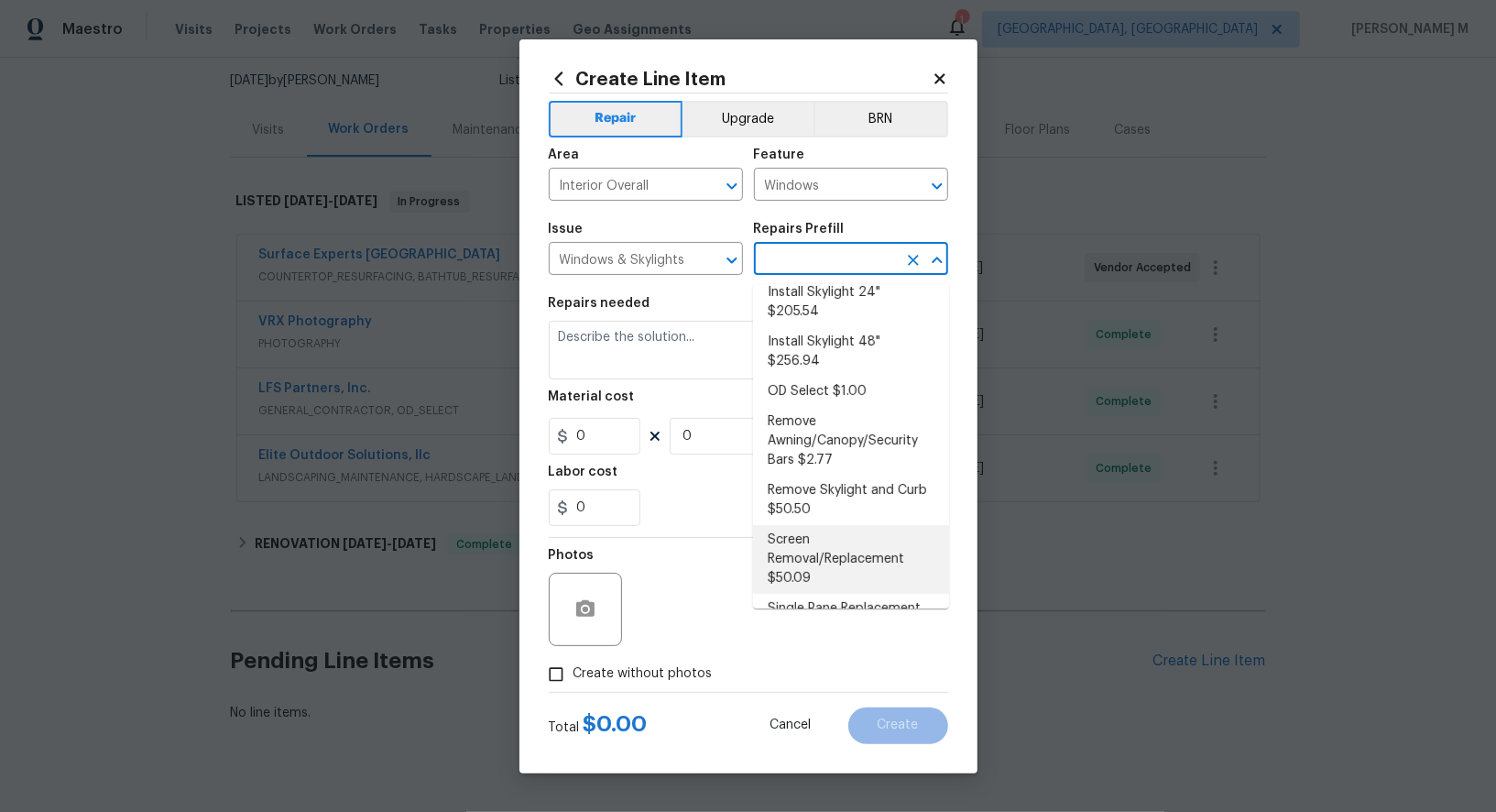
scroll to position [0, 0]
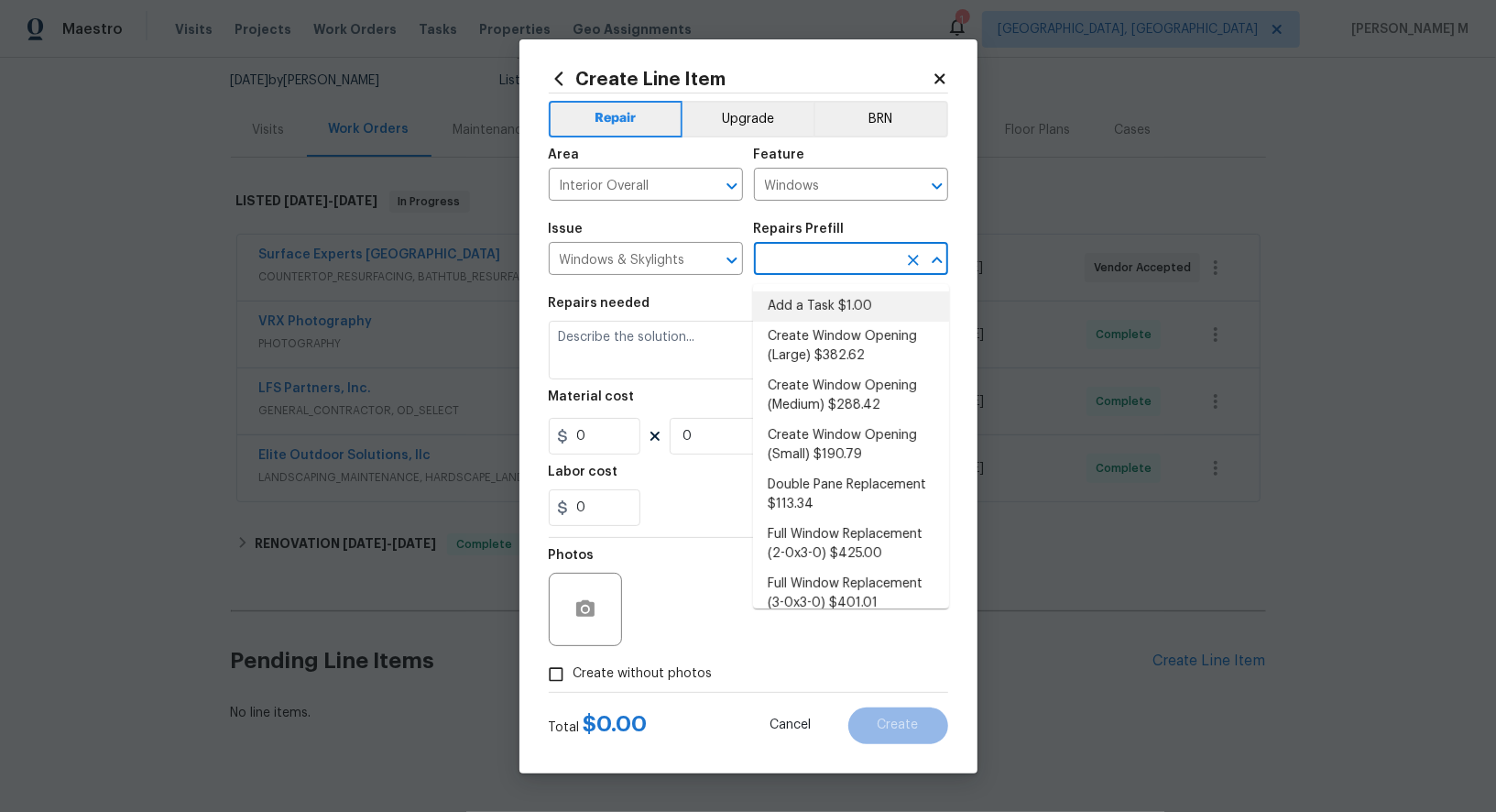
click at [857, 313] on li "Add a Task $1.00" at bounding box center [851, 307] width 196 height 30
type input "Add a Task $1.00"
type textarea "HPM to detail"
type input "1"
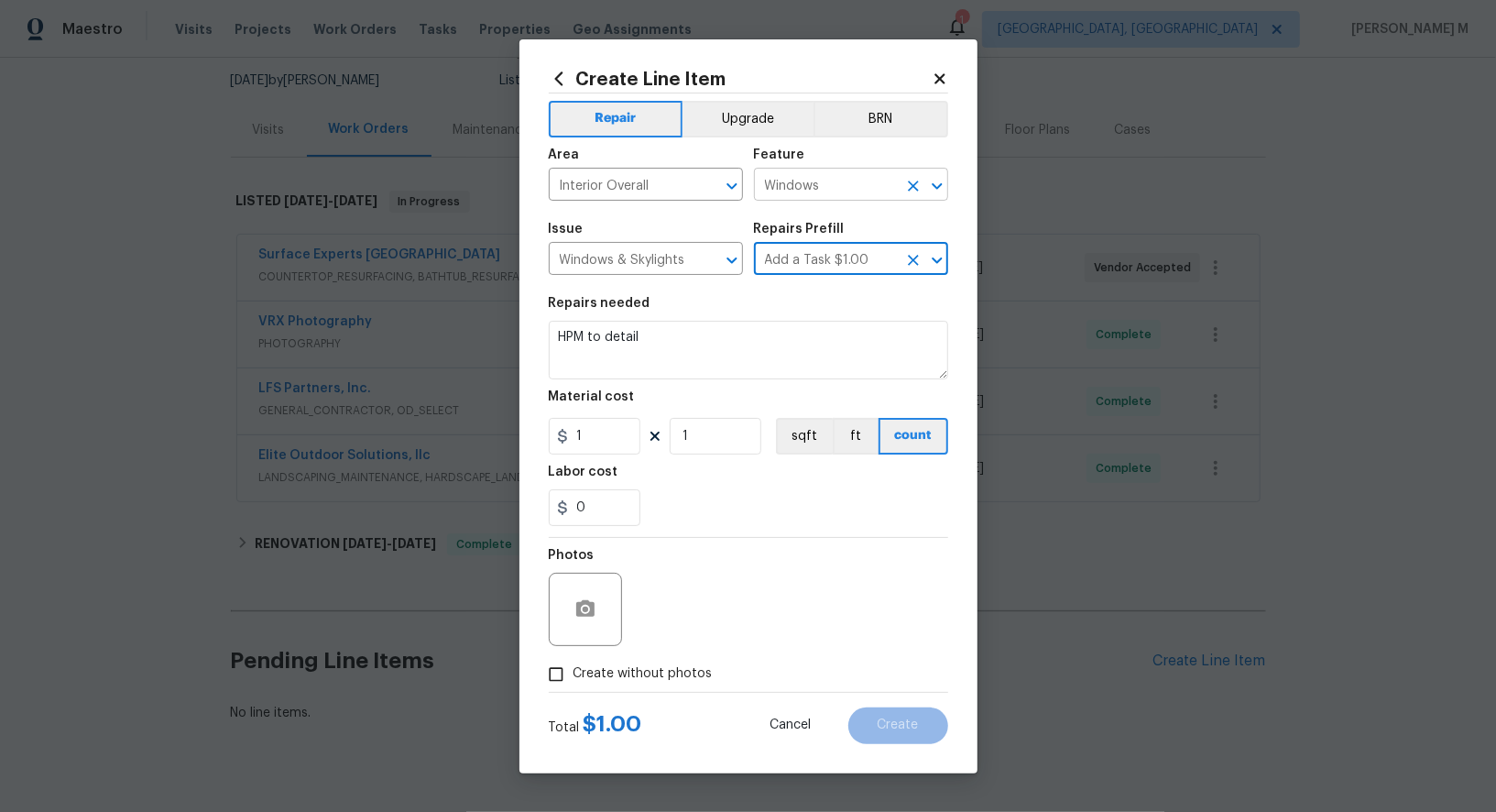
click at [781, 191] on input "Windows" at bounding box center [825, 186] width 143 height 29
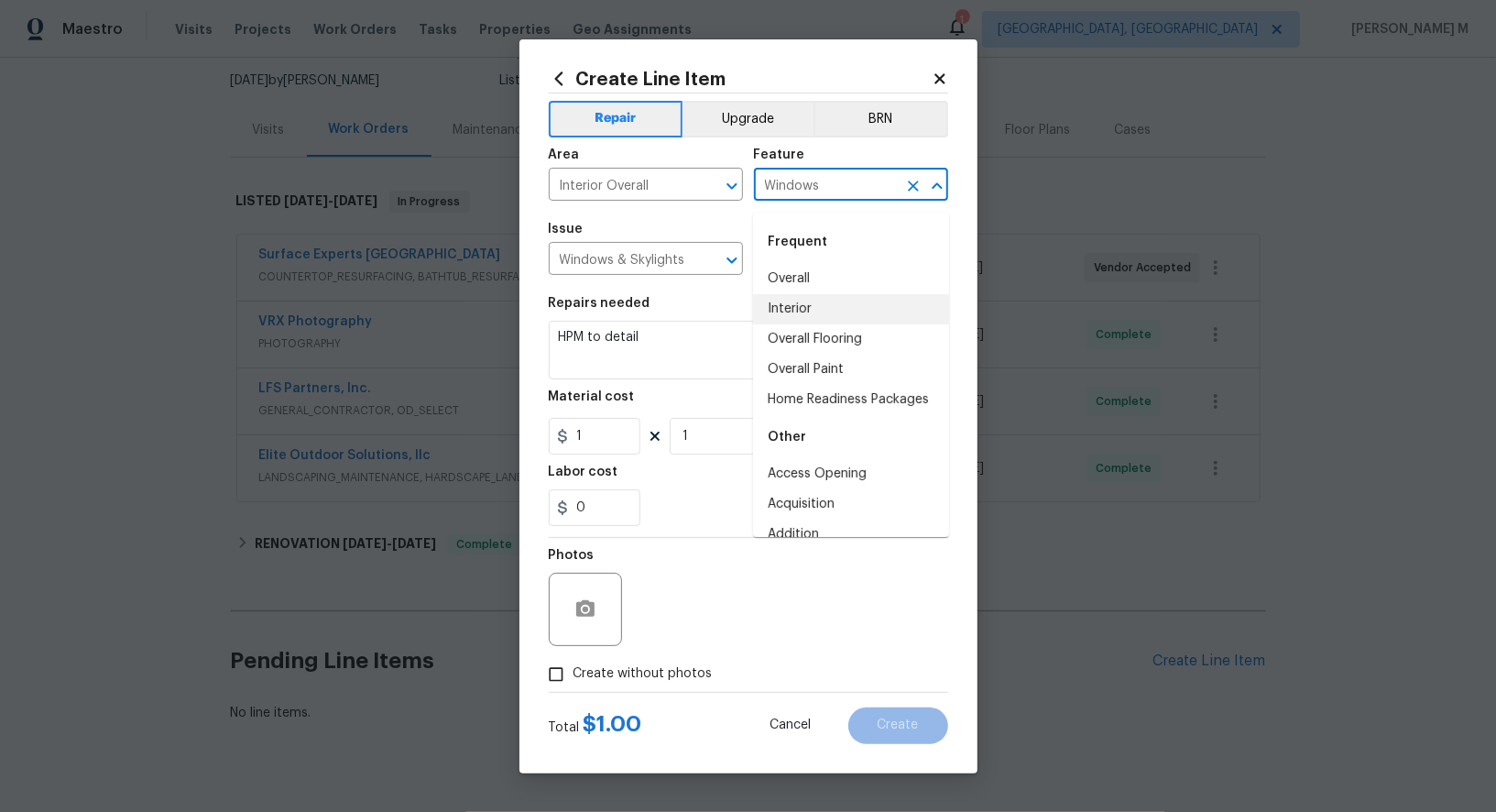
click at [781, 191] on input "Windows" at bounding box center [825, 186] width 143 height 29
click at [621, 266] on input "Windows & Skylights" at bounding box center [620, 261] width 143 height 29
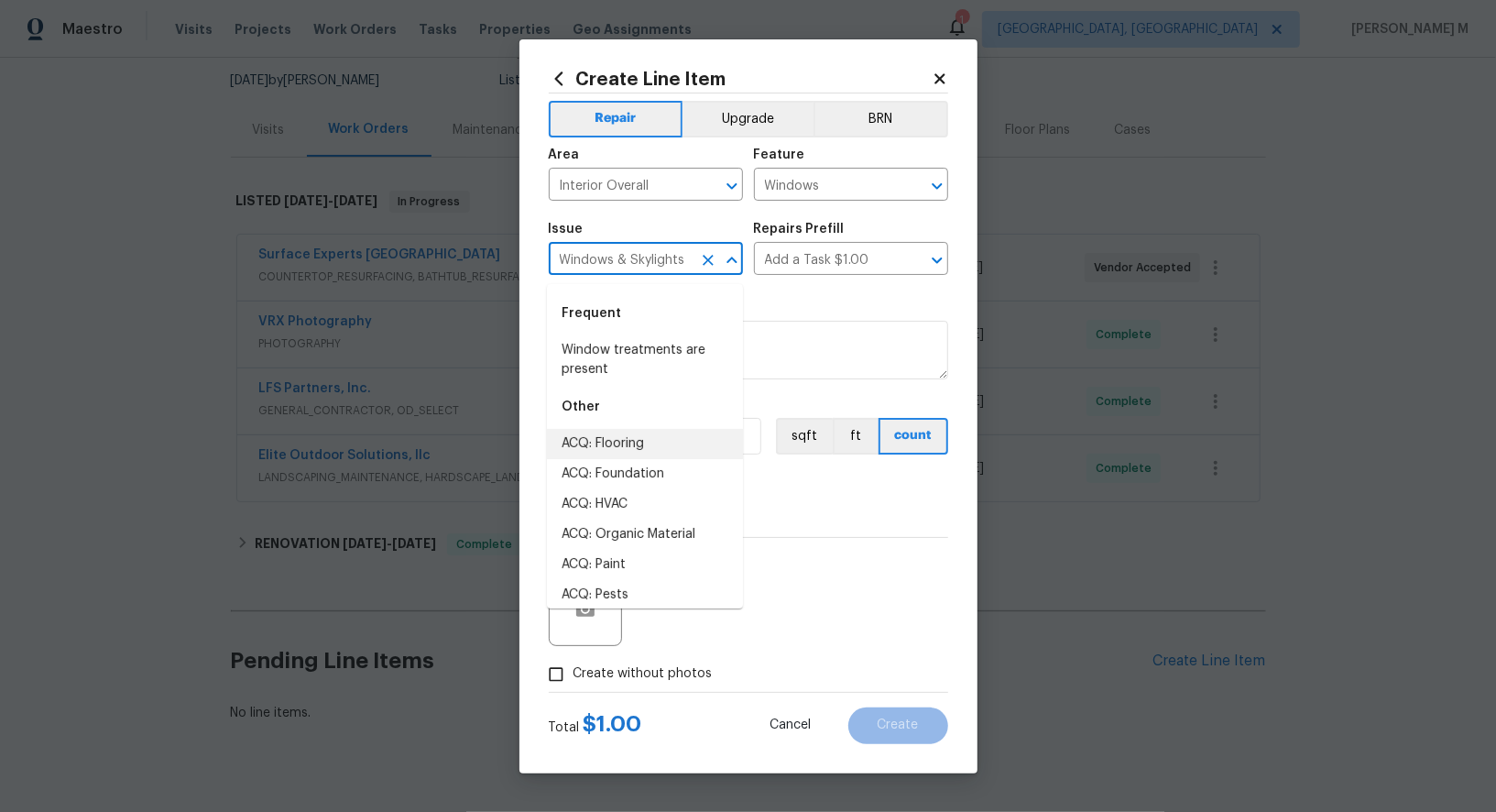
click at [621, 266] on input "Windows & Skylights" at bounding box center [620, 261] width 143 height 29
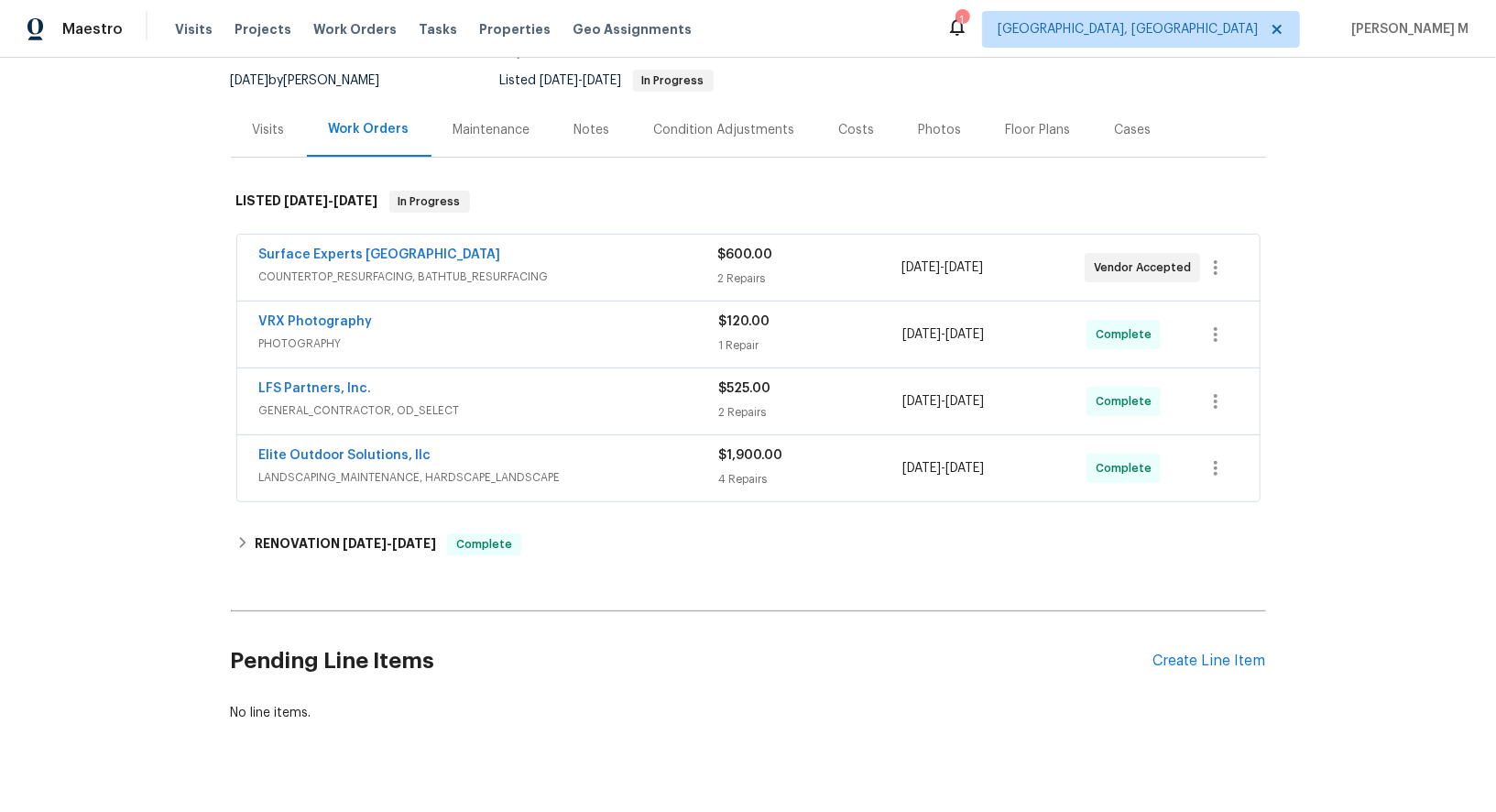
click at [457, 102] on div "Maintenance" at bounding box center [492, 129] width 121 height 54
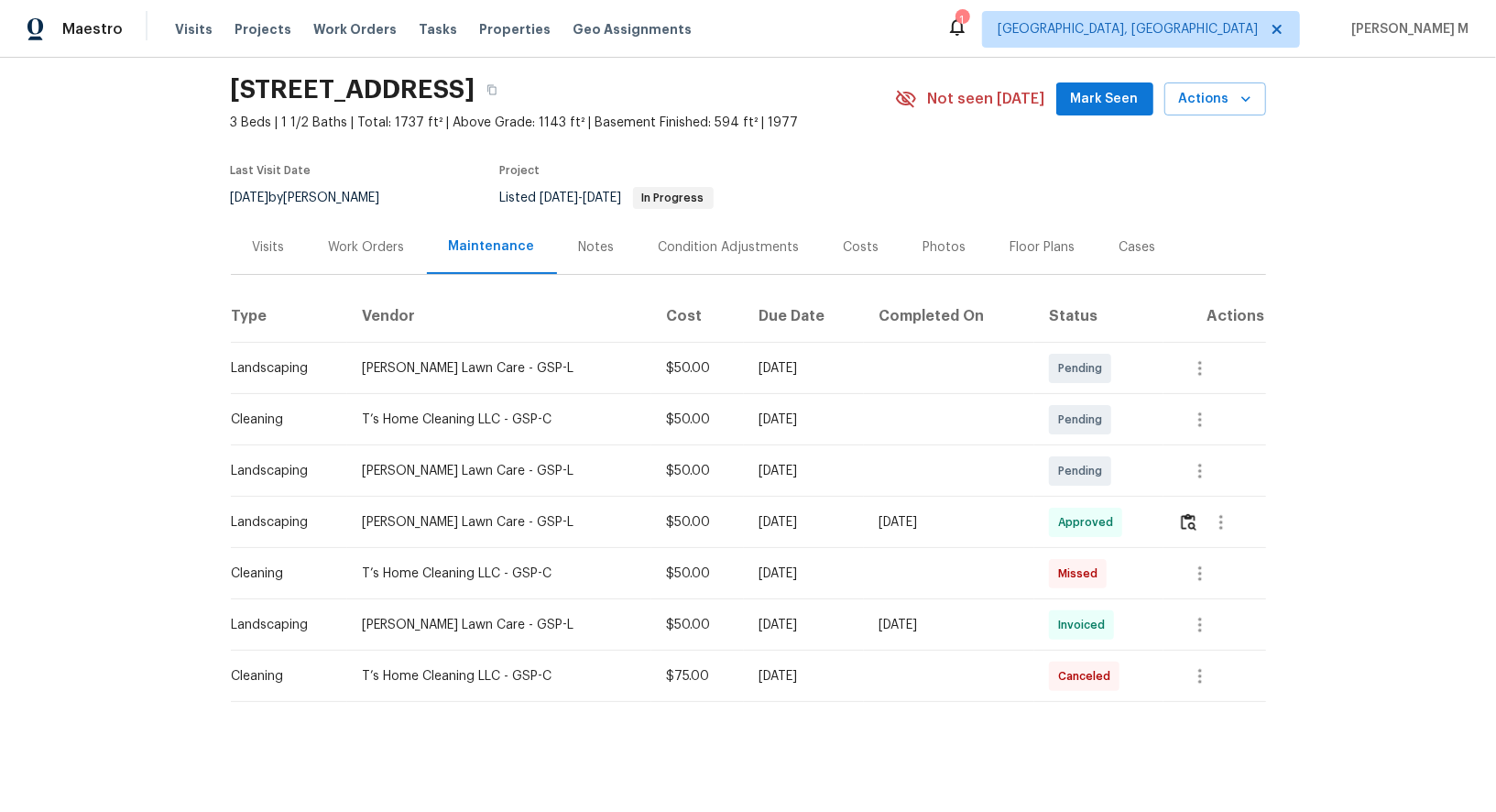
scroll to position [48, 0]
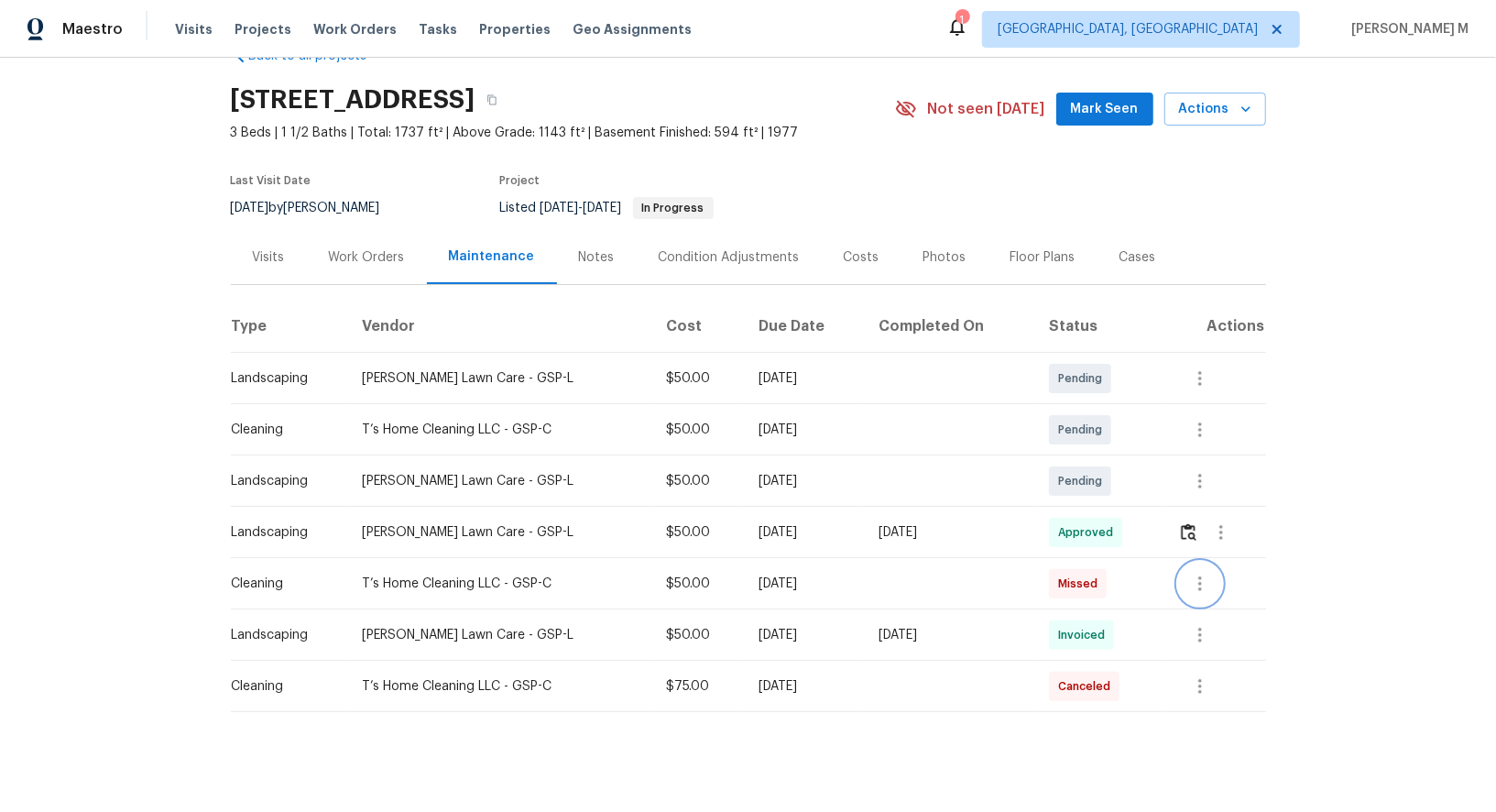
click at [1213, 576] on button "button" at bounding box center [1200, 584] width 44 height 44
click at [1216, 592] on li "View details" at bounding box center [1245, 604] width 128 height 30
click at [940, 647] on div at bounding box center [748, 406] width 1496 height 812
click at [390, 253] on div "Work Orders" at bounding box center [366, 258] width 76 height 18
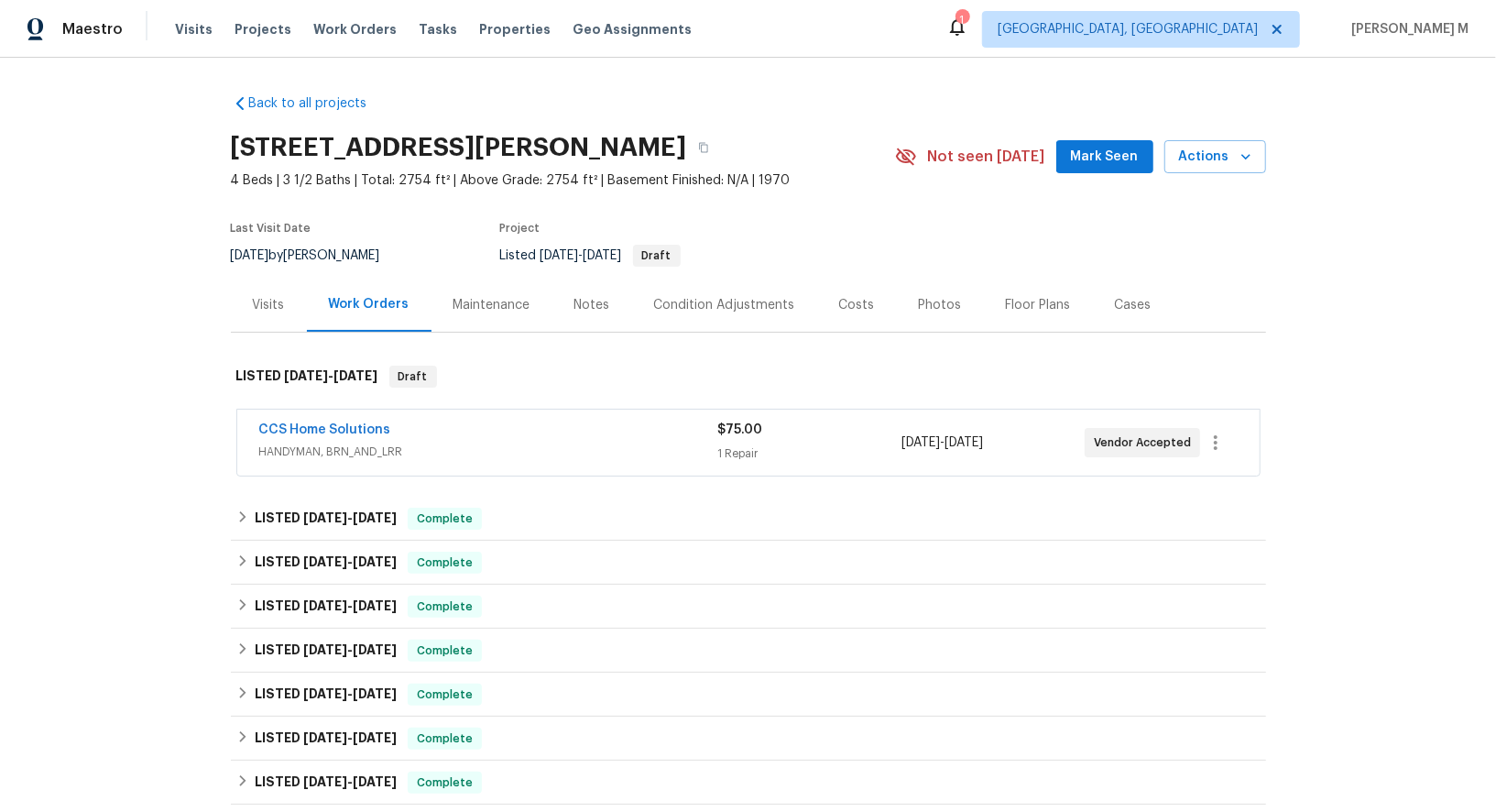
click at [360, 444] on span "HANDYMAN, BRN_AND_LRR" at bounding box center [489, 452] width 459 height 18
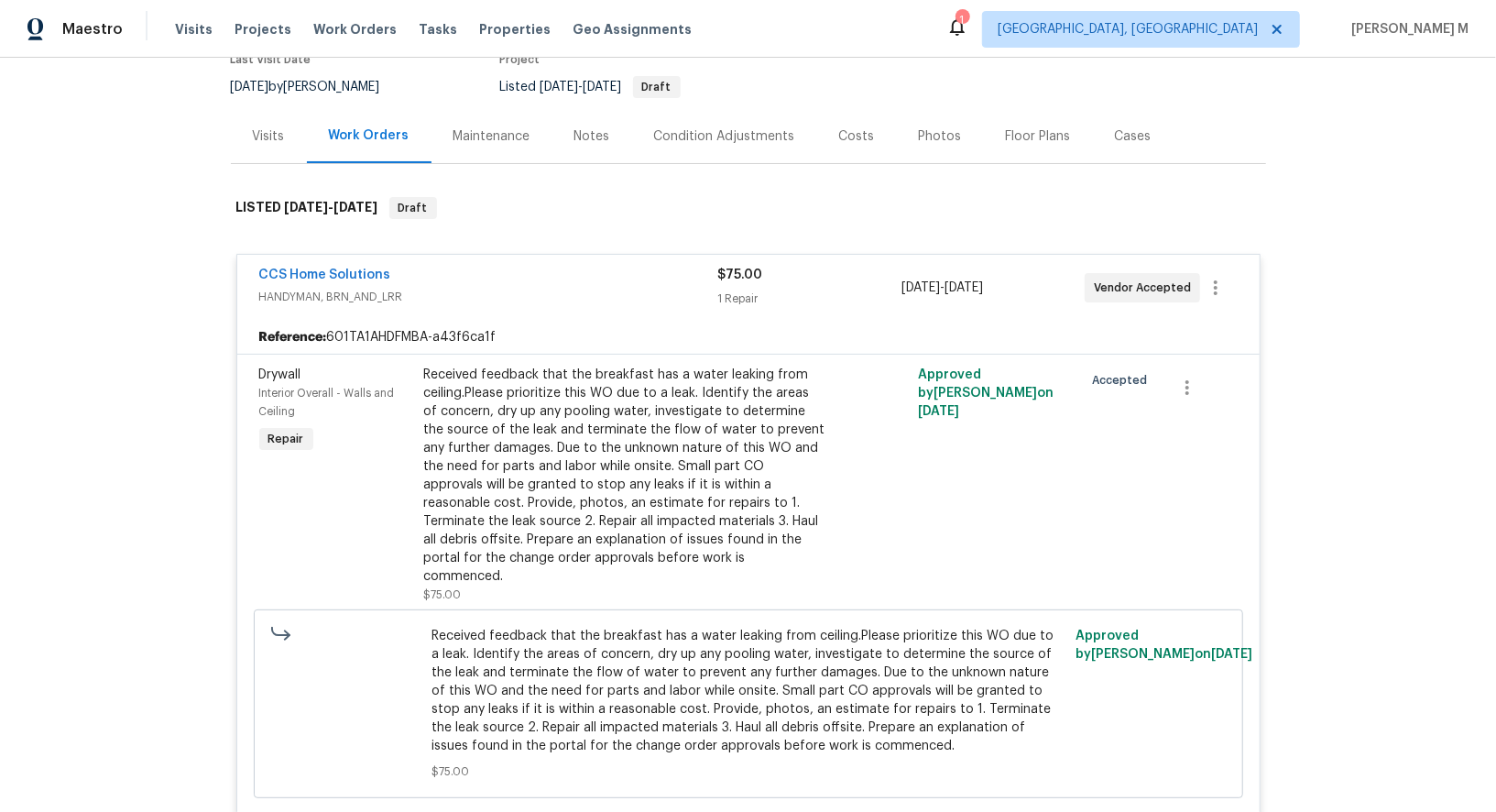
scroll to position [168, 0]
click at [495, 117] on div "Maintenance" at bounding box center [492, 136] width 121 height 54
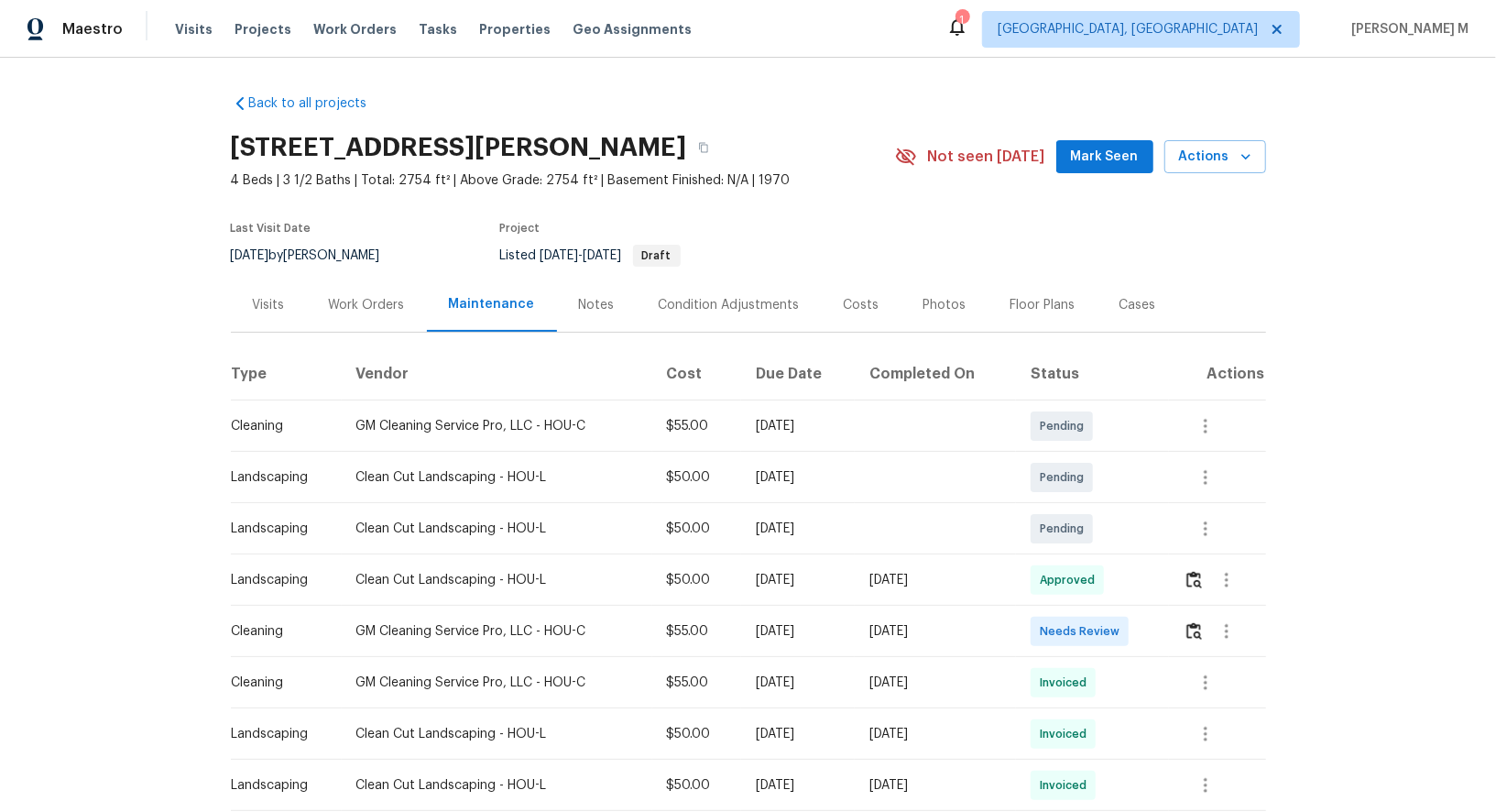
scroll to position [26, 0]
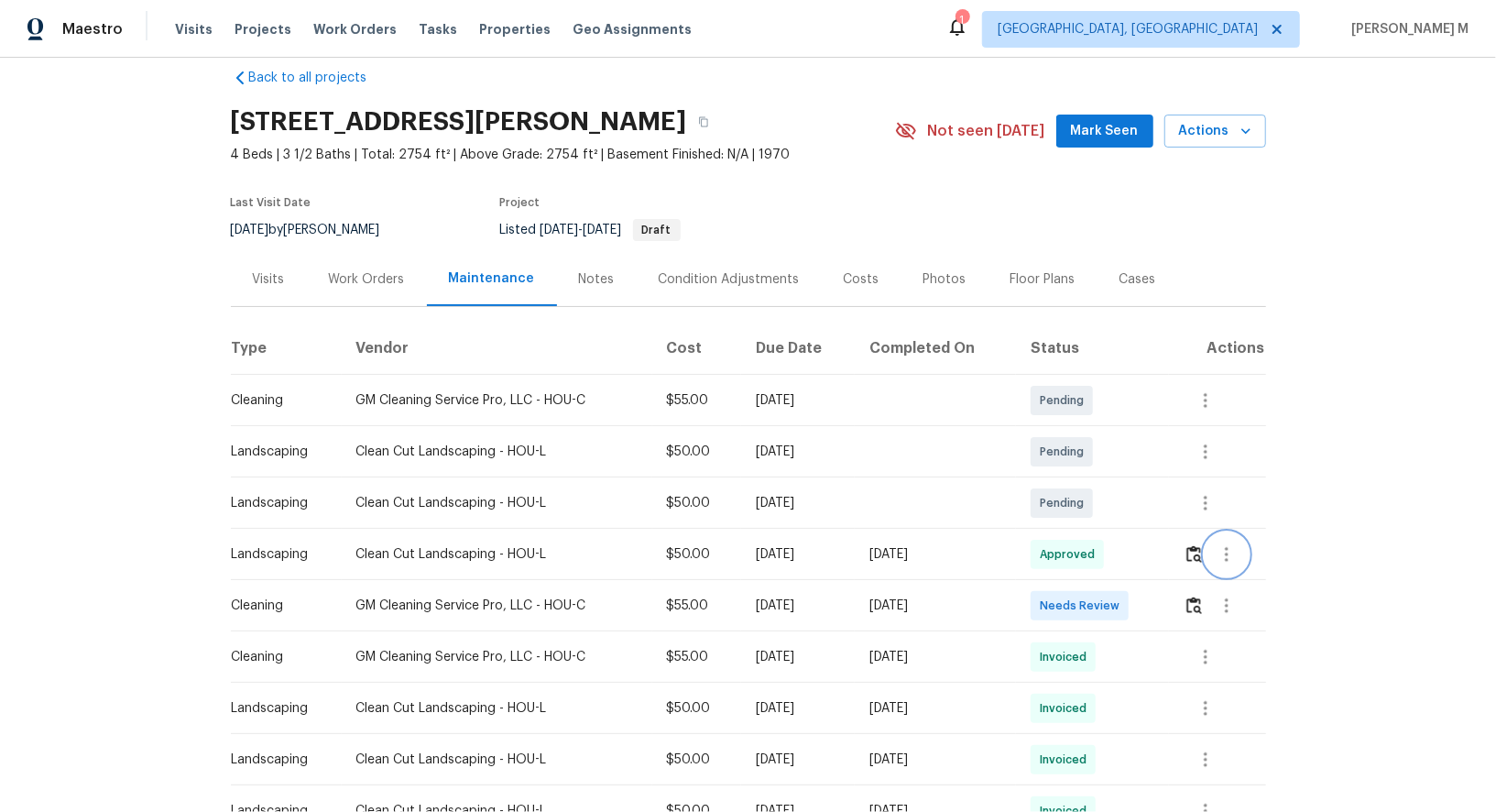
click at [1227, 543] on icon "button" at bounding box center [1227, 554] width 22 height 22
click at [1035, 566] on div at bounding box center [748, 406] width 1496 height 812
click at [1229, 598] on icon "button" at bounding box center [1227, 606] width 4 height 15
click at [1239, 621] on li "View details" at bounding box center [1274, 626] width 128 height 30
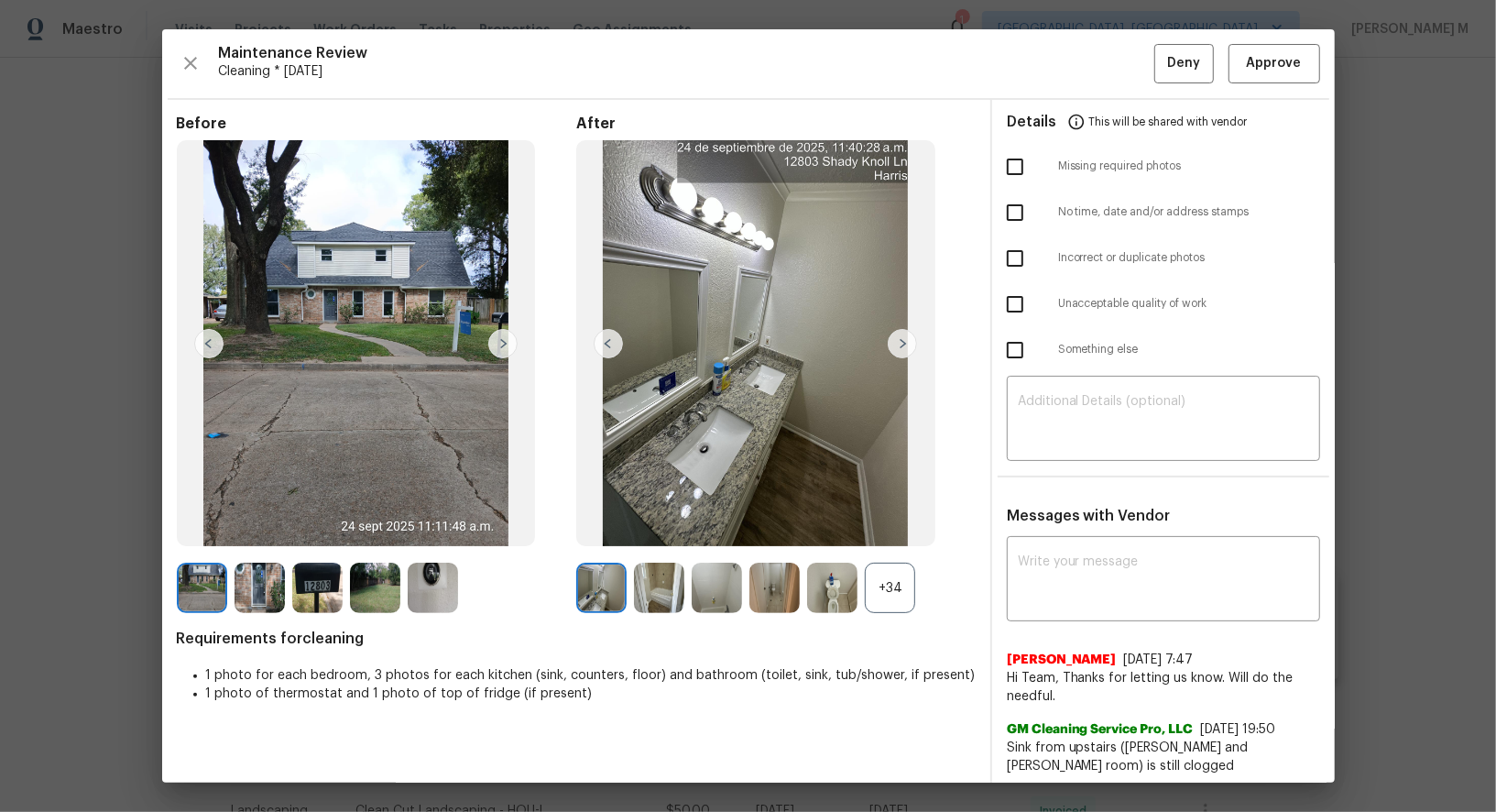
click at [902, 597] on div "+34" at bounding box center [890, 587] width 51 height 51
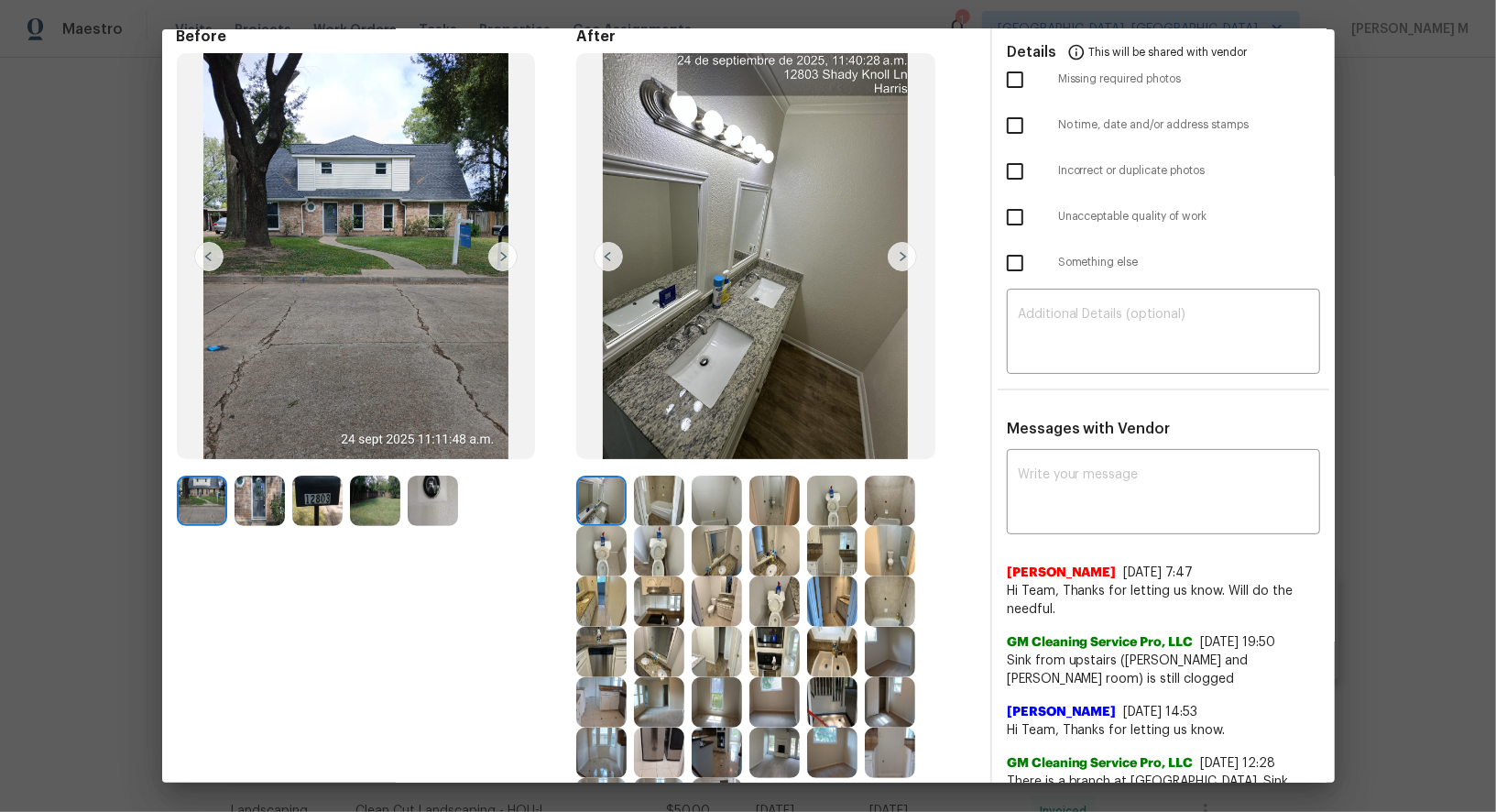
scroll to position [110, 0]
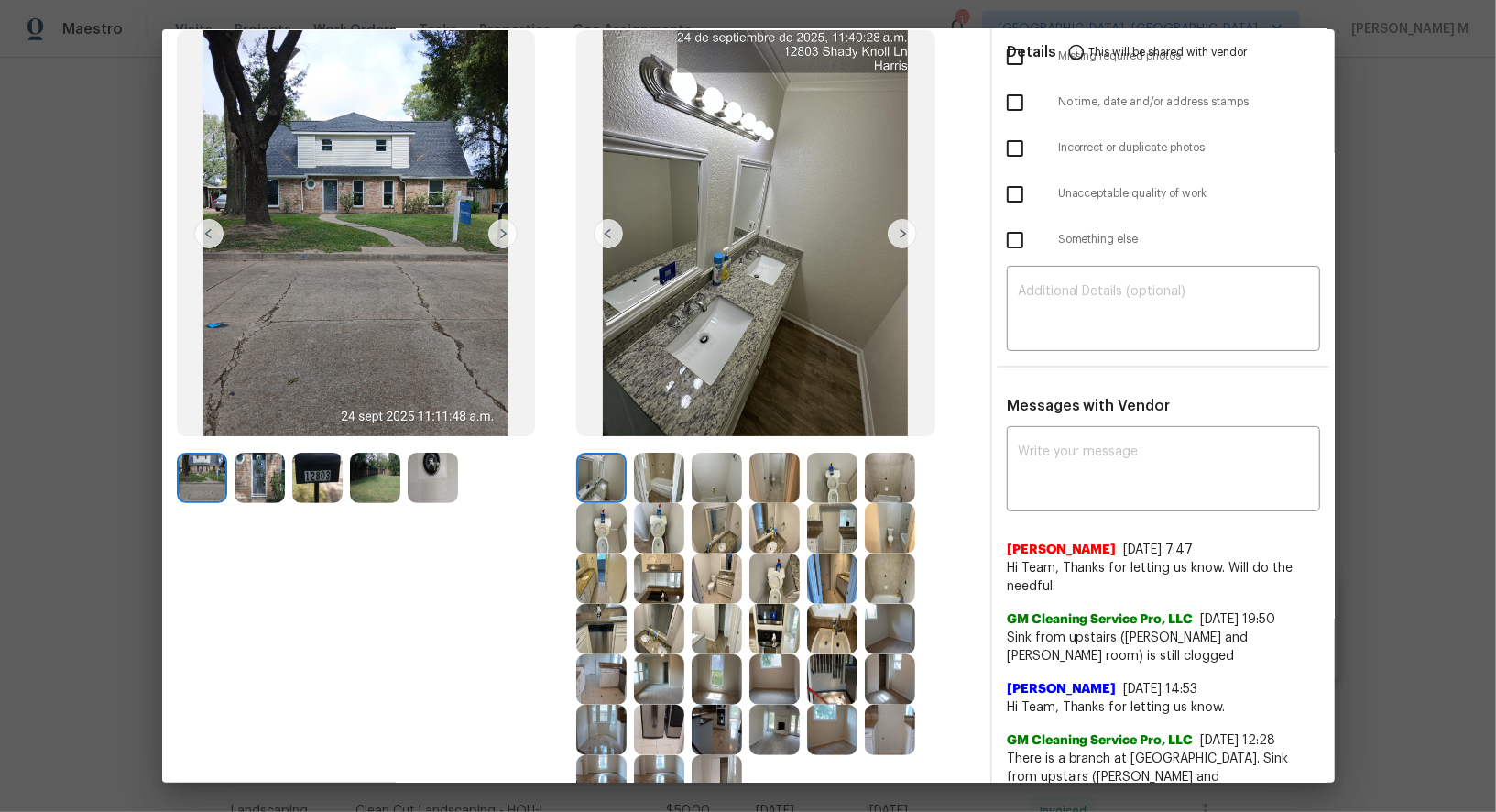
click at [824, 630] on img at bounding box center [832, 629] width 51 height 51
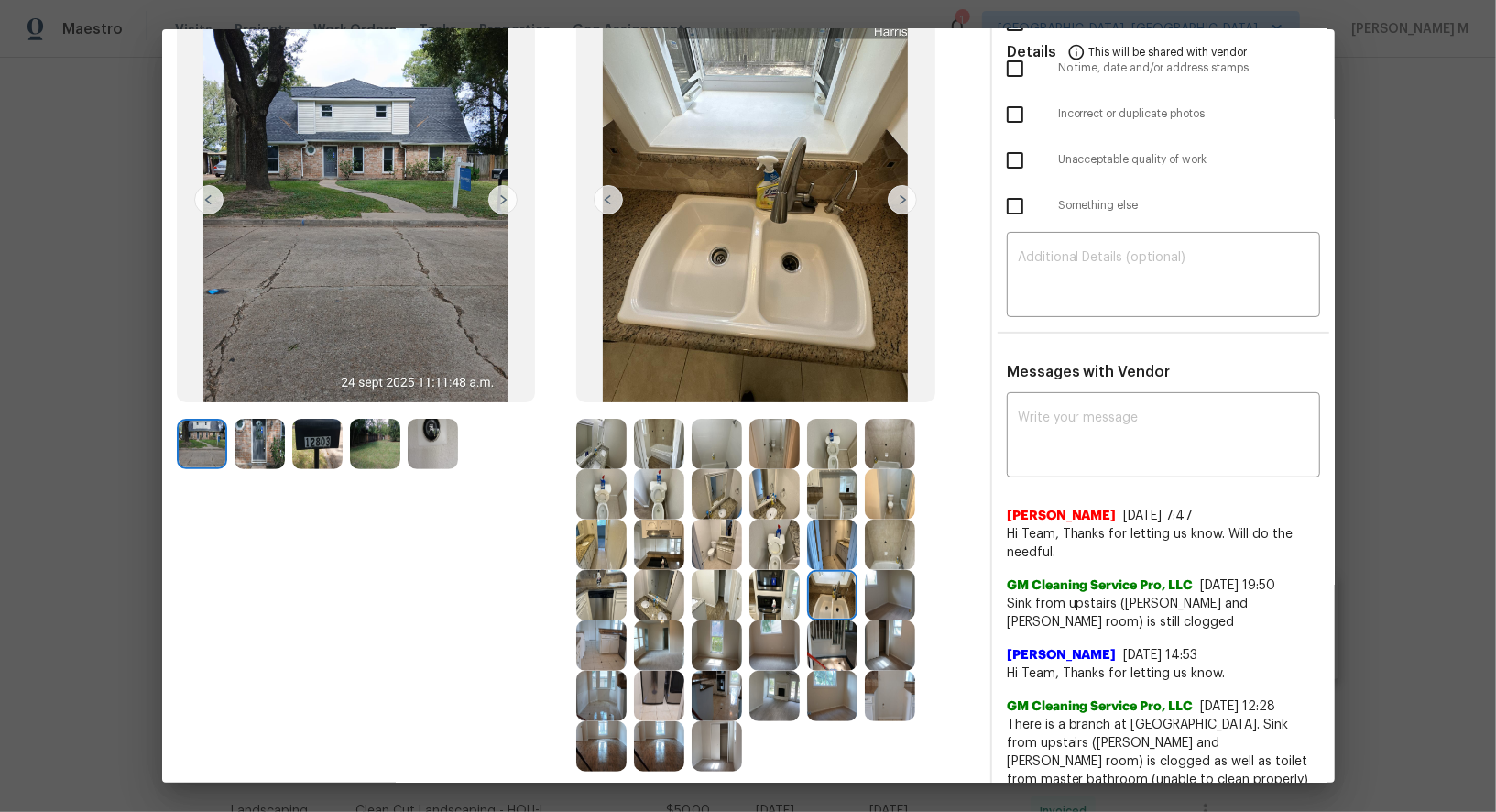
scroll to position [157, 0]
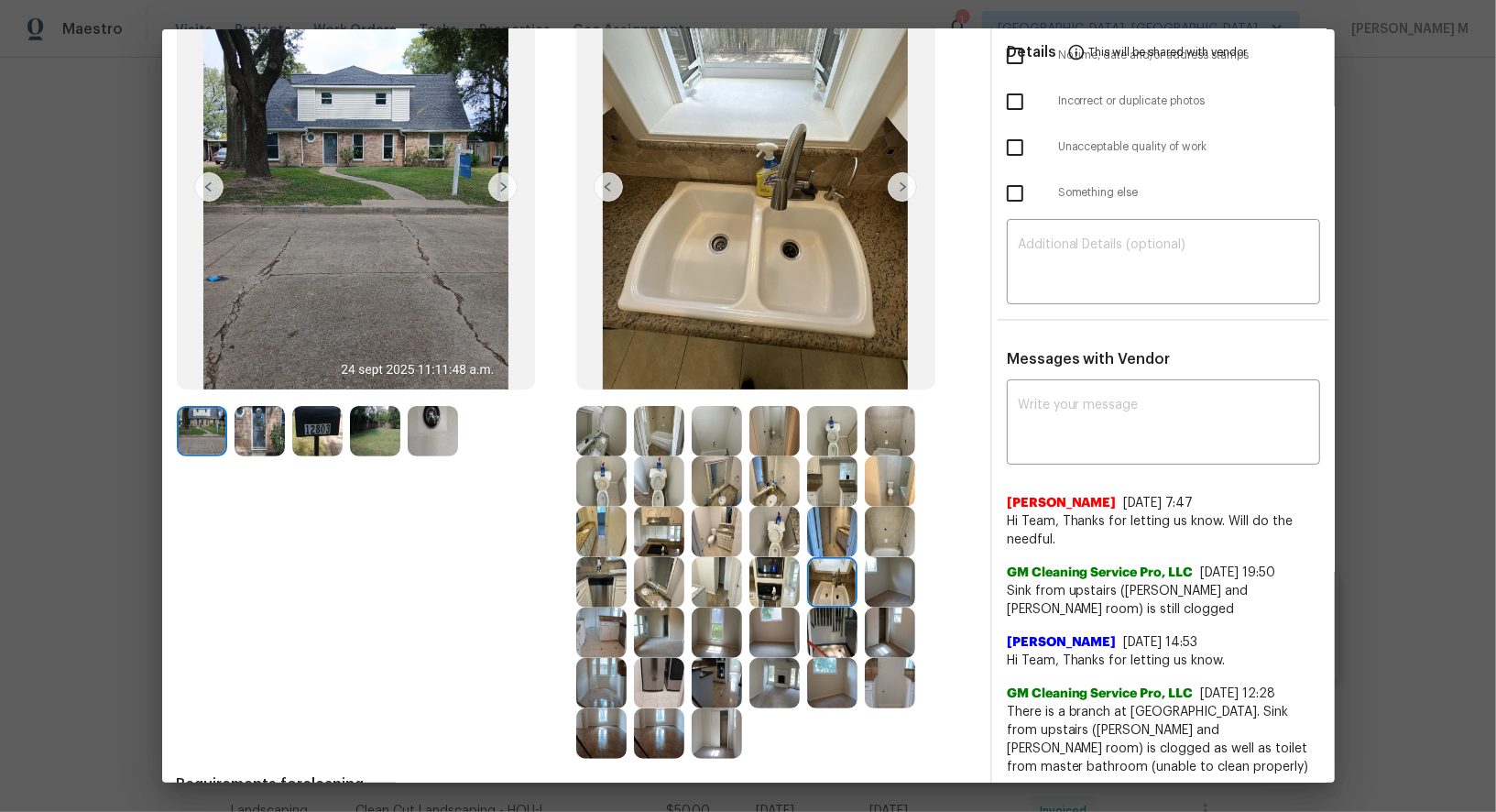
click at [647, 586] on img at bounding box center [659, 582] width 51 height 51
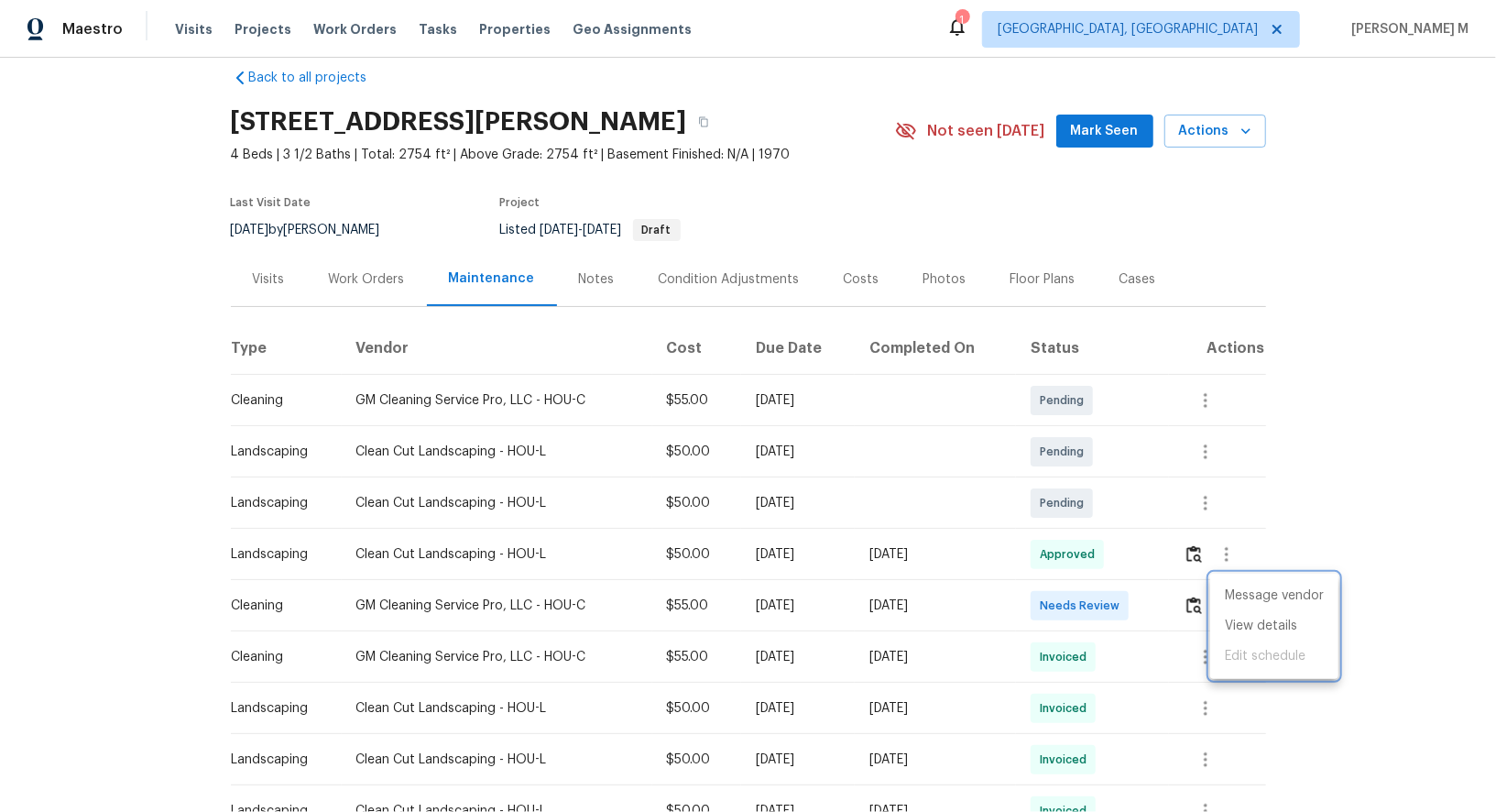
click at [1000, 268] on div at bounding box center [748, 406] width 1496 height 812
click at [1011, 274] on div "Floor Plans" at bounding box center [1043, 280] width 65 height 18
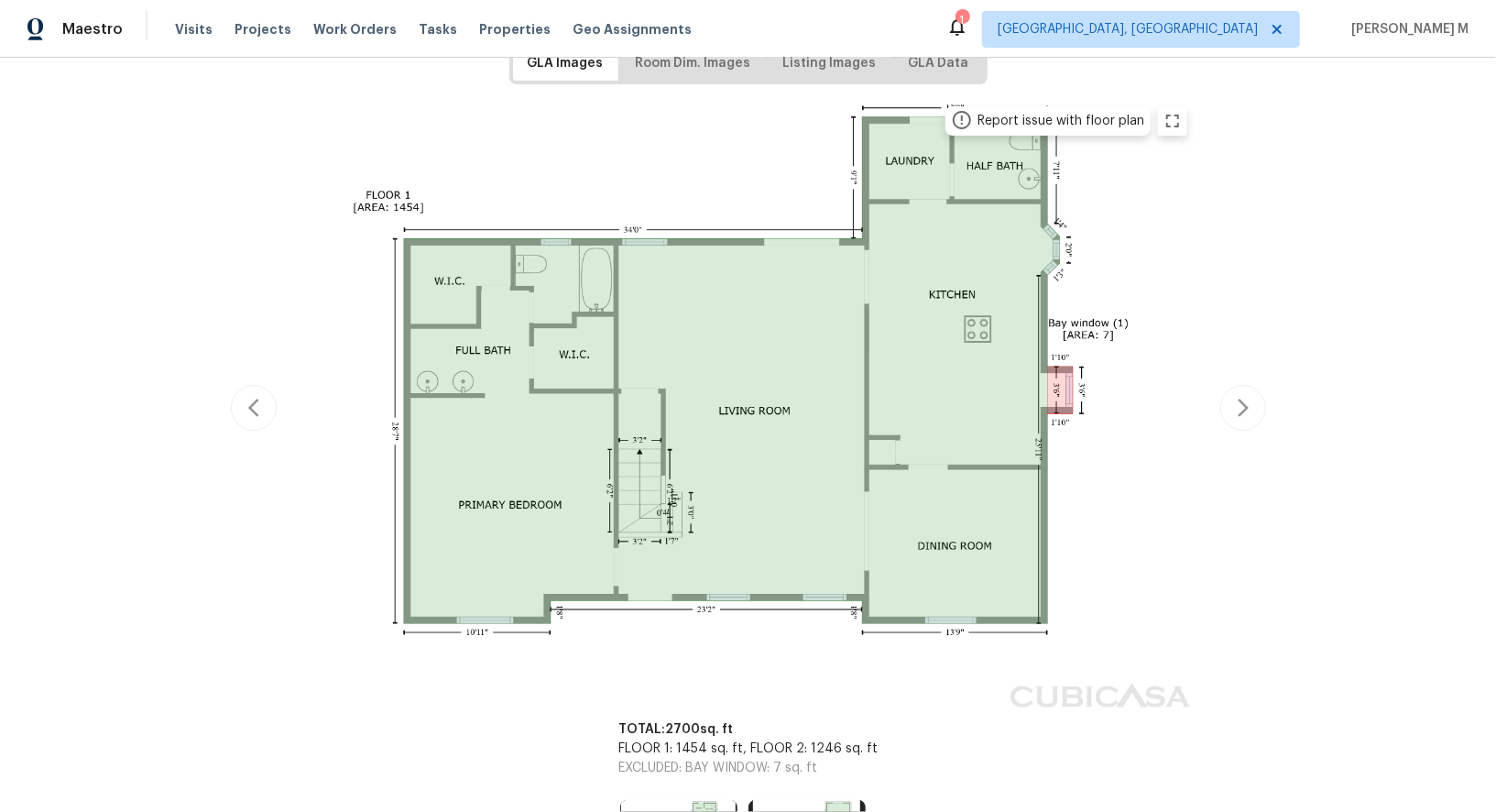
scroll to position [307, 0]
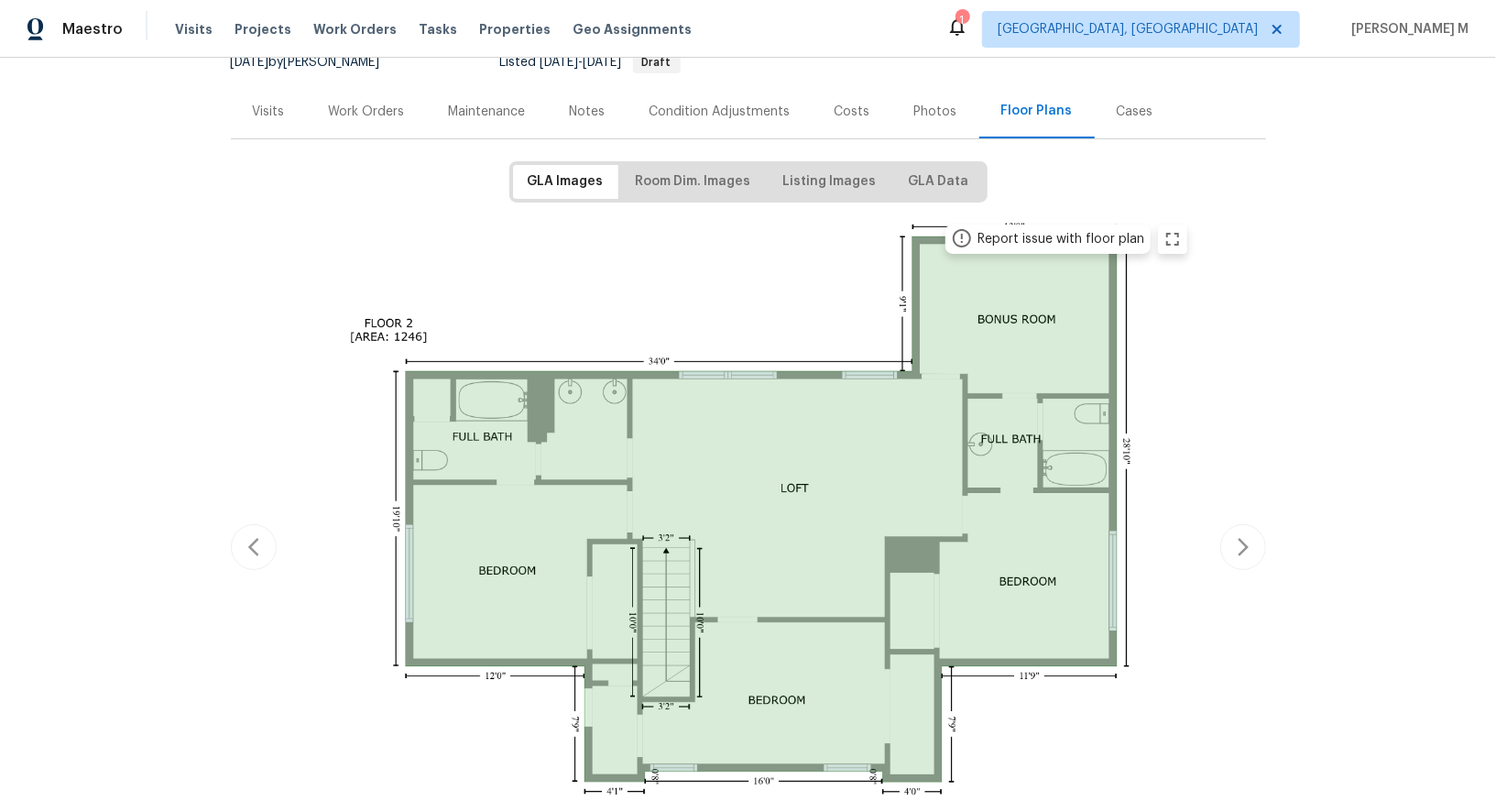
scroll to position [226, 0]
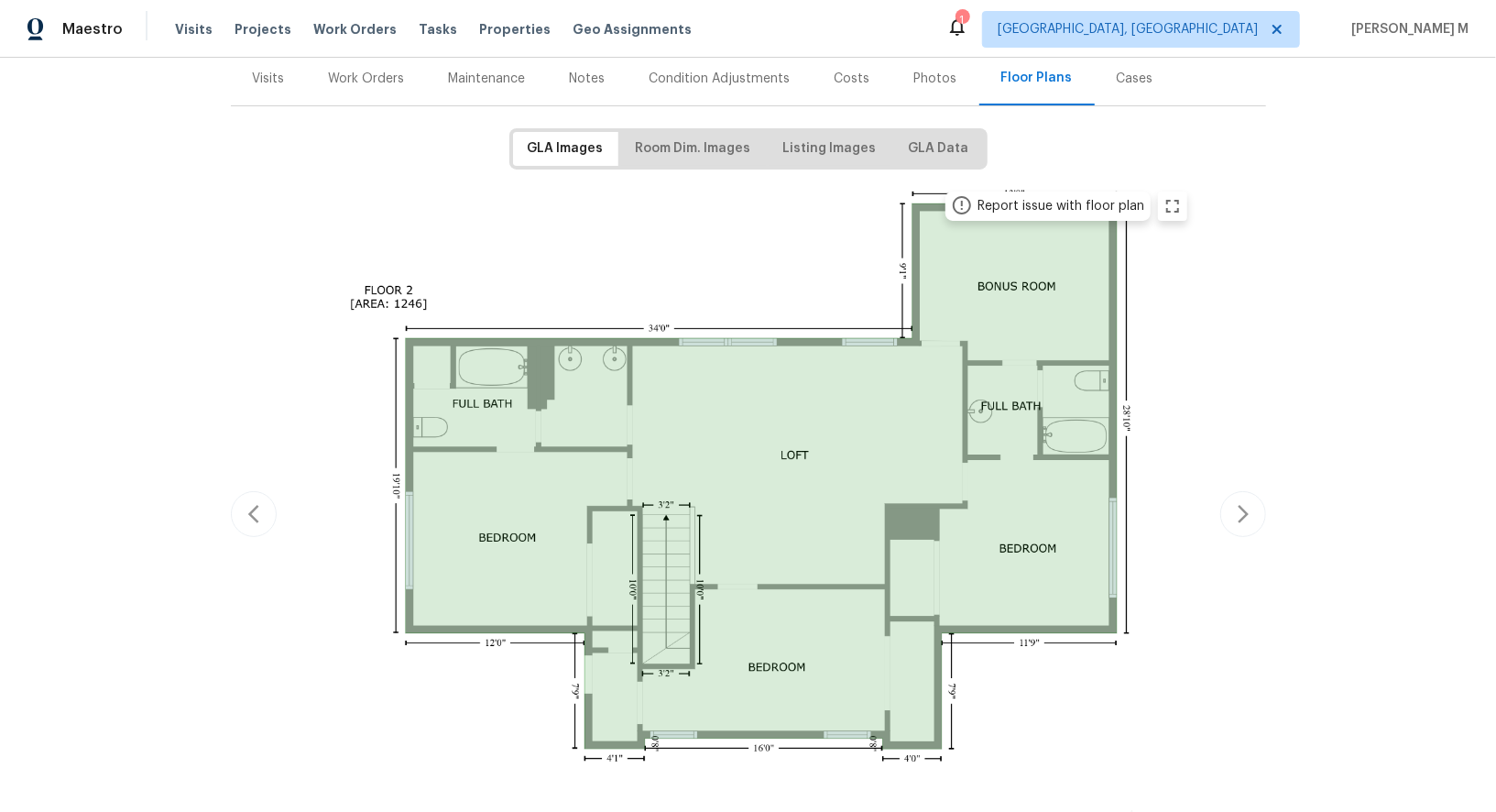
click at [796, 463] on img at bounding box center [748, 511] width 899 height 662
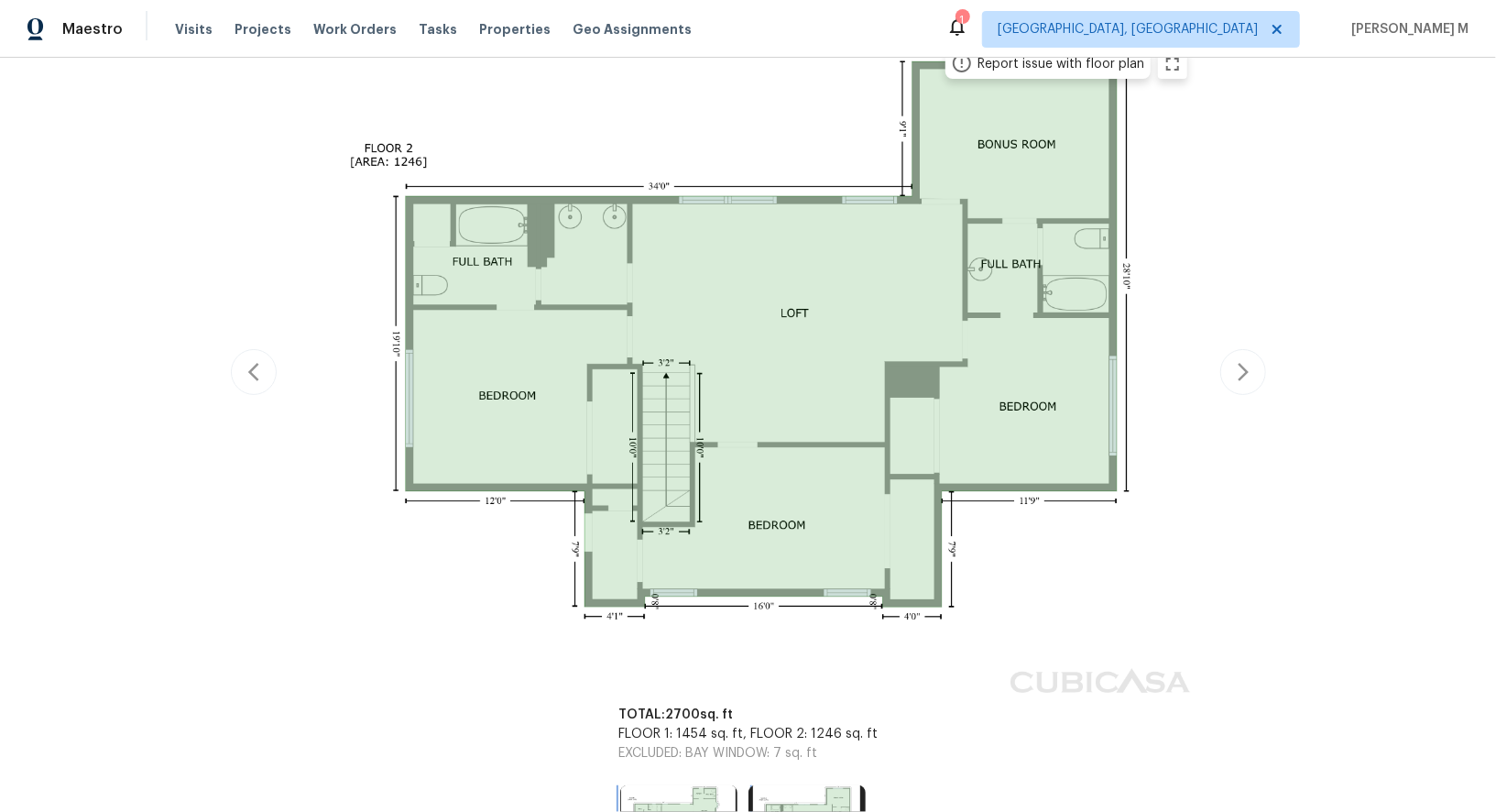
click at [721, 785] on img at bounding box center [678, 825] width 117 height 79
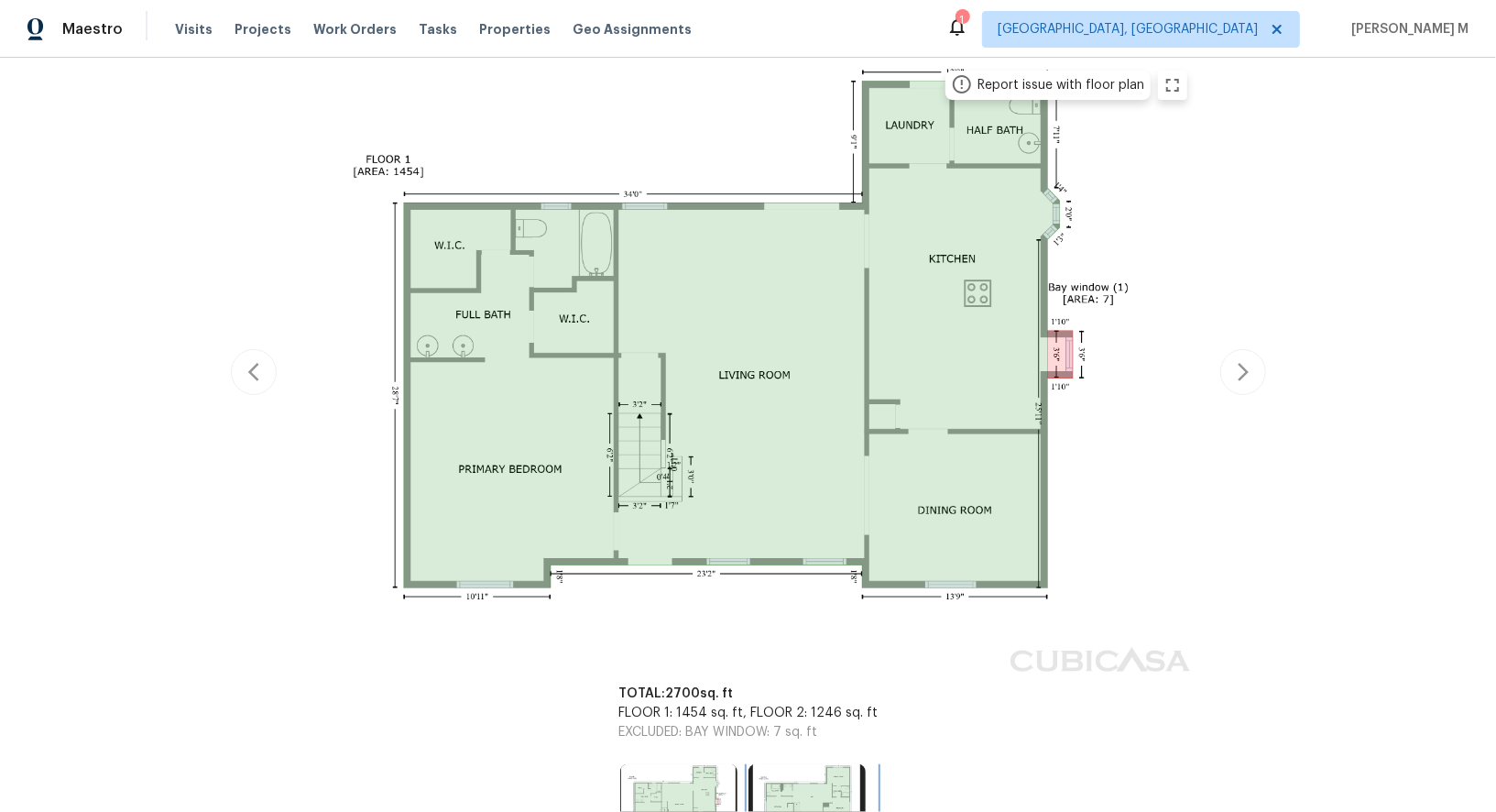
click at [778, 764] on img at bounding box center [806, 804] width 117 height 79
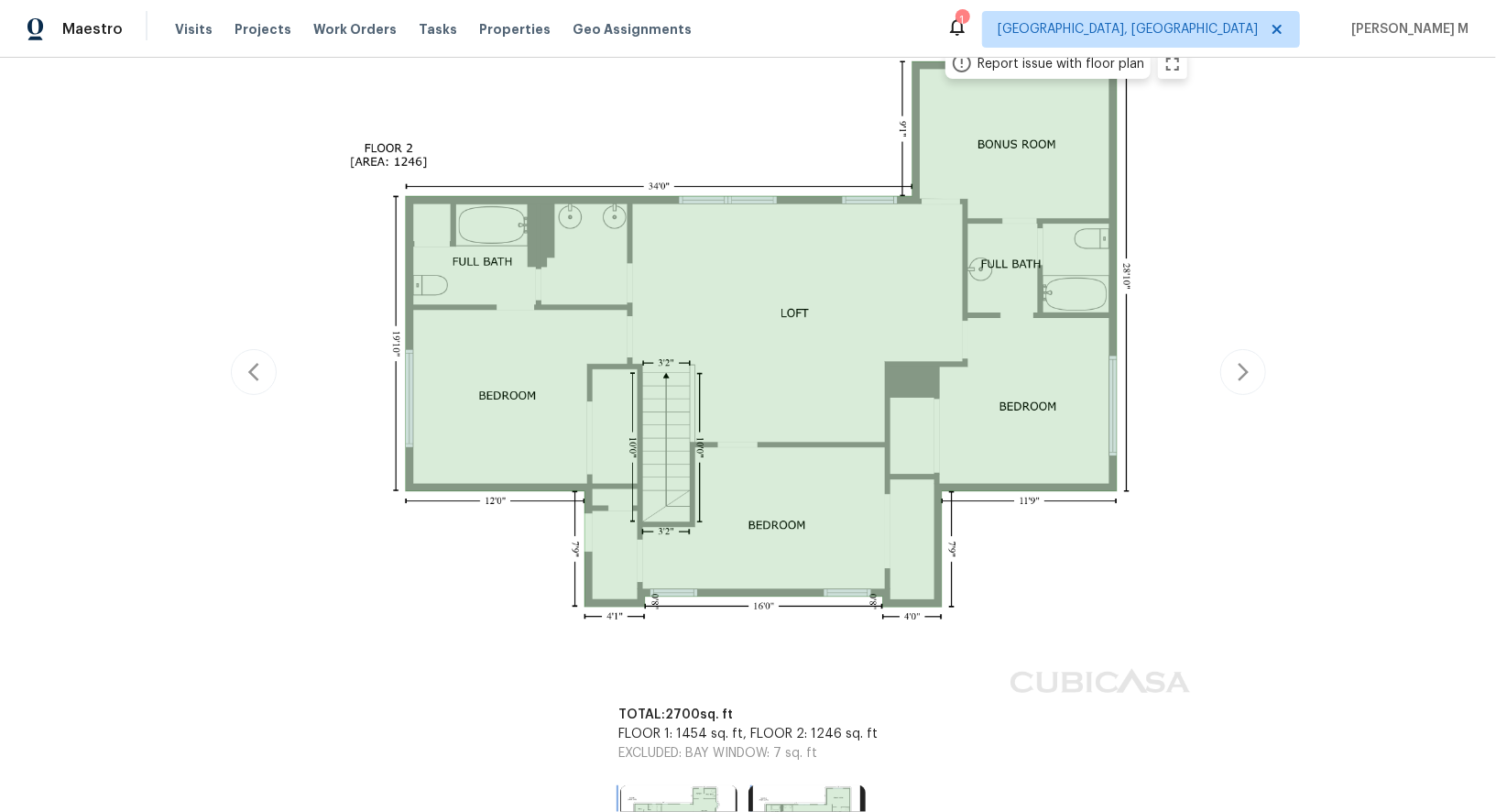
click at [695, 785] on img at bounding box center [678, 825] width 117 height 79
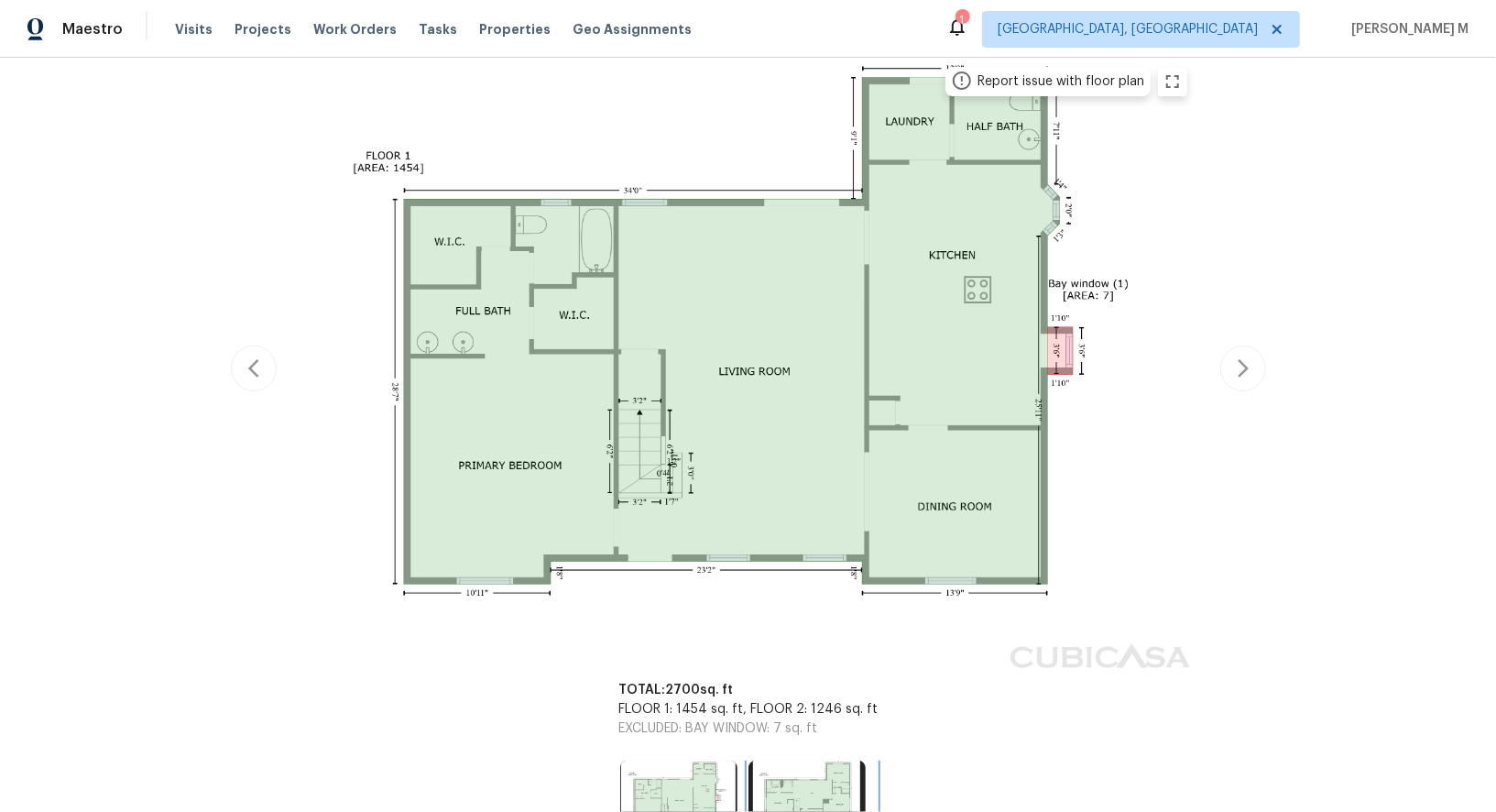
click at [791, 766] on img at bounding box center [806, 800] width 117 height 79
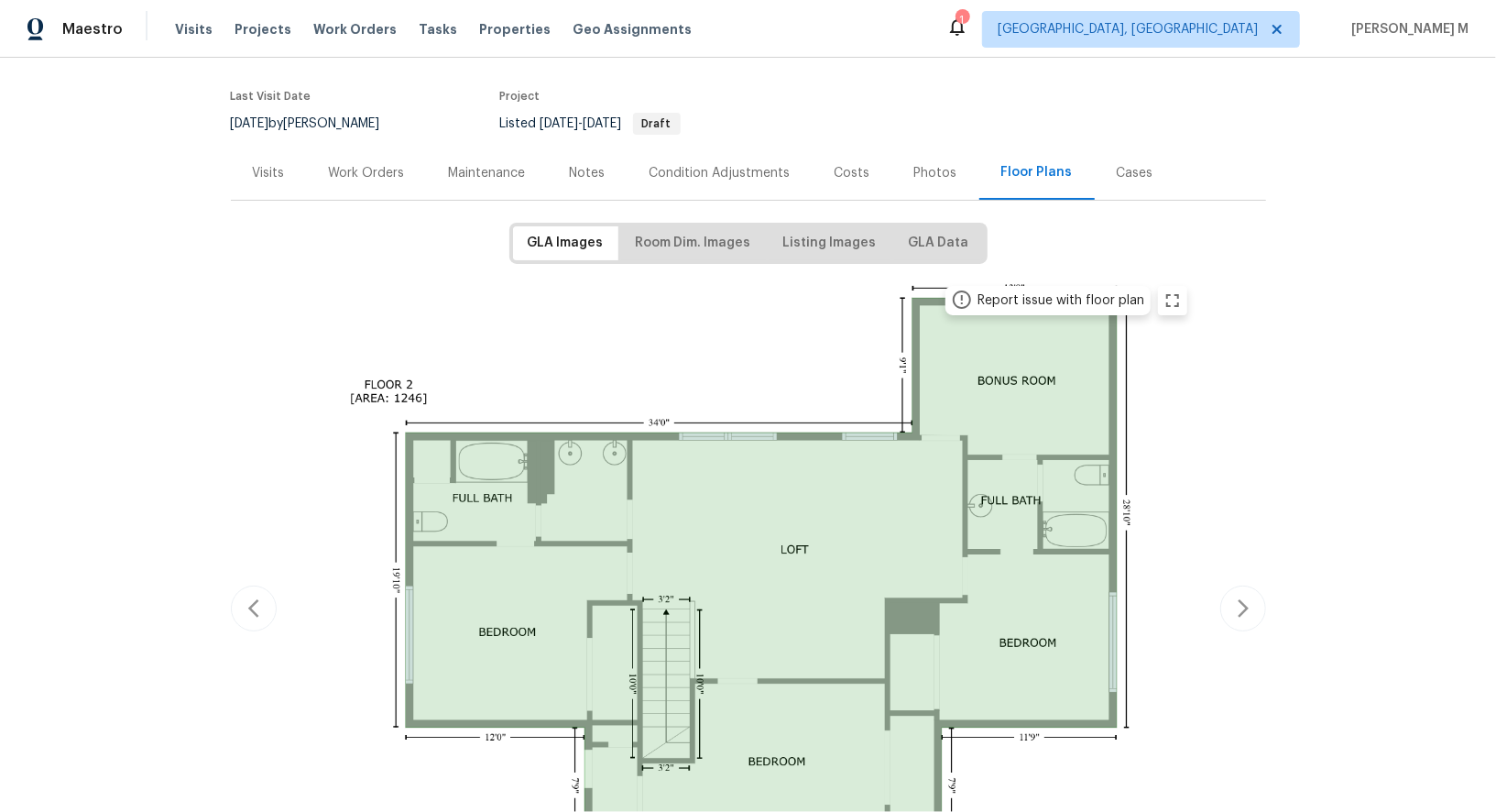
scroll to position [0, 0]
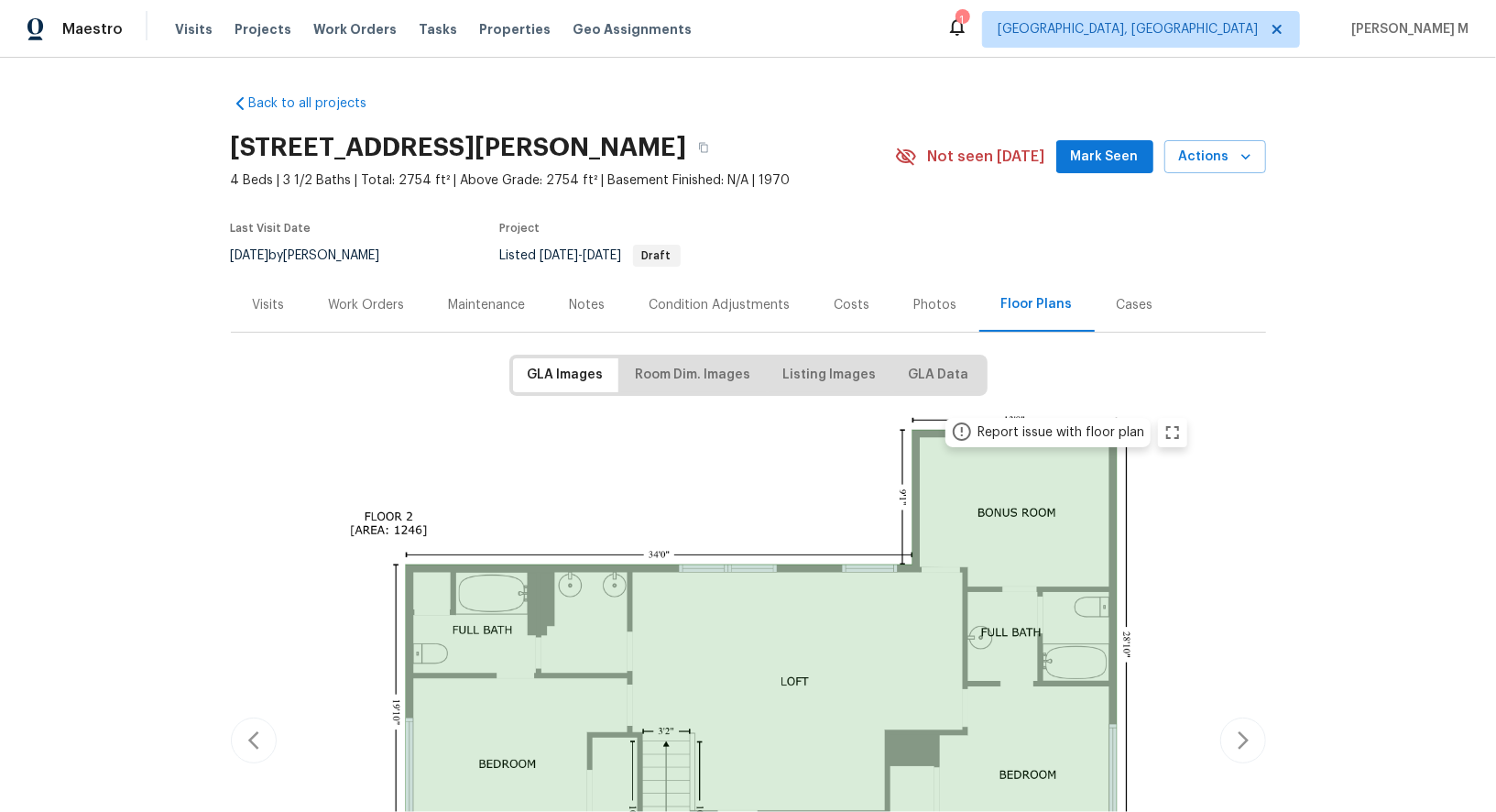
click at [352, 306] on div "Work Orders" at bounding box center [366, 305] width 120 height 54
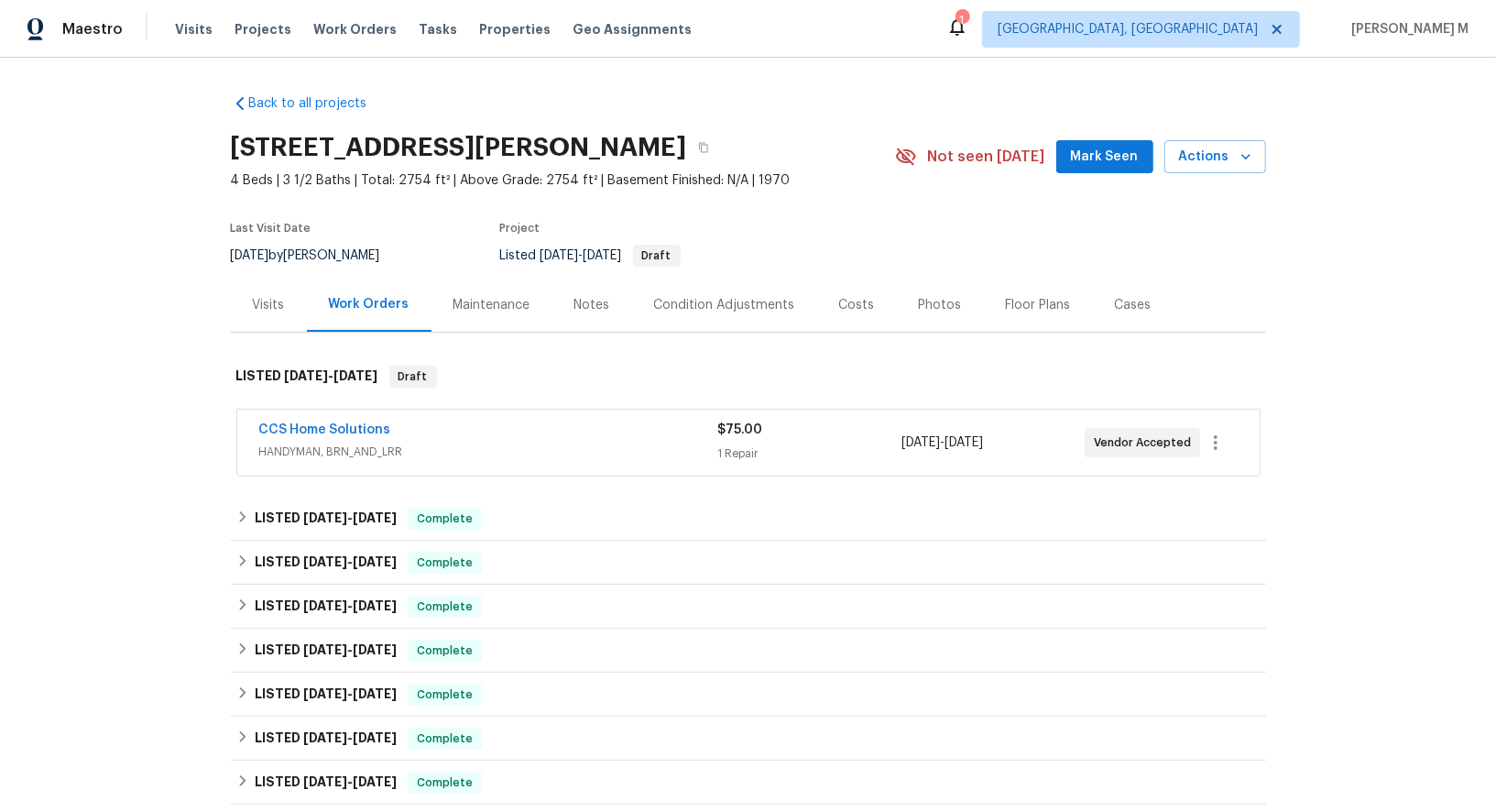
click at [334, 443] on span "HANDYMAN, BRN_AND_LRR" at bounding box center [489, 452] width 459 height 18
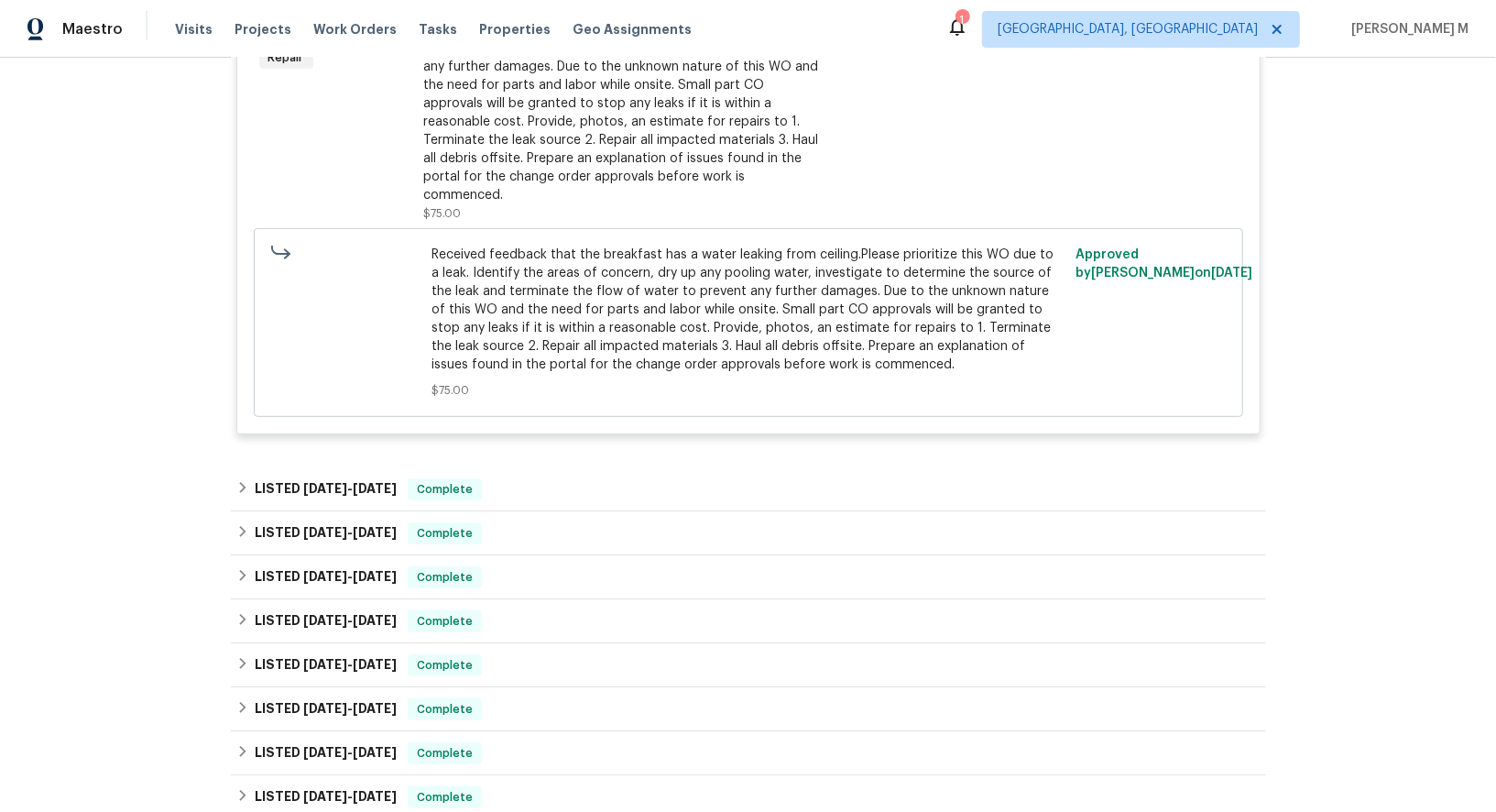
scroll to position [1185, 0]
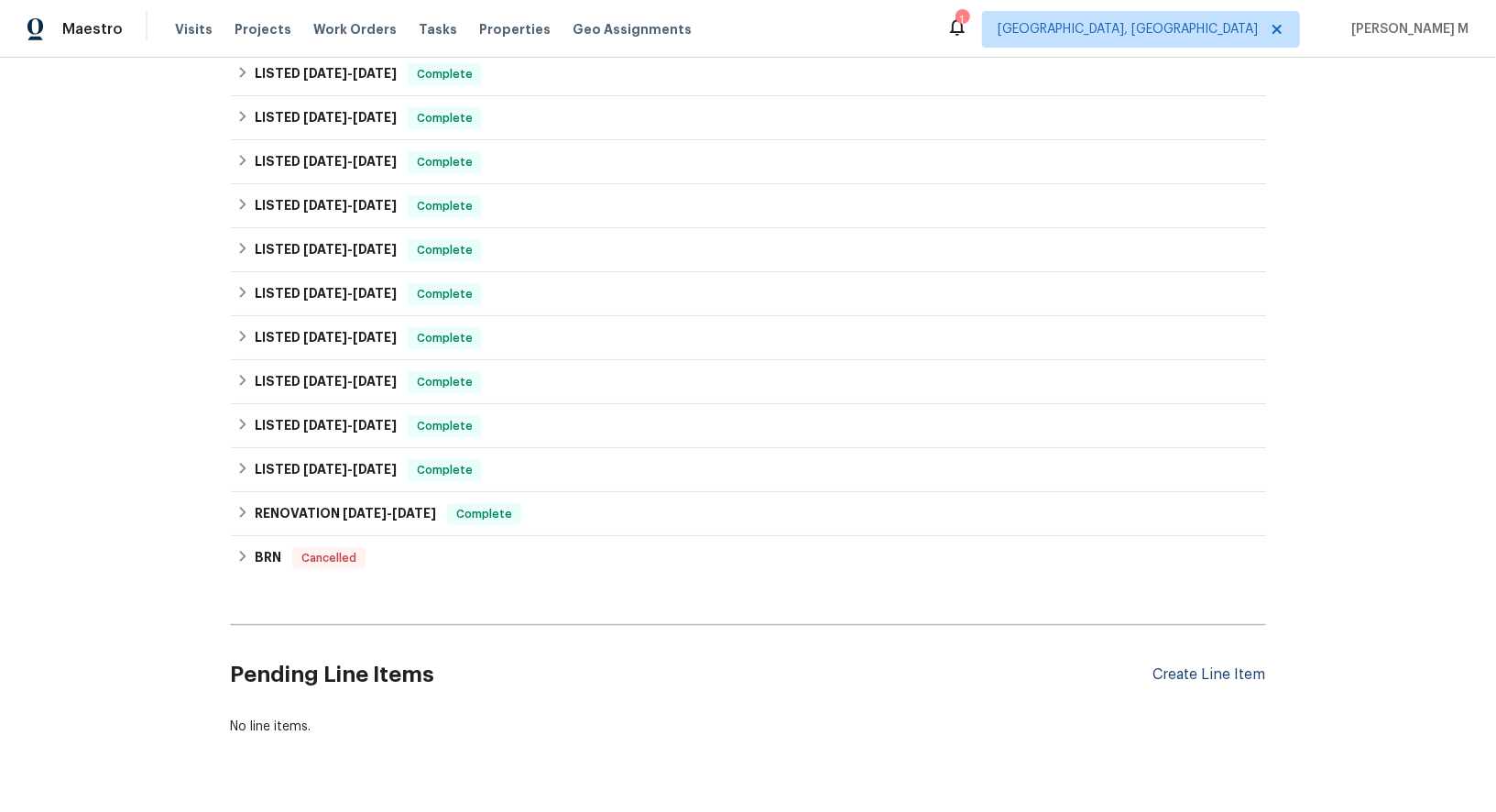
click at [1256, 667] on div "Create Line Item" at bounding box center [1210, 675] width 112 height 17
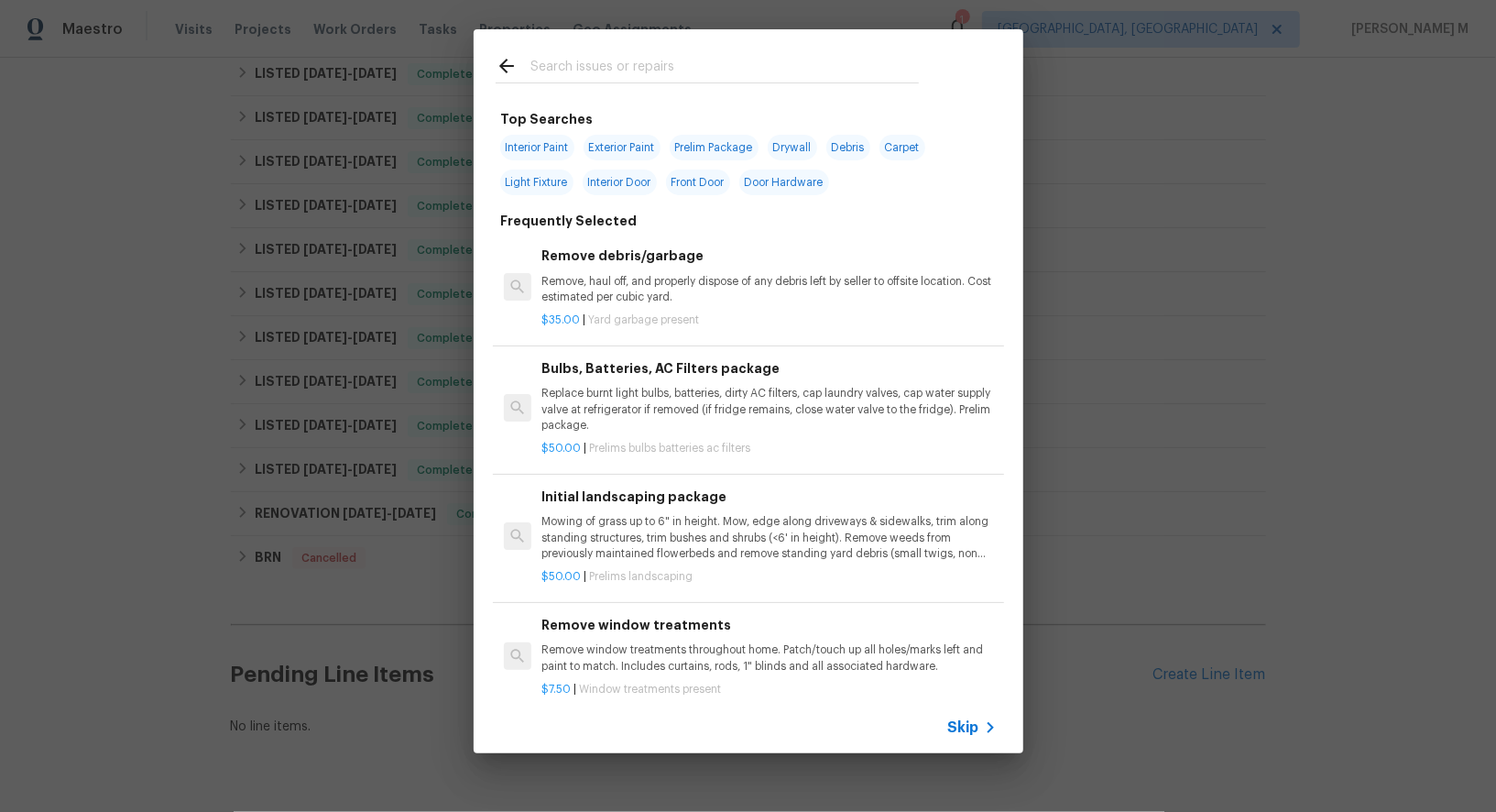
click at [984, 723] on icon at bounding box center [991, 727] width 22 height 22
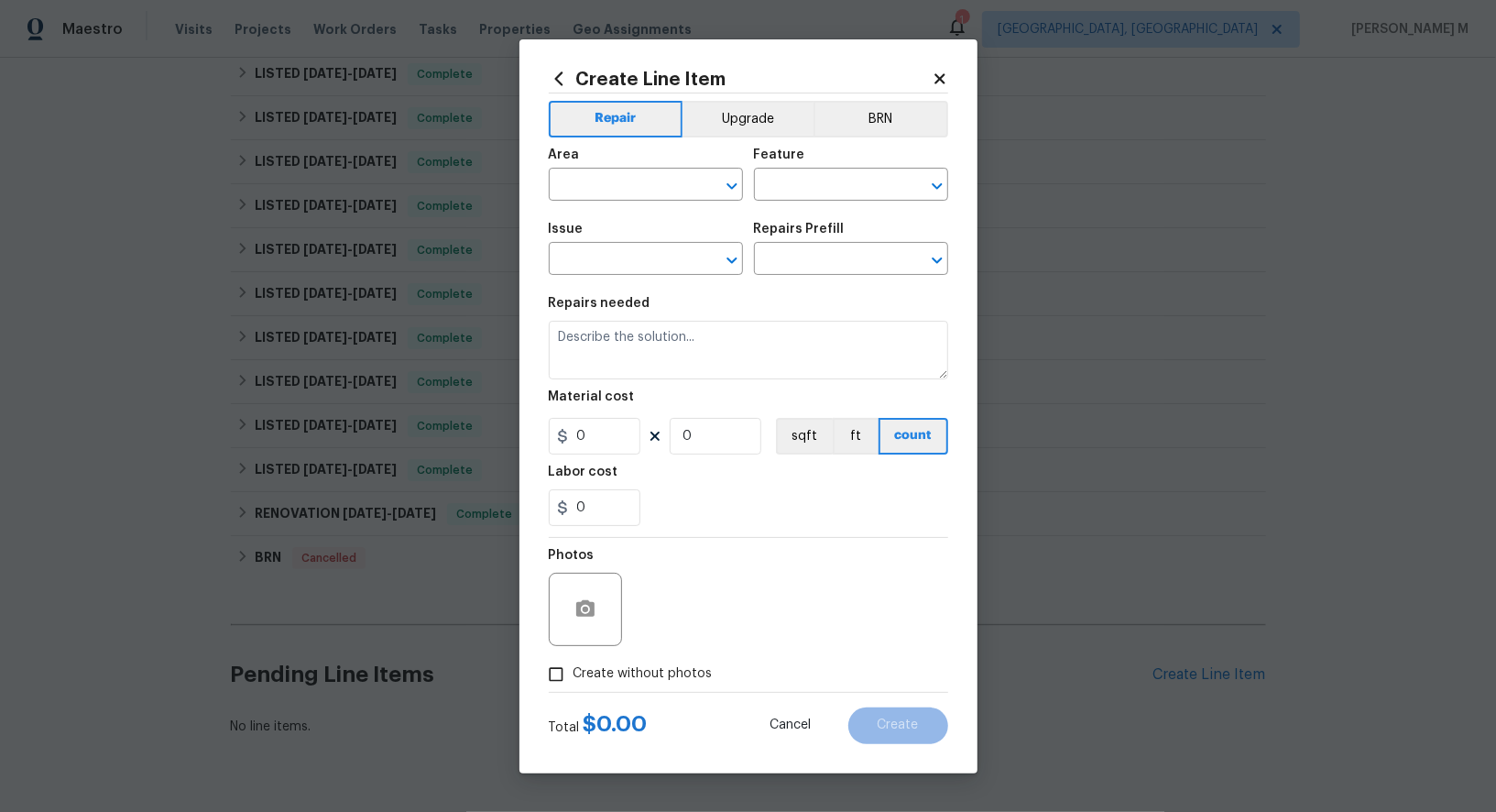
click at [605, 170] on div "Area" at bounding box center [645, 160] width 194 height 24
click at [597, 182] on input "text" at bounding box center [620, 186] width 143 height 29
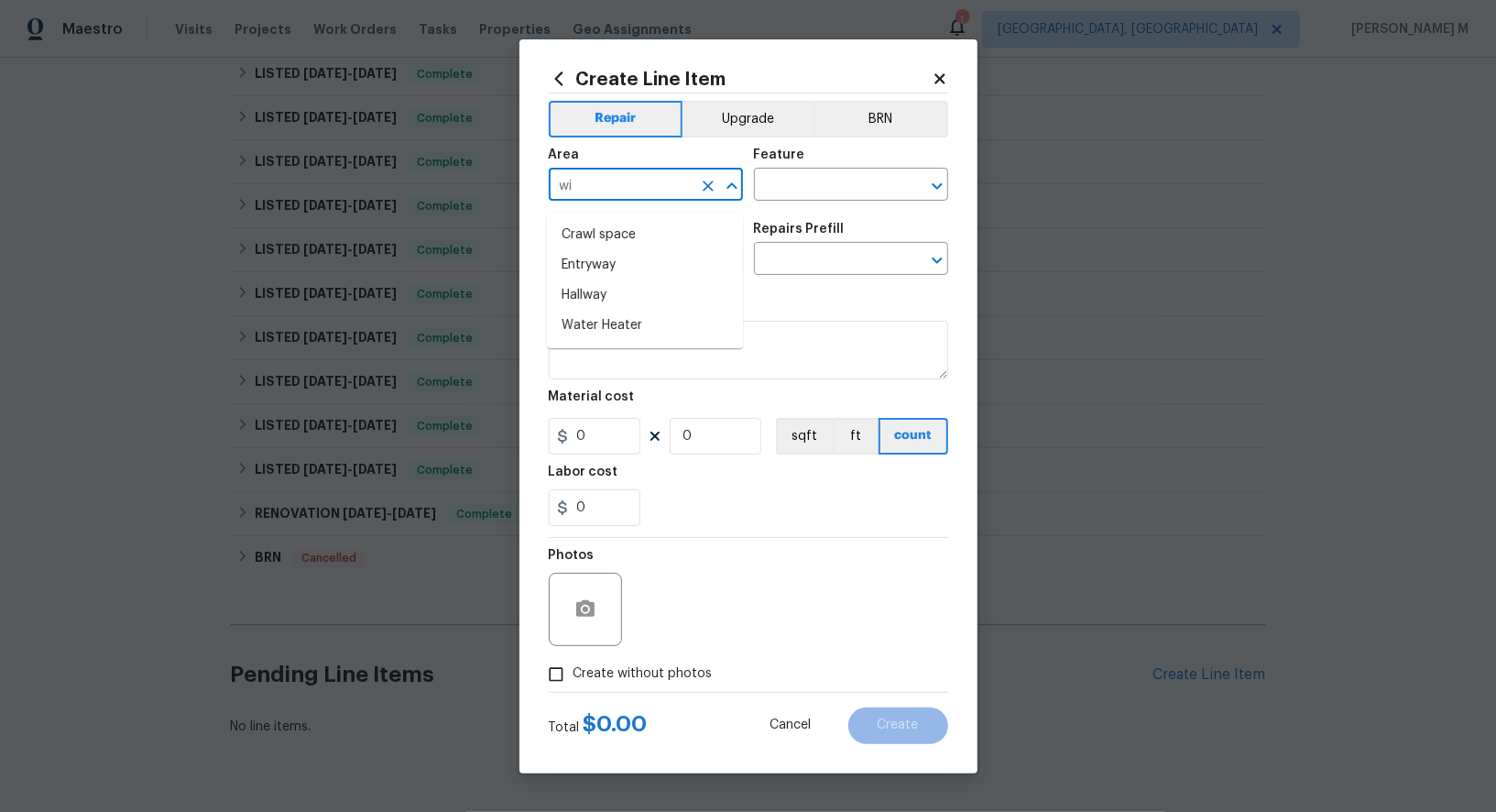
type input "win"
click at [593, 232] on li "Kitchen" at bounding box center [644, 235] width 196 height 30
type input "Kitchen"
click at [621, 209] on span "Area Kitchen ​" at bounding box center [645, 174] width 194 height 75
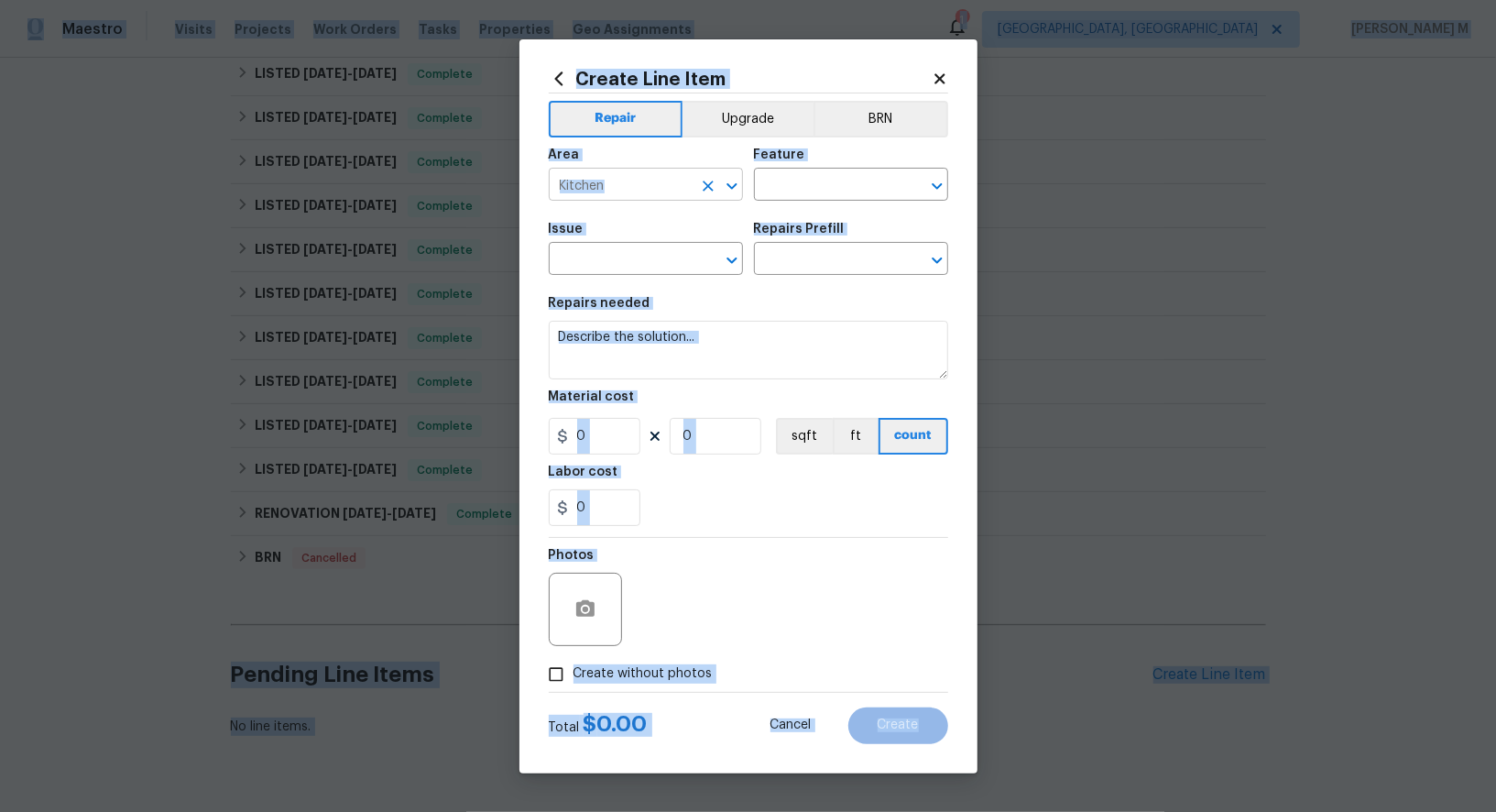
click at [629, 188] on input "Kitchen" at bounding box center [620, 186] width 143 height 29
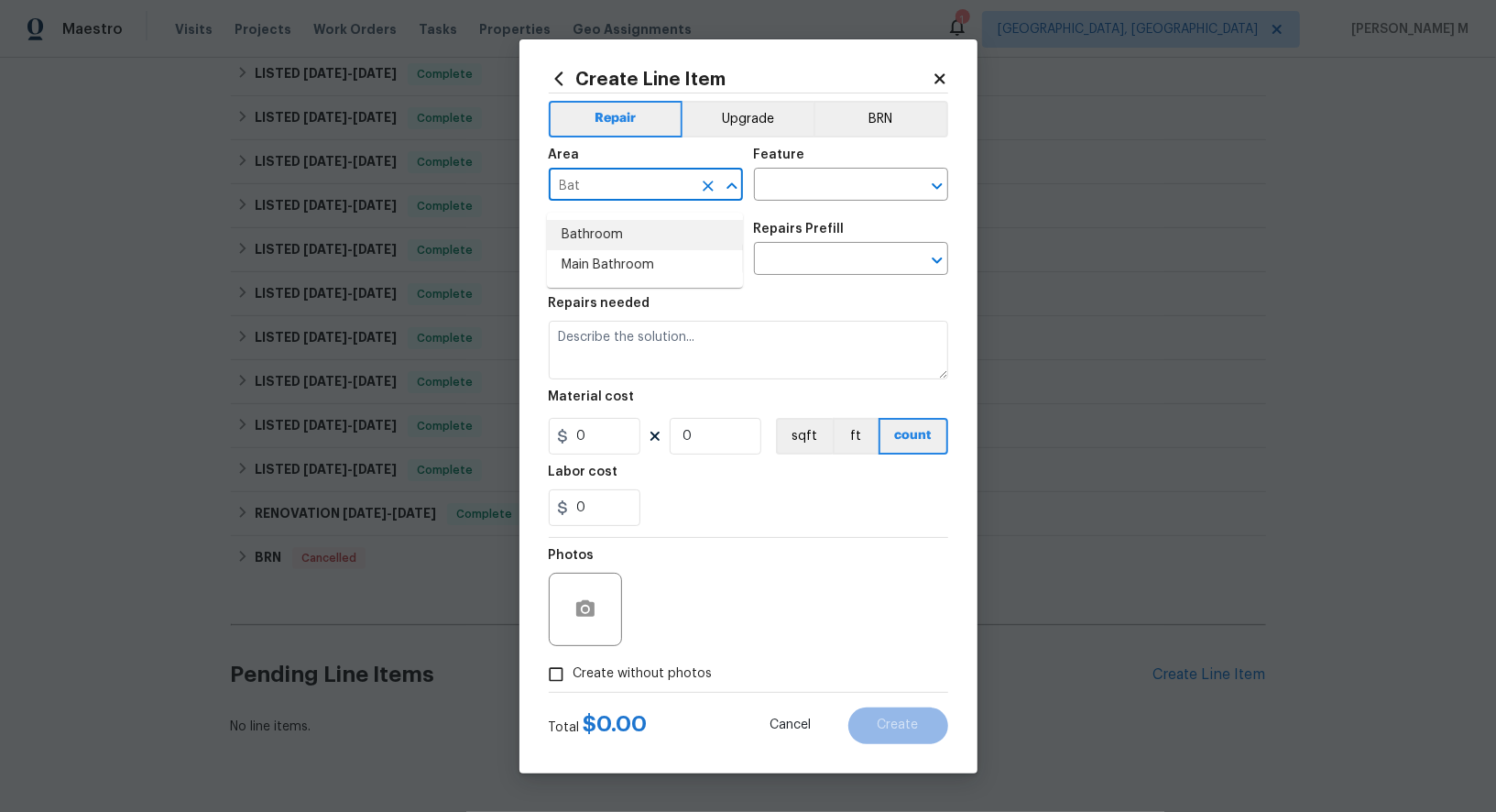
click at [614, 238] on li "Bathroom" at bounding box center [644, 235] width 196 height 30
type input "Bathroom"
click at [802, 201] on input "text" at bounding box center [825, 186] width 143 height 29
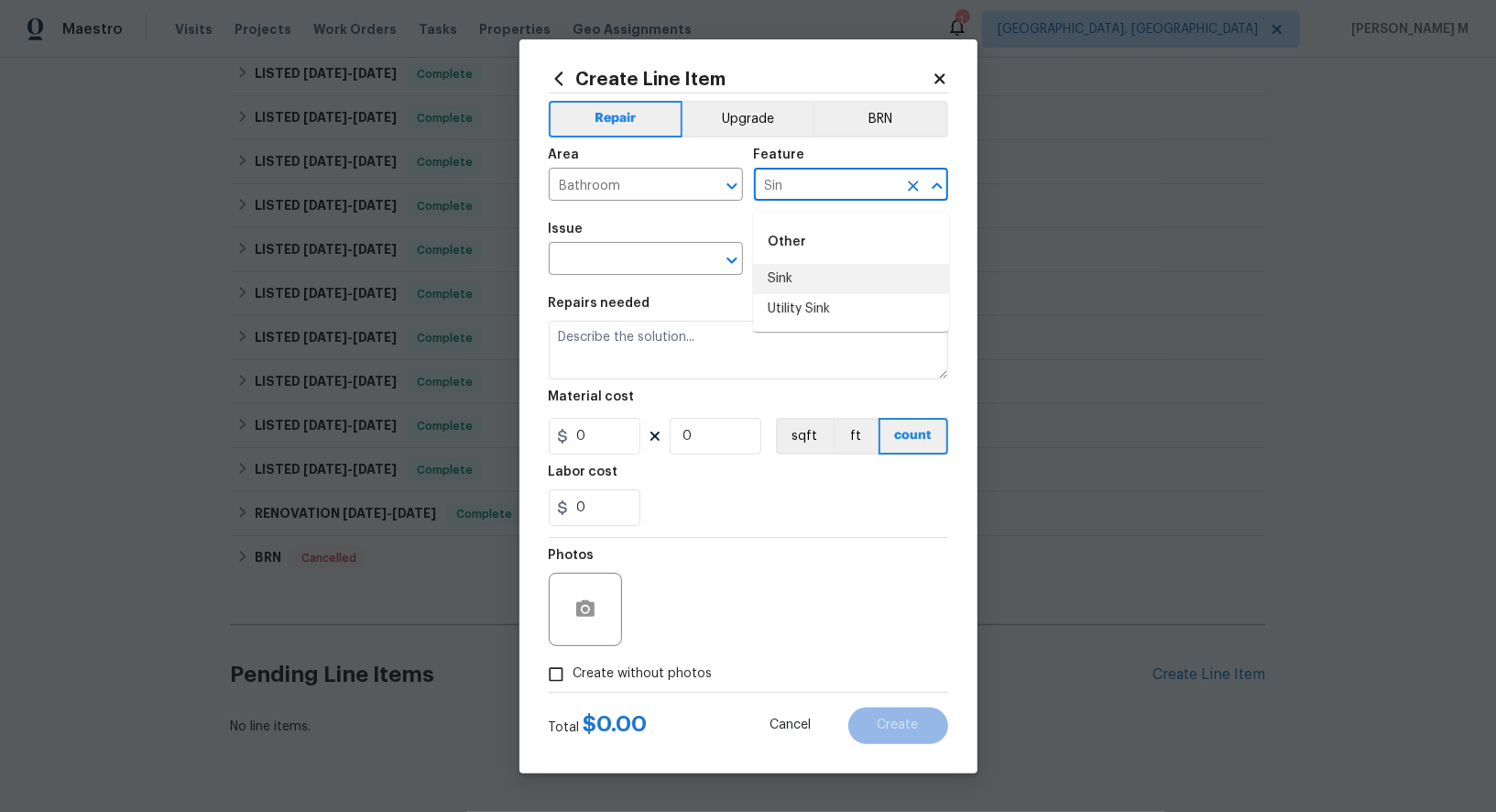
click at [800, 276] on li "Sink" at bounding box center [851, 279] width 196 height 30
type input "Sink"
click at [627, 273] on input "text" at bounding box center [620, 261] width 143 height 29
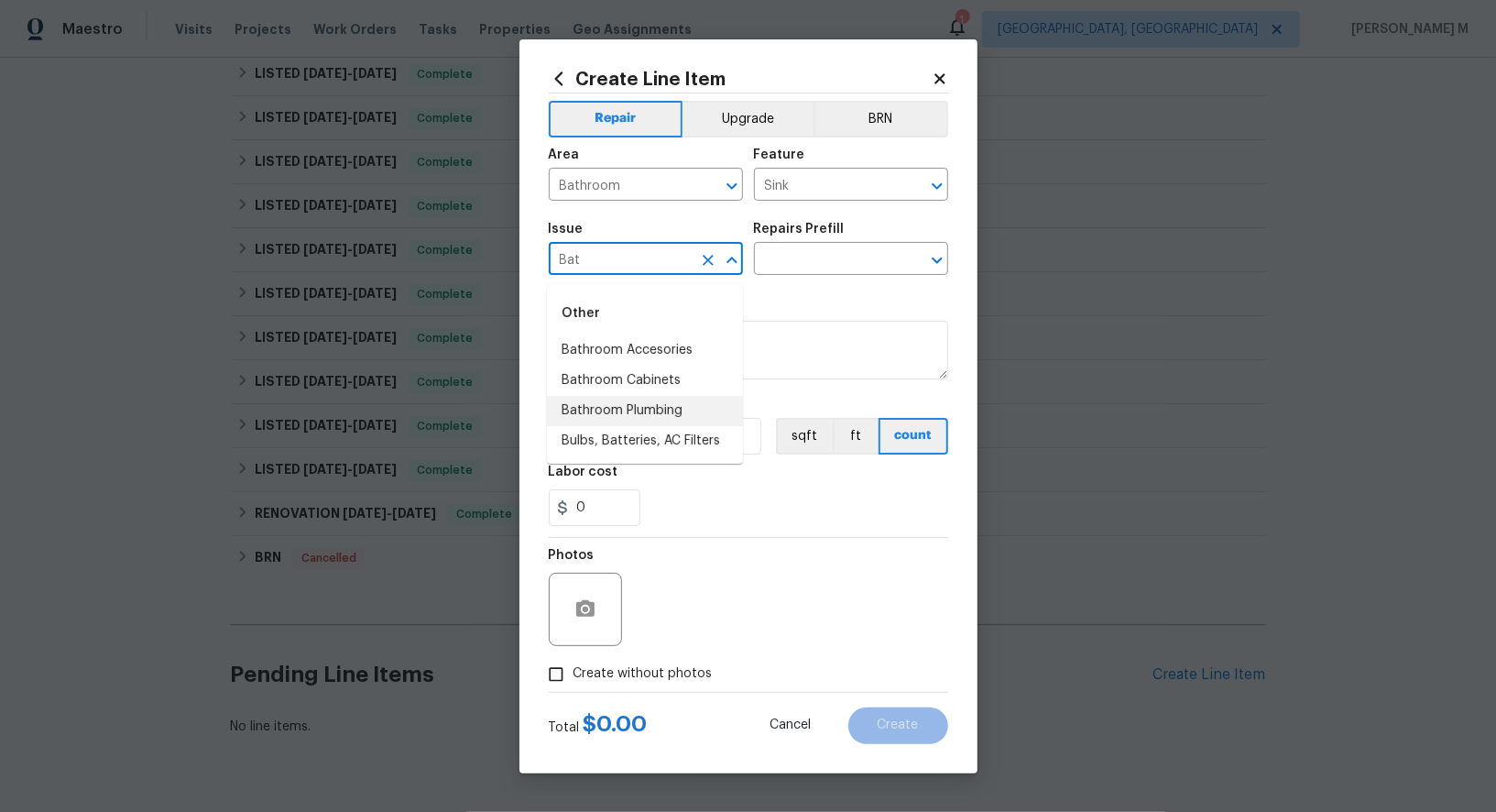
click at [615, 400] on li "Bathroom Plumbing" at bounding box center [644, 411] width 196 height 30
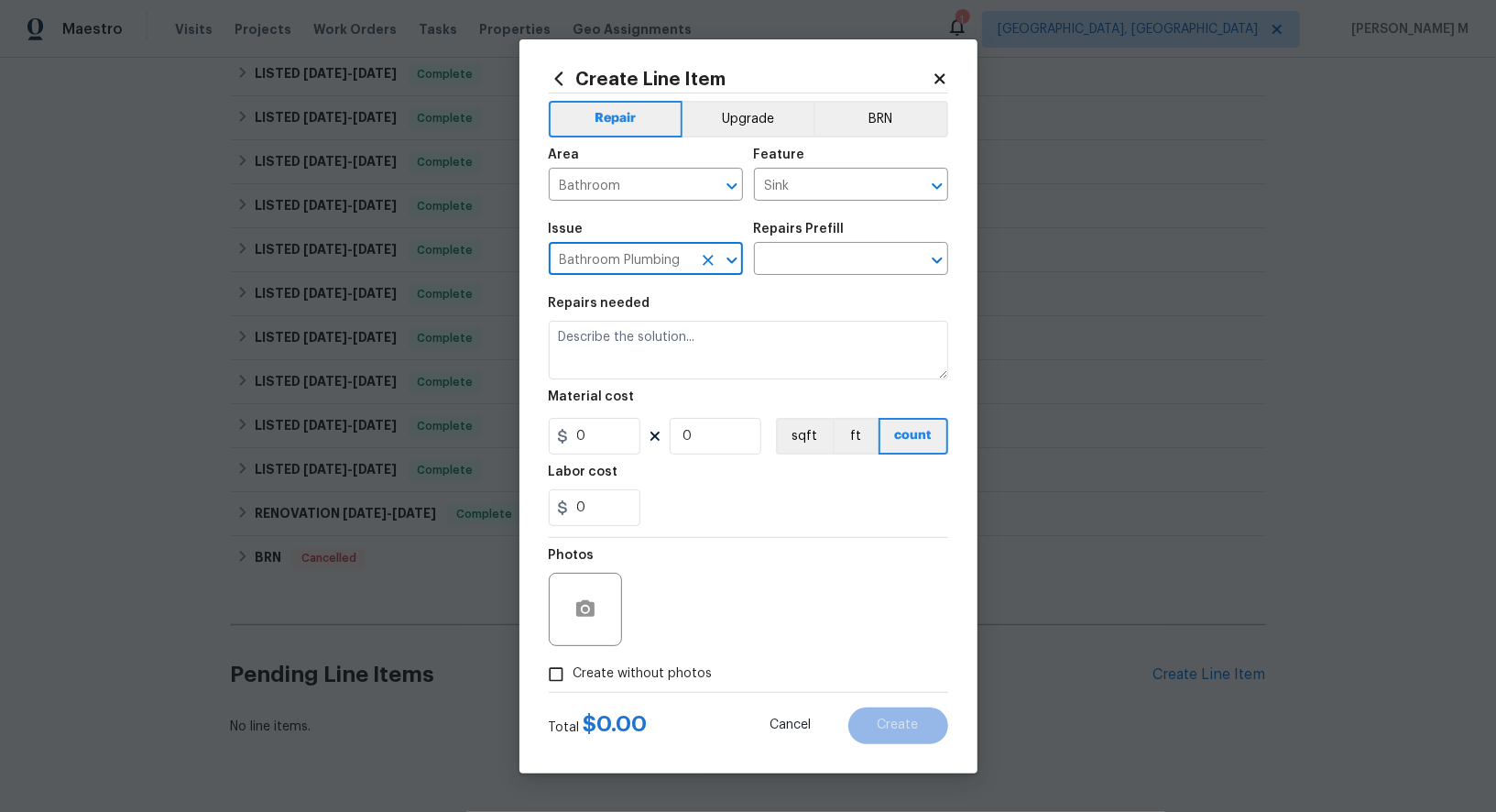
type input "Bathroom Plumbing"
click at [805, 286] on div "Issue Bathroom Plumbing ​ Repairs Prefill ​" at bounding box center [748, 249] width 400 height 75
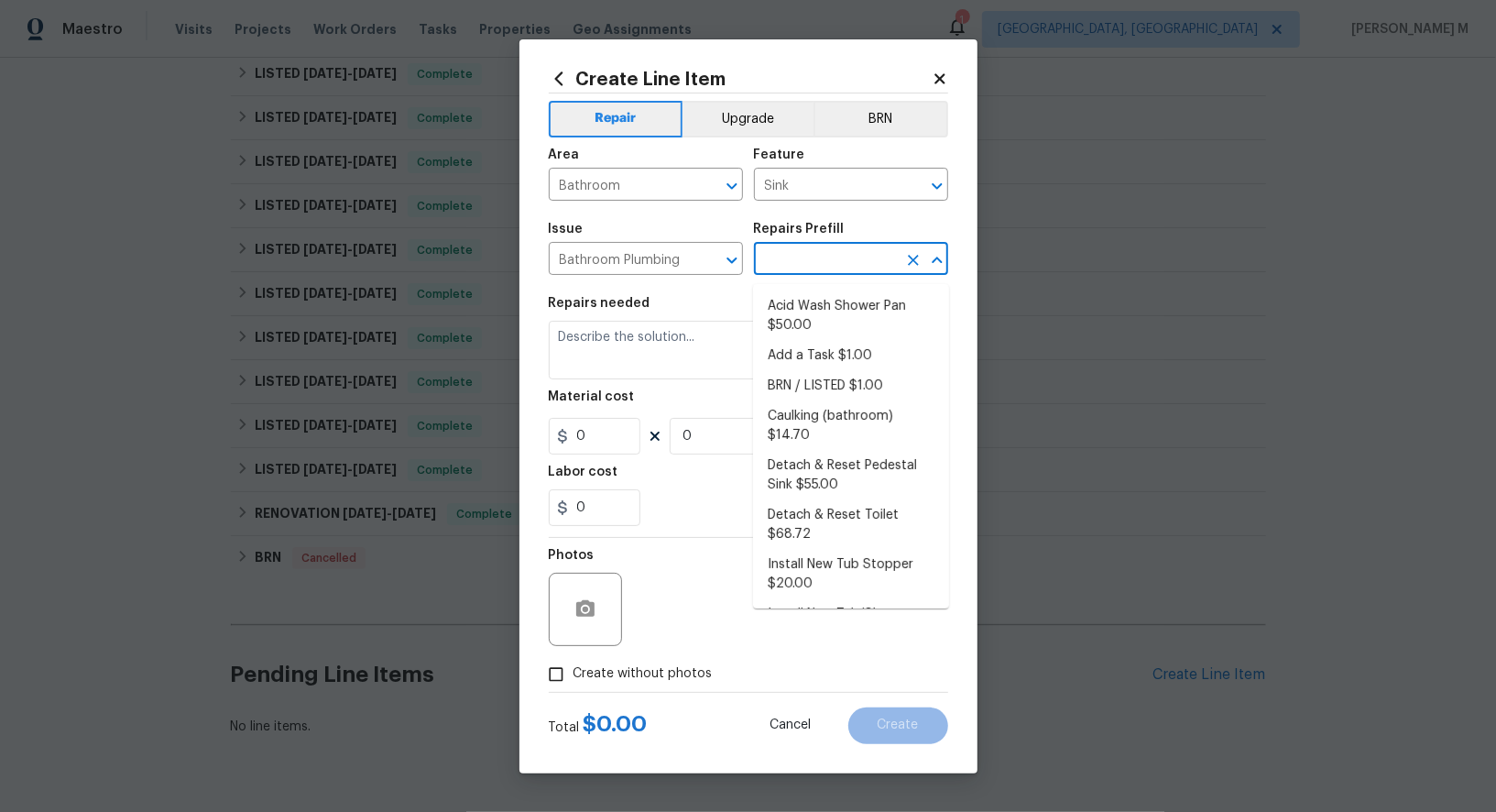
click at [831, 265] on input "text" at bounding box center [825, 261] width 143 height 29
click at [814, 409] on li "Caulking (bathroom) $14.70" at bounding box center [851, 426] width 196 height 50
type input "Plumbing"
type input "Caulking (bathroom) $14.70"
type textarea "Overall Interior Caulking Package (Wet Areas) to include sinks, bathtubs, showe…"
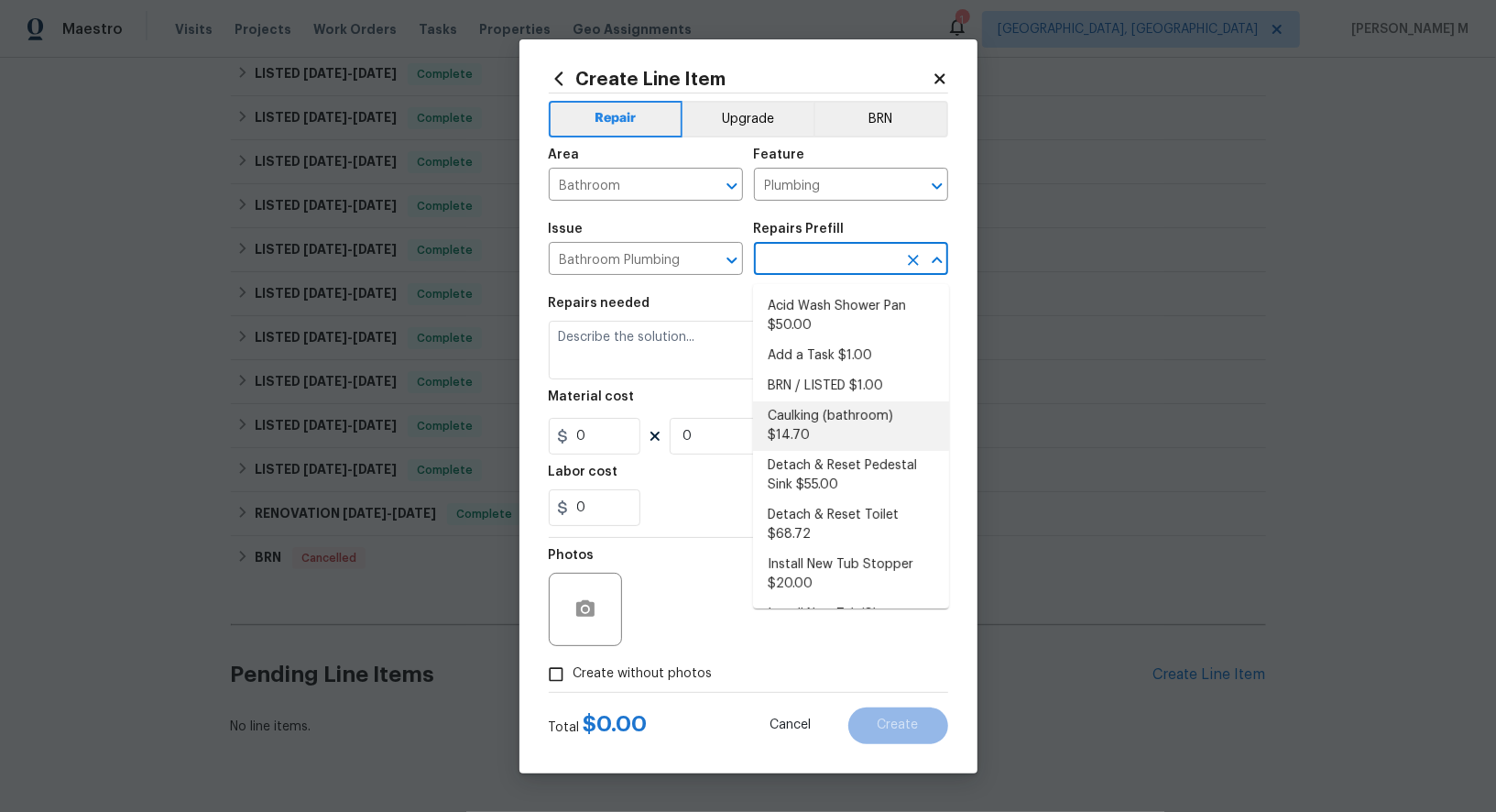
type input "14.7"
type input "1"
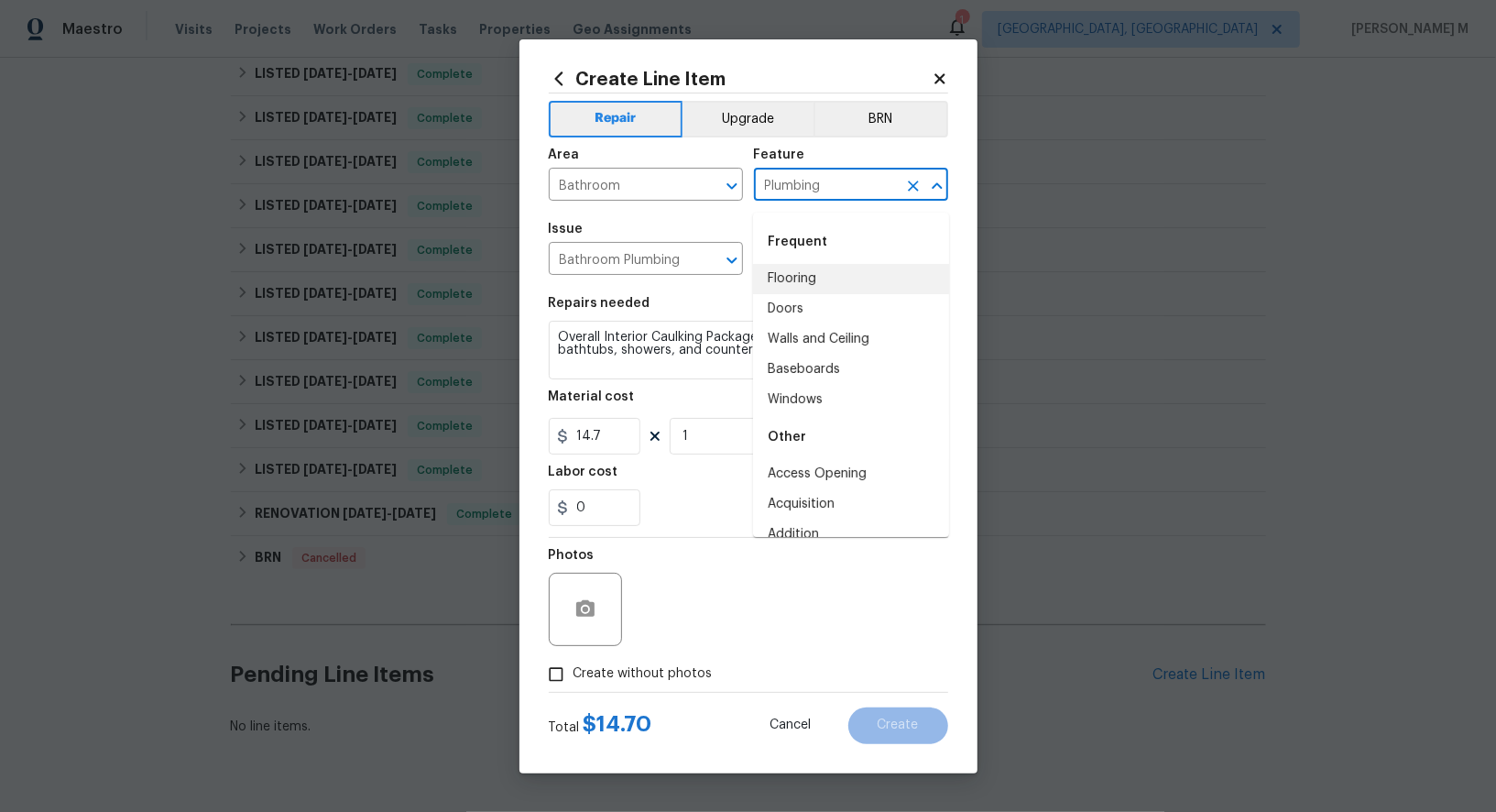
click at [846, 192] on input "Plumbing" at bounding box center [825, 186] width 143 height 29
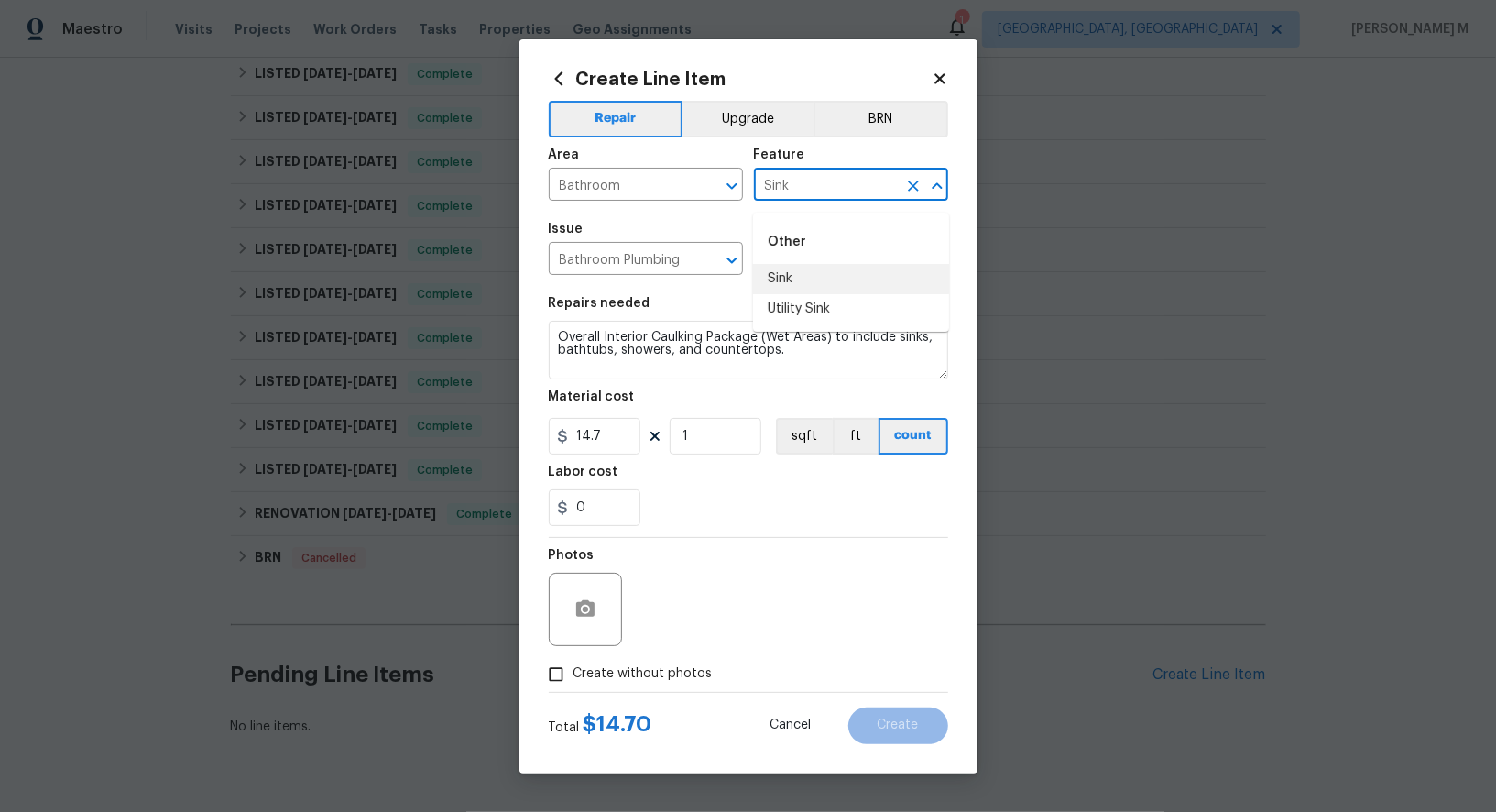
click at [801, 282] on li "Sink" at bounding box center [851, 279] width 196 height 30
type input "Sink"
click at [676, 271] on input "Bathroom Plumbing" at bounding box center [620, 261] width 143 height 29
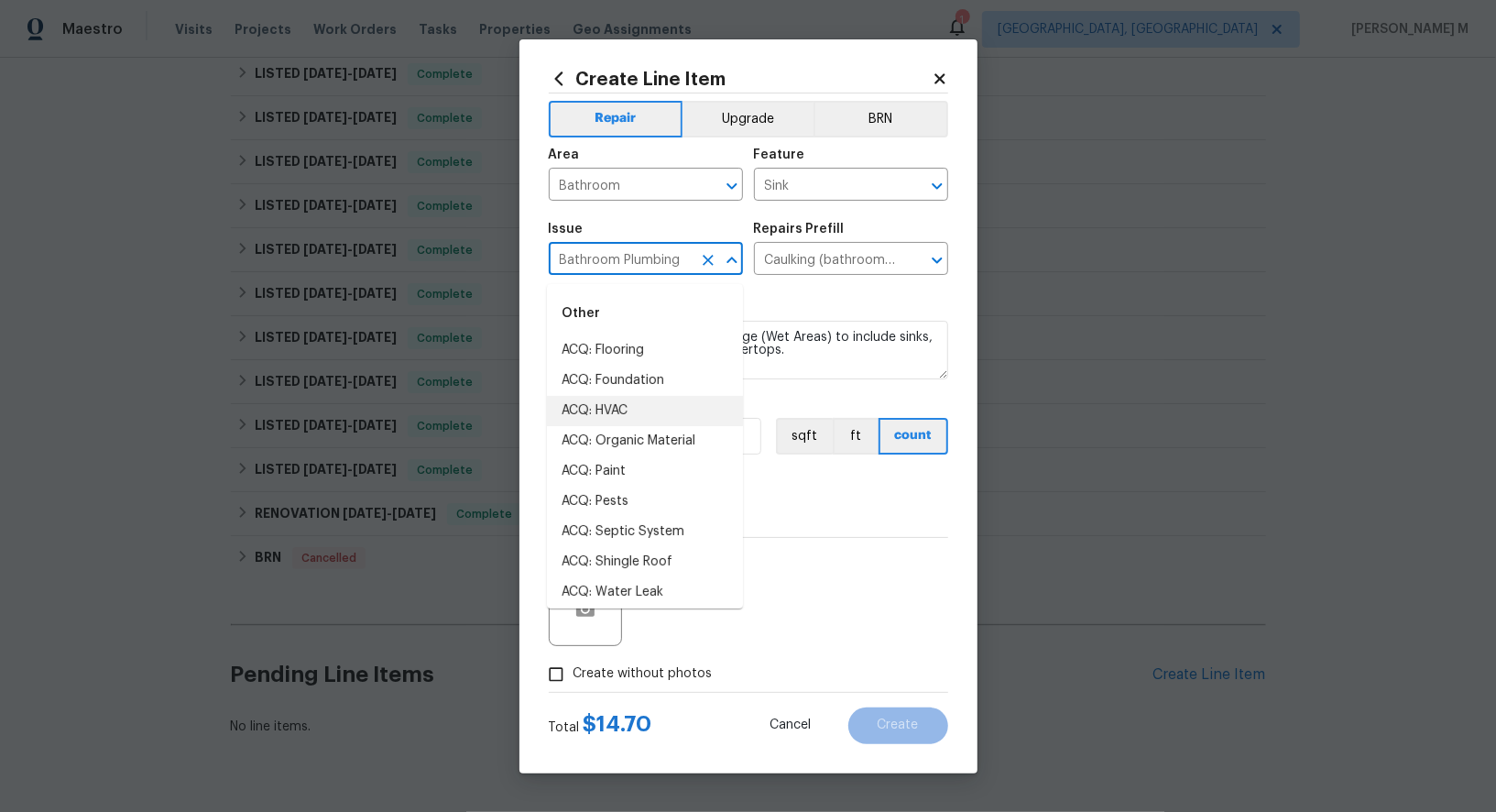
click at [676, 271] on input "Bathroom Plumbing" at bounding box center [620, 261] width 143 height 29
click at [792, 266] on input "Caulking (bathroom) $14.70" at bounding box center [825, 261] width 143 height 29
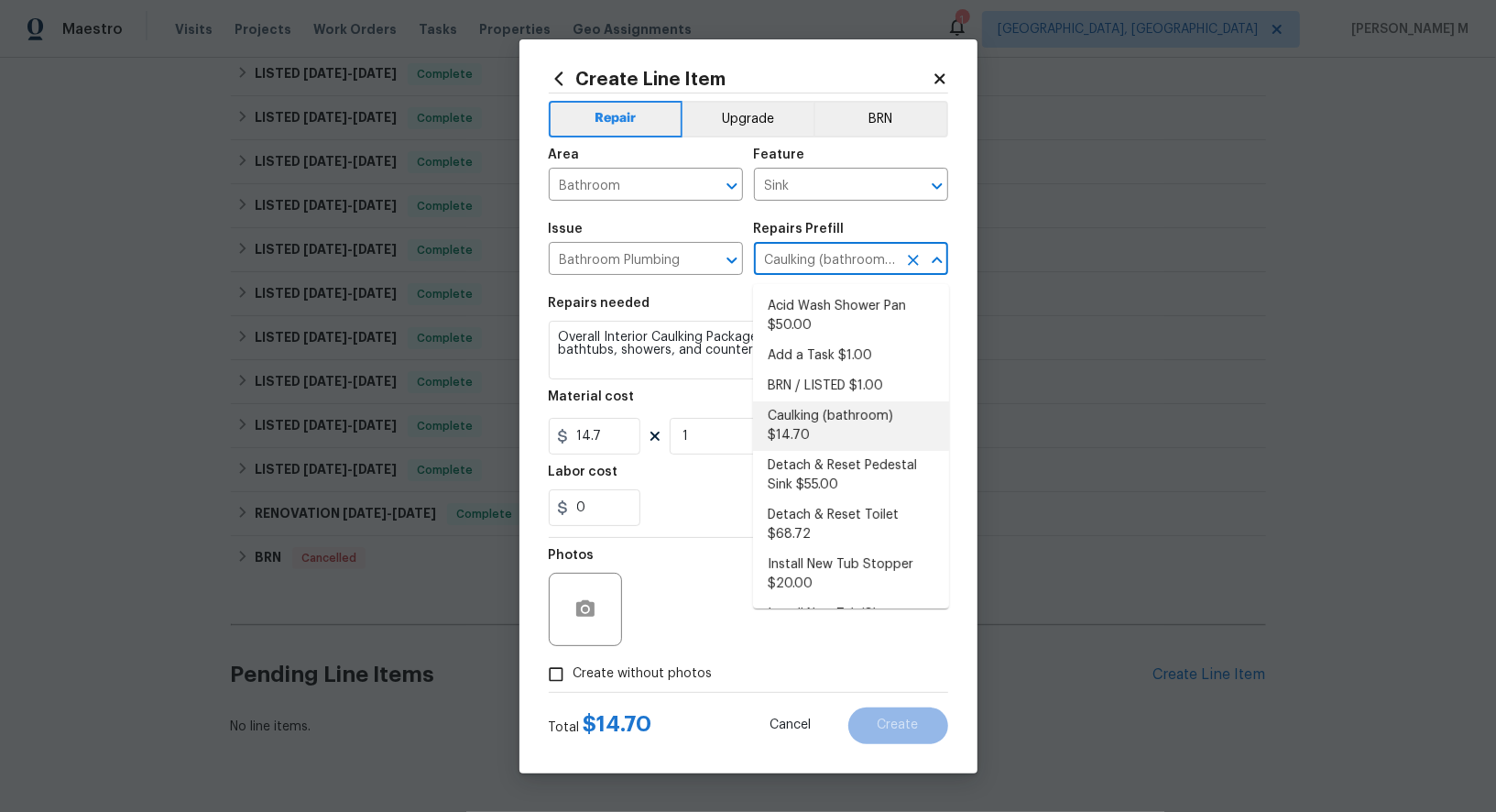
click at [792, 266] on input "Caulking (bathroom) $14.70" at bounding box center [825, 261] width 143 height 29
